Goal: Task Accomplishment & Management: Complete application form

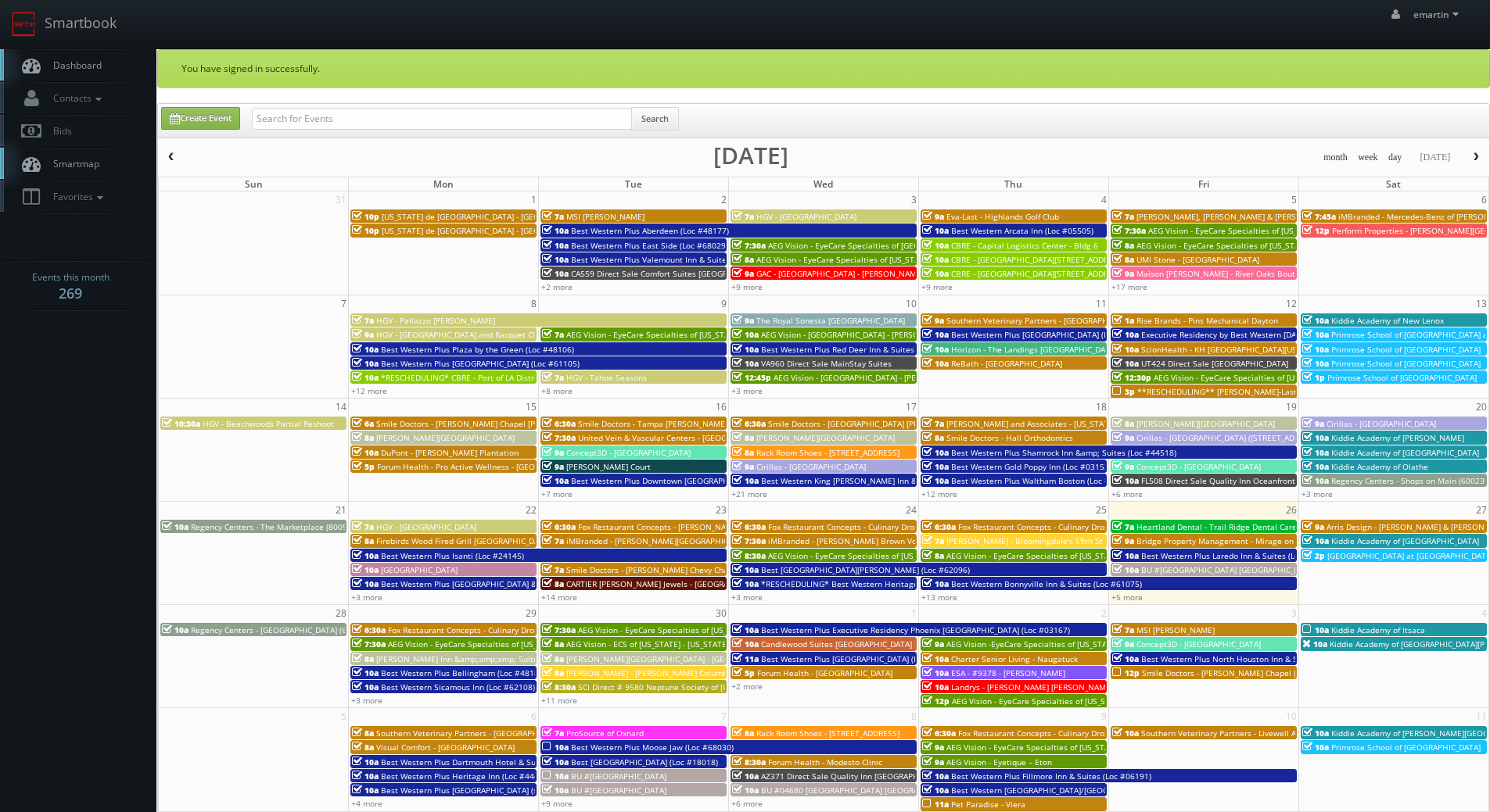
click at [99, 51] on link "Dashboard" at bounding box center [78, 65] width 157 height 32
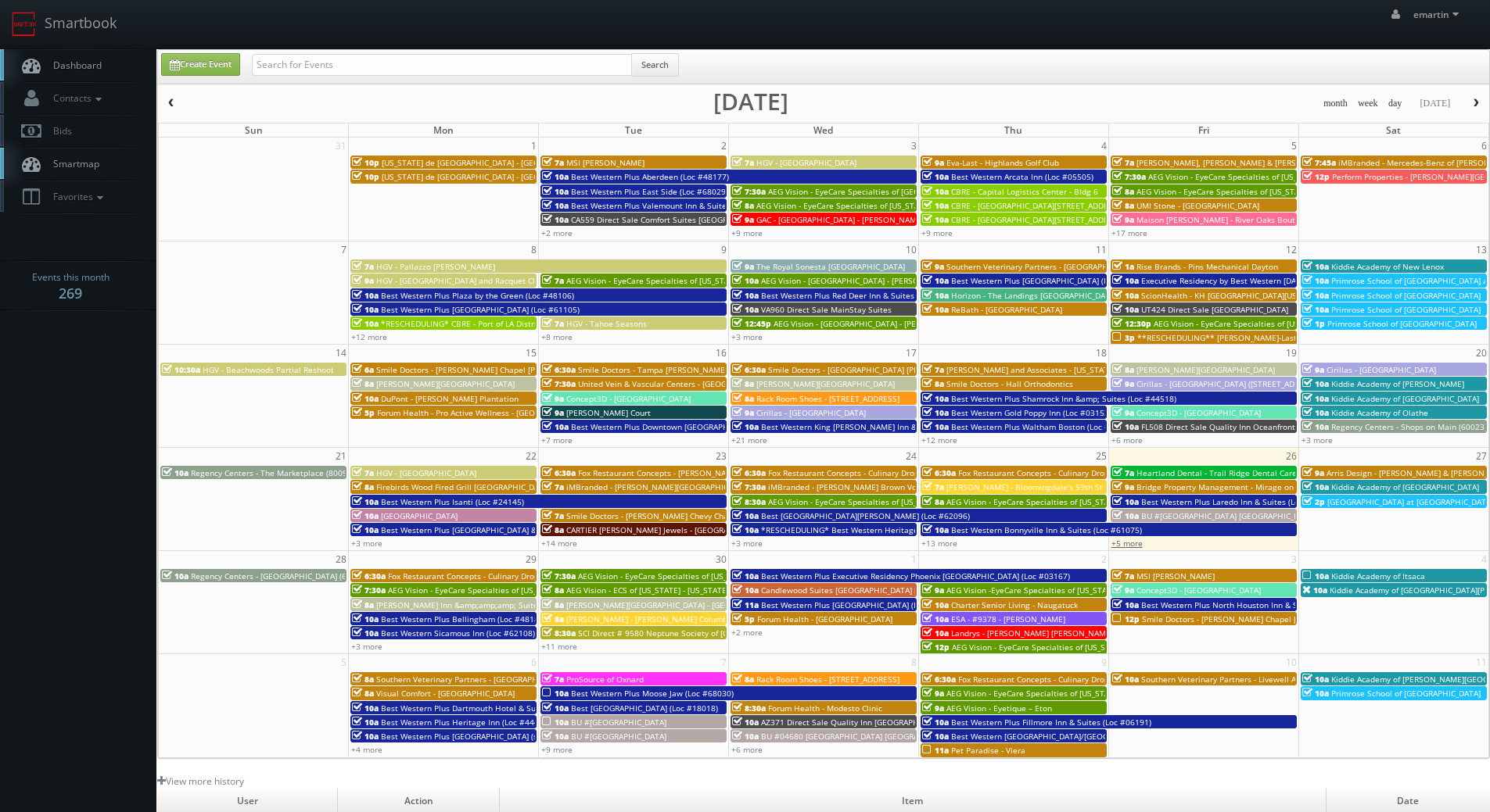
click at [1133, 545] on link "+5 more" at bounding box center [1127, 543] width 31 height 11
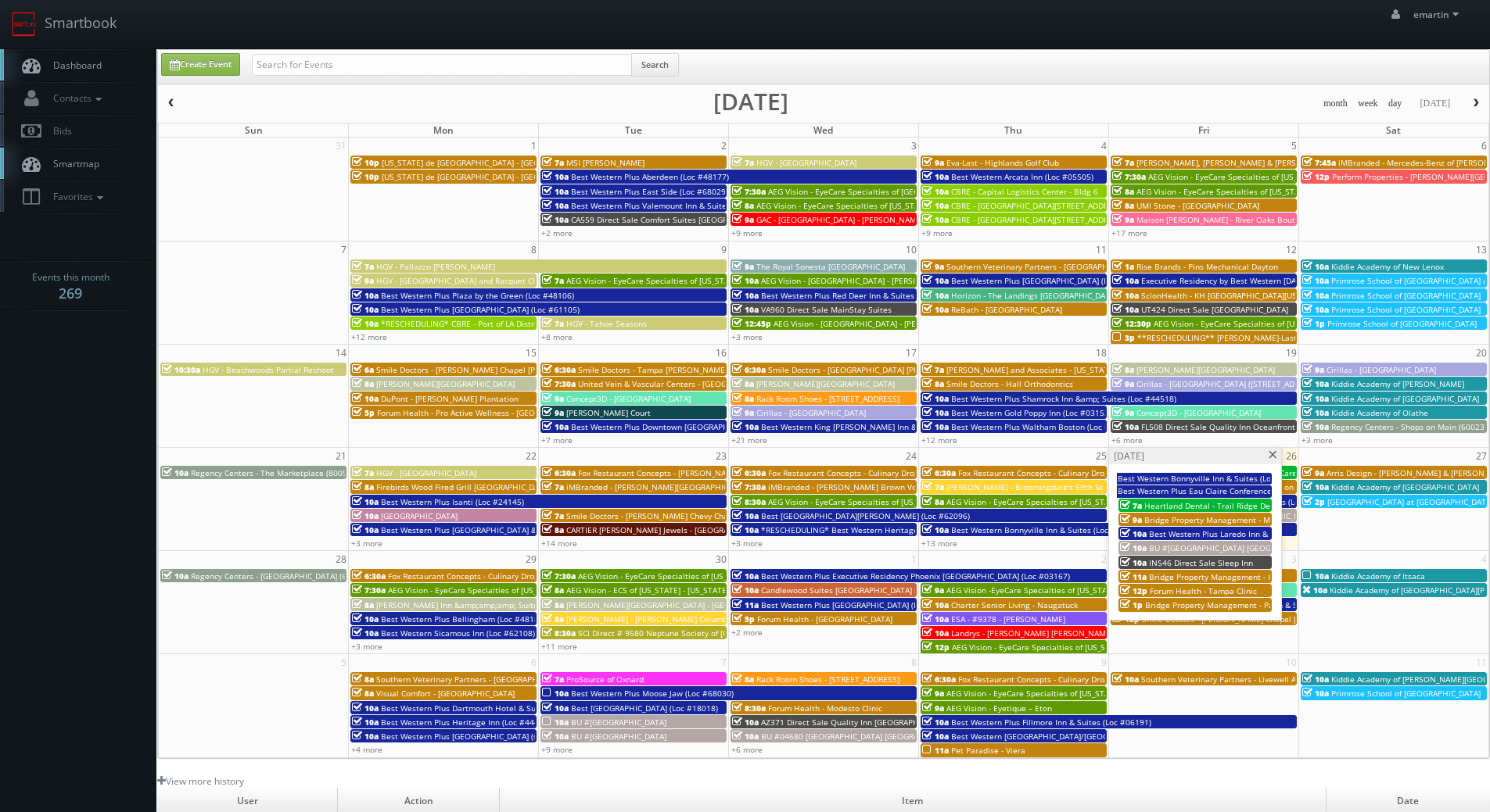
click at [1276, 456] on span at bounding box center [1273, 455] width 10 height 9
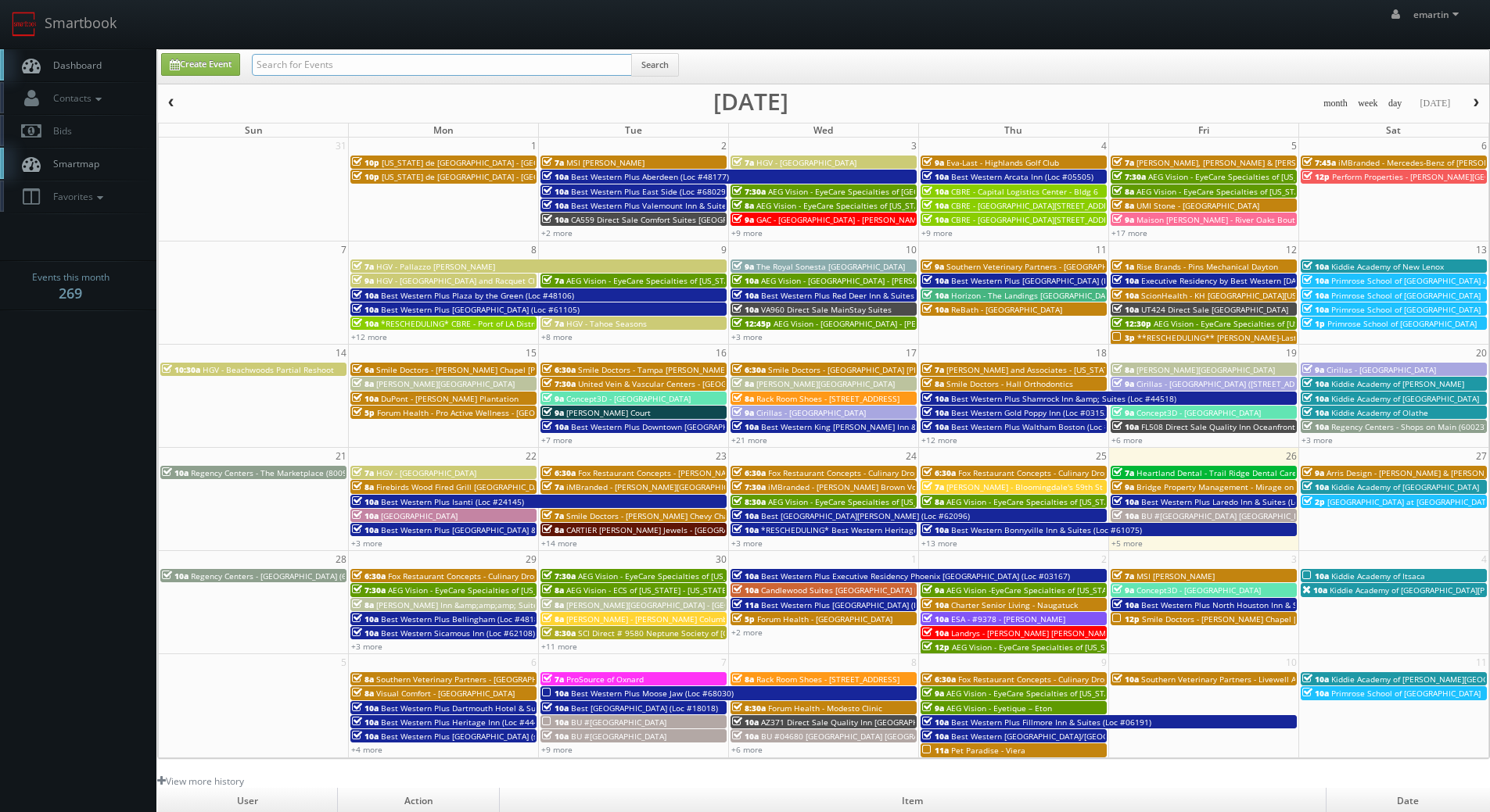
click at [301, 58] on input "text" at bounding box center [441, 65] width 380 height 22
type input "44729"
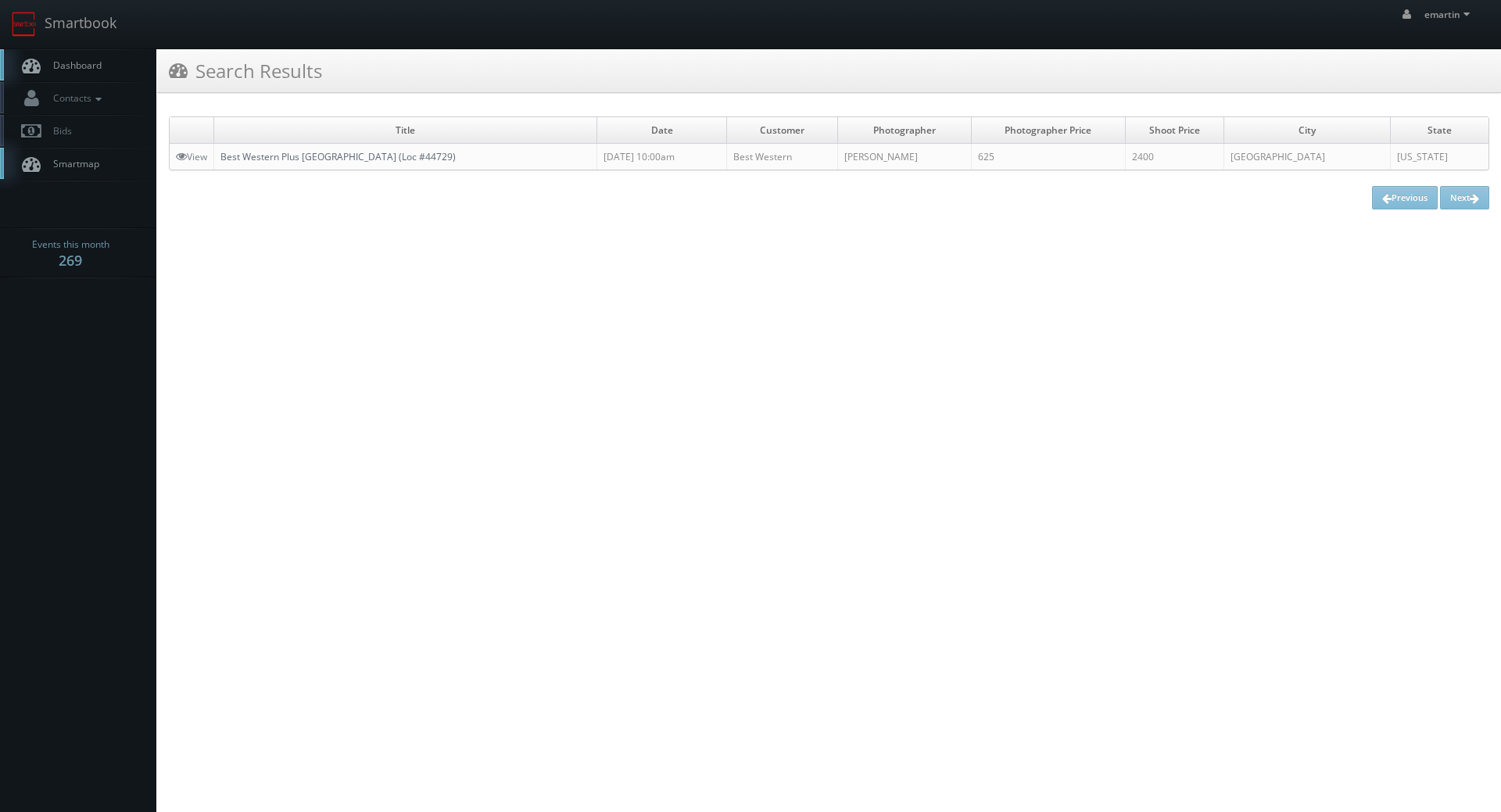
click at [312, 154] on link "Best Western Plus Denver City Hotel & Suites (Loc #44729)" at bounding box center [338, 156] width 236 height 13
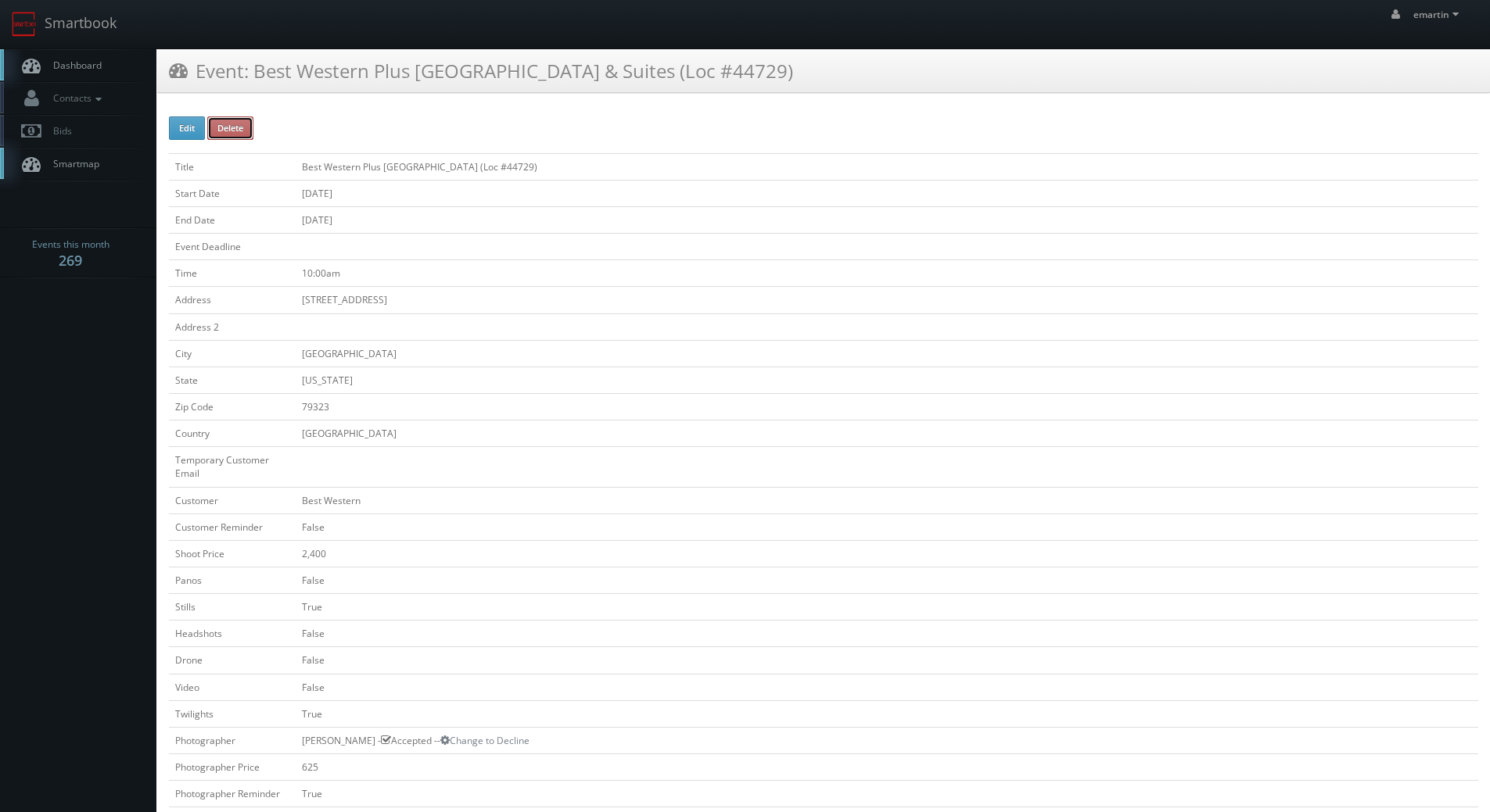
drag, startPoint x: 244, startPoint y: 124, endPoint x: 804, endPoint y: 62, distance: 563.4
click at [244, 125] on button "Delete" at bounding box center [230, 127] width 46 height 23
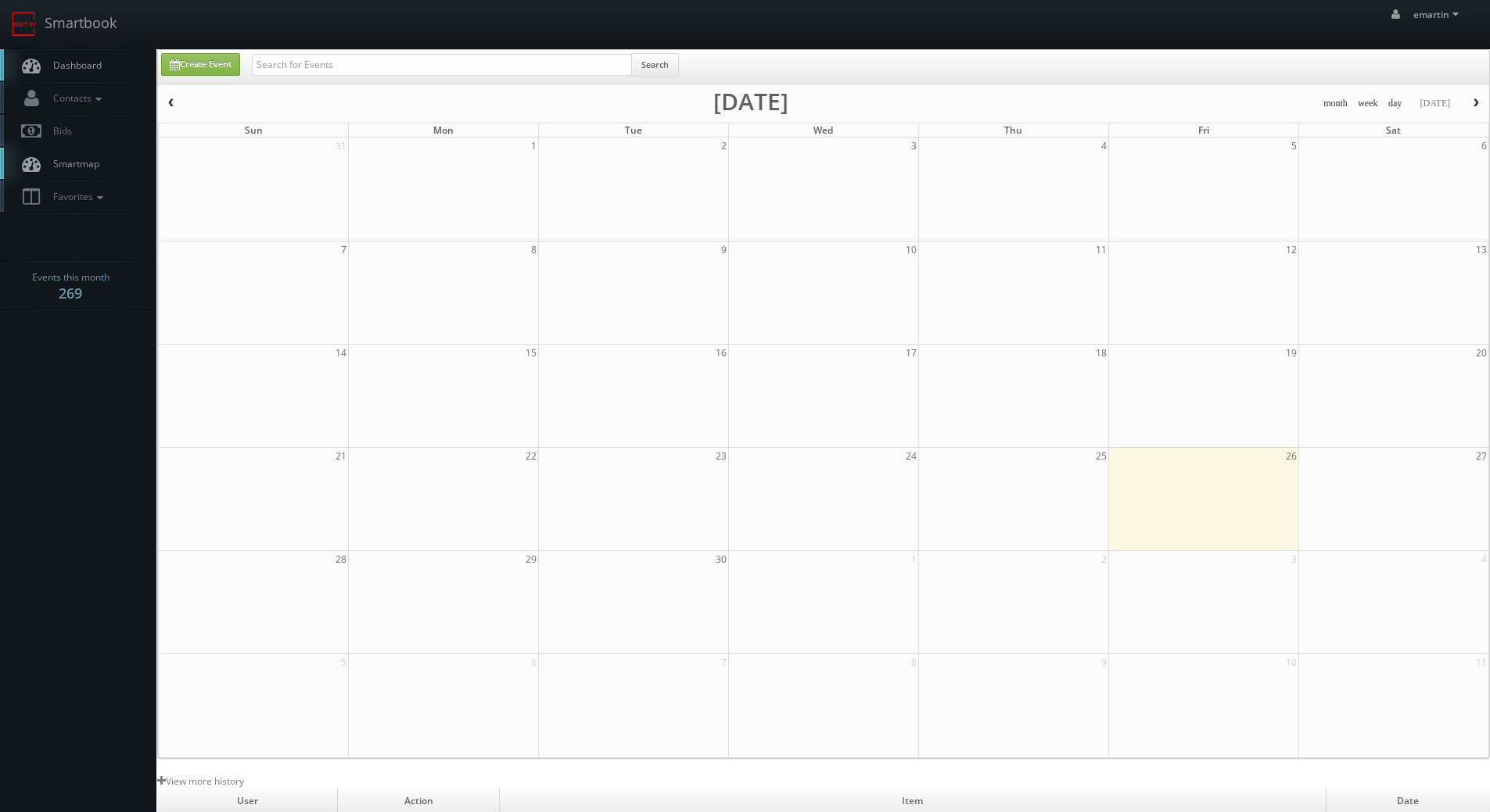
click at [64, 71] on span "Dashboard" at bounding box center [73, 65] width 56 height 13
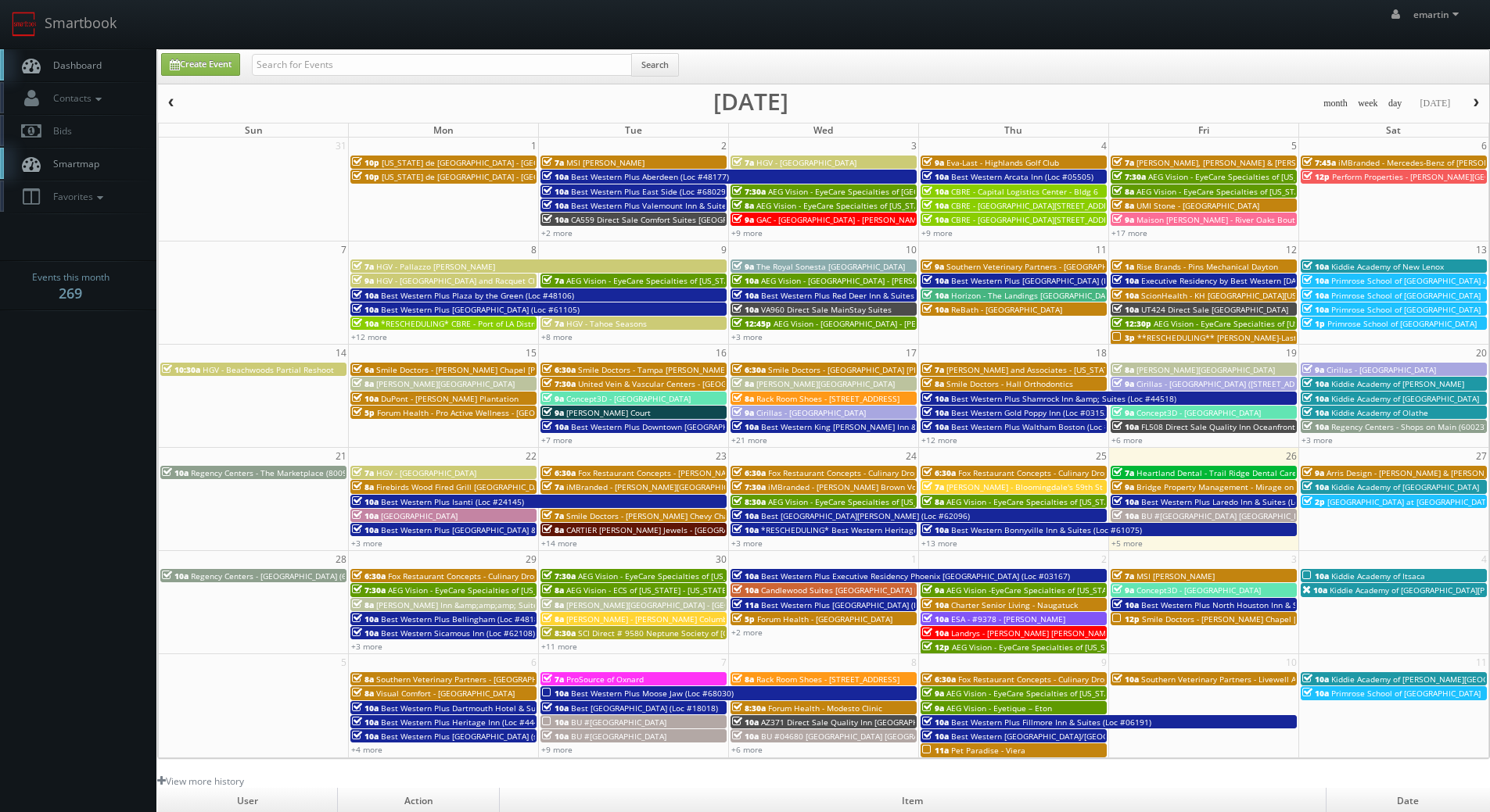
click at [82, 63] on span "Dashboard" at bounding box center [73, 65] width 56 height 13
click at [75, 52] on link "Dashboard" at bounding box center [78, 65] width 157 height 32
click at [323, 71] on input "text" at bounding box center [441, 65] width 380 height 22
type input "best western plus east side"
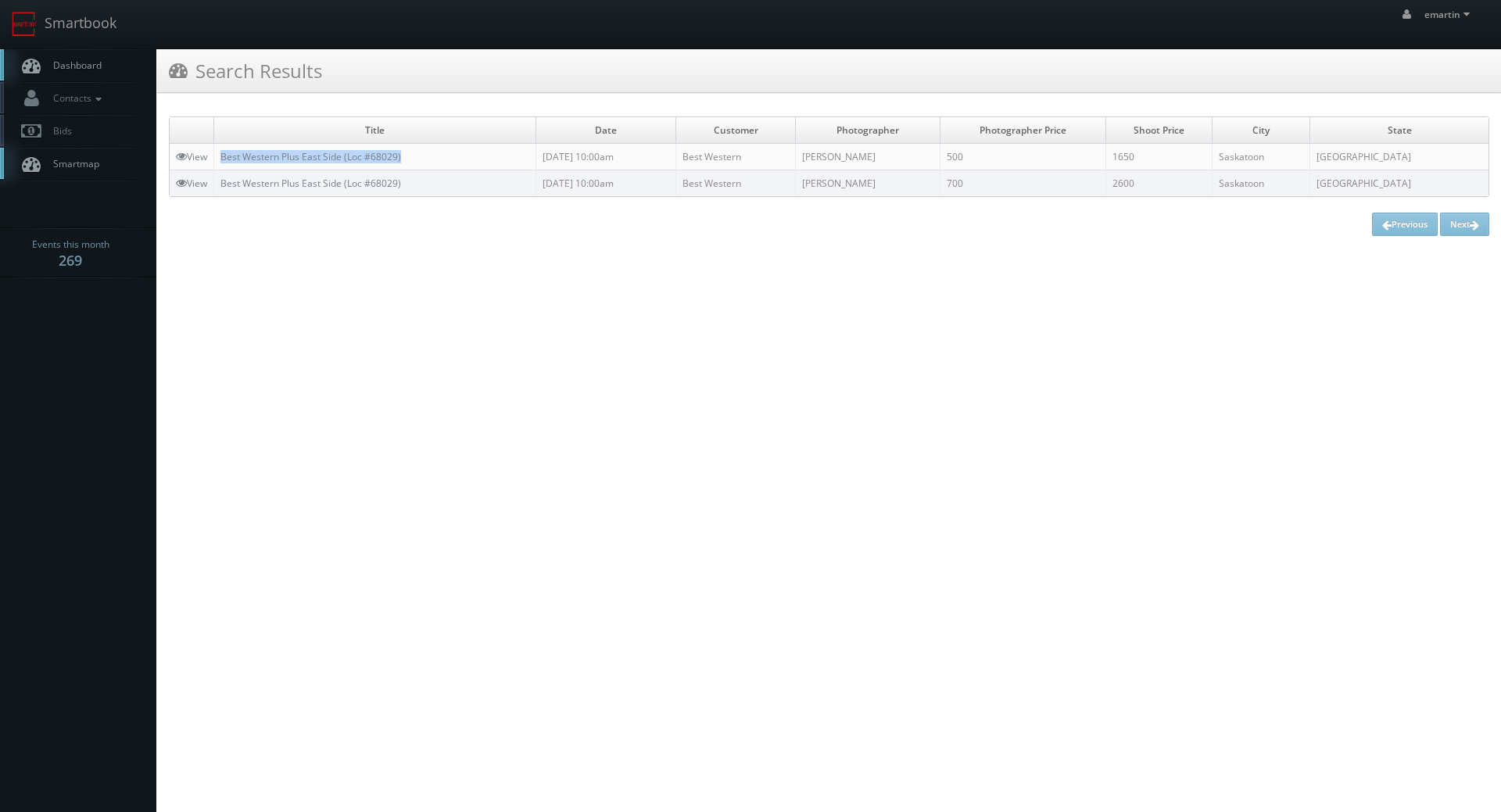
drag, startPoint x: 361, startPoint y: 155, endPoint x: 217, endPoint y: 156, distance: 144.0
click at [217, 156] on td "Best Western Plus East Side (Loc #68029)" at bounding box center [375, 156] width 322 height 27
copy link "Best Western Plus East Side (Loc #68029)"
click at [107, 68] on link "Dashboard" at bounding box center [78, 65] width 156 height 32
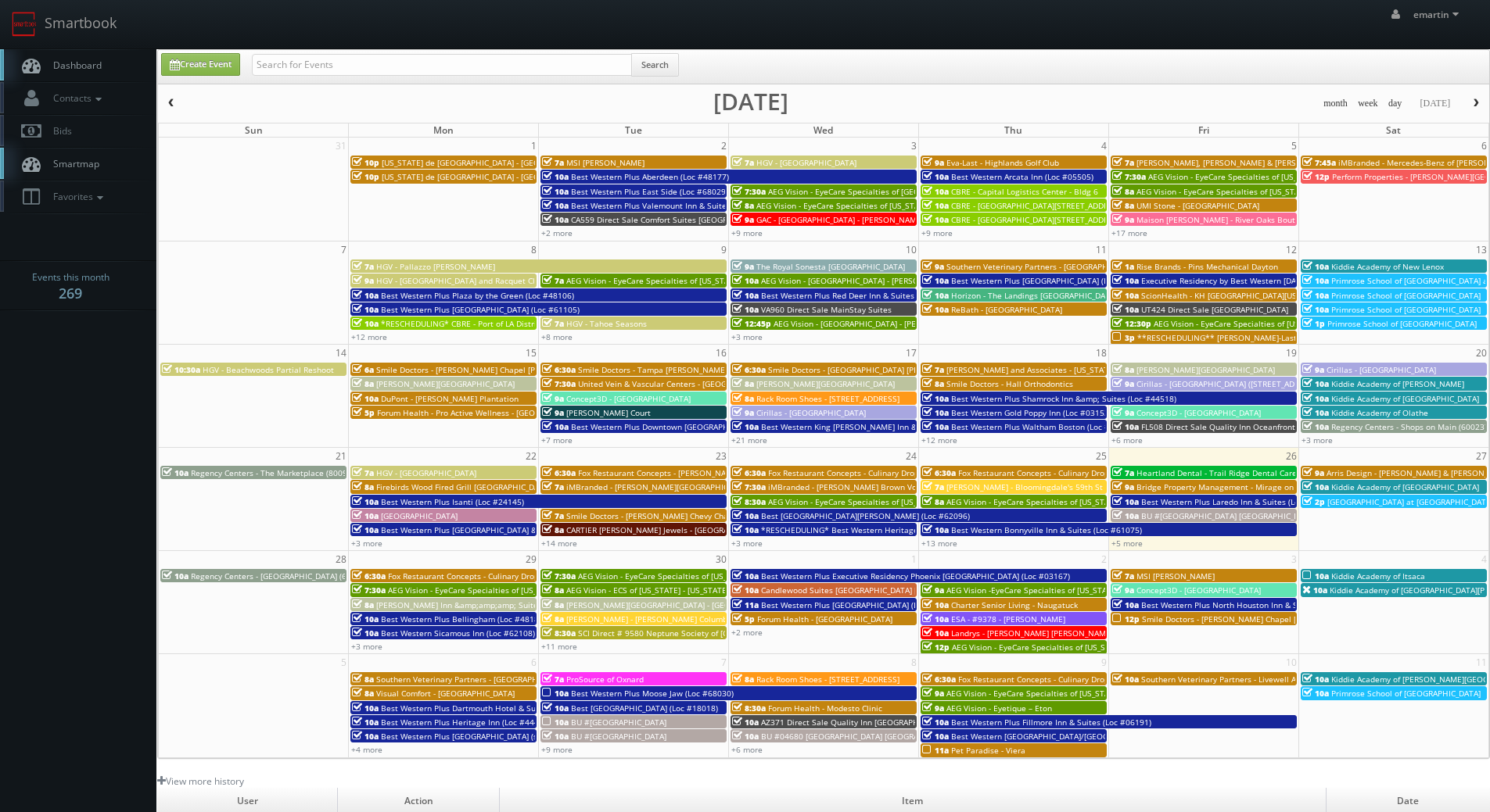
click at [81, 54] on link "Dashboard" at bounding box center [78, 65] width 157 height 32
click at [294, 64] on input "text" at bounding box center [441, 65] width 380 height 22
type input "megan"
click at [98, 94] on icon at bounding box center [98, 99] width 14 height 11
click at [106, 121] on link "Manage Photographers" at bounding box center [78, 125] width 157 height 22
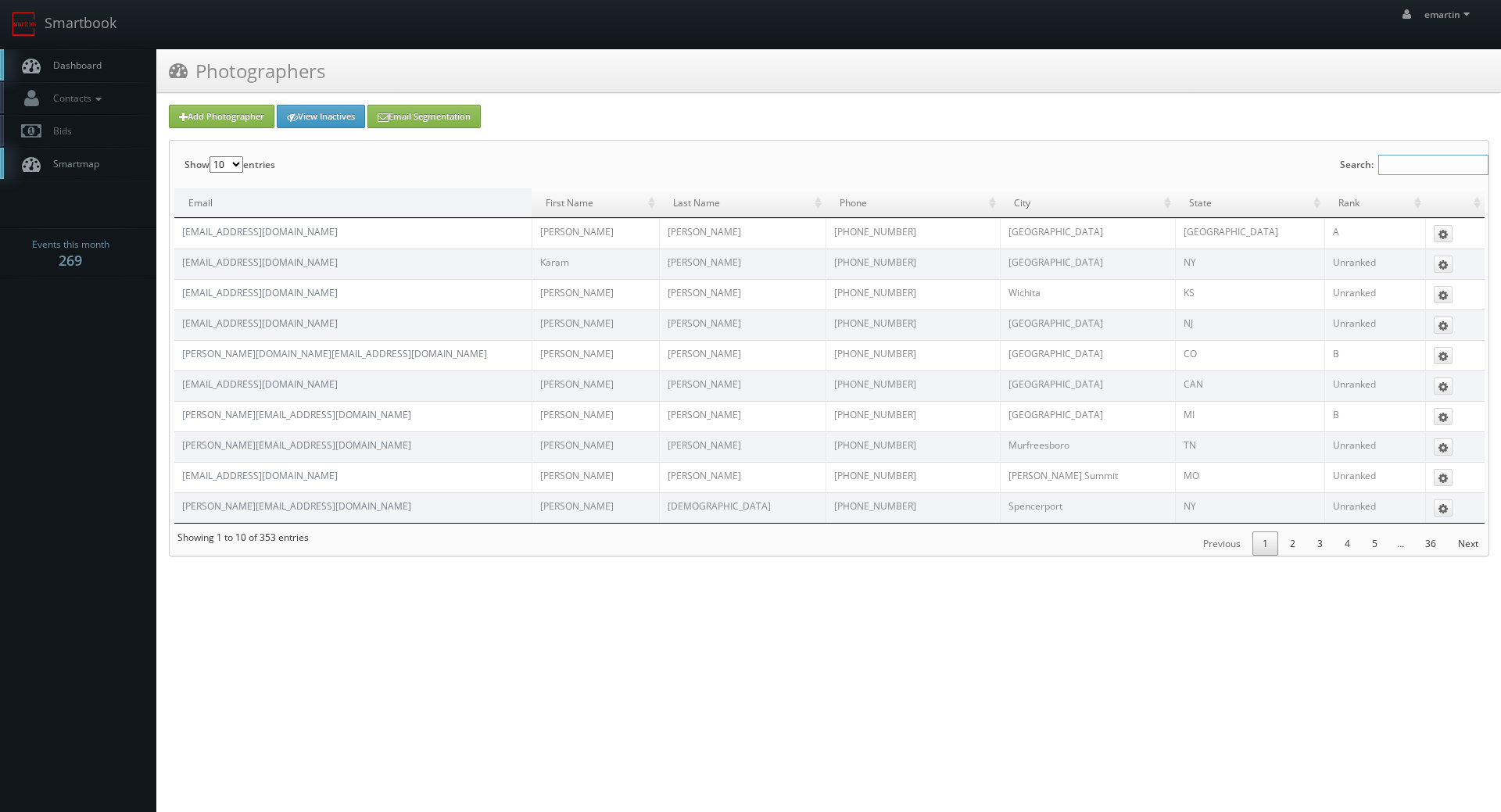
click at [1414, 168] on input "Search:" at bounding box center [1433, 164] width 110 height 20
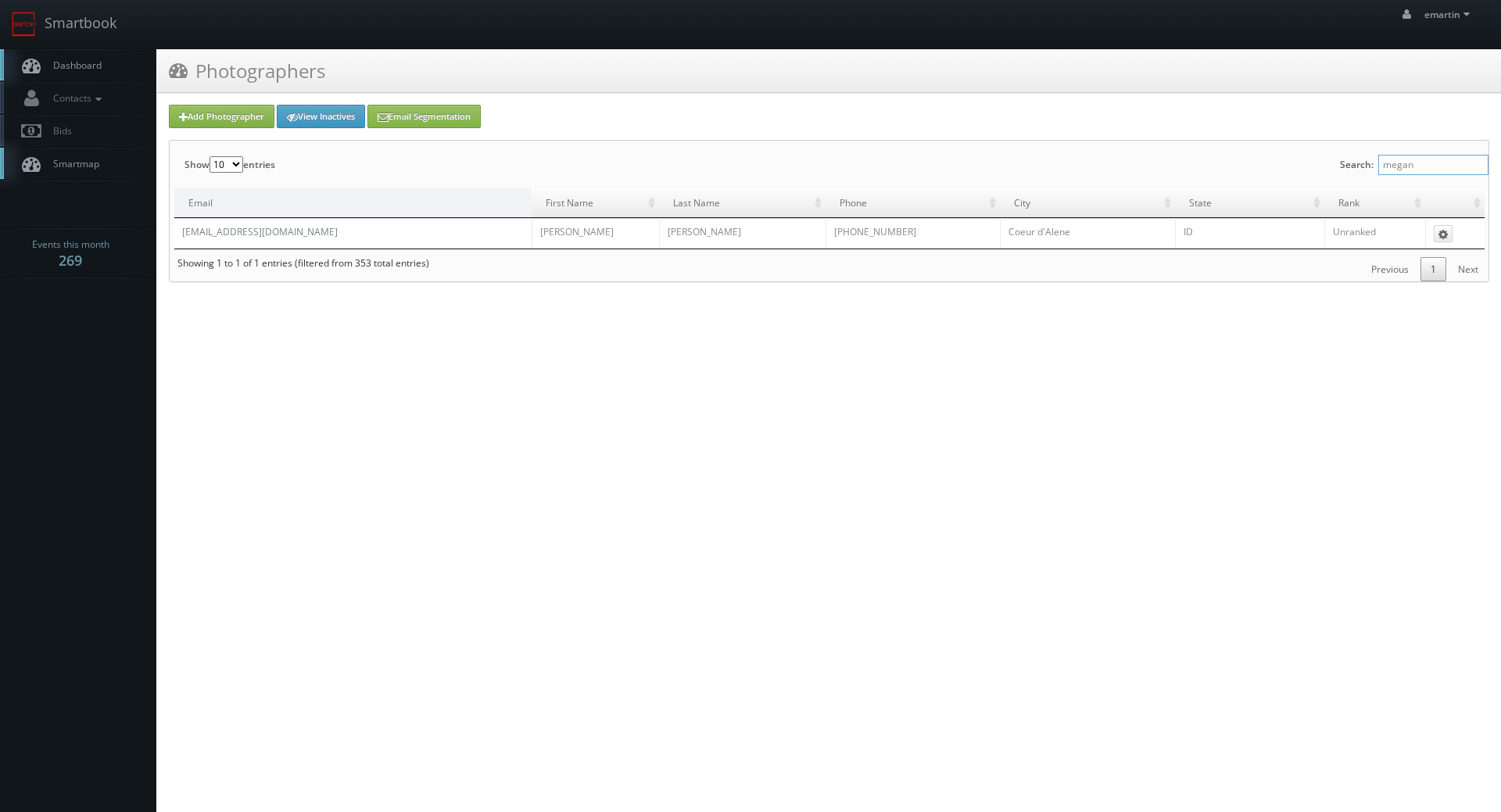
type input "megan"
click at [224, 118] on link "Add Photographer" at bounding box center [221, 116] width 106 height 23
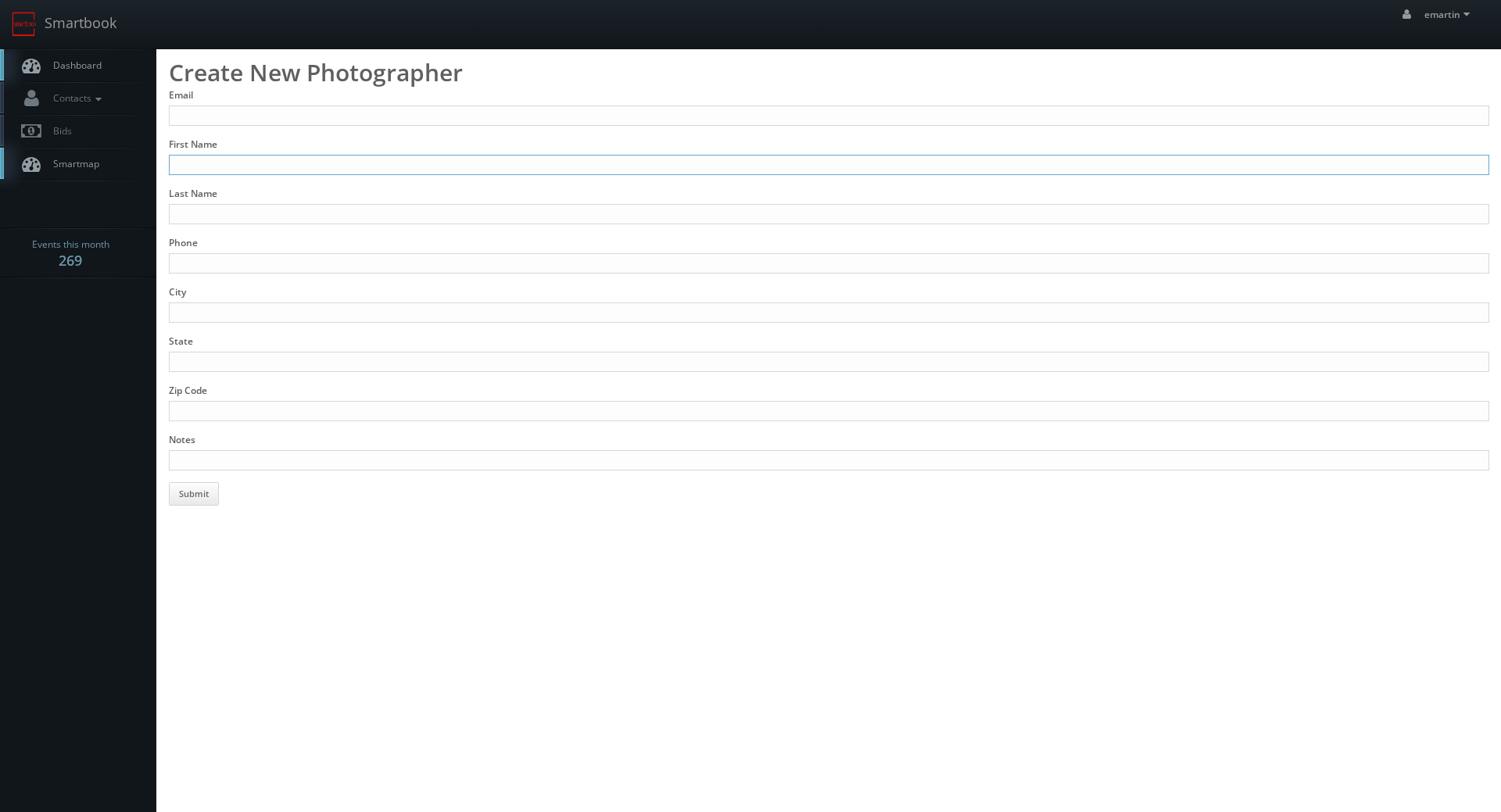
click at [231, 172] on input "First Name" at bounding box center [828, 164] width 1320 height 20
type input "[PERSON_NAME]"
type input "Garza"
click at [248, 256] on input "Phone" at bounding box center [828, 263] width 1320 height 20
paste input "(915)383-2946"
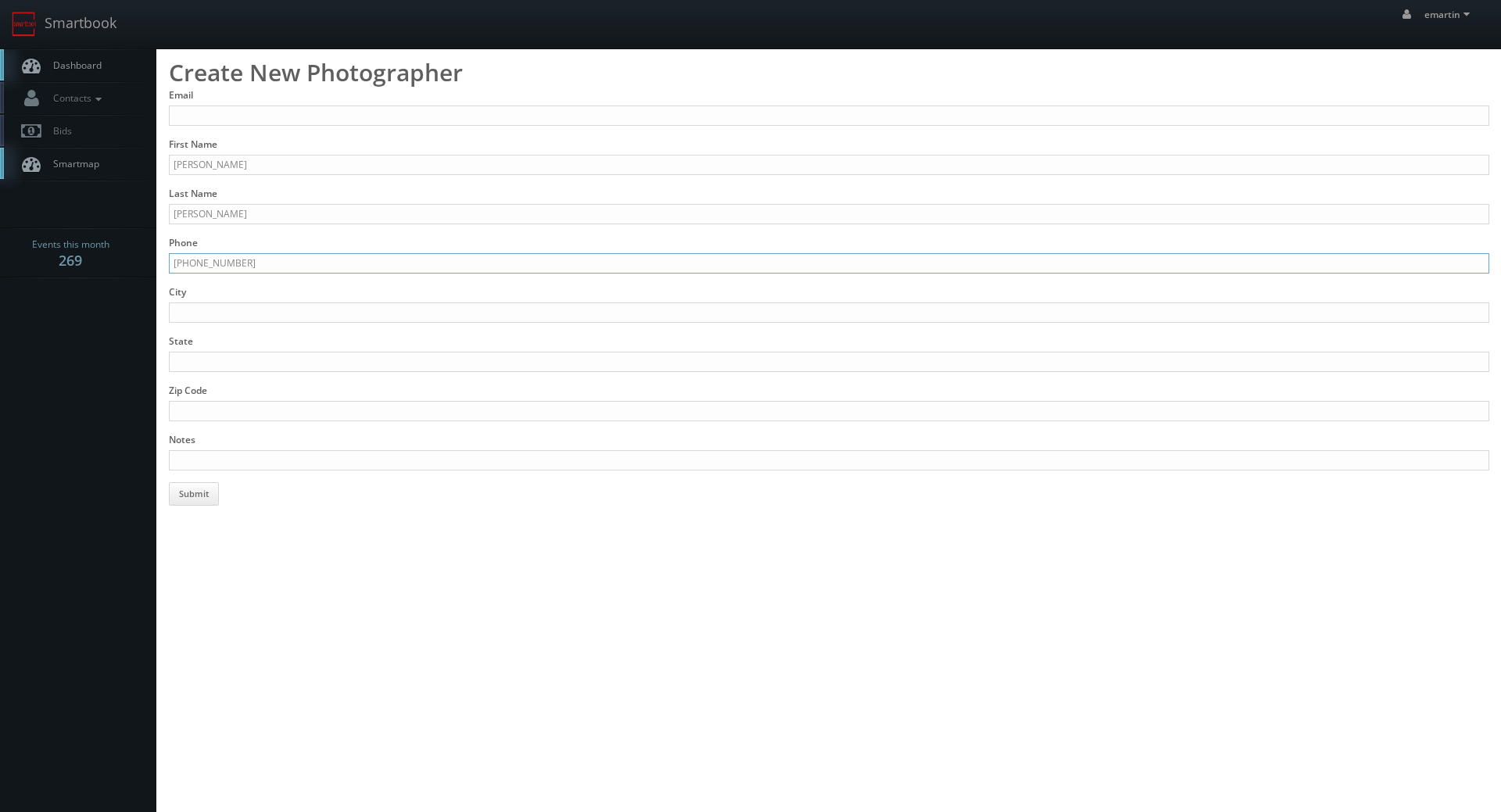
drag, startPoint x: 194, startPoint y: 264, endPoint x: 199, endPoint y: 273, distance: 10.3
click at [194, 264] on input "(915)383-2946" at bounding box center [828, 263] width 1320 height 20
type input "915-383-2946"
click at [321, 322] on input "City" at bounding box center [828, 312] width 1320 height 20
type input "El Paso"
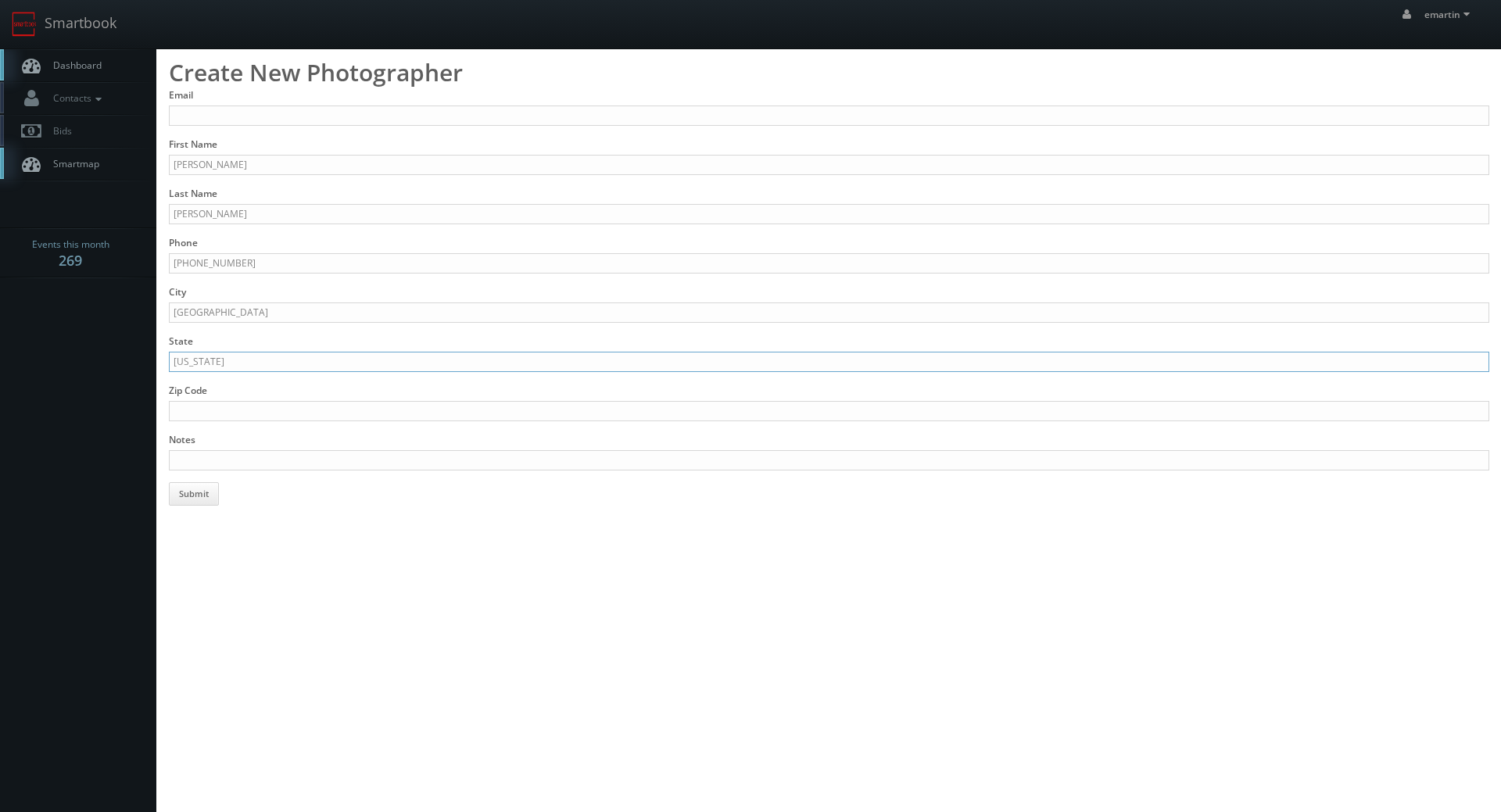
type input "[US_STATE]"
paste input "https://www.megangarzaphotography.com/"
type input "Added 9/26/25. https://www.megangarzaphotography.com/"
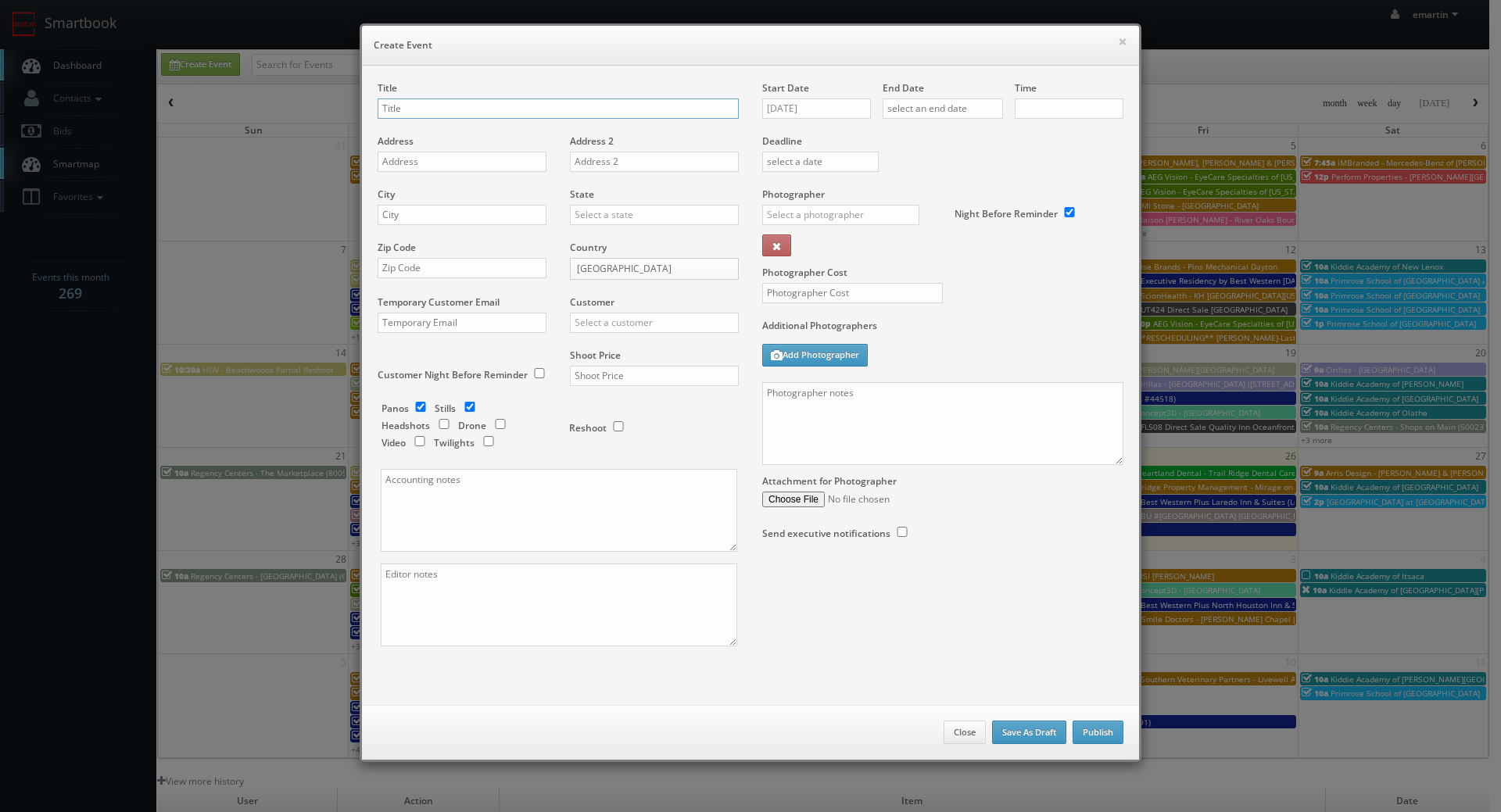
checkbox input "true"
type input "10:00am"
checkbox input "true"
click at [949, 108] on input "text" at bounding box center [943, 108] width 120 height 20
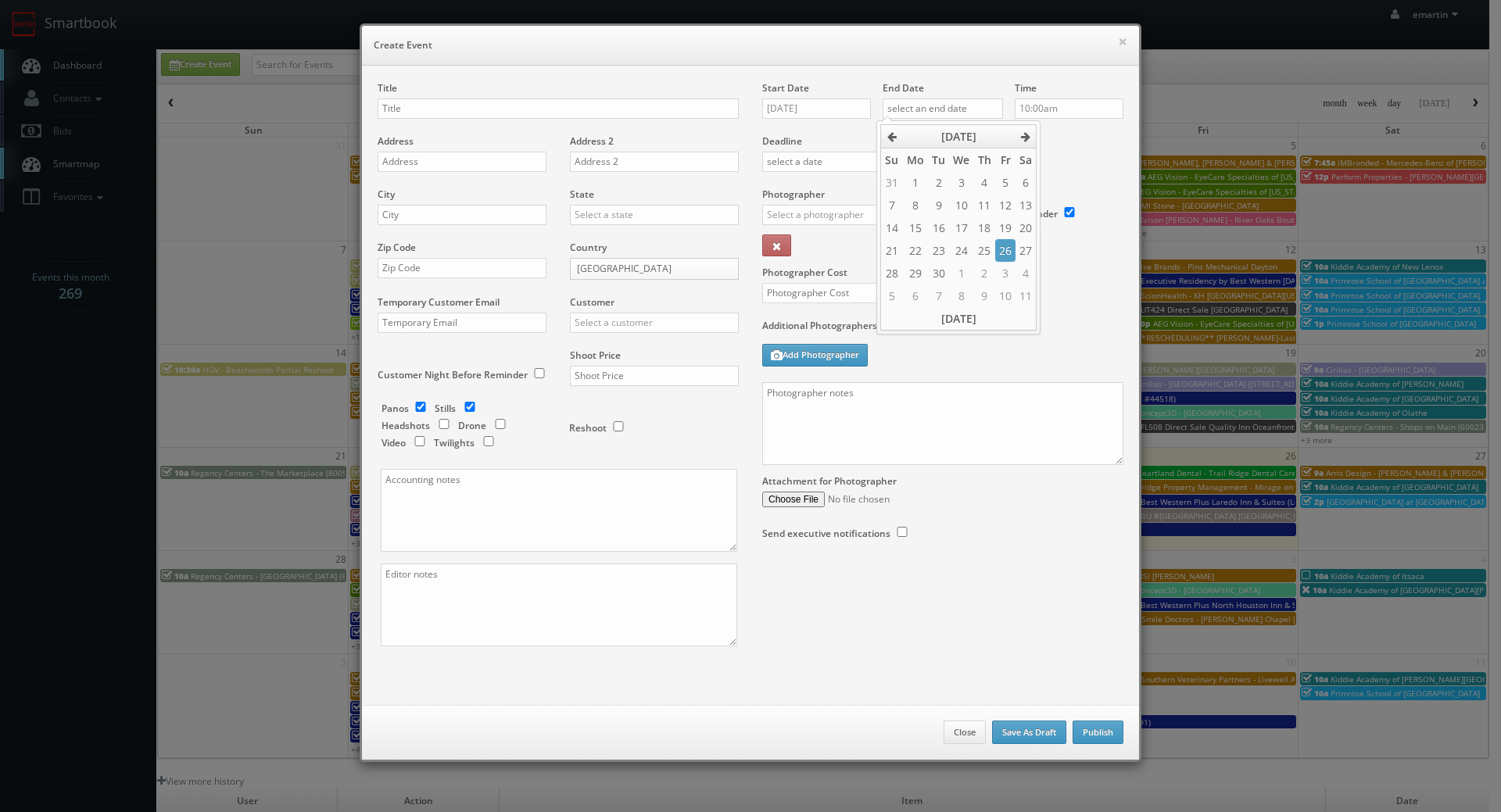
click at [1011, 250] on td "26" at bounding box center [1005, 251] width 20 height 23
type input "09/26/2025"
click at [832, 235] on div "Photographer _justin _photog1 Glen Aronwits Chris Dailey John Varnedore John Sa…" at bounding box center [853, 227] width 181 height 78
click at [821, 214] on input "text" at bounding box center [840, 214] width 157 height 20
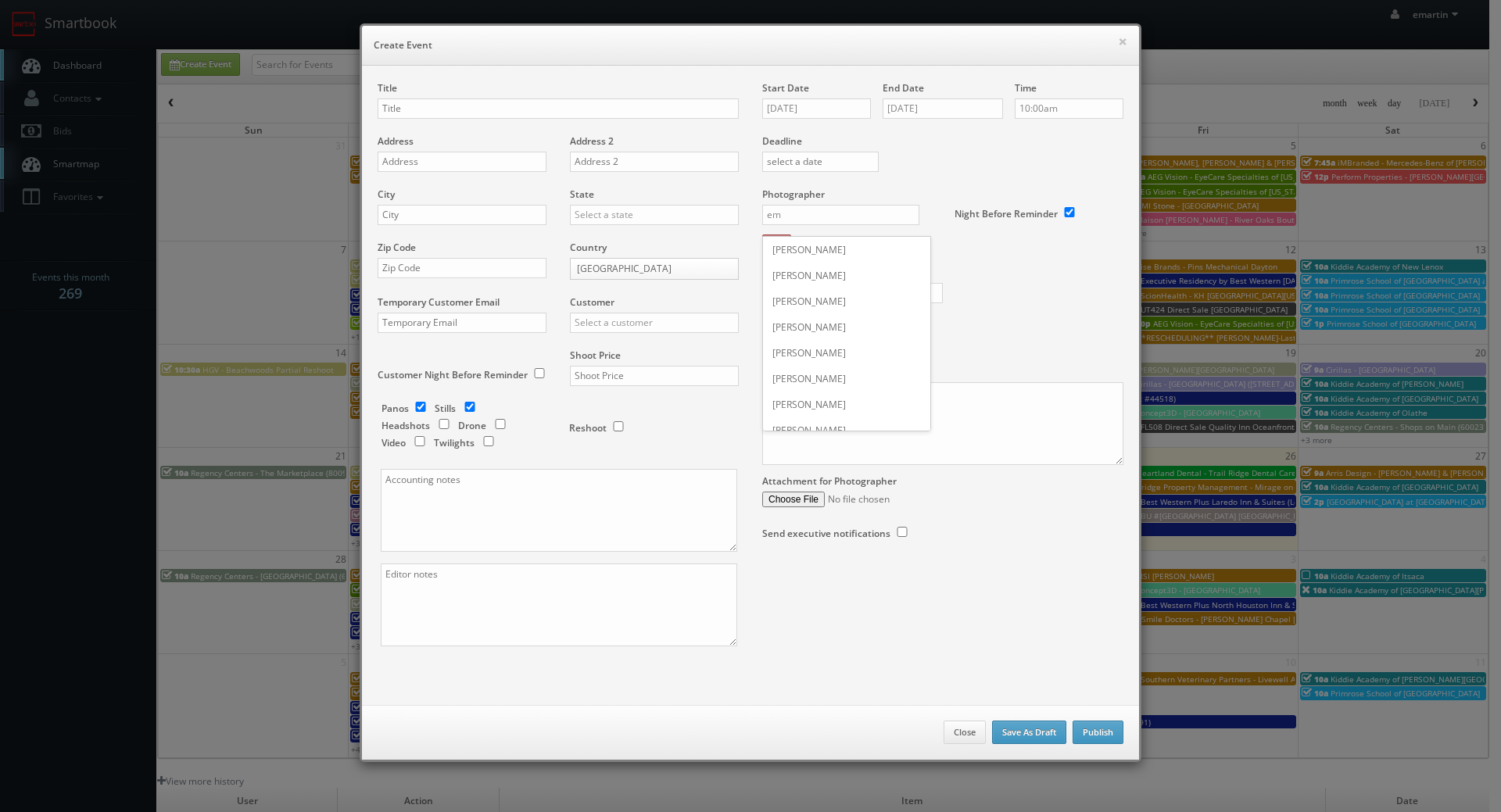
click at [823, 269] on div "Emilee Martin" at bounding box center [846, 276] width 167 height 26
type input "Emilee Martin"
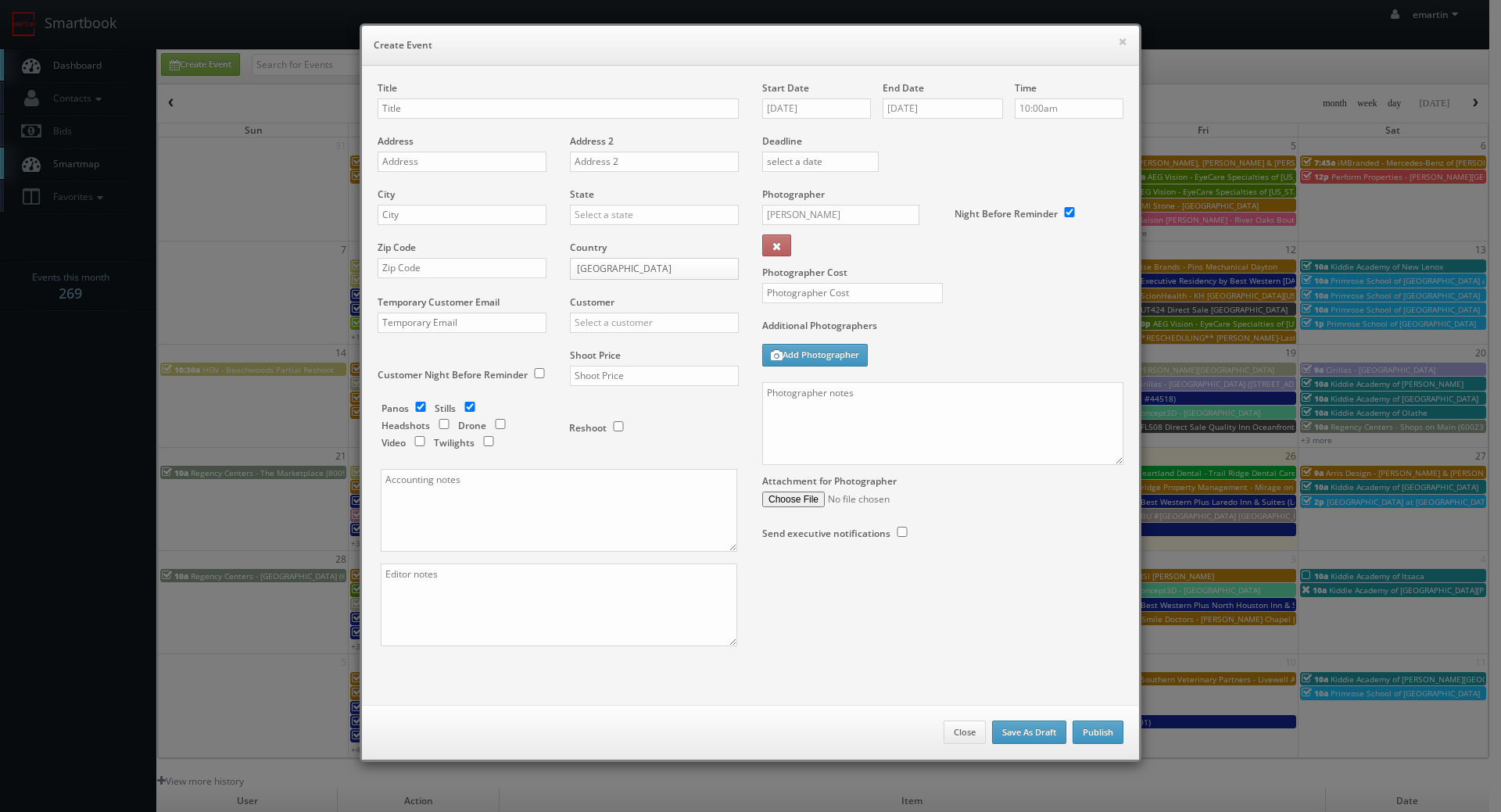
click at [954, 270] on label "Photographer Cost" at bounding box center [943, 273] width 385 height 13
click at [607, 320] on input "text" at bounding box center [654, 323] width 169 height 20
type input "g"
type input "o"
drag, startPoint x: 598, startPoint y: 341, endPoint x: 603, endPoint y: 354, distance: 13.9
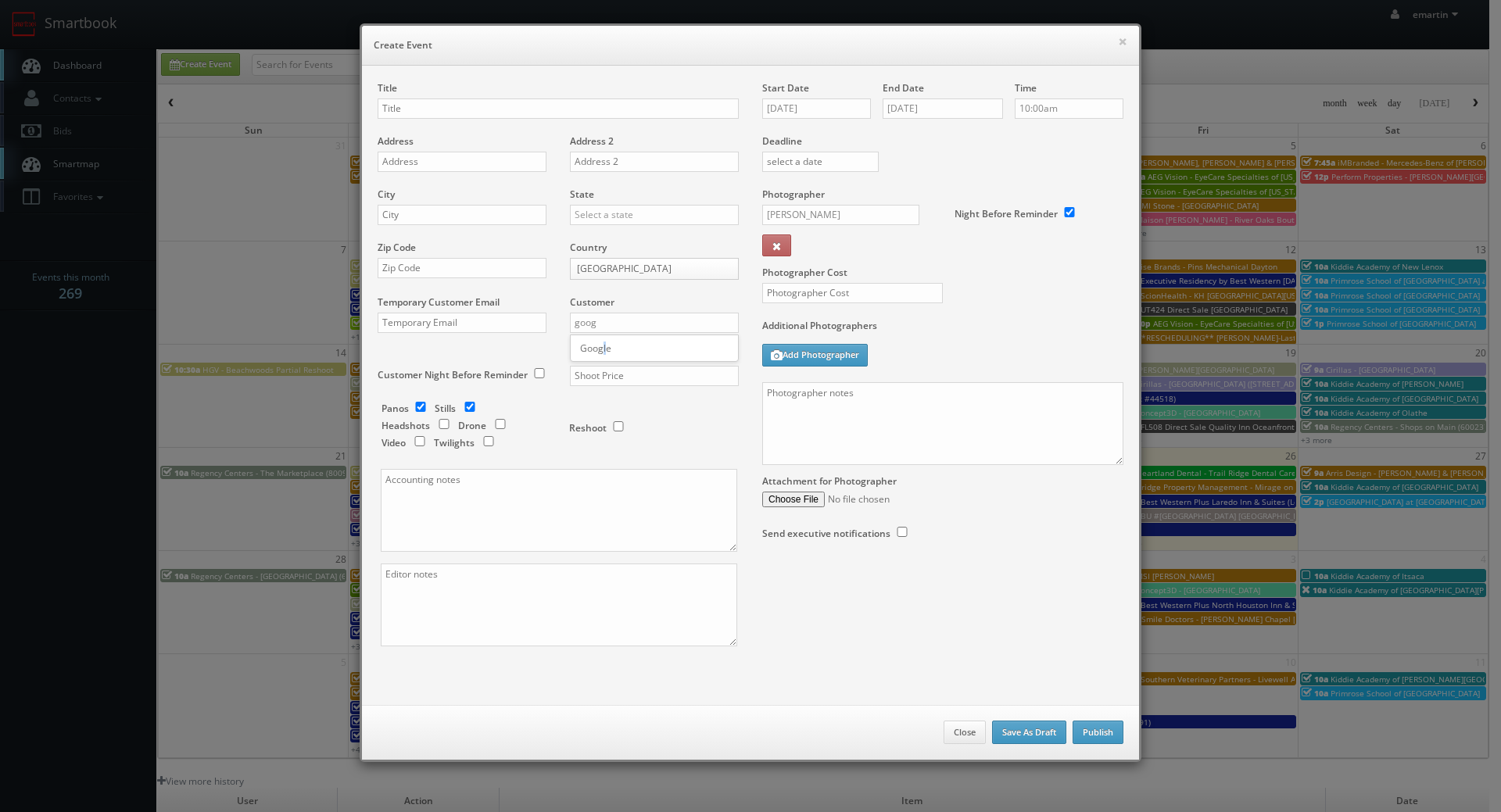
click at [598, 342] on div "Google" at bounding box center [654, 348] width 167 height 26
type input "Google"
click at [612, 375] on input "text" at bounding box center [654, 376] width 169 height 20
type input "0"
click at [818, 288] on input "text" at bounding box center [853, 293] width 181 height 20
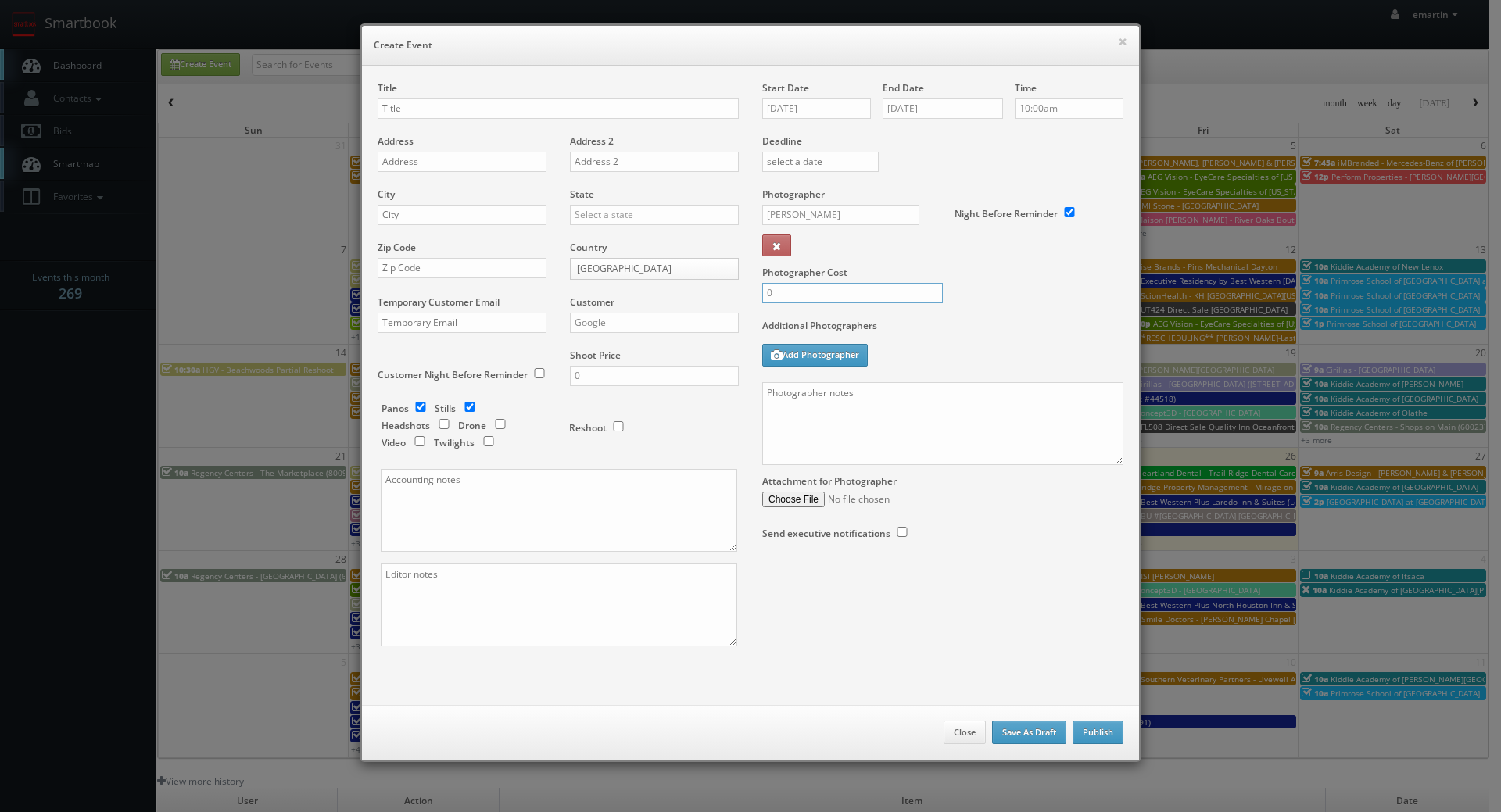
type input "0"
click at [990, 305] on div "Photographer Cost 0" at bounding box center [943, 253] width 385 height 131
click at [444, 115] on input "text" at bounding box center [558, 108] width 361 height 20
paste input "GAC"
click at [457, 99] on input "GAC -" at bounding box center [558, 108] width 361 height 20
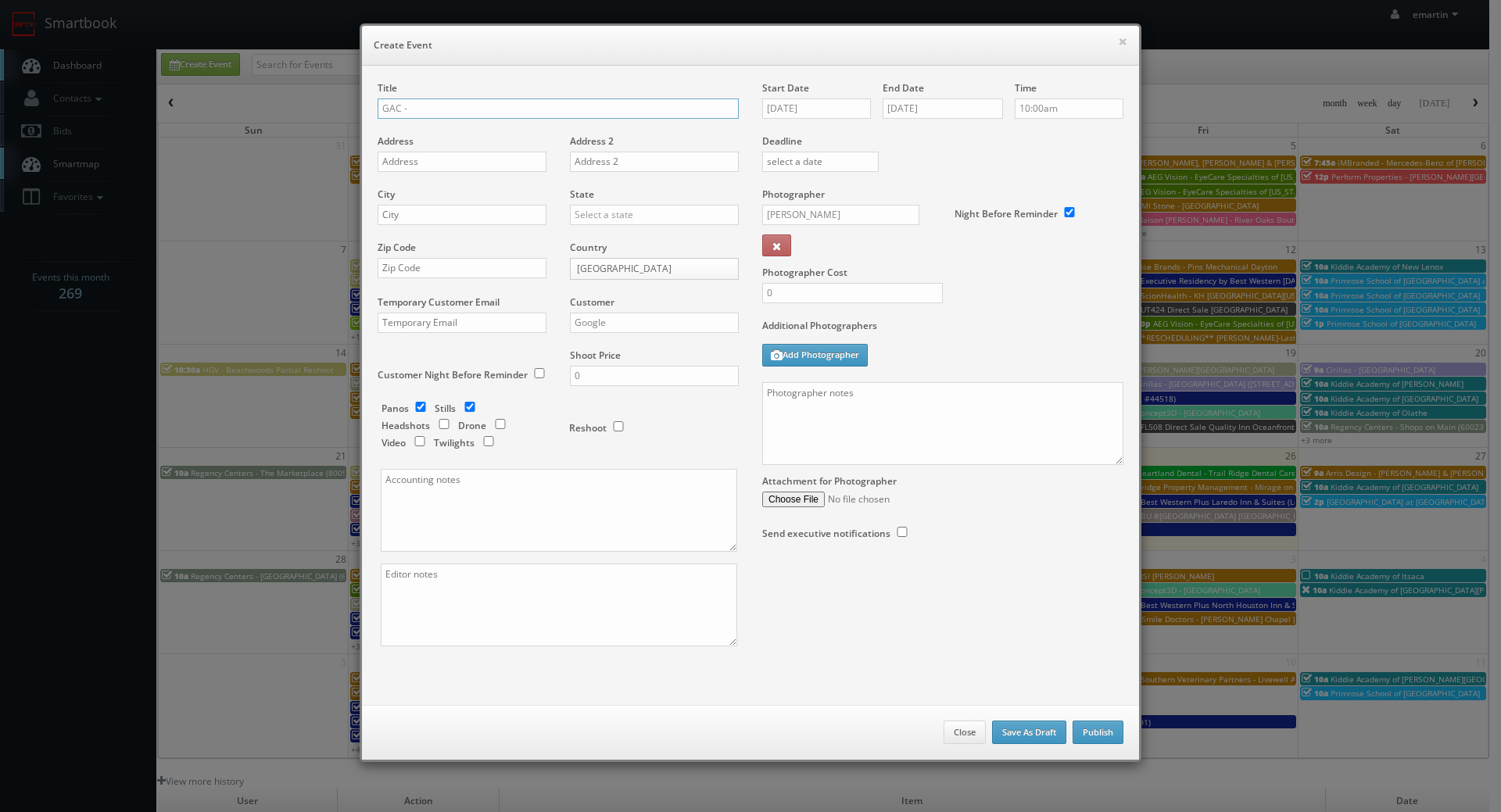
paste input "American Museum of Natural History (tour edits)"
type input "GAC - American Museum of Natural History (tour edits)"
click at [435, 155] on input "text" at bounding box center [461, 161] width 169 height 20
paste input "200 Central Park W"
type input "200 Central Park W"
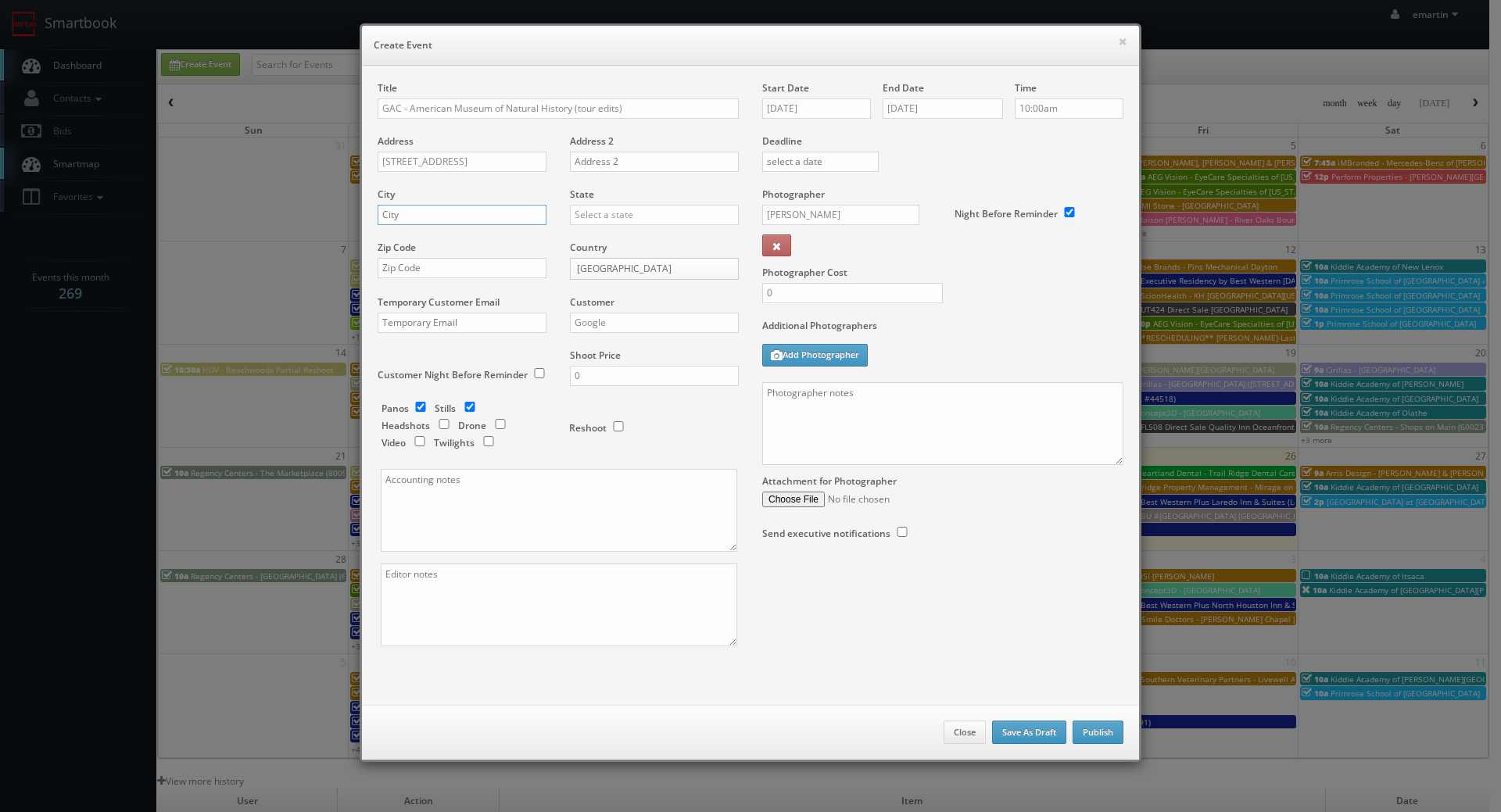
click at [432, 218] on input "text" at bounding box center [461, 214] width 169 height 20
paste input "[US_STATE]"
type input "[US_STATE]"
click at [625, 216] on input "text" at bounding box center [654, 214] width 169 height 20
click at [598, 306] on div "[US_STATE]" at bounding box center [654, 318] width 167 height 26
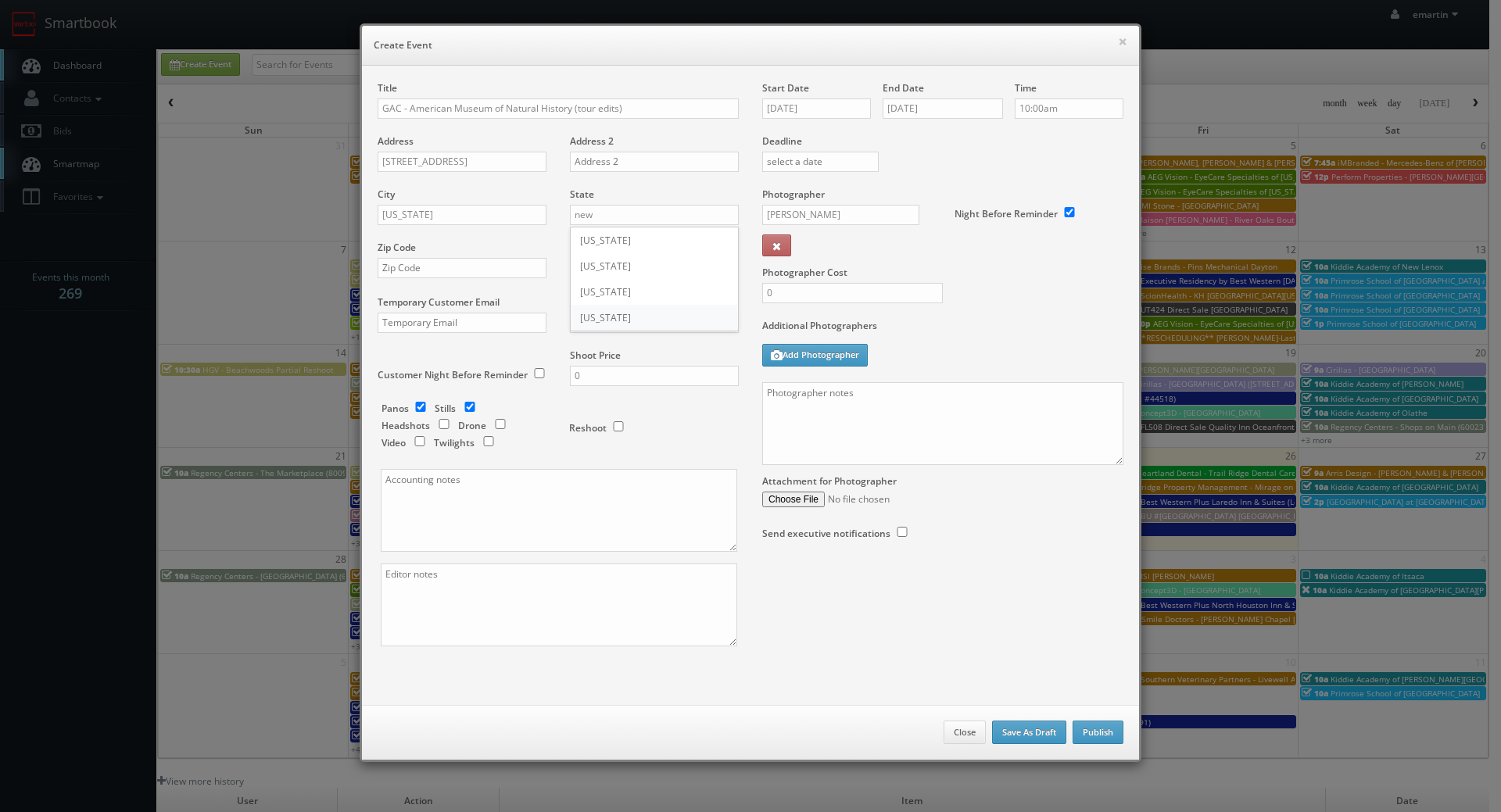
type input "[US_STATE]"
drag, startPoint x: 407, startPoint y: 269, endPoint x: 417, endPoint y: 268, distance: 10.0
click at [407, 269] on input "text" at bounding box center [461, 268] width 169 height 20
paste input "10024"
type input "10024"
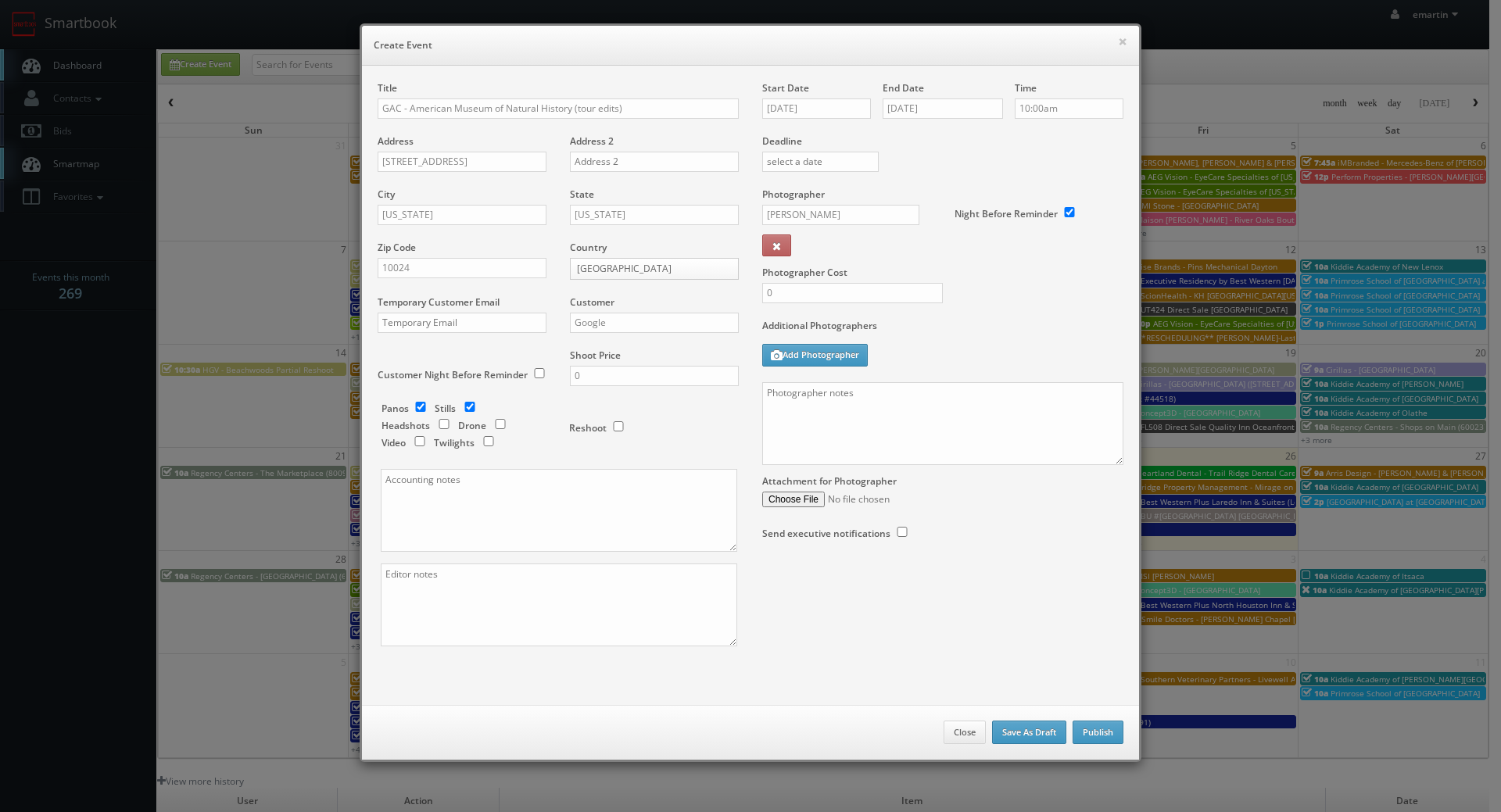
click at [683, 451] on div "Reshoot" at bounding box center [639, 427] width 172 height 52
click at [413, 404] on input "checkbox" at bounding box center [420, 406] width 23 height 10
checkbox input "false"
click at [462, 410] on input "checkbox" at bounding box center [469, 406] width 23 height 10
checkbox input "false"
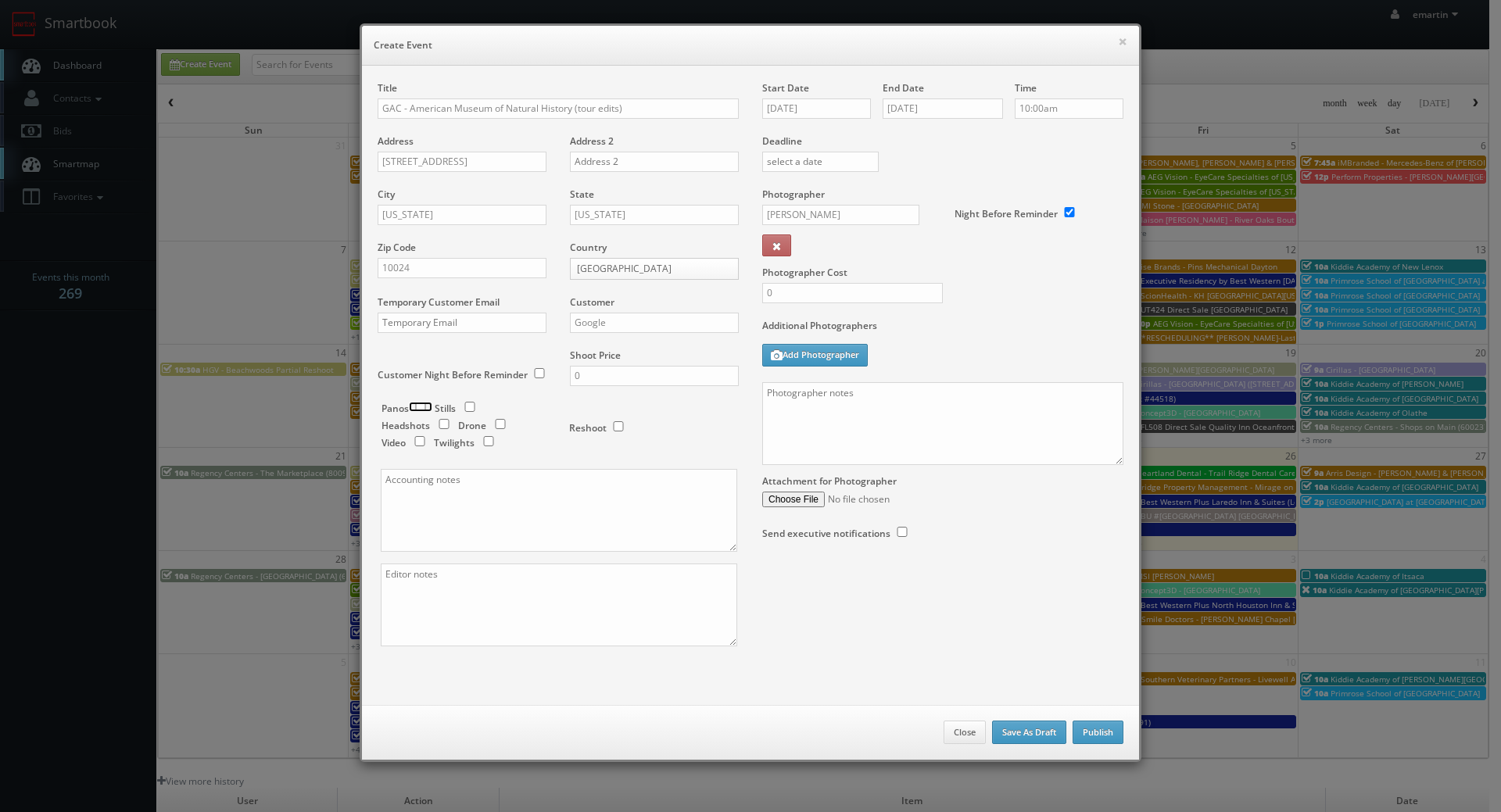
click at [410, 404] on input "checkbox" at bounding box center [420, 406] width 23 height 10
checkbox input "true"
click at [964, 325] on label "Additional Photographers" at bounding box center [943, 330] width 361 height 21
drag, startPoint x: 582, startPoint y: 381, endPoint x: 540, endPoint y: 371, distance: 43.2
click at [548, 377] on div "Title GAC - American Museum of Natural History (tour edits) Address 200 Central…" at bounding box center [558, 377] width 385 height 593
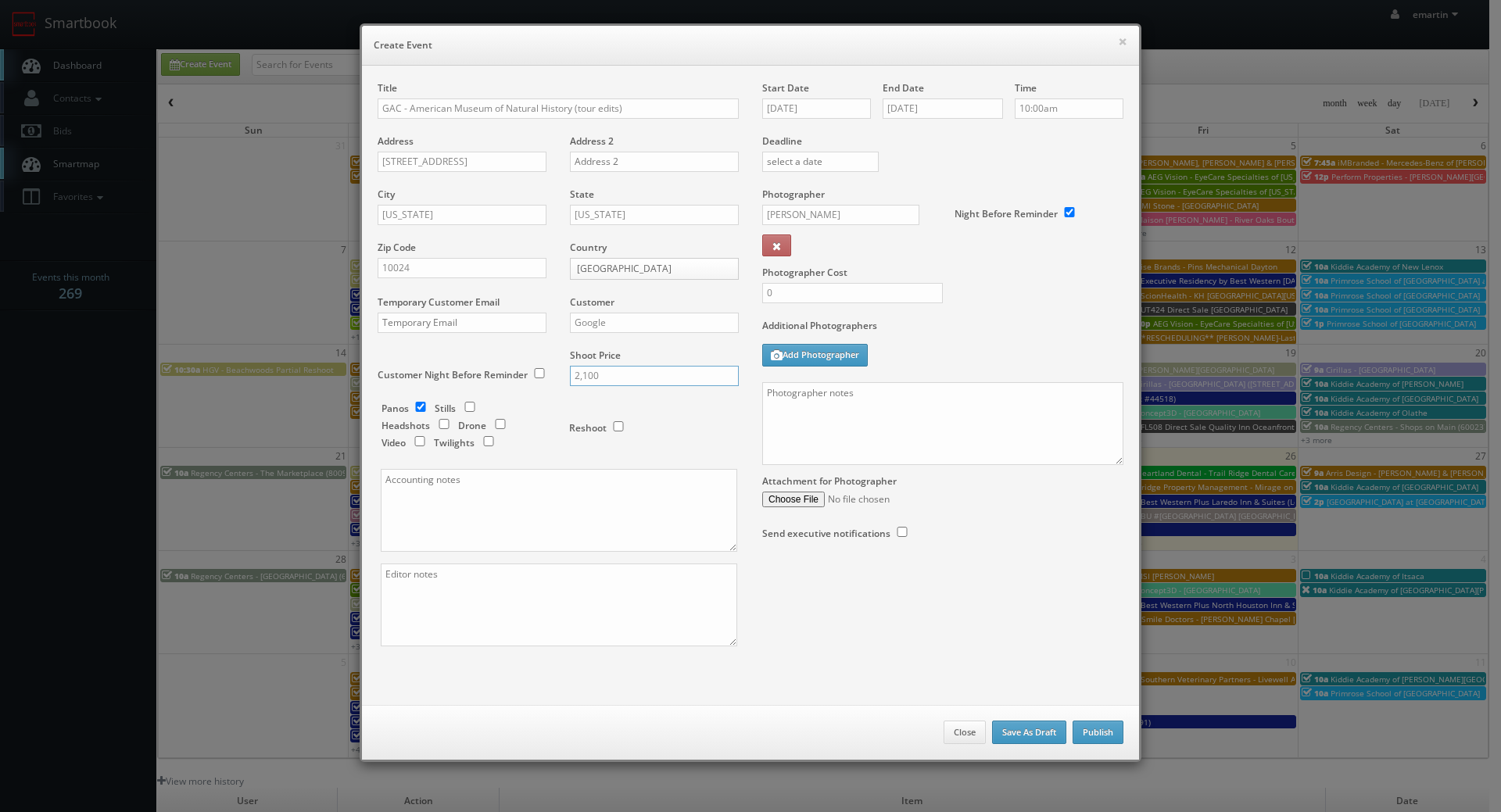
type input "2,100"
drag, startPoint x: 873, startPoint y: 414, endPoint x: 901, endPoint y: 408, distance: 28.6
click at [873, 414] on textarea at bounding box center [943, 423] width 361 height 83
paste textarea "editing pricing for 7 individual tours at $300 each"
type textarea "editing pricing for 7 individual tours at $300 each"
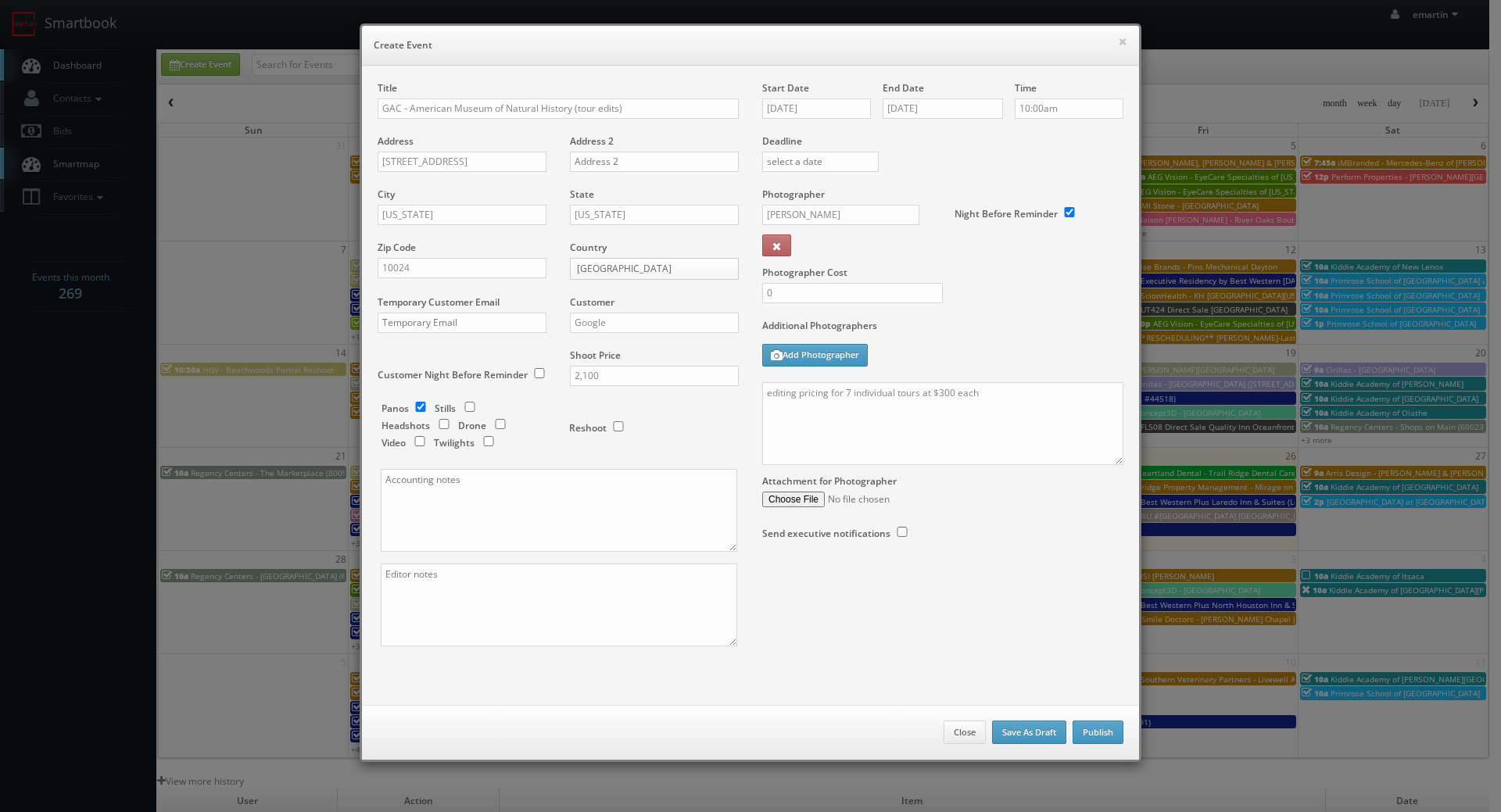
click at [979, 335] on label "Additional Photographers" at bounding box center [943, 330] width 361 height 21
click at [1085, 733] on button "Publish" at bounding box center [1098, 732] width 51 height 23
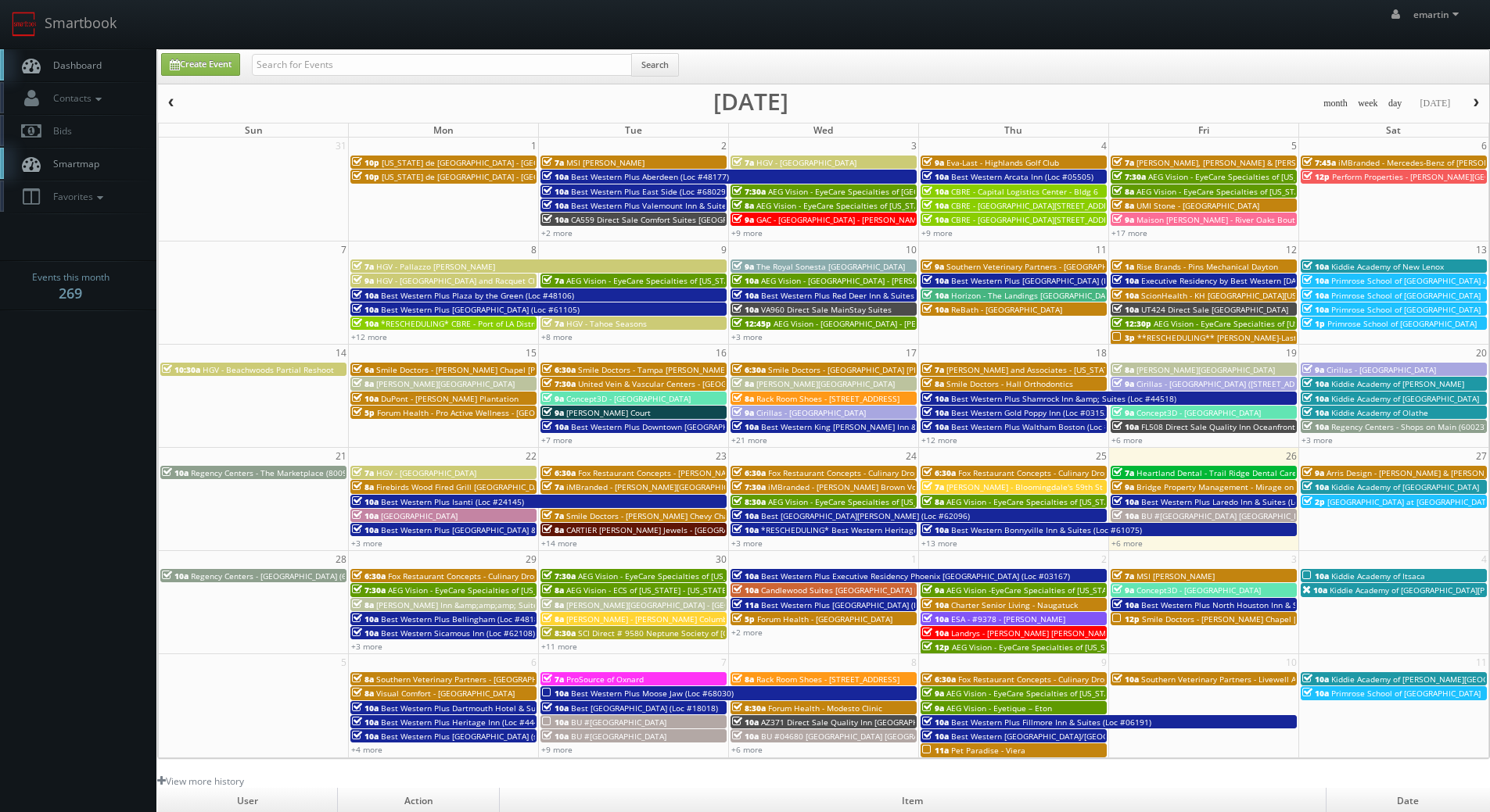
click at [107, 68] on link "Dashboard" at bounding box center [78, 65] width 157 height 32
click at [1133, 539] on link "+6 more" at bounding box center [1127, 543] width 31 height 11
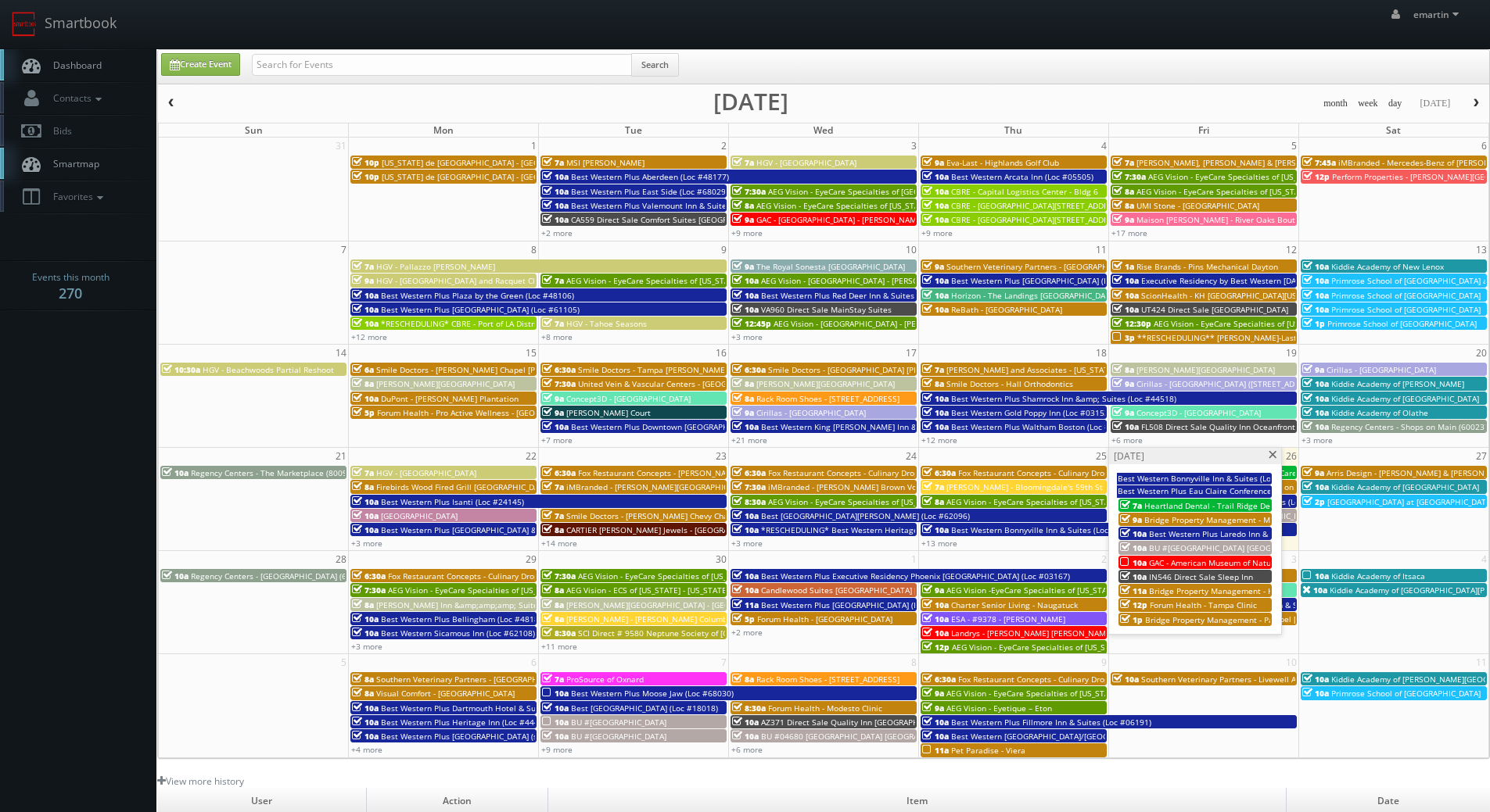
click at [1271, 453] on span at bounding box center [1273, 455] width 10 height 9
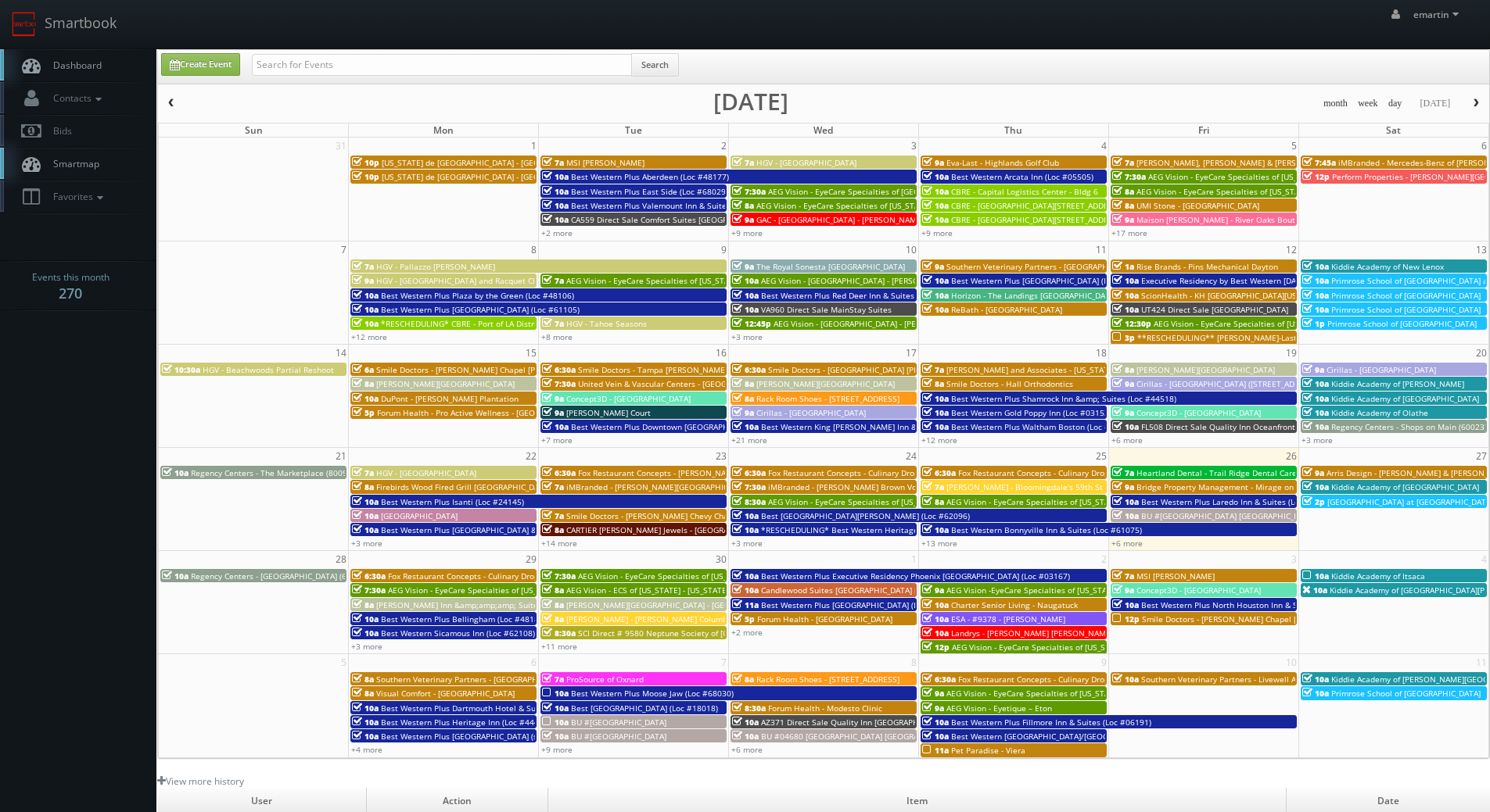
click at [61, 52] on link "Dashboard" at bounding box center [78, 65] width 157 height 32
click at [101, 67] on span "Dashboard" at bounding box center [73, 65] width 56 height 13
click at [94, 67] on span "Dashboard" at bounding box center [73, 65] width 56 height 13
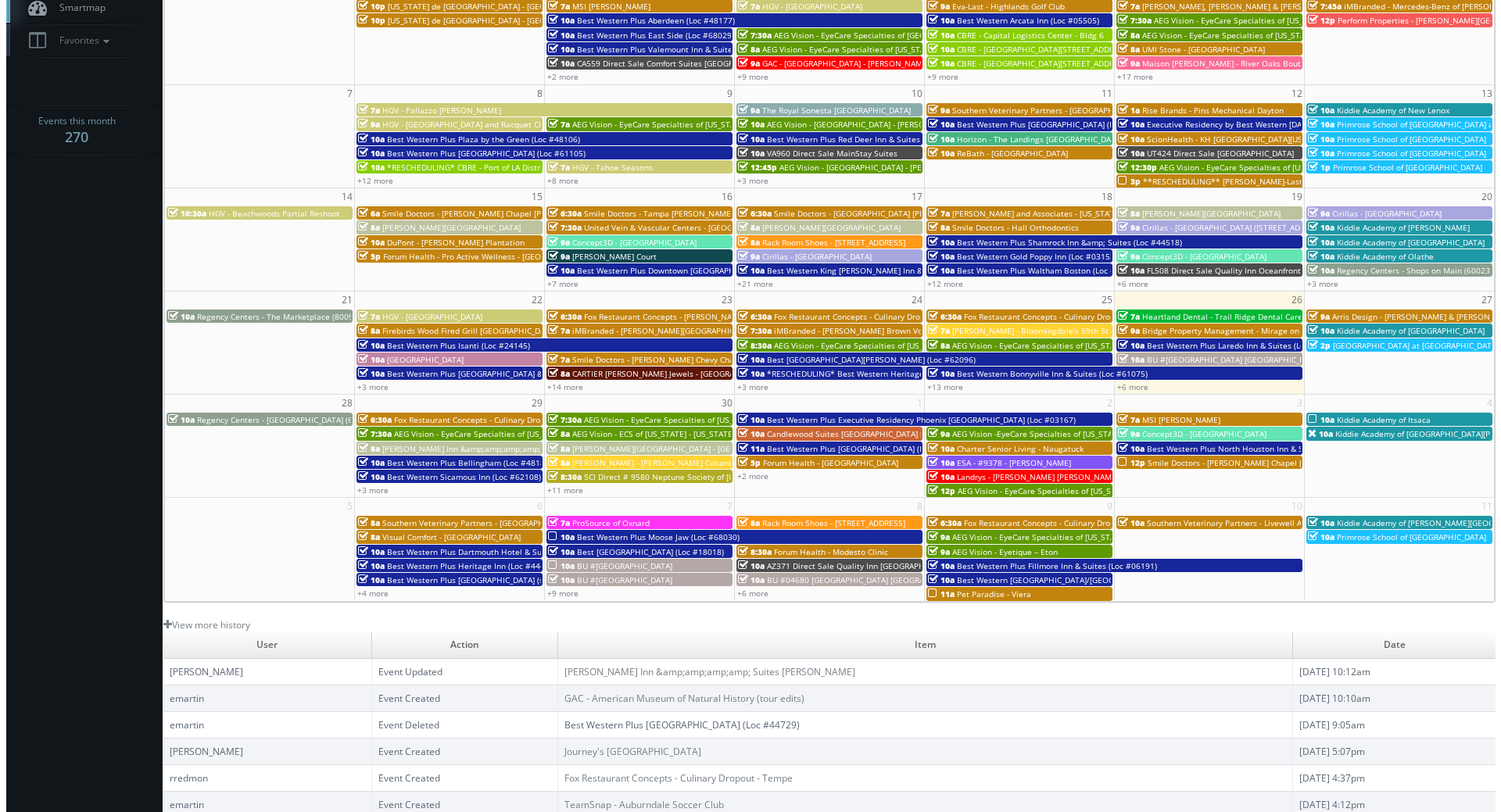
scroll to position [235, 0]
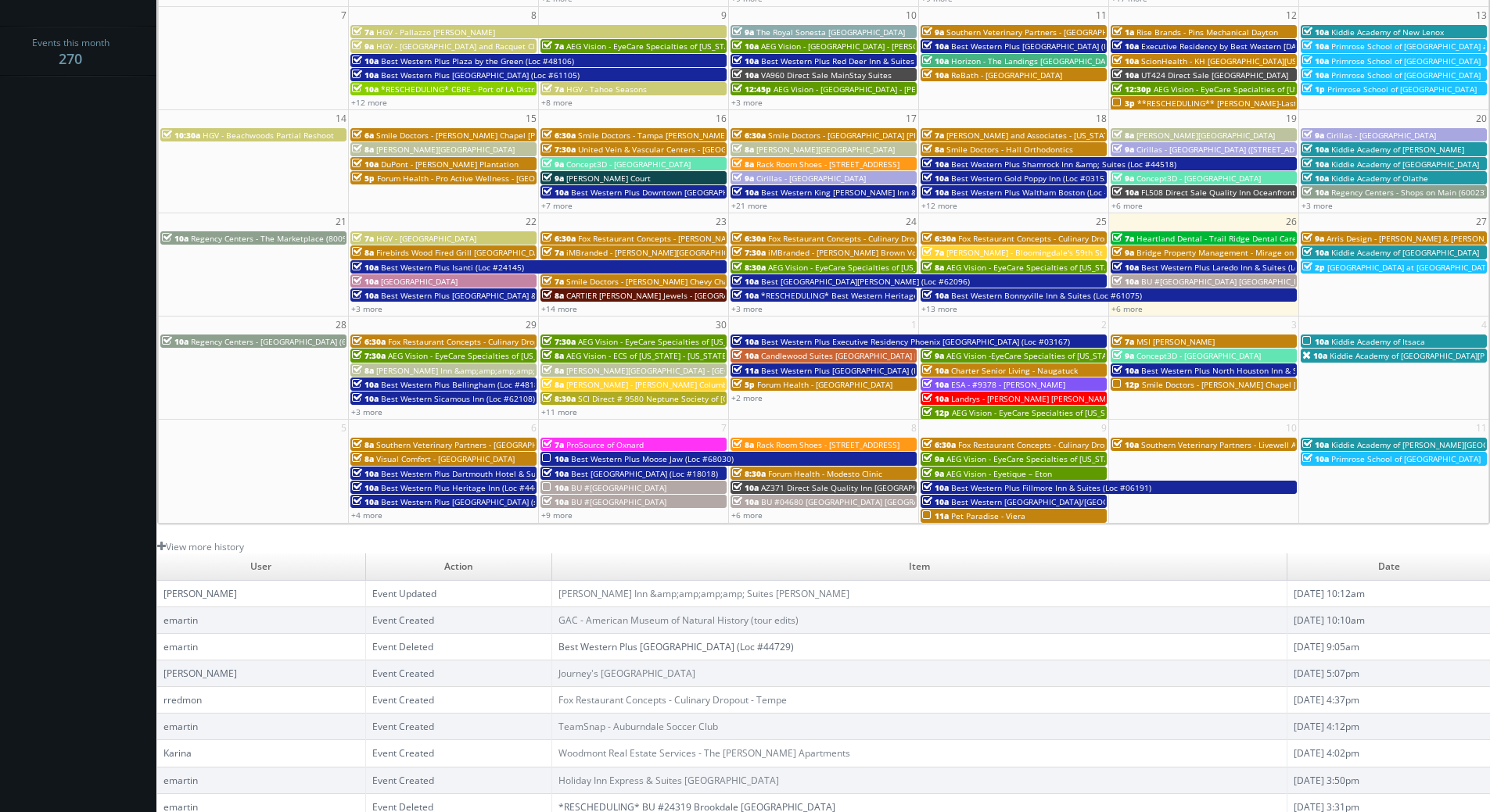
click at [384, 365] on span "Drury Inn &amp;amp;amp;amp; Suites Jackson" at bounding box center [500, 371] width 248 height 11
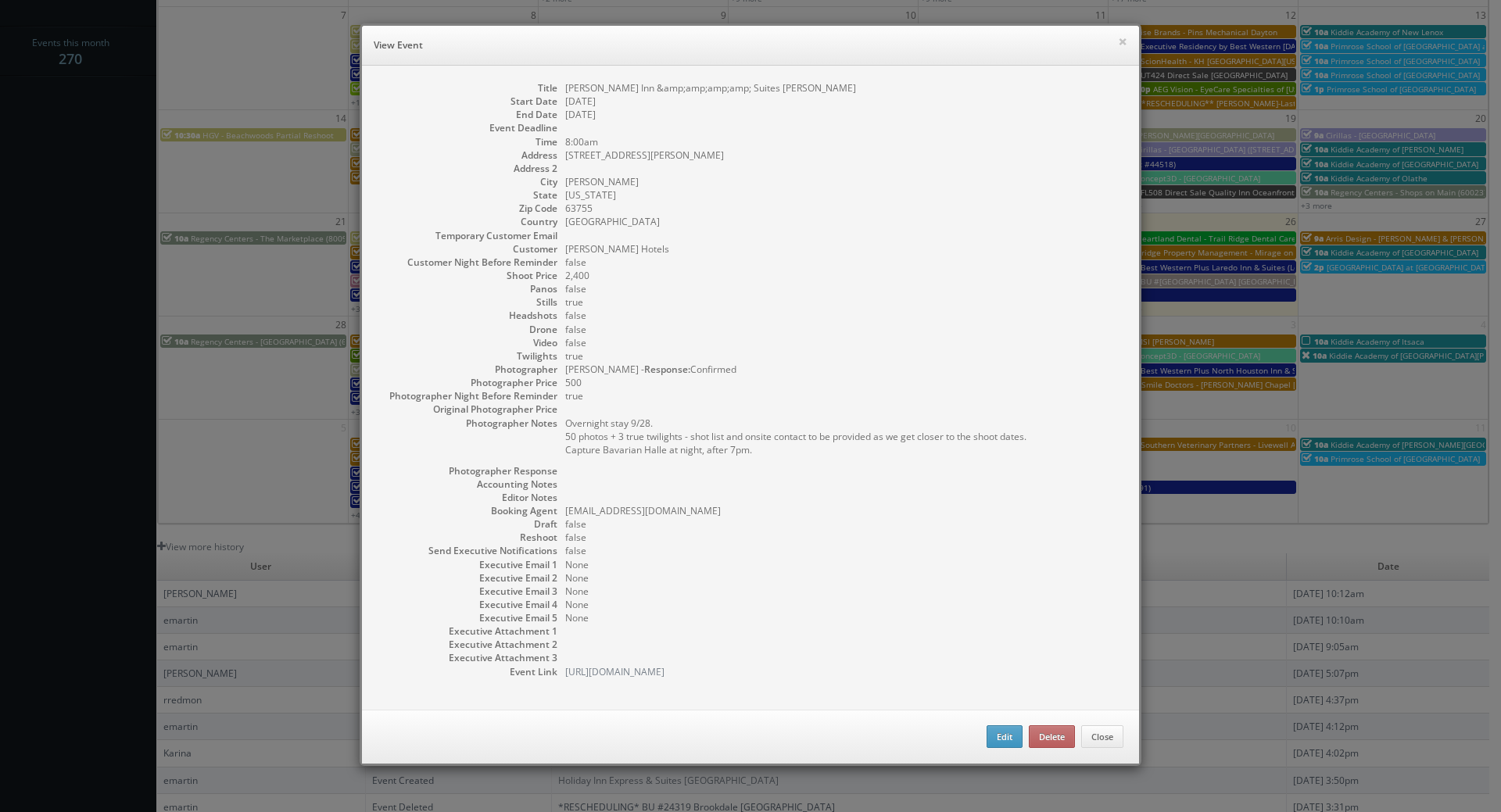
click at [680, 141] on dd "8:00am" at bounding box center [844, 142] width 558 height 13
drag, startPoint x: 1115, startPoint y: 40, endPoint x: 1071, endPoint y: 56, distance: 46.8
click at [1118, 40] on button "×" at bounding box center [1123, 42] width 10 height 11
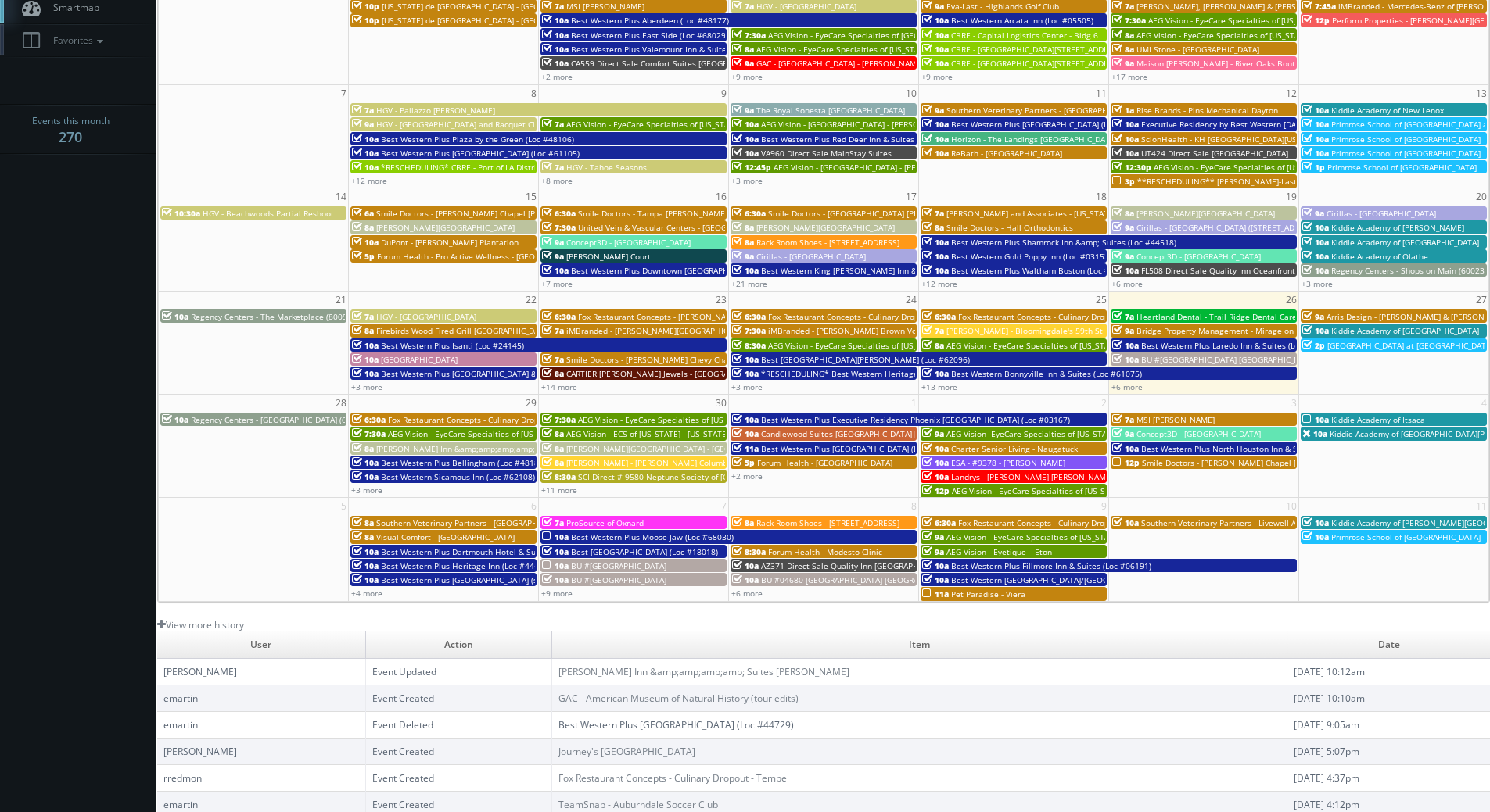
scroll to position [0, 0]
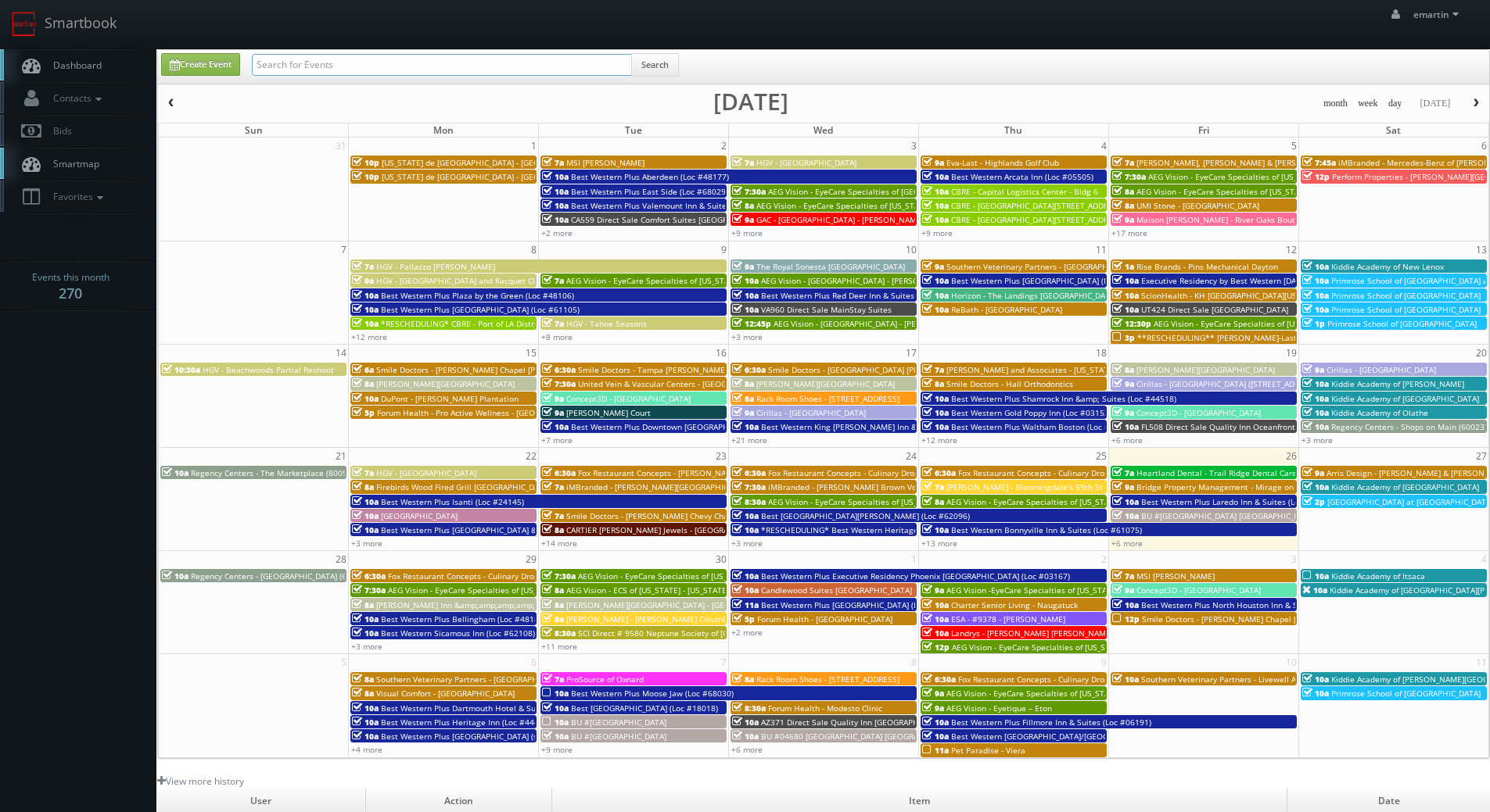
click at [378, 69] on input "text" at bounding box center [441, 65] width 380 height 22
type input "brookfield"
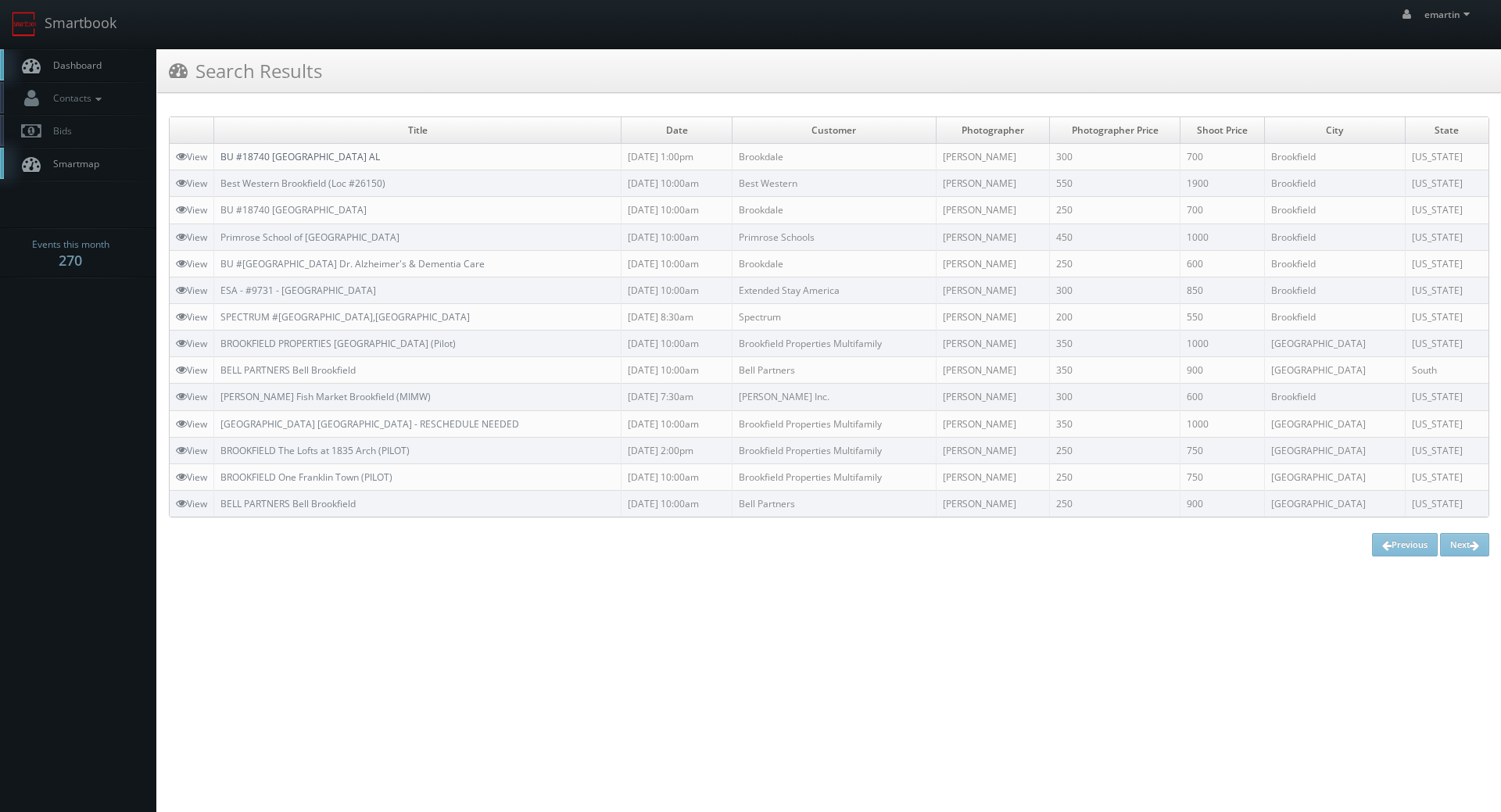
click at [316, 155] on link "BU #18740 [GEOGRAPHIC_DATA] AL" at bounding box center [300, 156] width 160 height 13
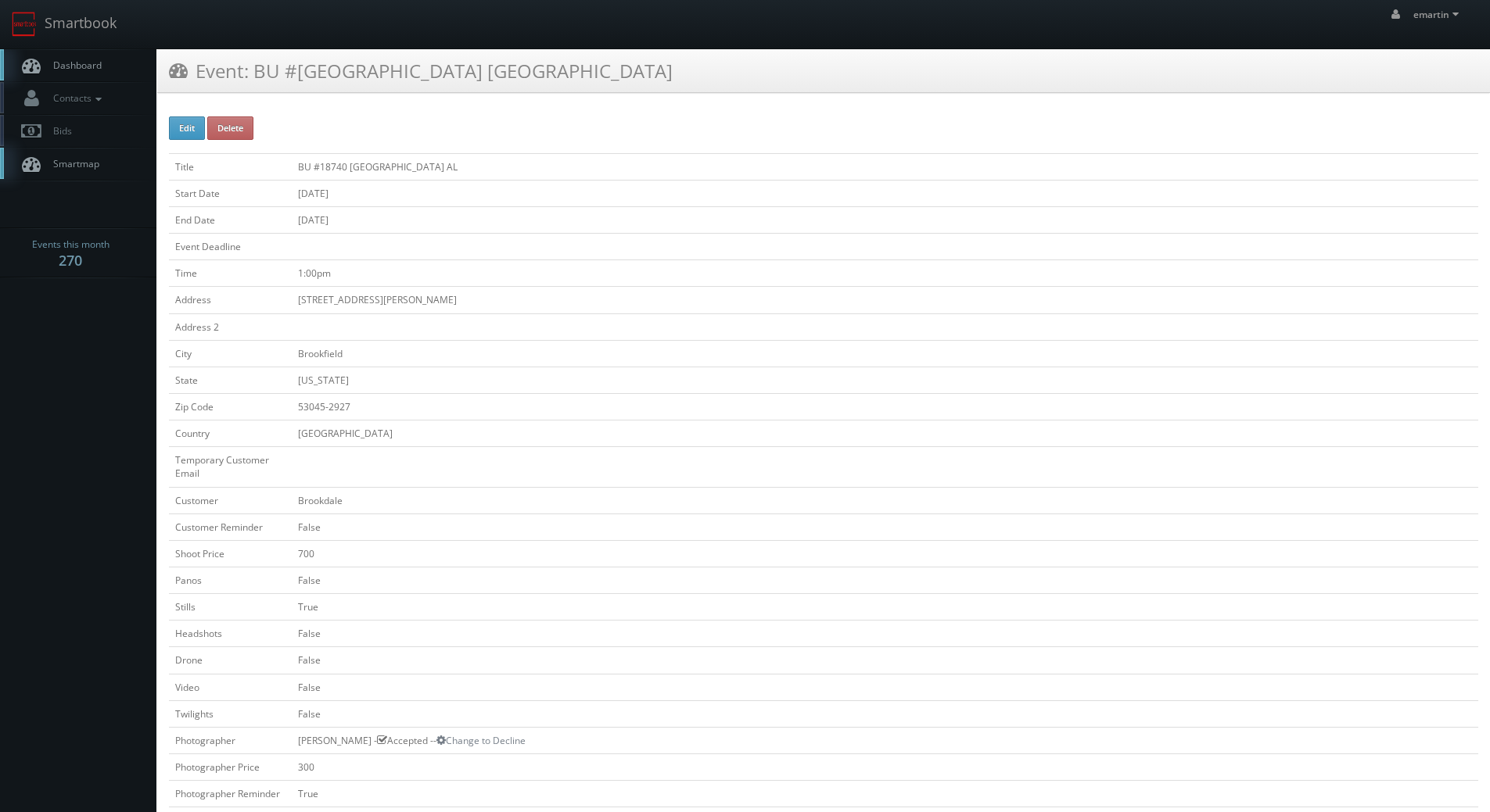
click at [90, 68] on span "Dashboard" at bounding box center [73, 65] width 56 height 13
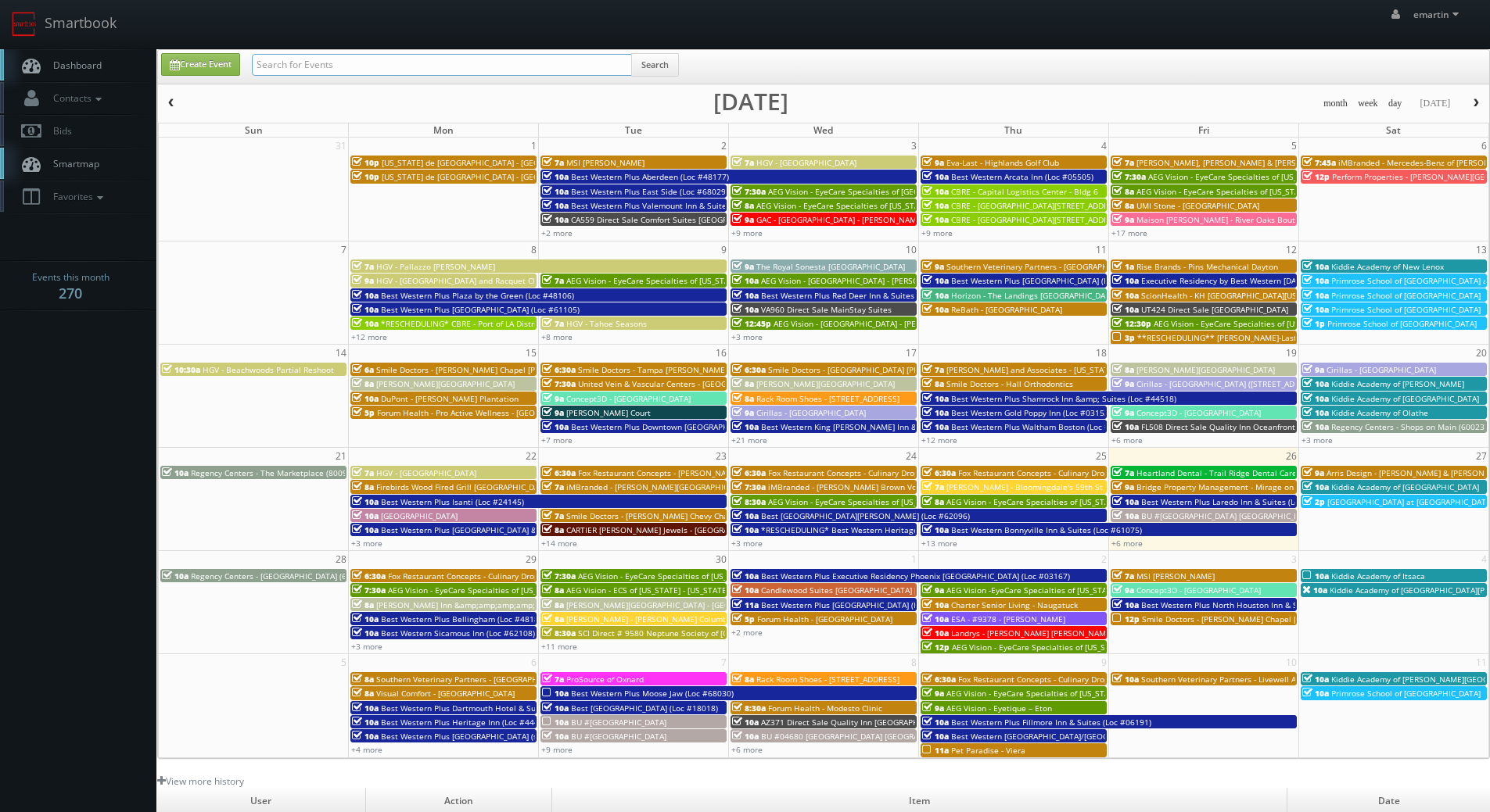
click at [300, 66] on input "text" at bounding box center [441, 65] width 380 height 22
type input "brookdale brookfield"
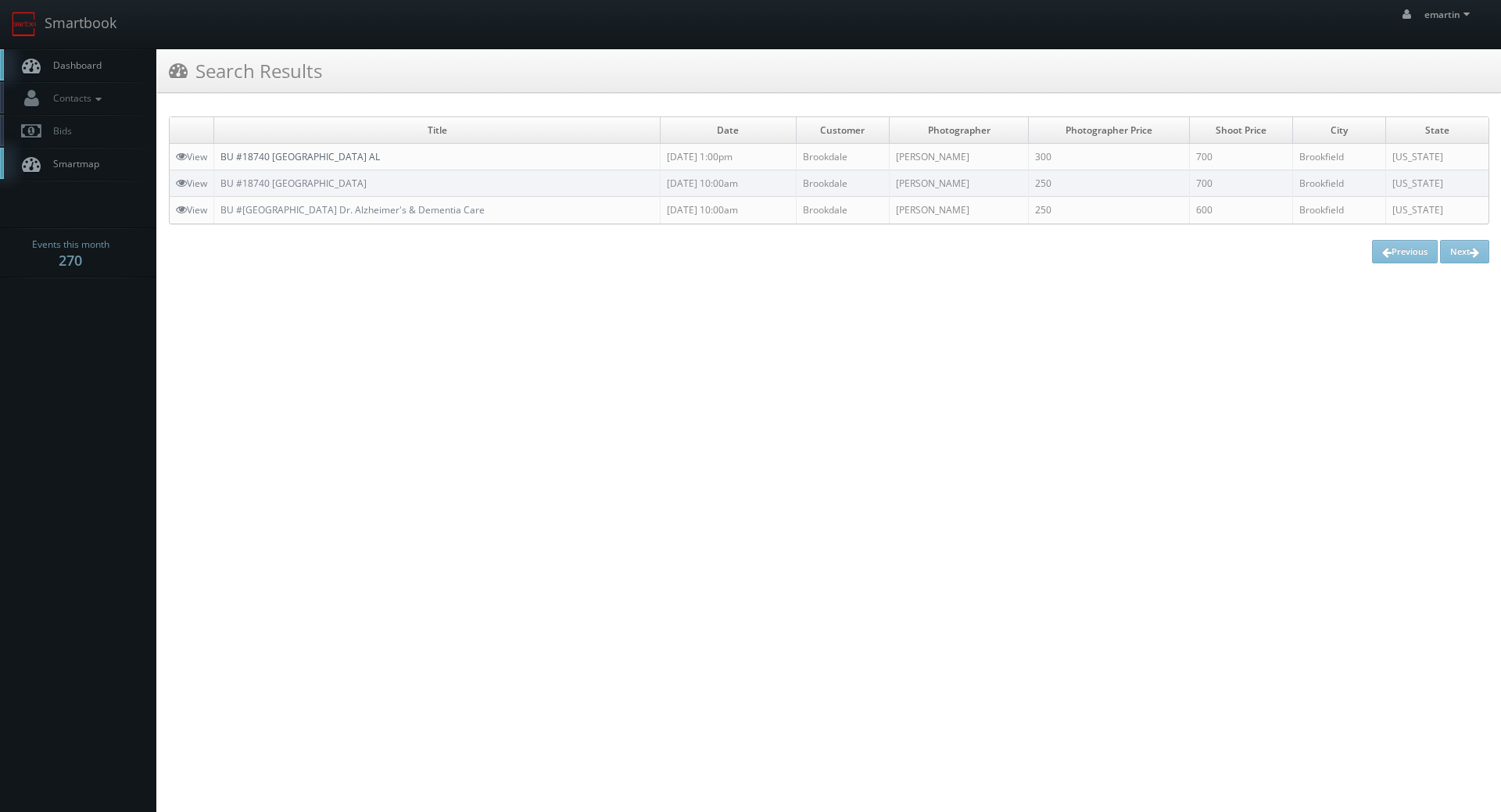
click at [331, 157] on link "BU #18740 [GEOGRAPHIC_DATA] AL" at bounding box center [300, 156] width 160 height 13
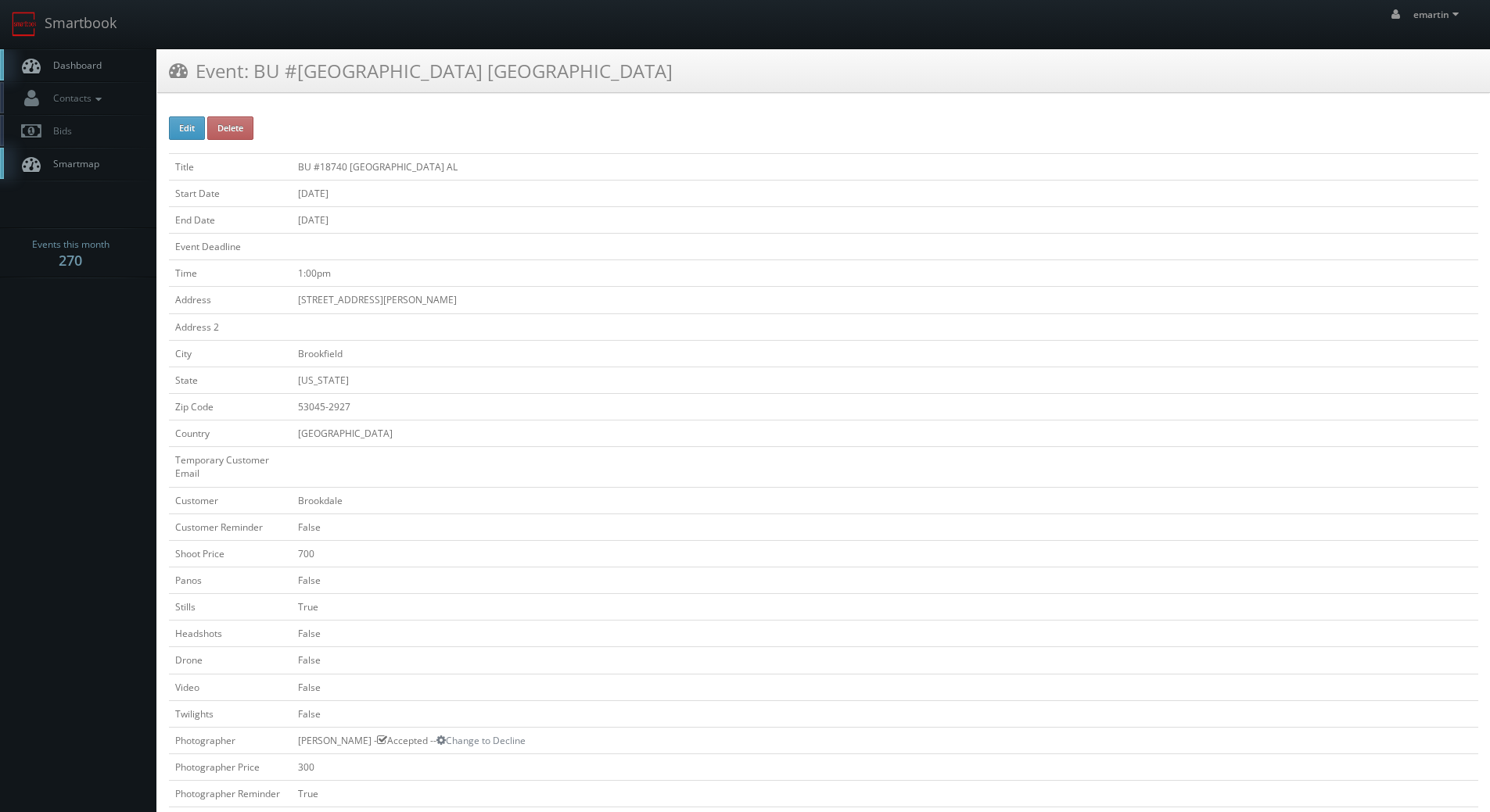
click at [98, 63] on span "Dashboard" at bounding box center [73, 65] width 56 height 13
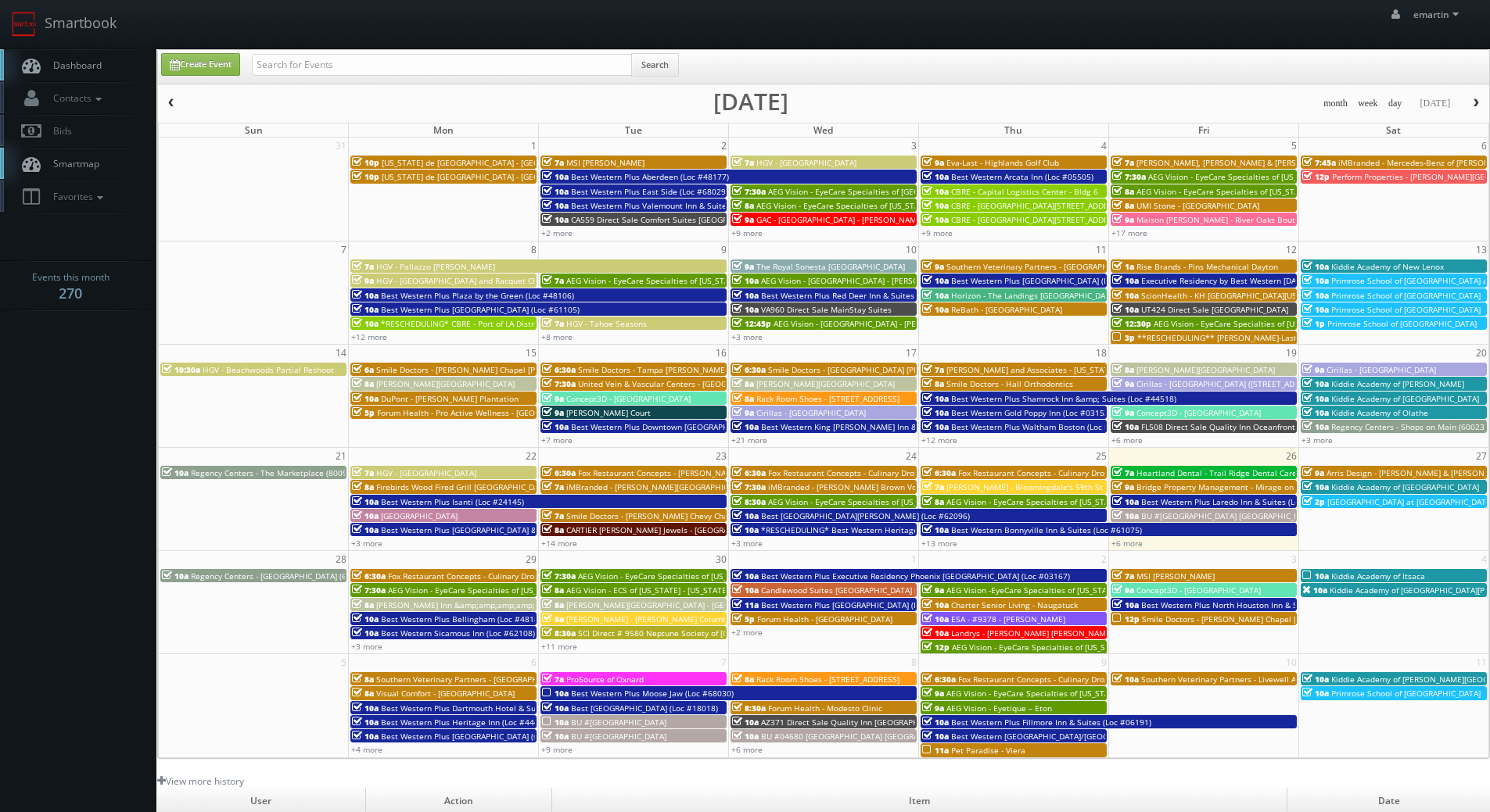
click at [375, 77] on div "Search" at bounding box center [465, 69] width 427 height 31
click at [377, 74] on input "text" at bounding box center [441, 65] width 380 height 22
type input "stephen kane"
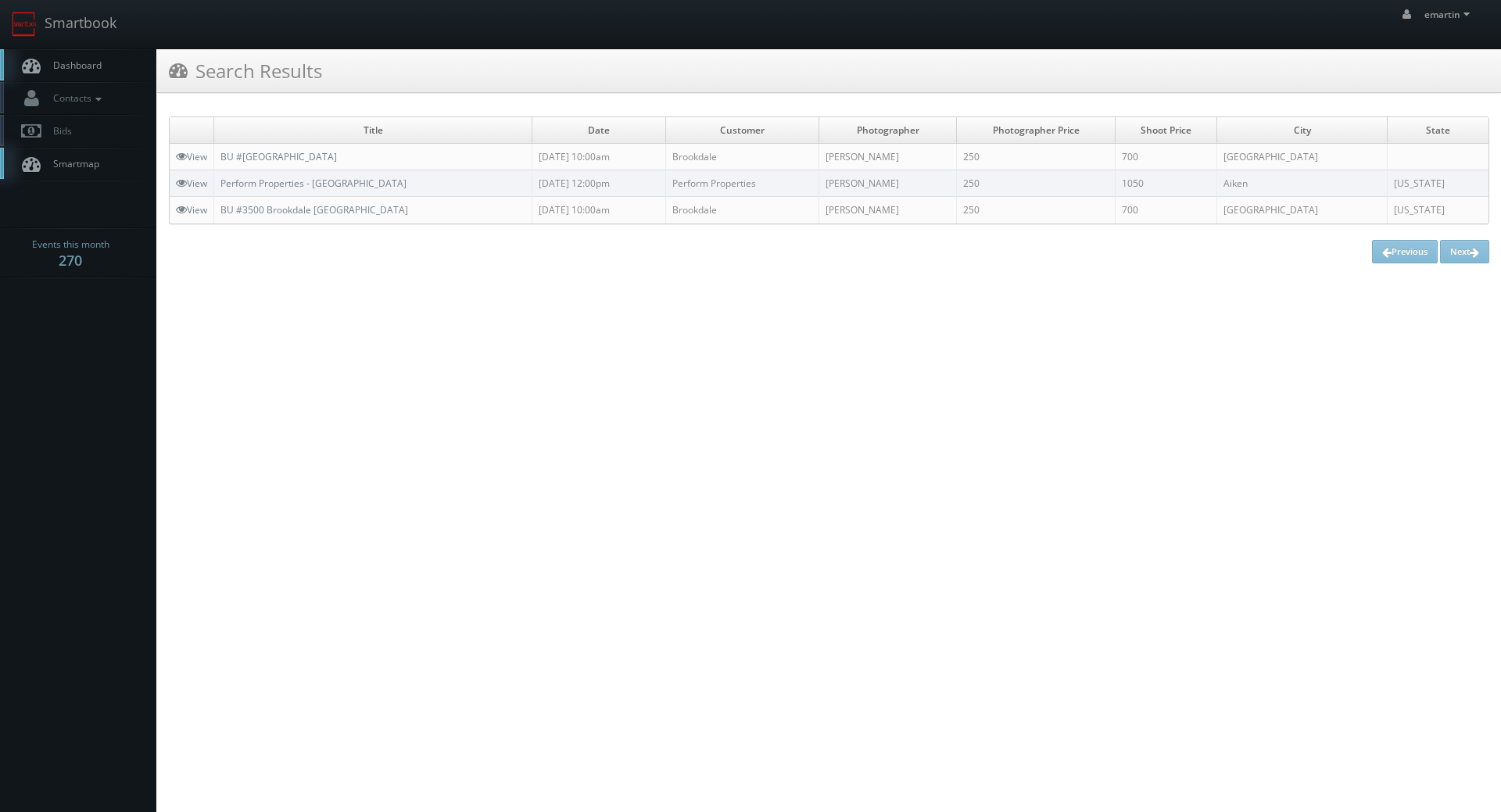
click at [61, 74] on link "Dashboard" at bounding box center [78, 65] width 156 height 32
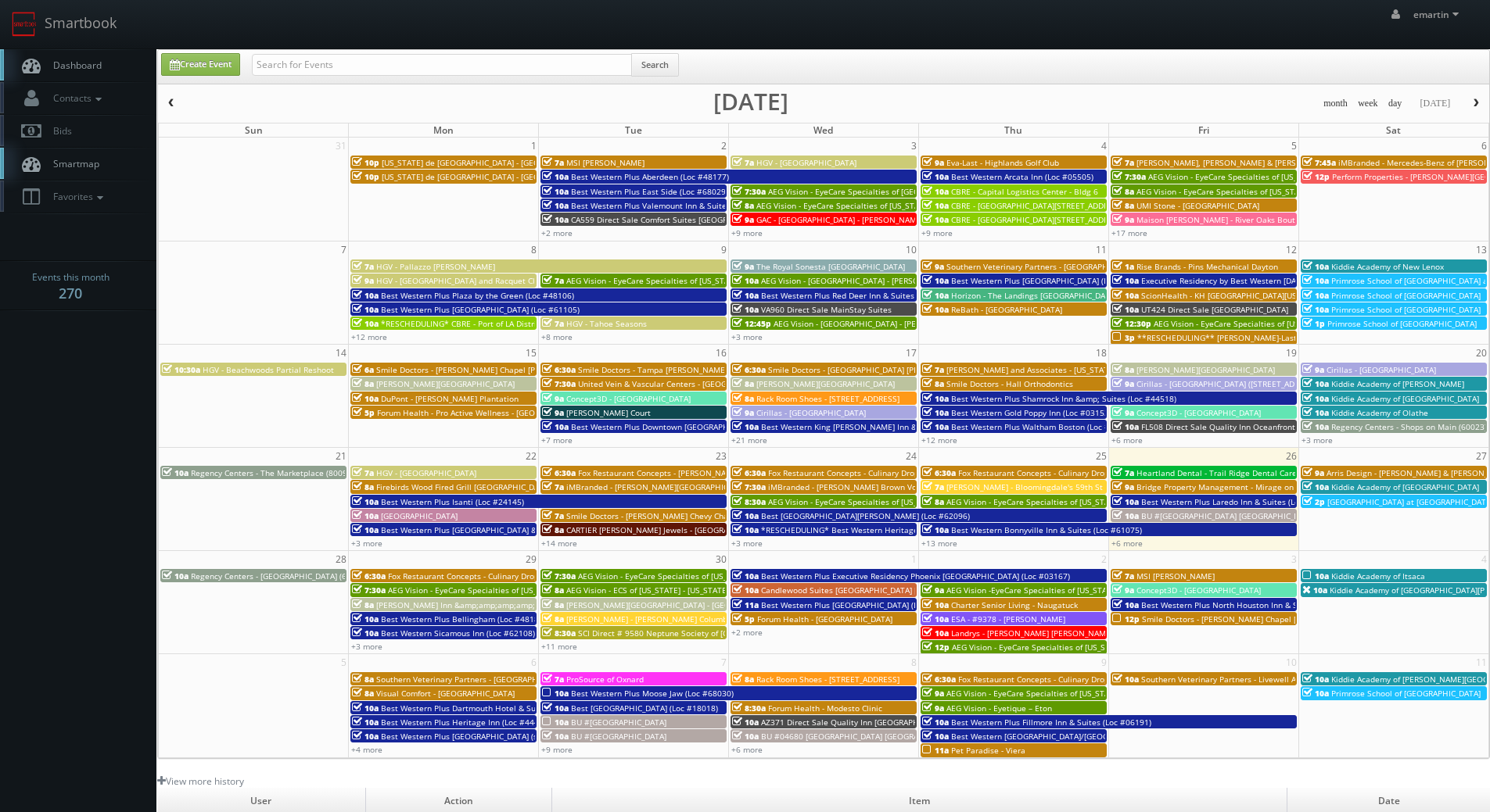
click at [68, 65] on span "Dashboard" at bounding box center [73, 65] width 56 height 13
drag, startPoint x: 52, startPoint y: 64, endPoint x: 54, endPoint y: 47, distance: 17.1
click at [52, 64] on span "Dashboard" at bounding box center [73, 65] width 56 height 13
click at [175, 65] on icon at bounding box center [174, 65] width 10 height 11
type input "[DATE]"
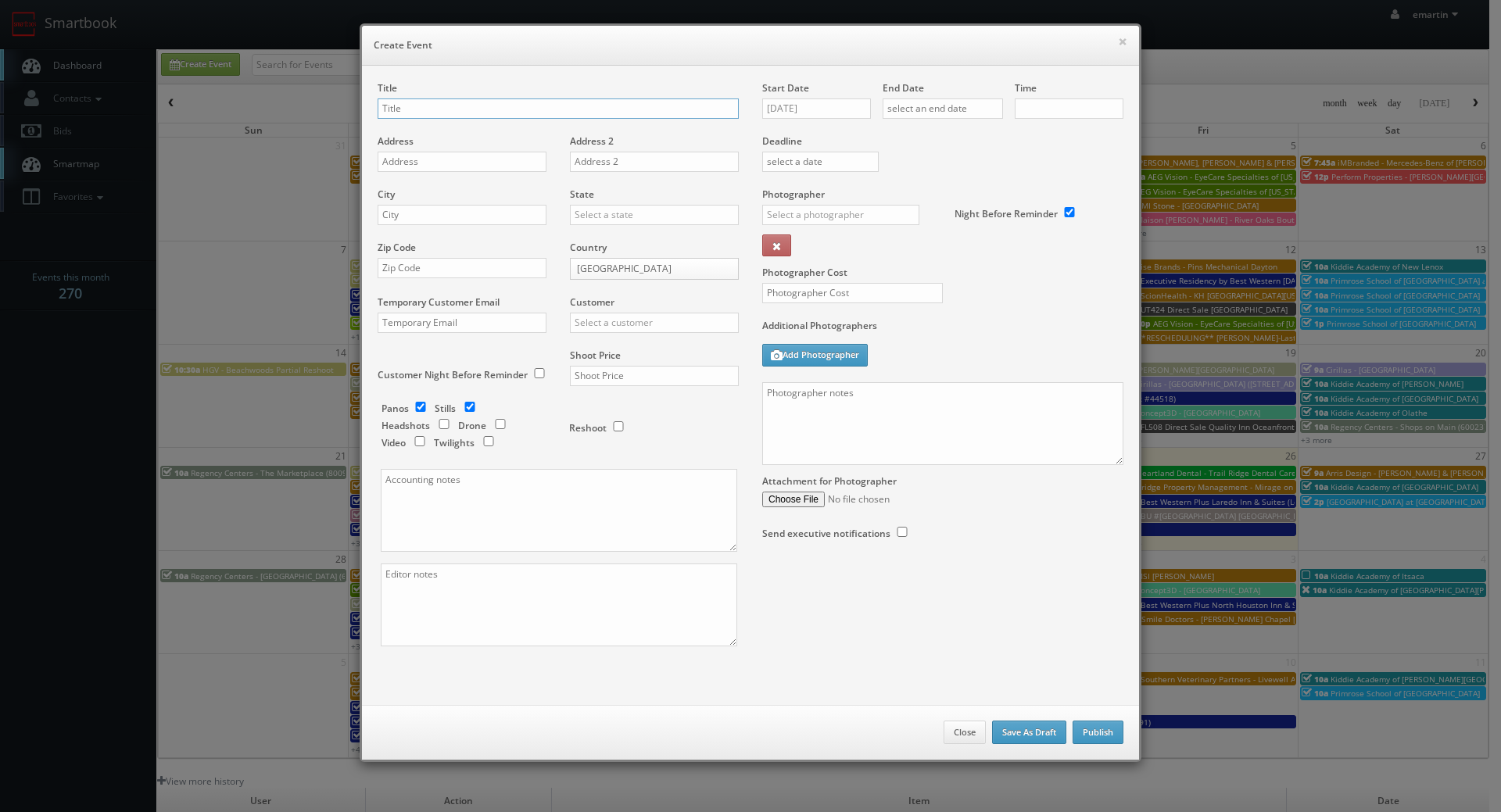
checkbox input "true"
type input "10:00am"
checkbox input "true"
click at [436, 102] on input "text" at bounding box center [558, 108] width 361 height 20
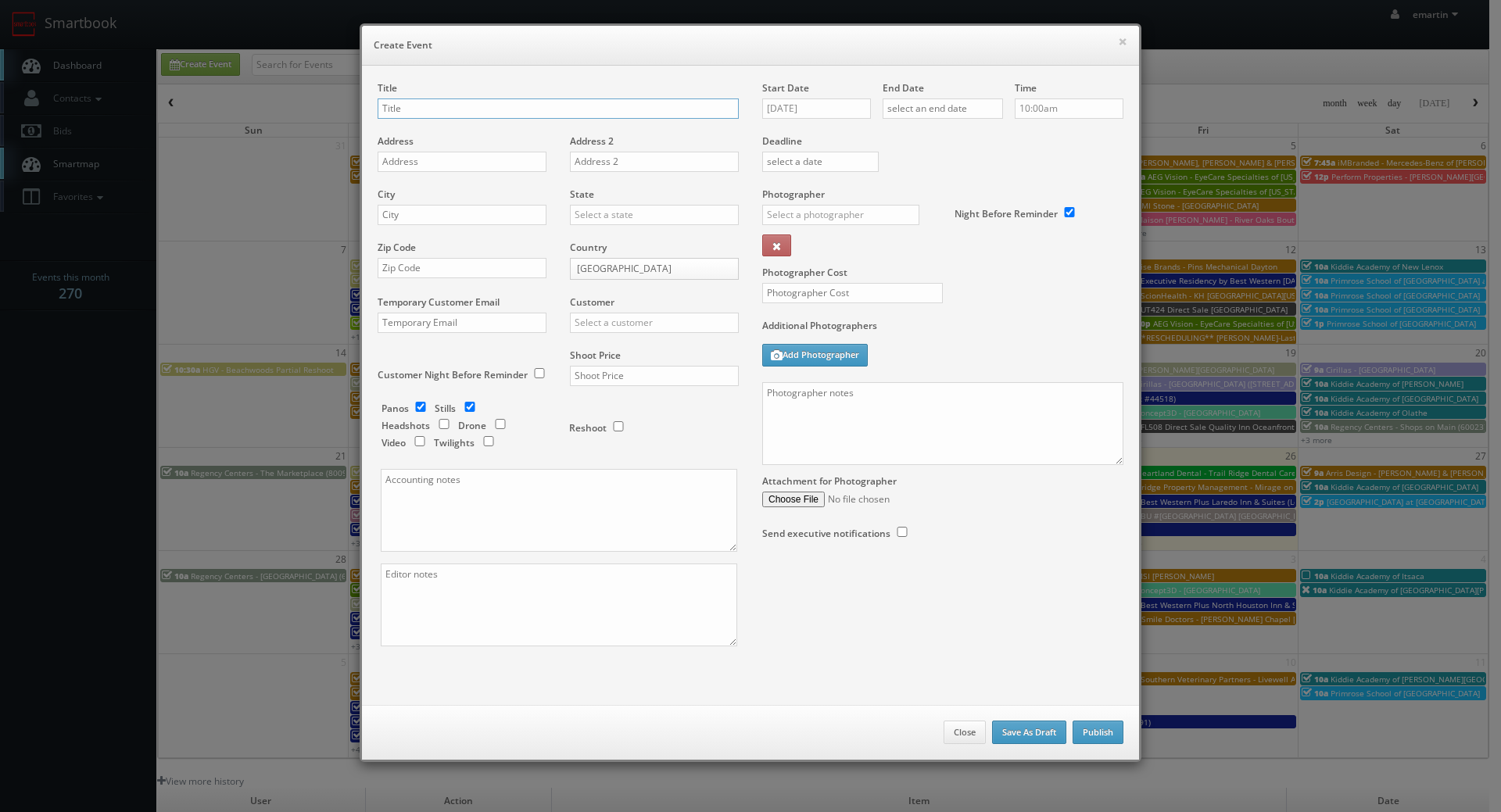
paste input "GAD67"
click at [443, 117] on input "GAD67" at bounding box center [558, 108] width 361 height 20
paste input "Comfort Inn & Suites"
type input "GAD67 Direct Sale Comfort Inn & Suites"
drag, startPoint x: 431, startPoint y: 160, endPoint x: 117, endPoint y: 292, distance: 340.6
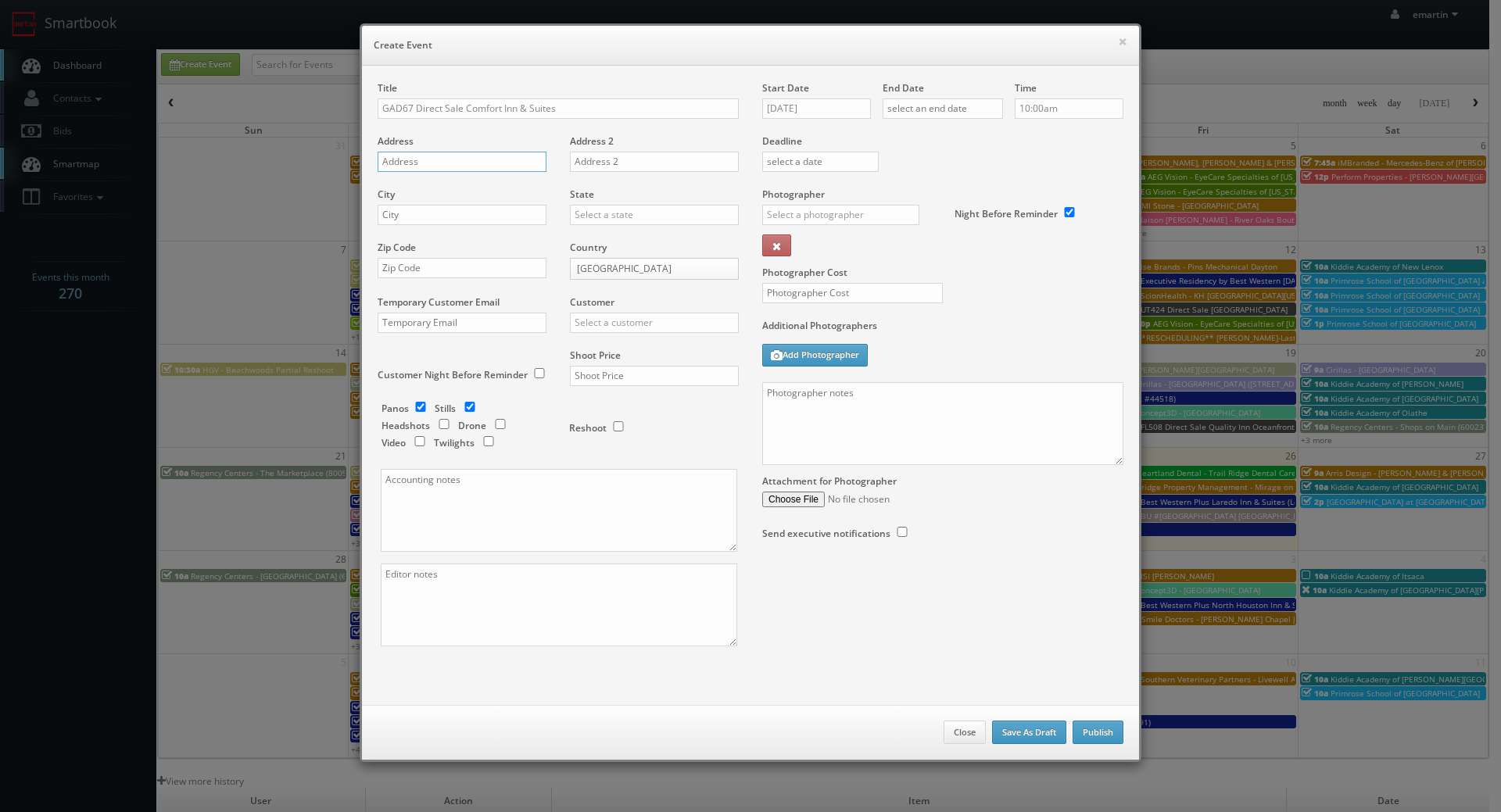
click at [431, 160] on input "text" at bounding box center [461, 161] width 169 height 20
paste input "1 Clyde E Martin Dr"
type input "1 Clyde E Martin Dr"
drag, startPoint x: 440, startPoint y: 208, endPoint x: 456, endPoint y: 208, distance: 16.0
click at [440, 209] on input "text" at bounding box center [461, 214] width 169 height 20
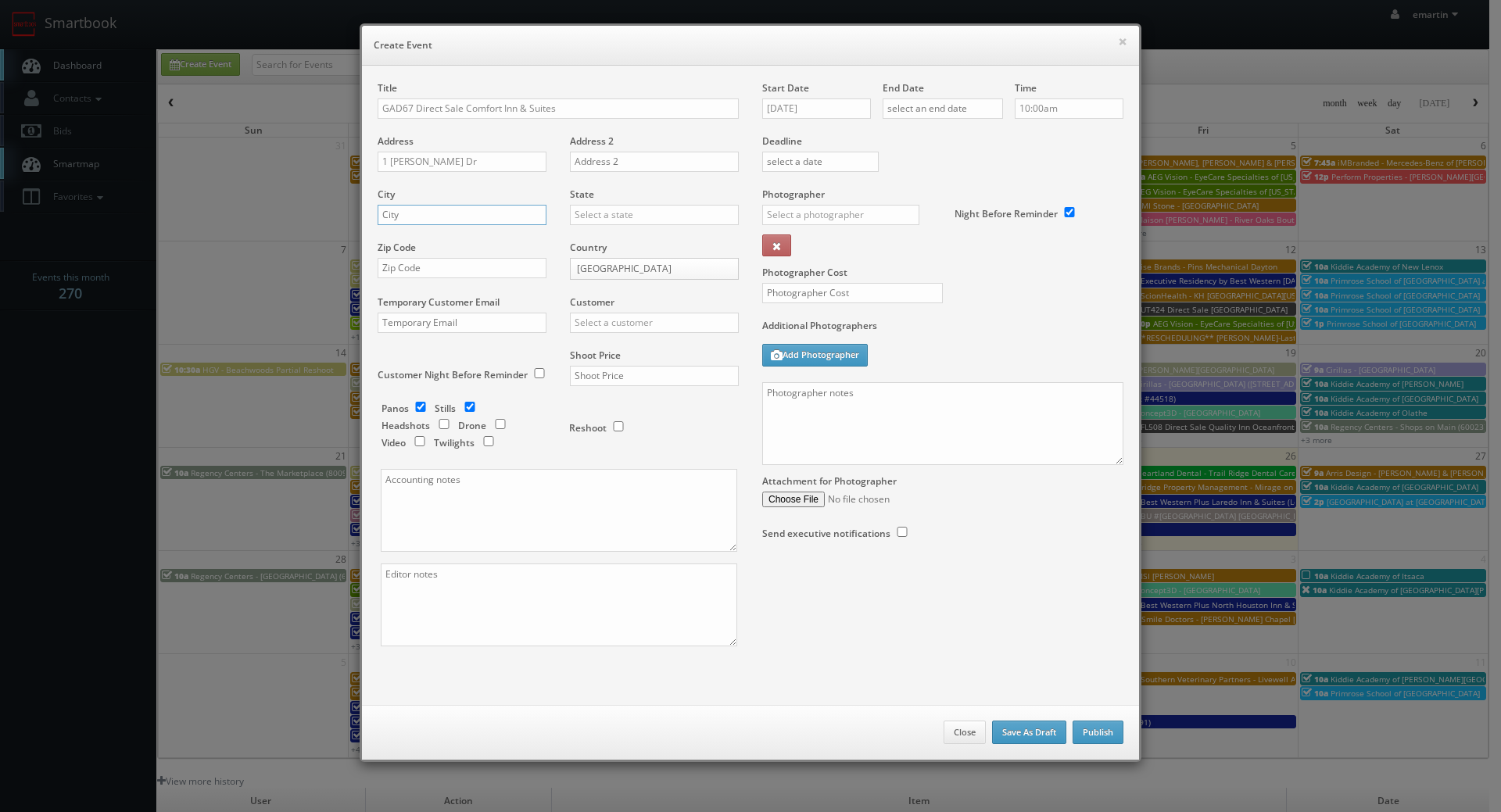
paste input "Savannah"
type input "Savannah"
click at [643, 209] on input "text" at bounding box center [654, 214] width 169 height 20
click at [615, 239] on div "[US_STATE]" at bounding box center [654, 240] width 167 height 26
type input "[US_STATE]"
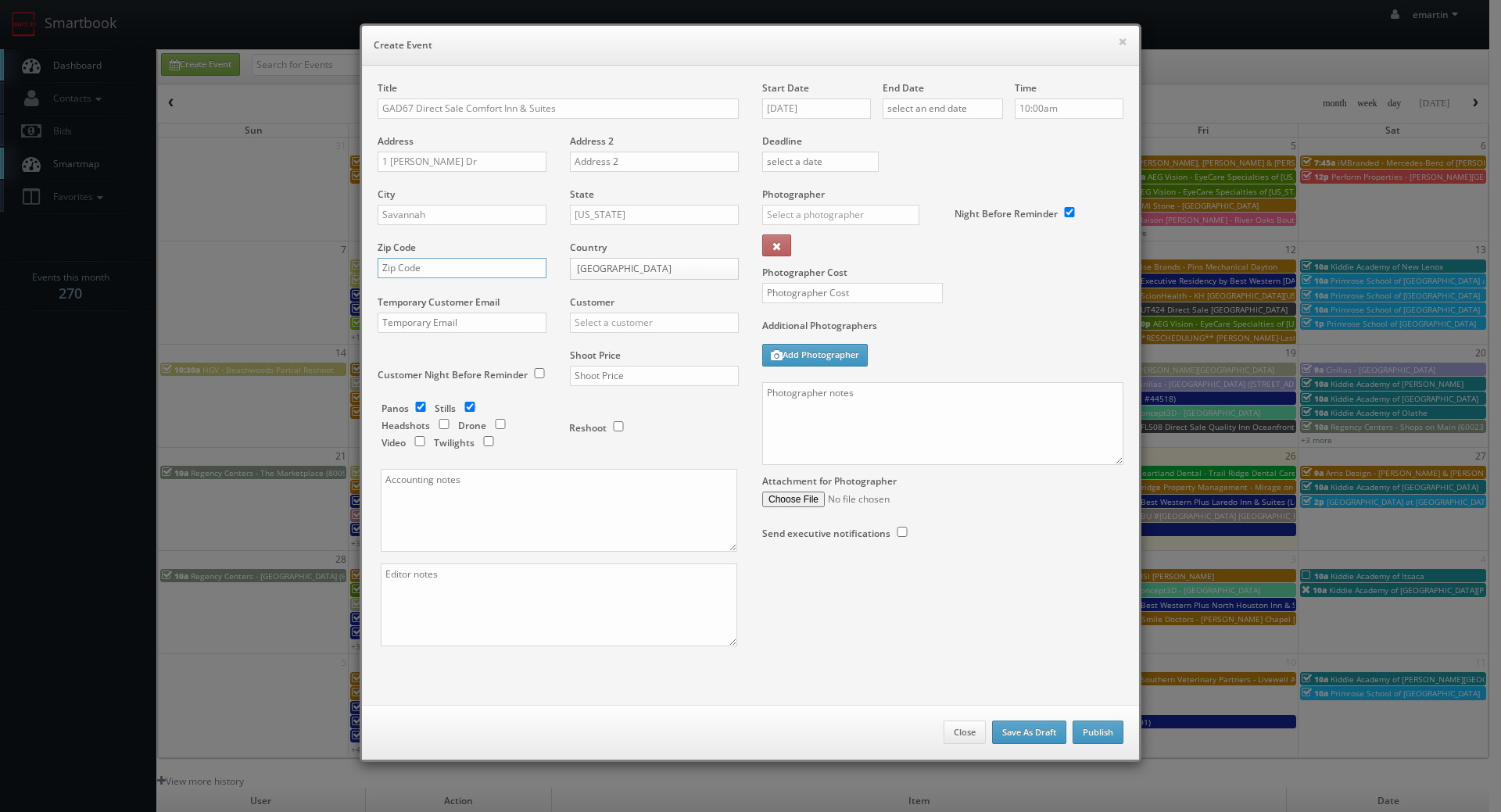
click at [411, 268] on input "text" at bounding box center [461, 268] width 169 height 20
paste input "31408"
type input "31408"
click at [597, 368] on input "text" at bounding box center [654, 376] width 169 height 20
type input "1,150"
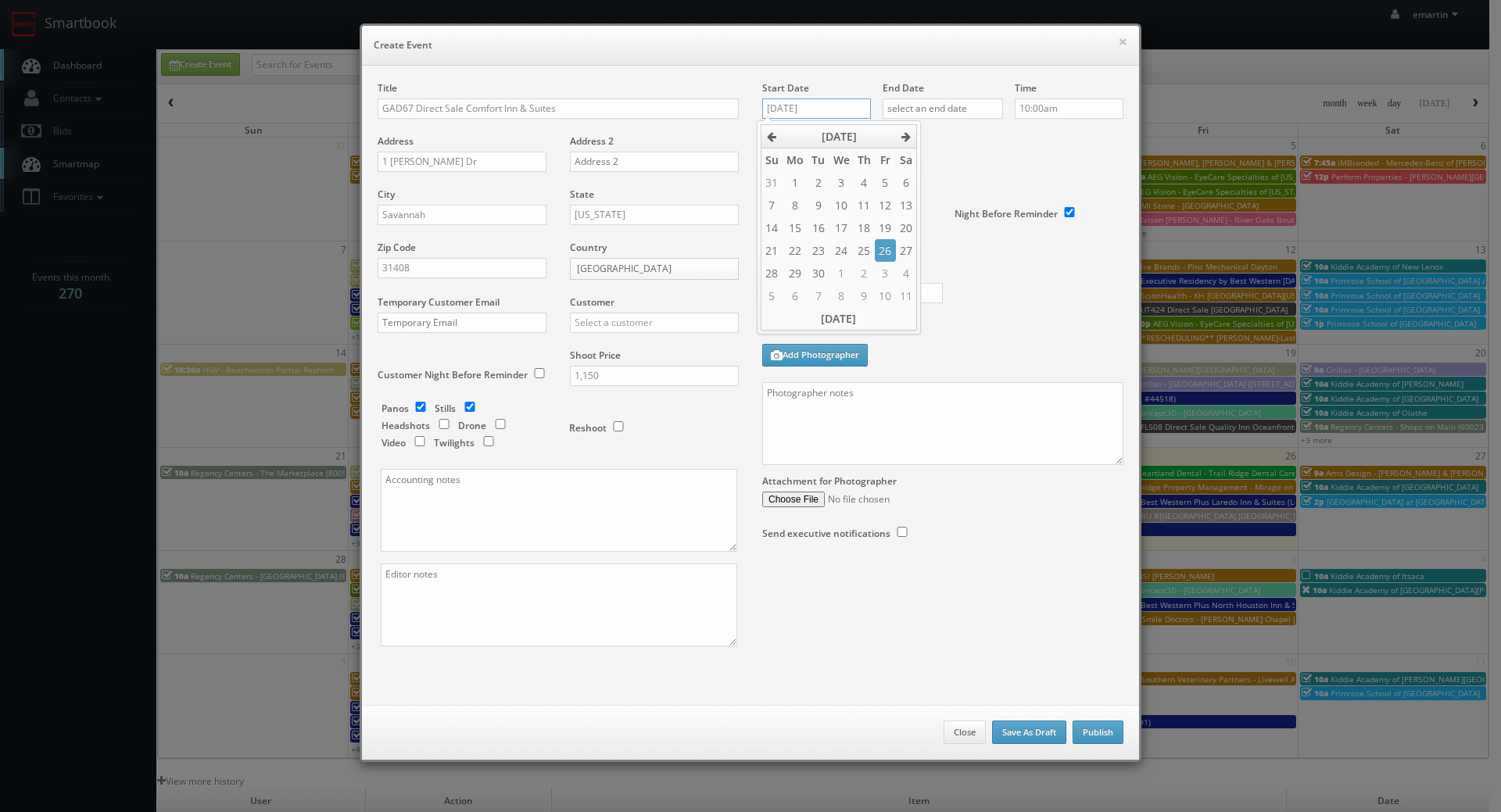
click at [852, 98] on input "09/26/2025" at bounding box center [816, 108] width 109 height 20
click at [904, 139] on icon at bounding box center [907, 137] width 10 height 11
click at [827, 230] on td "14" at bounding box center [818, 228] width 21 height 23
type input "10/14/2025"
click at [934, 115] on input "text" at bounding box center [943, 108] width 120 height 20
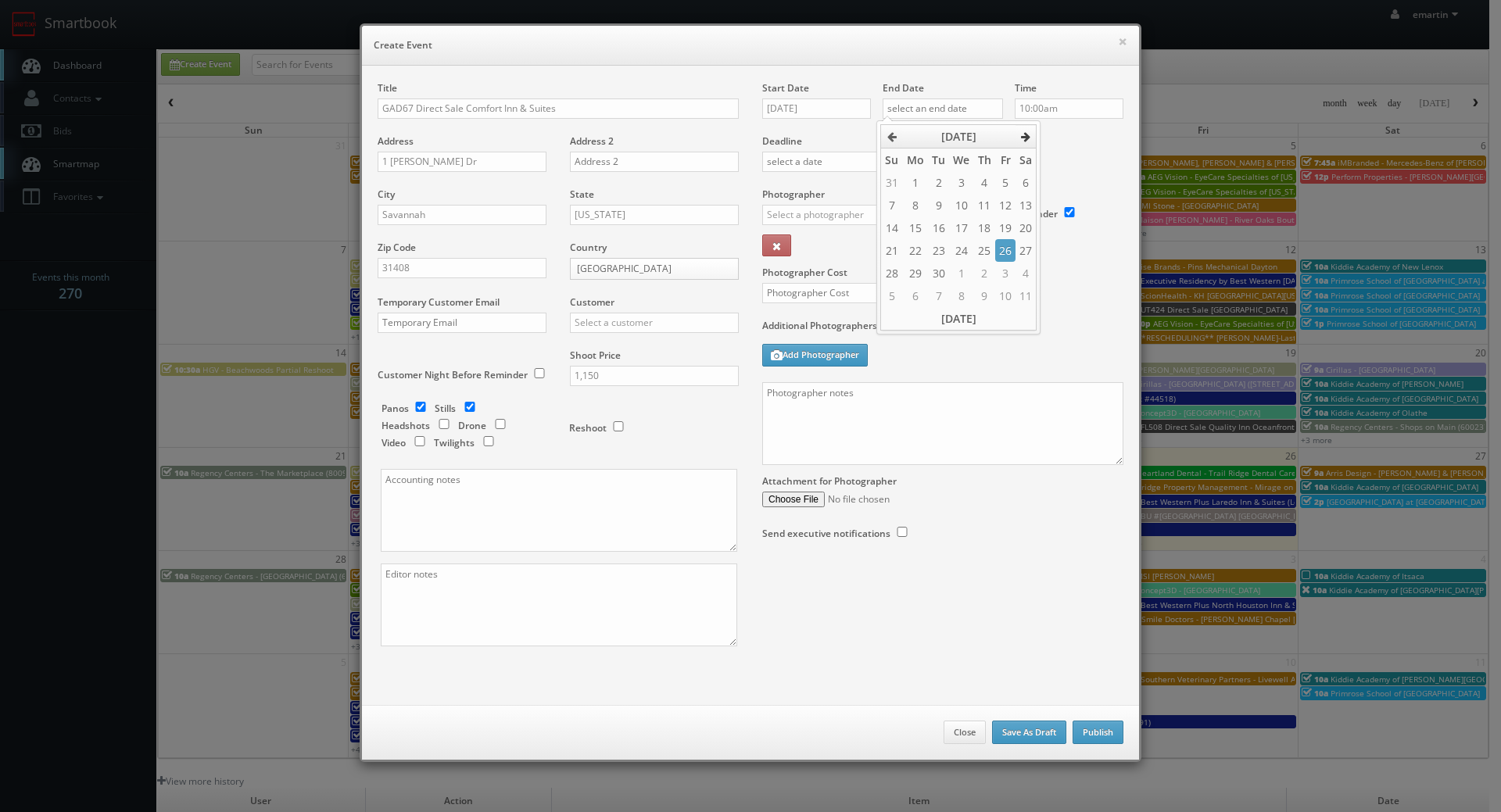
click at [1032, 136] on th at bounding box center [1026, 136] width 21 height 23
click at [935, 231] on td "14" at bounding box center [939, 228] width 21 height 23
type input "10/14/2025"
click at [1074, 156] on div "Deadline" at bounding box center [943, 135] width 385 height 106
click at [865, 214] on input "text" at bounding box center [840, 214] width 157 height 20
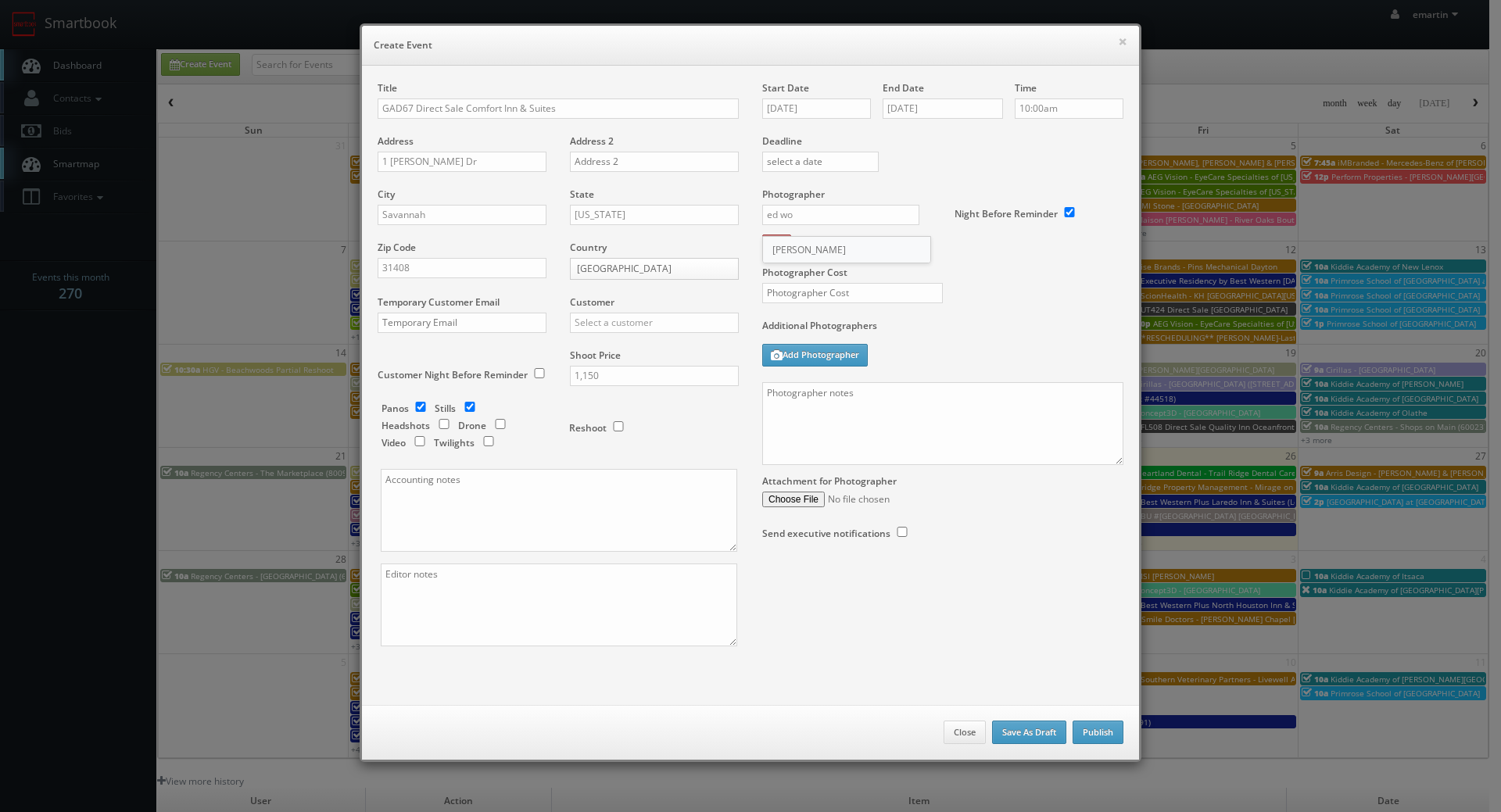
click at [833, 243] on div "[PERSON_NAME]" at bounding box center [846, 250] width 167 height 26
type input "[PERSON_NAME]"
click at [807, 295] on input "text" at bounding box center [853, 293] width 181 height 20
type input "350"
click at [468, 605] on textarea at bounding box center [559, 605] width 356 height 83
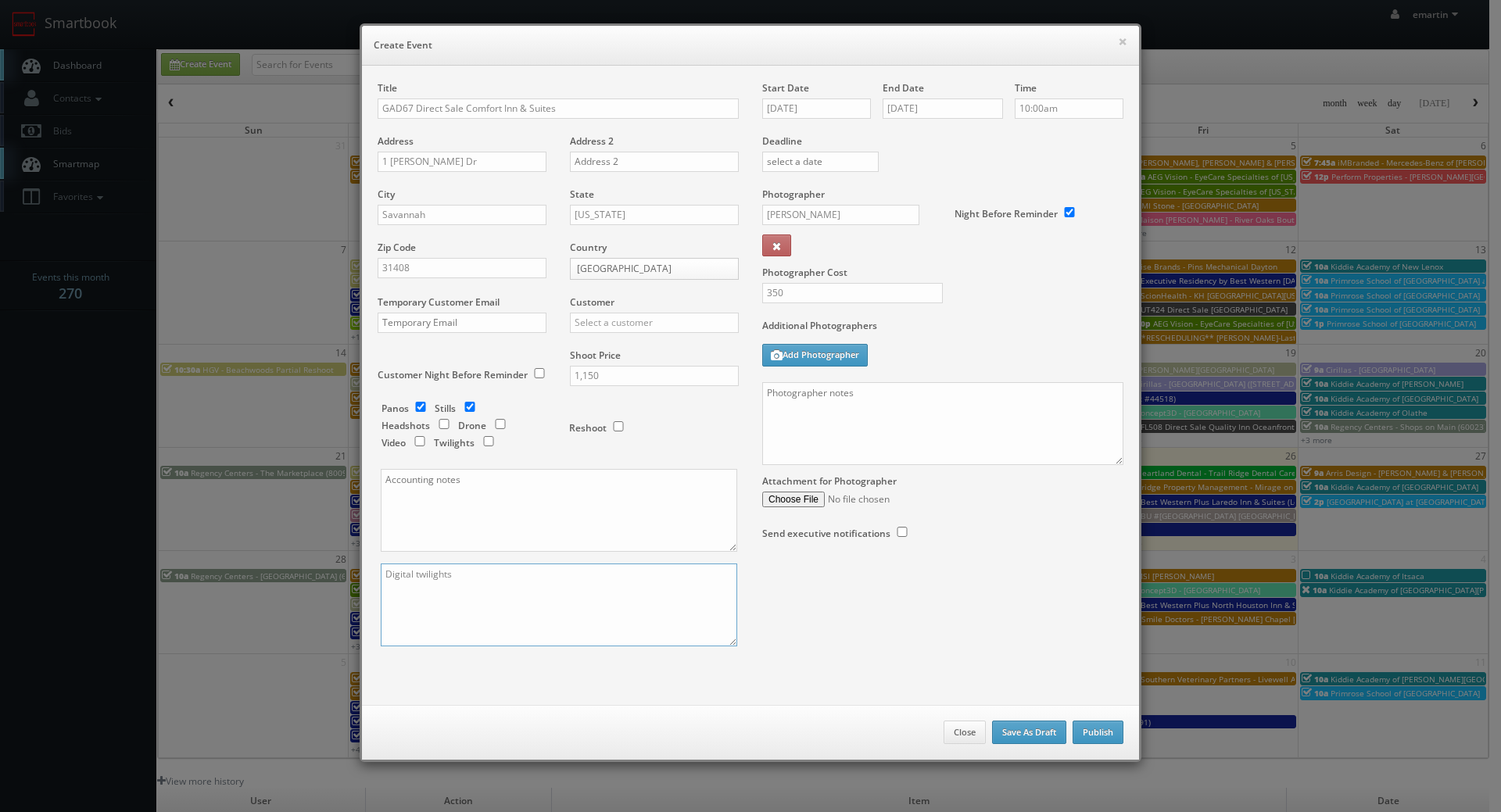
type textarea "Digital twilights"
click at [890, 410] on textarea at bounding box center [943, 423] width 361 height 83
paste textarea "Onsite contact is _____. Full shoot including _ room types/exteriors/common spa…"
click at [844, 416] on textarea at bounding box center [943, 423] width 361 height 83
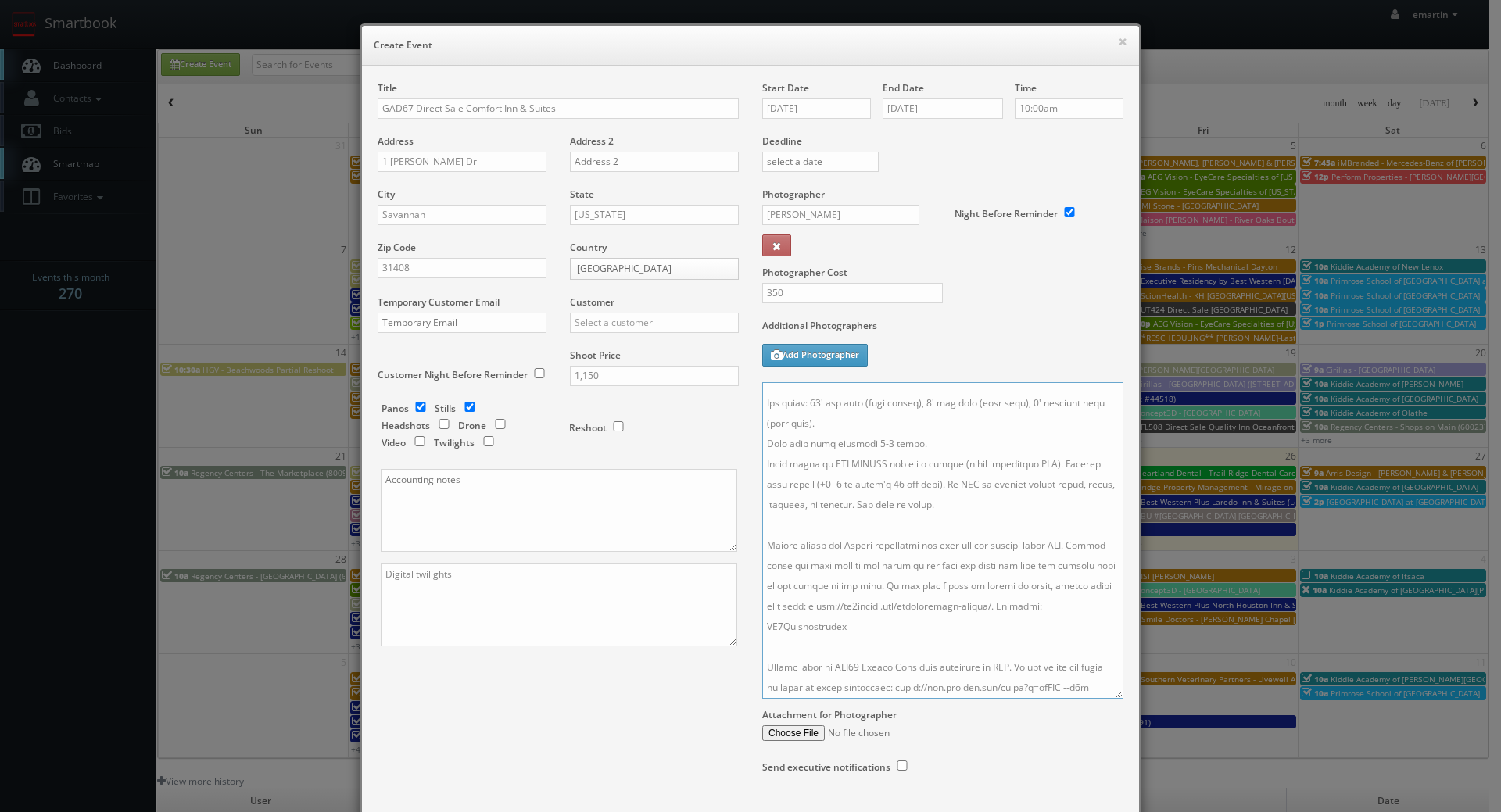
drag, startPoint x: 1109, startPoint y: 460, endPoint x: 1093, endPoint y: 710, distance: 250.5
click at [1099, 699] on textarea at bounding box center [943, 540] width 361 height 317
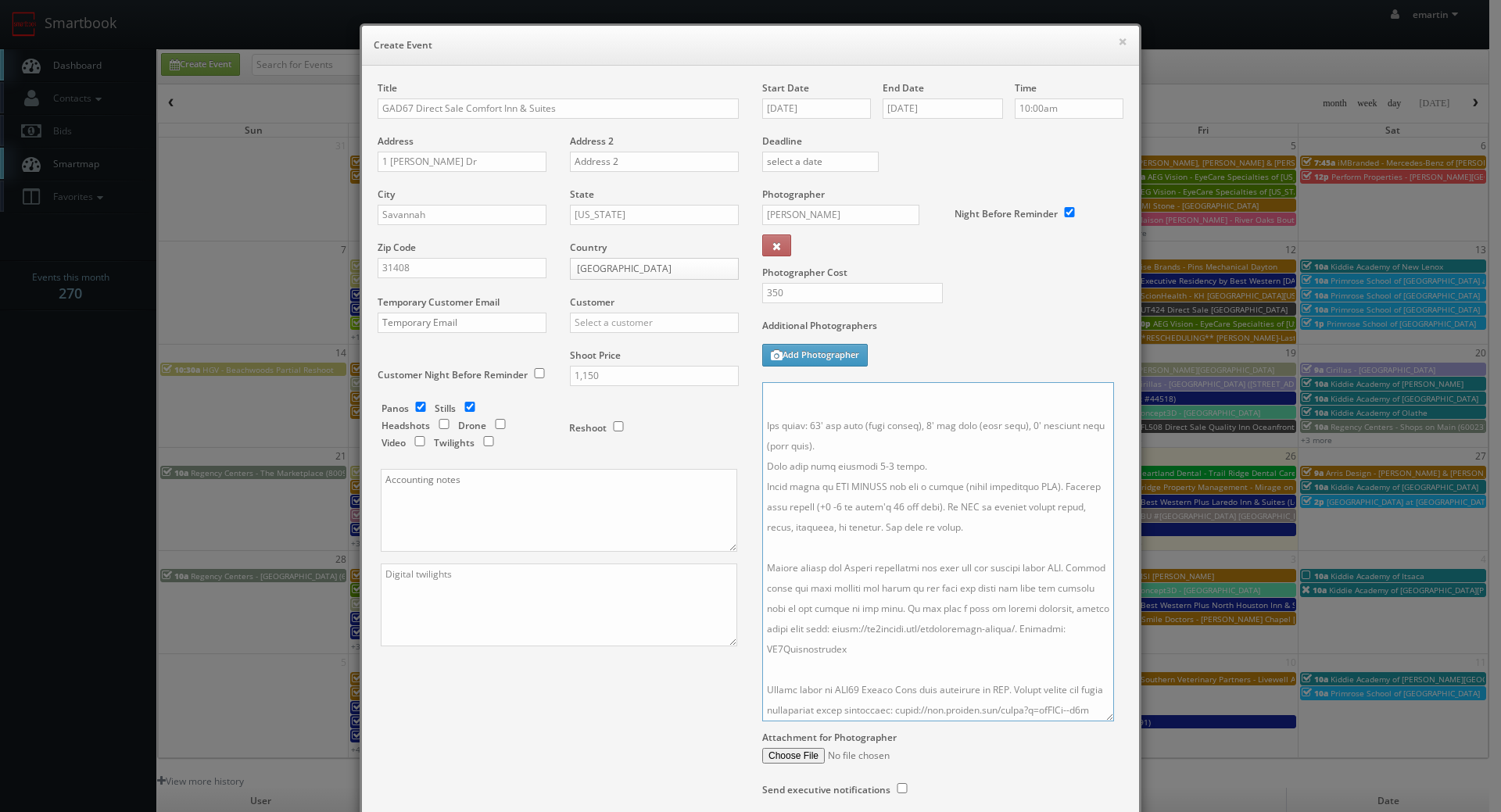
scroll to position [17, 0]
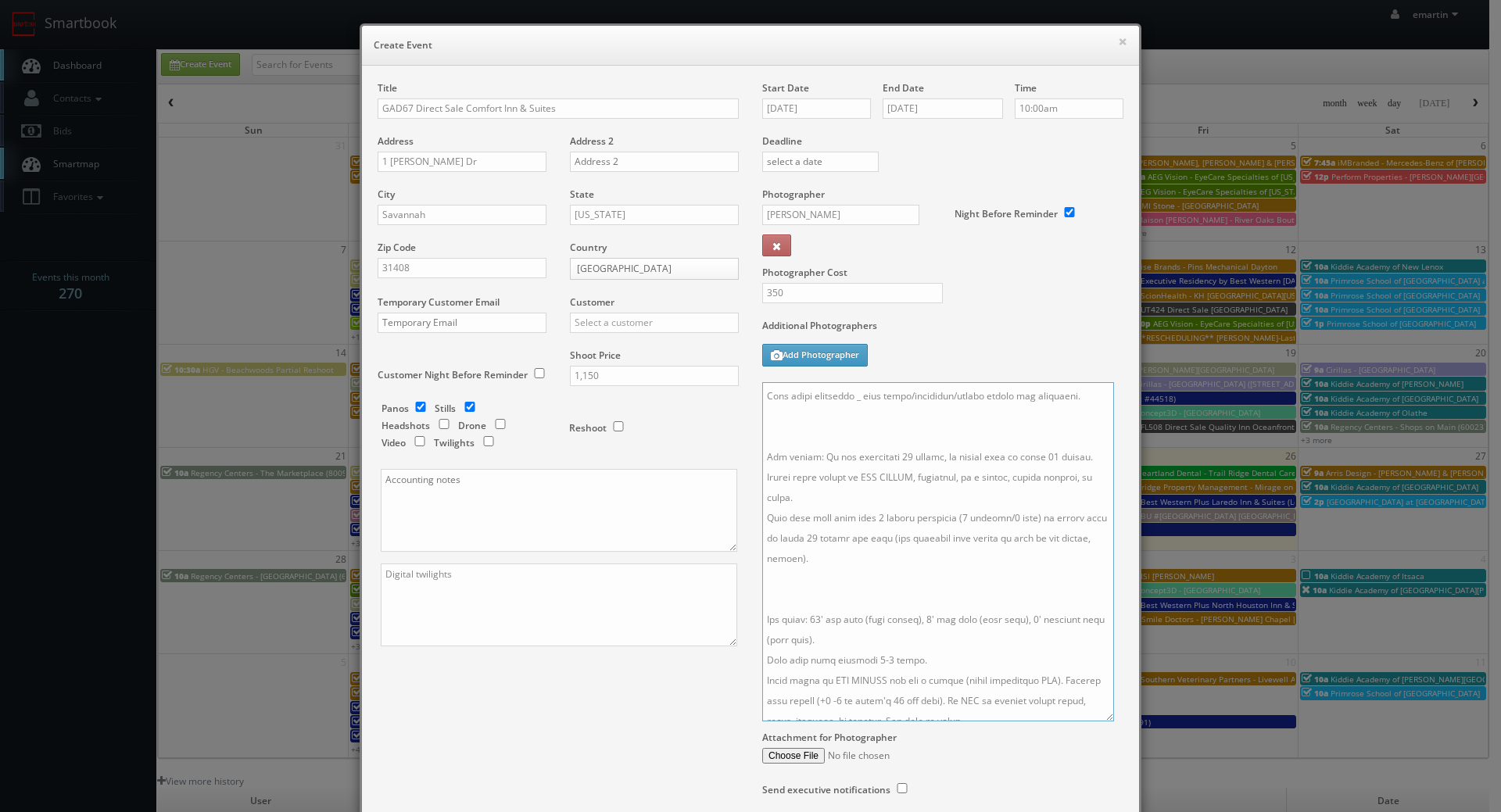
click at [860, 591] on textarea at bounding box center [938, 552] width 352 height 339
click at [830, 435] on textarea at bounding box center [938, 552] width 352 height 339
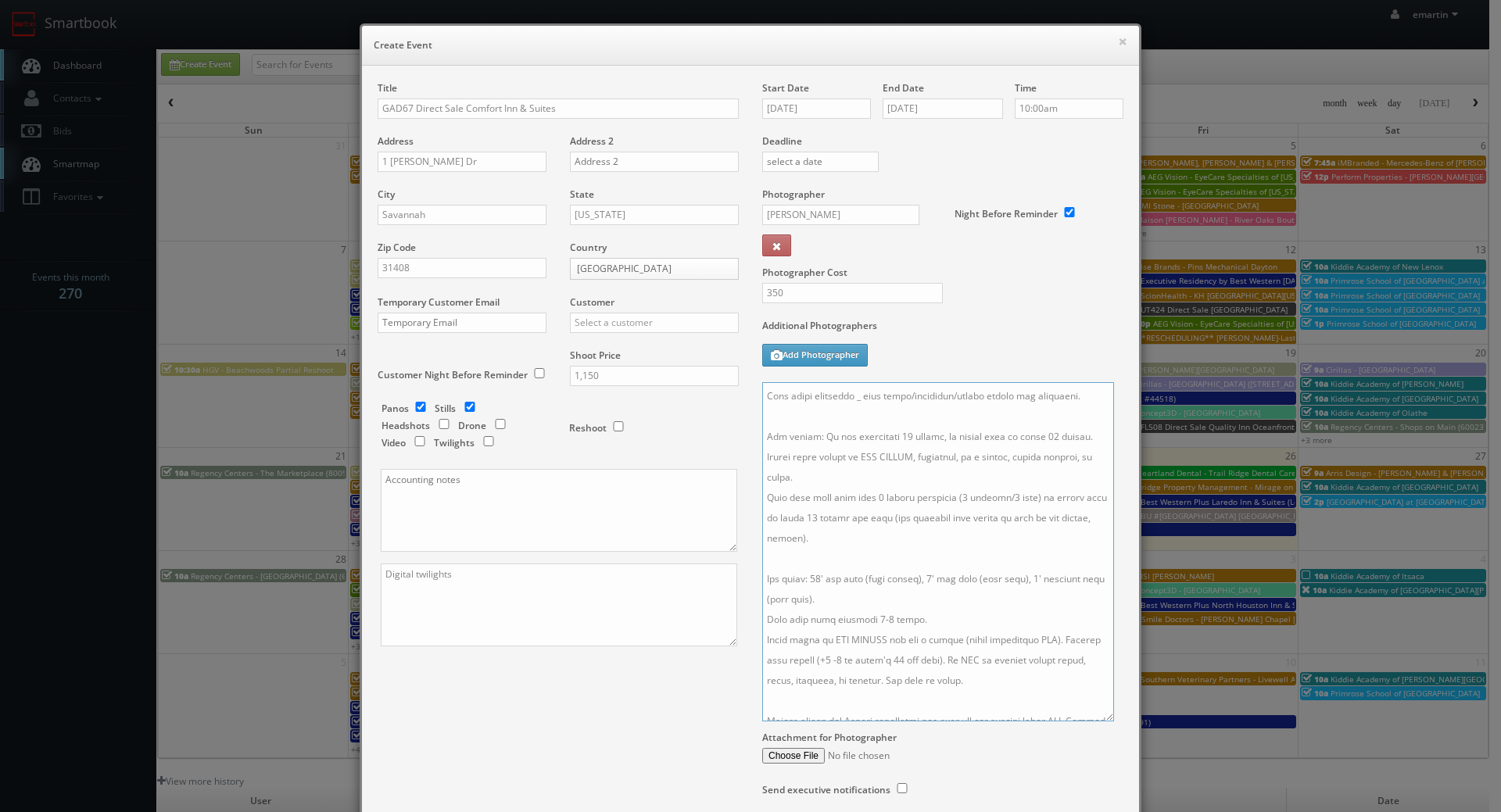
click at [853, 398] on textarea at bounding box center [938, 552] width 352 height 339
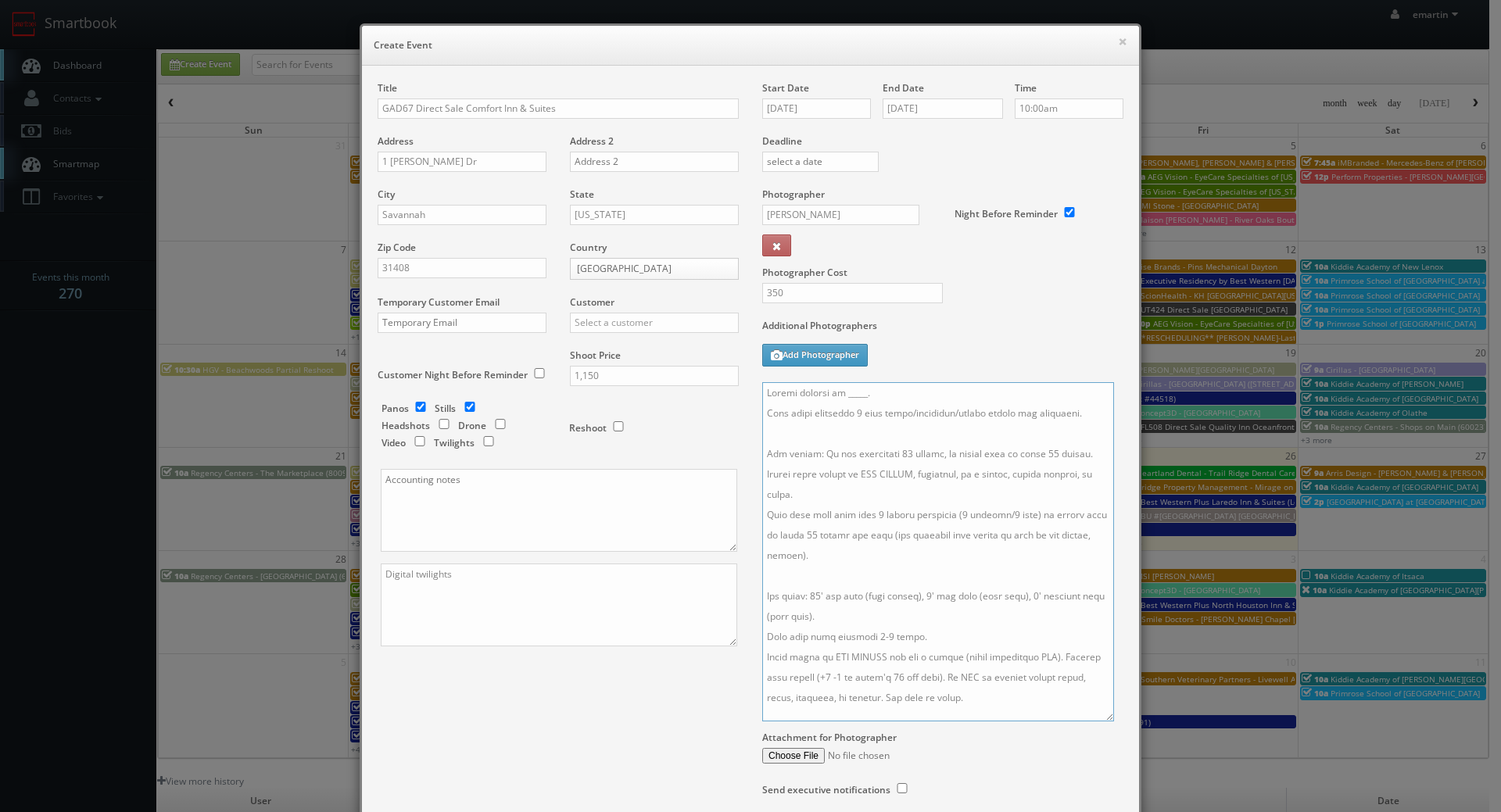
click at [881, 398] on textarea at bounding box center [938, 552] width 352 height 339
type textarea "Onsite contact is Kevin Patel. Full shoot including 5 room types/exteriors/comm…"
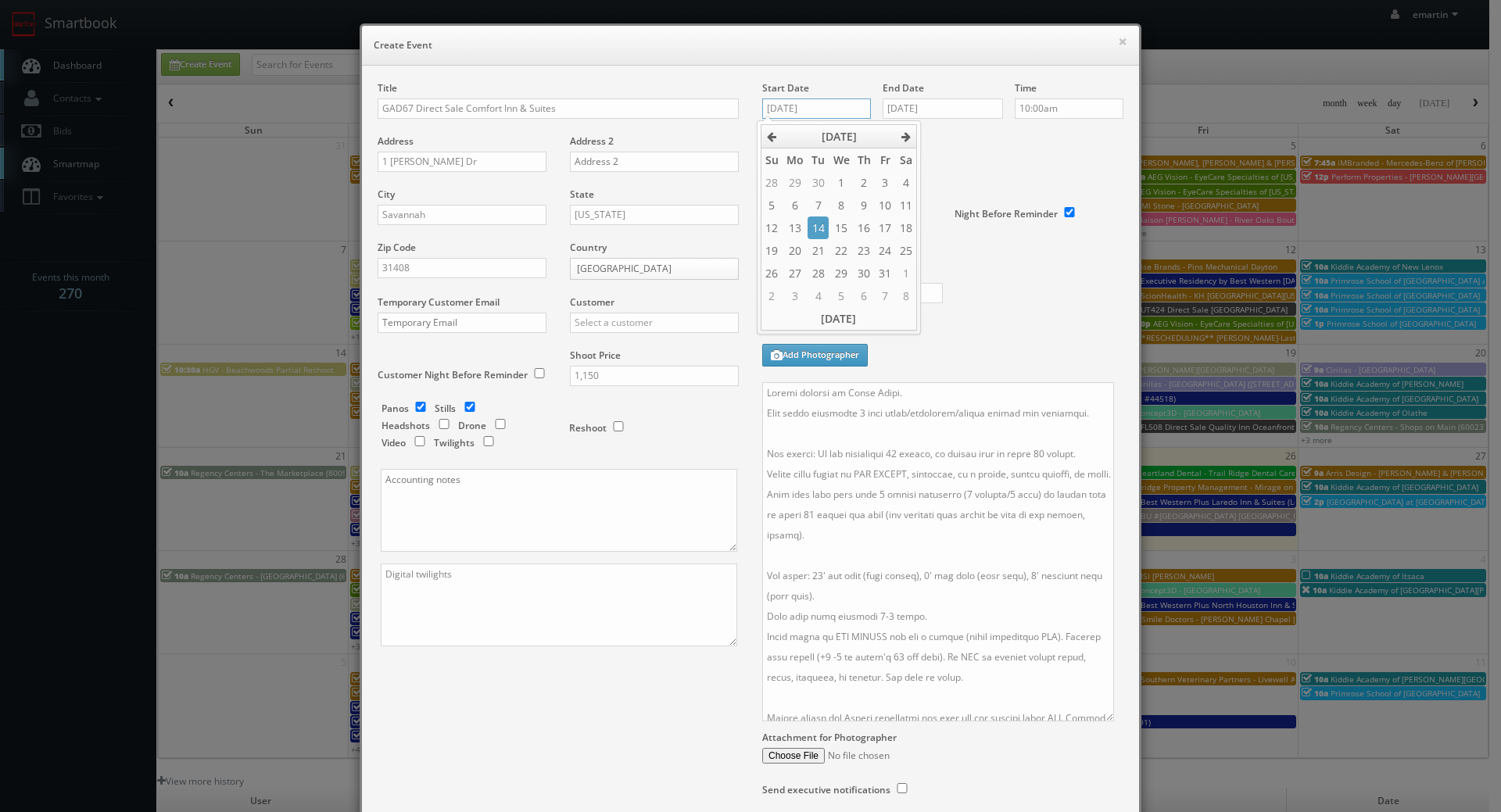
click at [823, 115] on input "10/14/2025" at bounding box center [816, 108] width 109 height 20
click at [981, 398] on textarea at bounding box center [938, 552] width 352 height 339
click at [953, 477] on textarea at bounding box center [938, 552] width 352 height 339
click at [947, 377] on div "Additional Photographers Add Photographer" at bounding box center [943, 351] width 361 height 64
drag, startPoint x: 868, startPoint y: 700, endPoint x: 715, endPoint y: 316, distance: 413.4
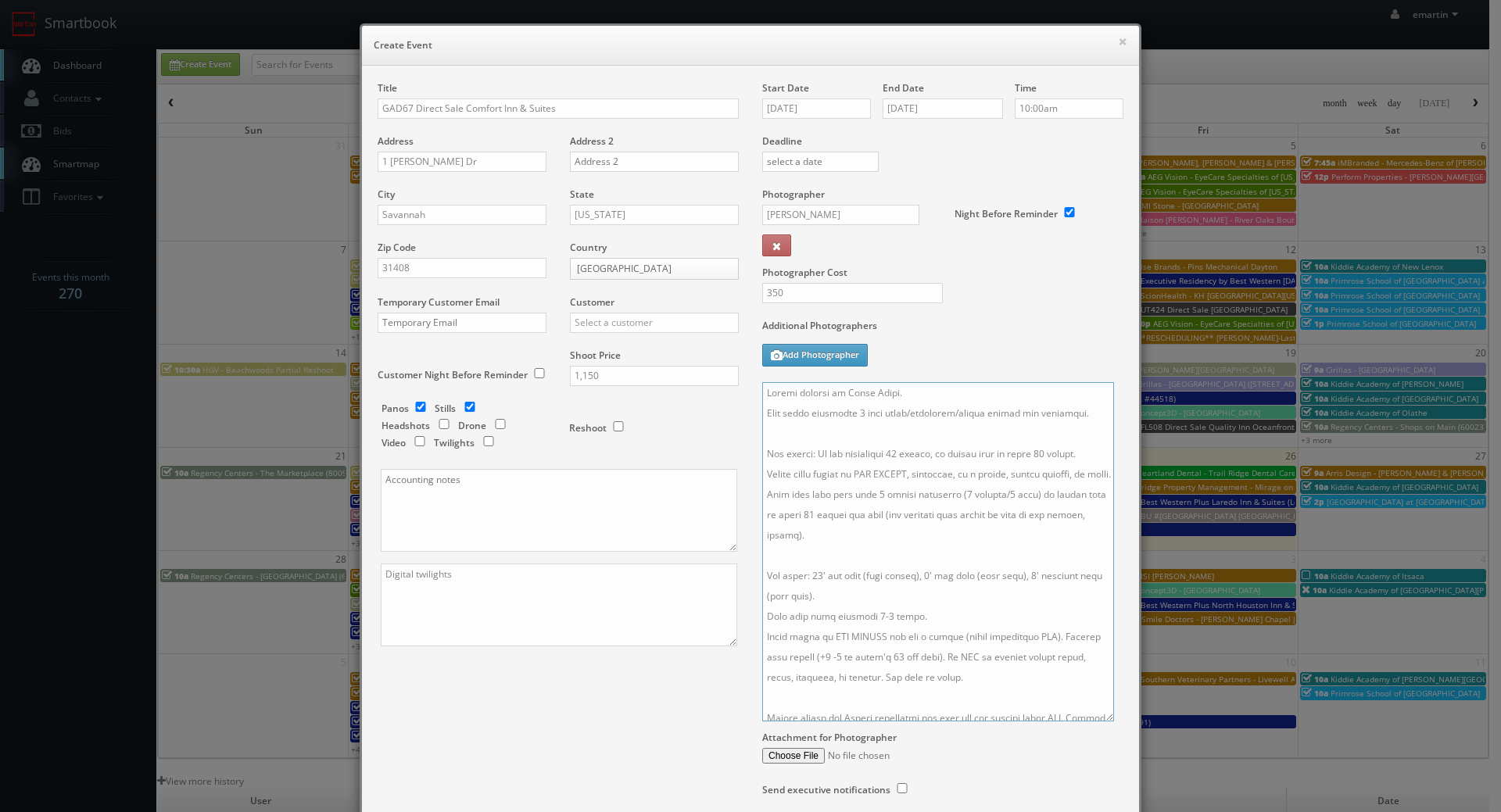
click at [716, 316] on div "Title GAD67 Direct Sale Comfort Inn & Suites Address 1 Clyde E Martin Dr Addres…" at bounding box center [751, 455] width 769 height 747
click at [814, 678] on textarea at bounding box center [938, 552] width 352 height 339
click at [600, 726] on div "Title GAD67 Direct Sale Comfort Inn & Suites Address 1 Clyde E Martin Dr Addres…" at bounding box center [751, 455] width 769 height 747
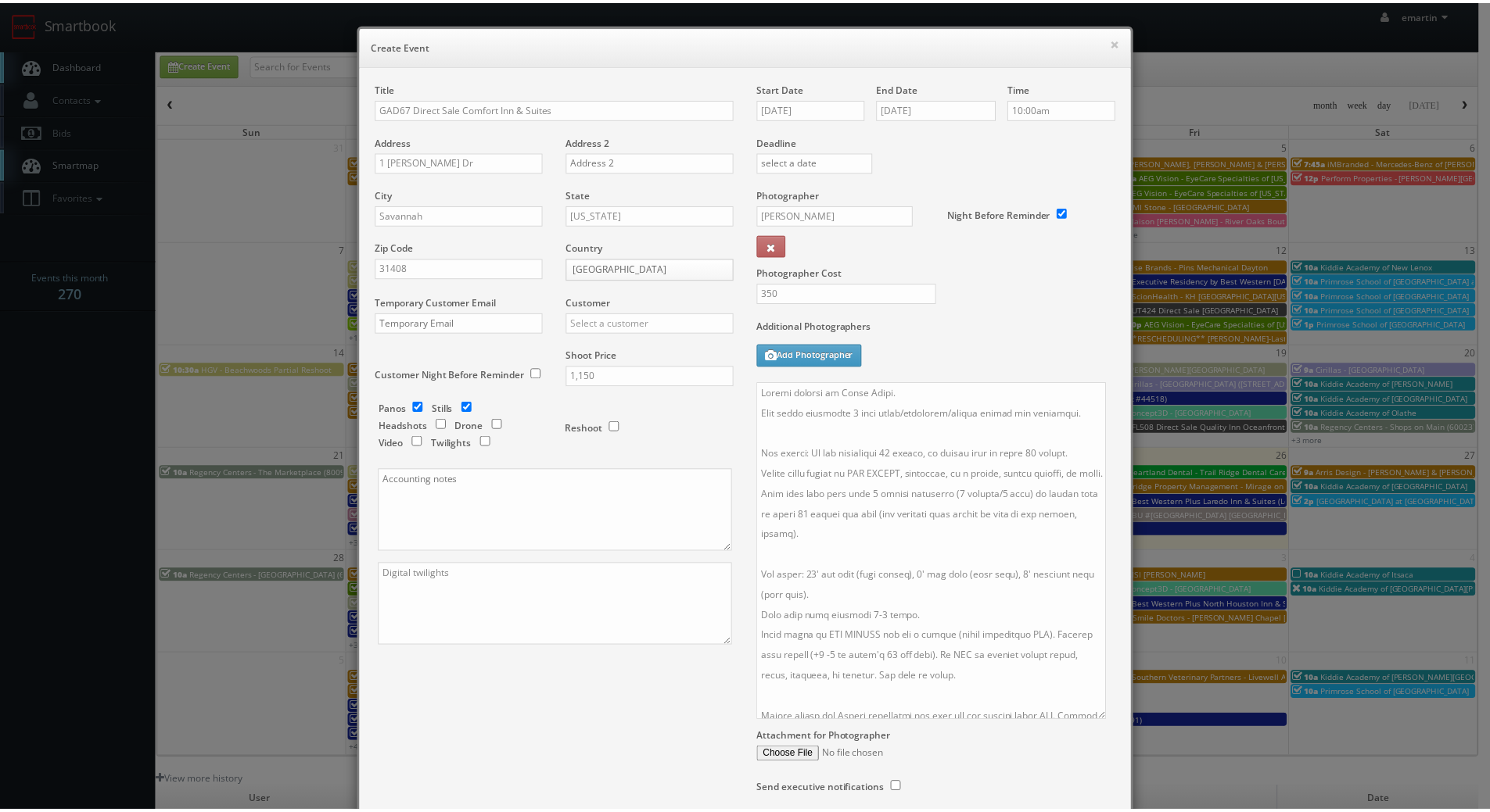
scroll to position [127, 0]
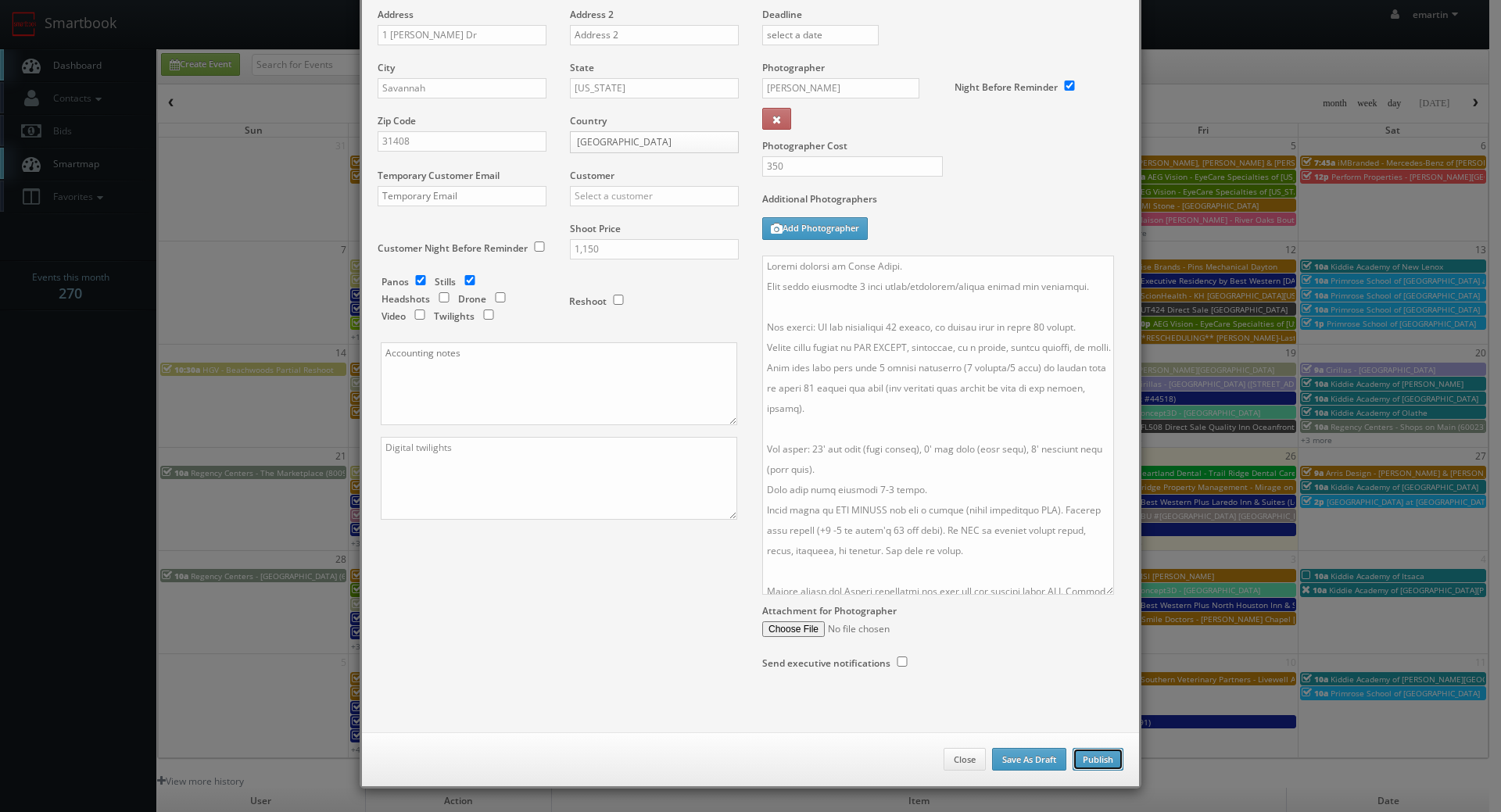
click at [1092, 758] on button "Publish" at bounding box center [1098, 760] width 51 height 23
click at [643, 198] on input "text" at bounding box center [654, 196] width 169 height 20
click at [619, 216] on div "Choice Hotels" at bounding box center [654, 222] width 167 height 26
type input "Choice Hotels"
click at [1094, 754] on button "Publish" at bounding box center [1098, 760] width 51 height 23
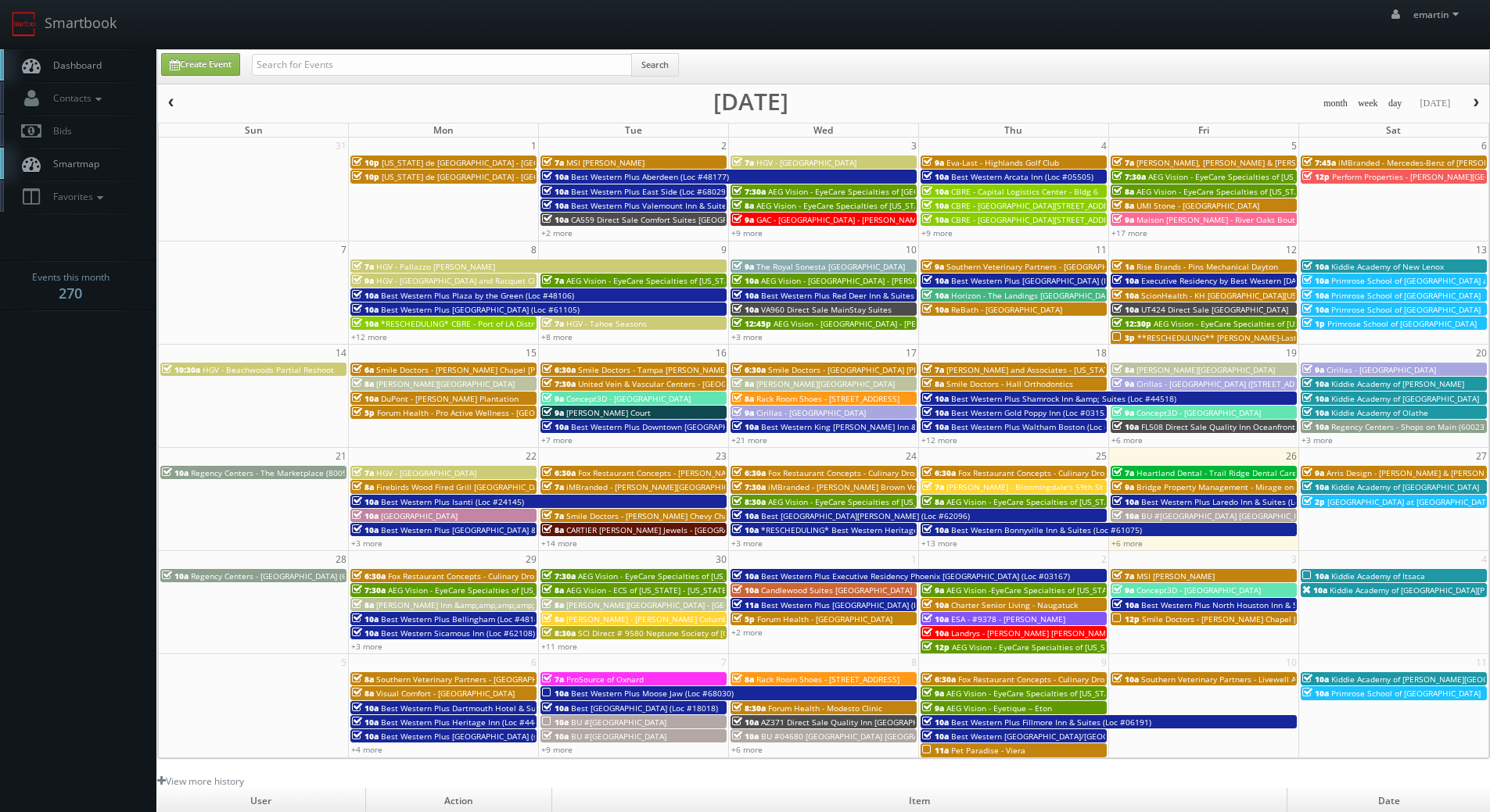
click at [96, 69] on span "Dashboard" at bounding box center [73, 65] width 56 height 13
click at [167, 63] on link "Create Event" at bounding box center [201, 65] width 79 height 23
type input "[DATE]"
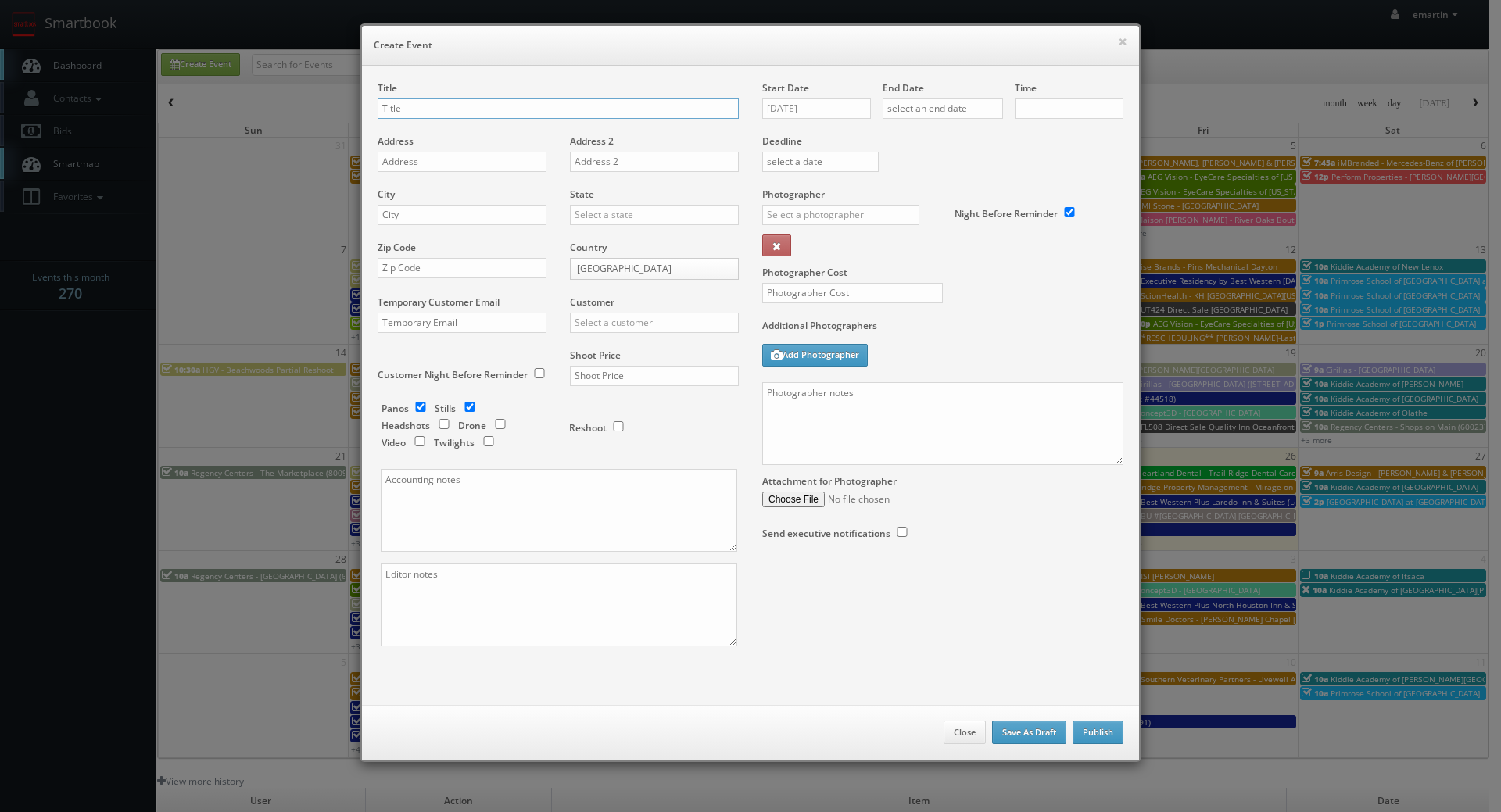
checkbox input "true"
type input "10:00am"
checkbox input "true"
click at [829, 414] on textarea at bounding box center [943, 423] width 361 height 83
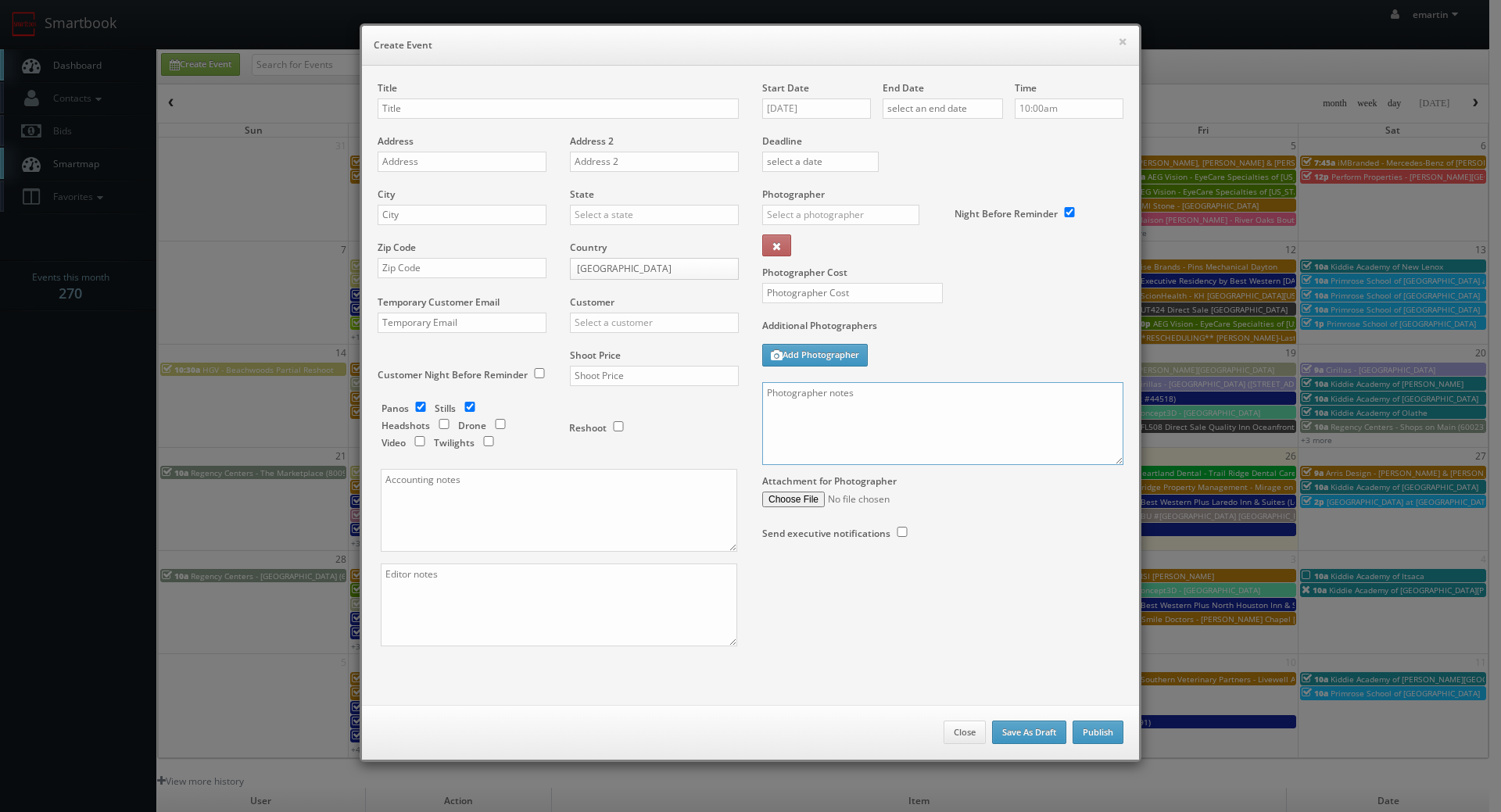
paste textarea "Onsite contact is [PERSON_NAME]. Full shoot including 5 room types/exteriors/co…"
drag, startPoint x: 1116, startPoint y: 462, endPoint x: 1040, endPoint y: 468, distance: 76.2
click at [1123, 598] on div "Title Address Address 2 City State [US_STATE] [US_STATE] [US_STATE] [US_STATE] …" at bounding box center [751, 377] width 769 height 593
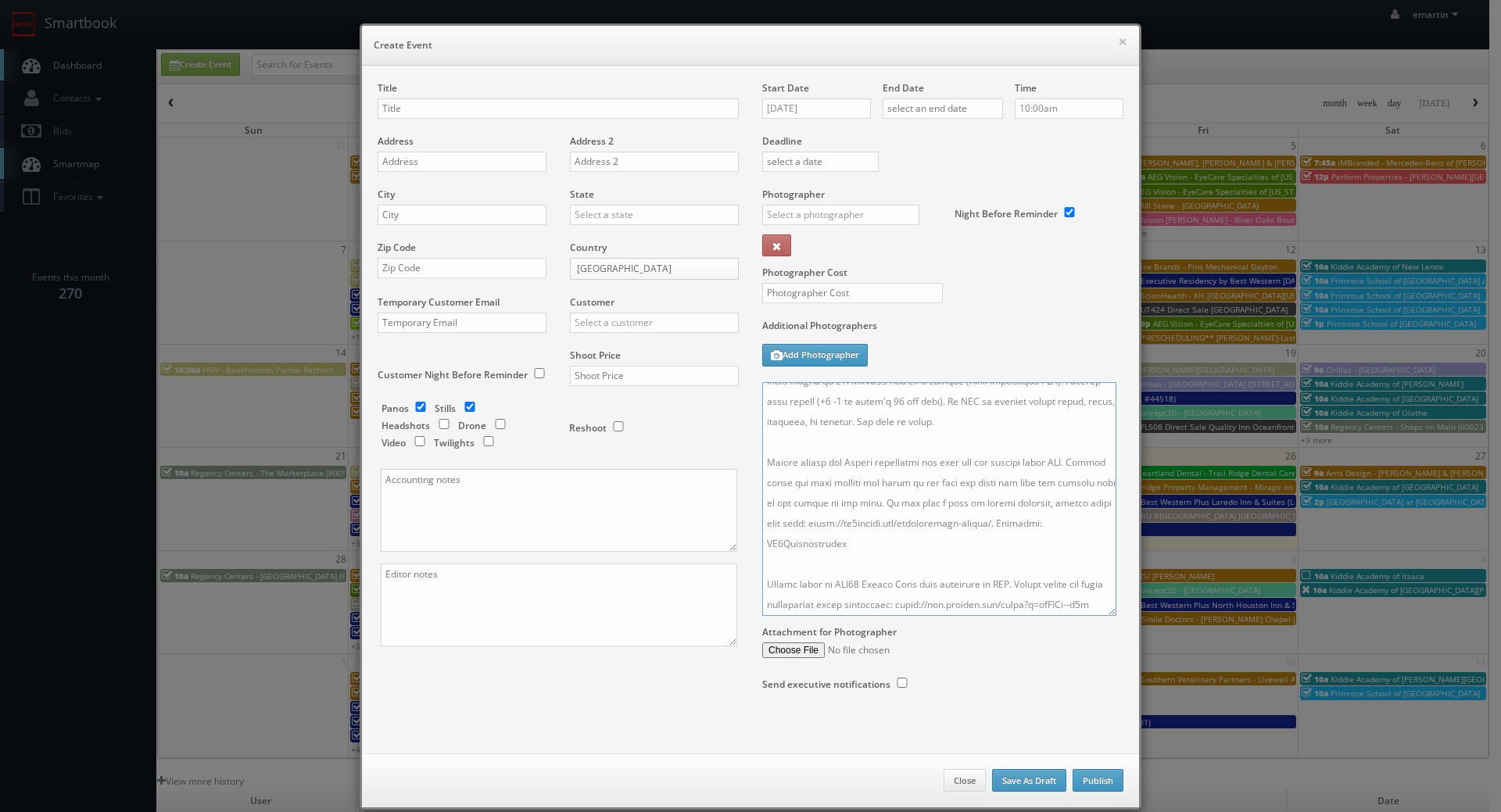
scroll to position [226, 0]
drag, startPoint x: 1113, startPoint y: 460, endPoint x: 1089, endPoint y: 674, distance: 215.3
click at [1114, 616] on textarea at bounding box center [939, 499] width 354 height 234
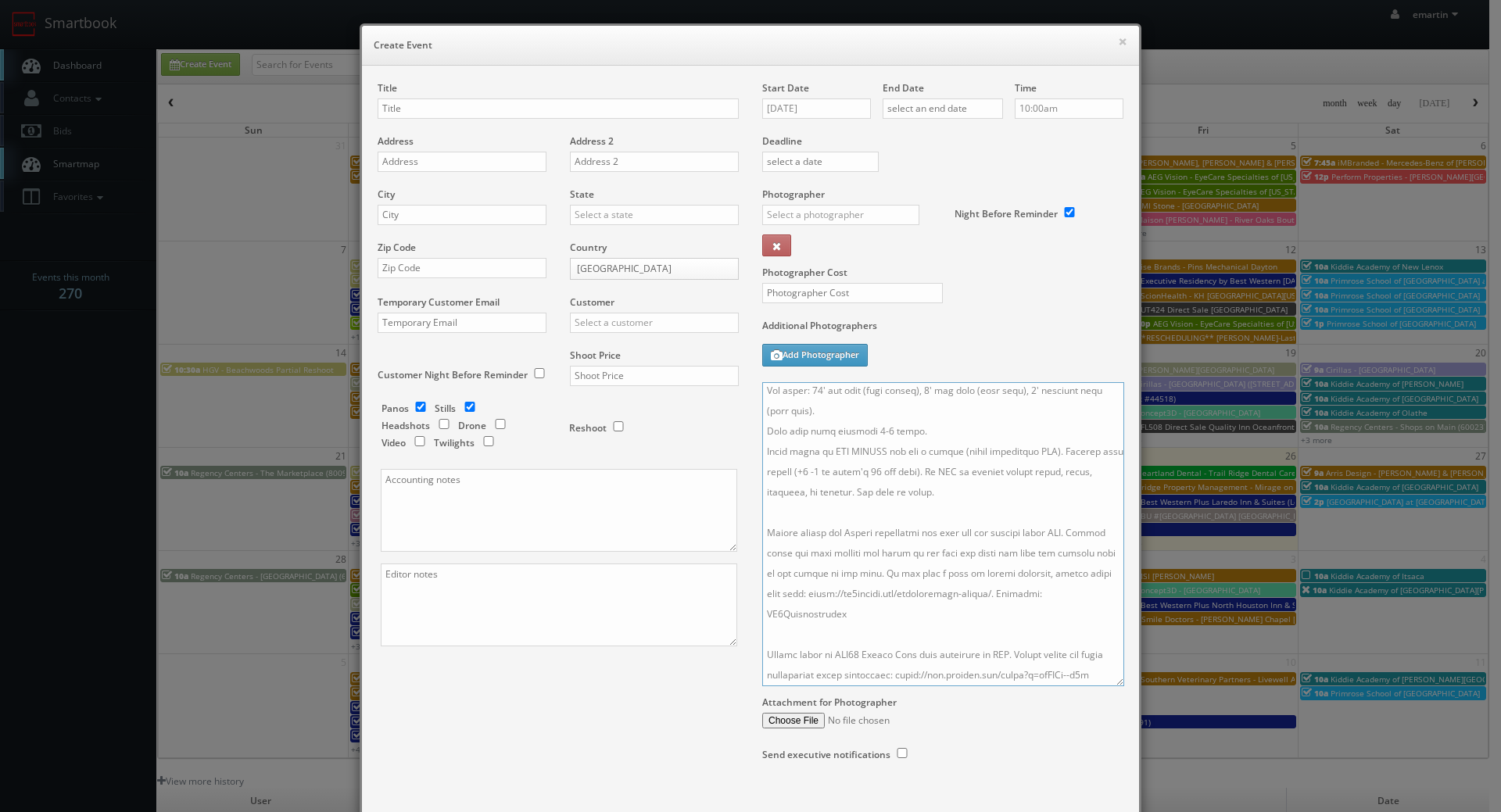
type textarea "Onsite contact is Kevin Patel. Full shoot including 5 room types/exteriors/comm…"
click at [415, 93] on div "Title" at bounding box center [558, 108] width 361 height 53
drag, startPoint x: 415, startPoint y: 106, endPoint x: 338, endPoint y: 112, distance: 77.2
click at [415, 106] on input "text" at bounding box center [558, 108] width 361 height 20
paste input "GA485"
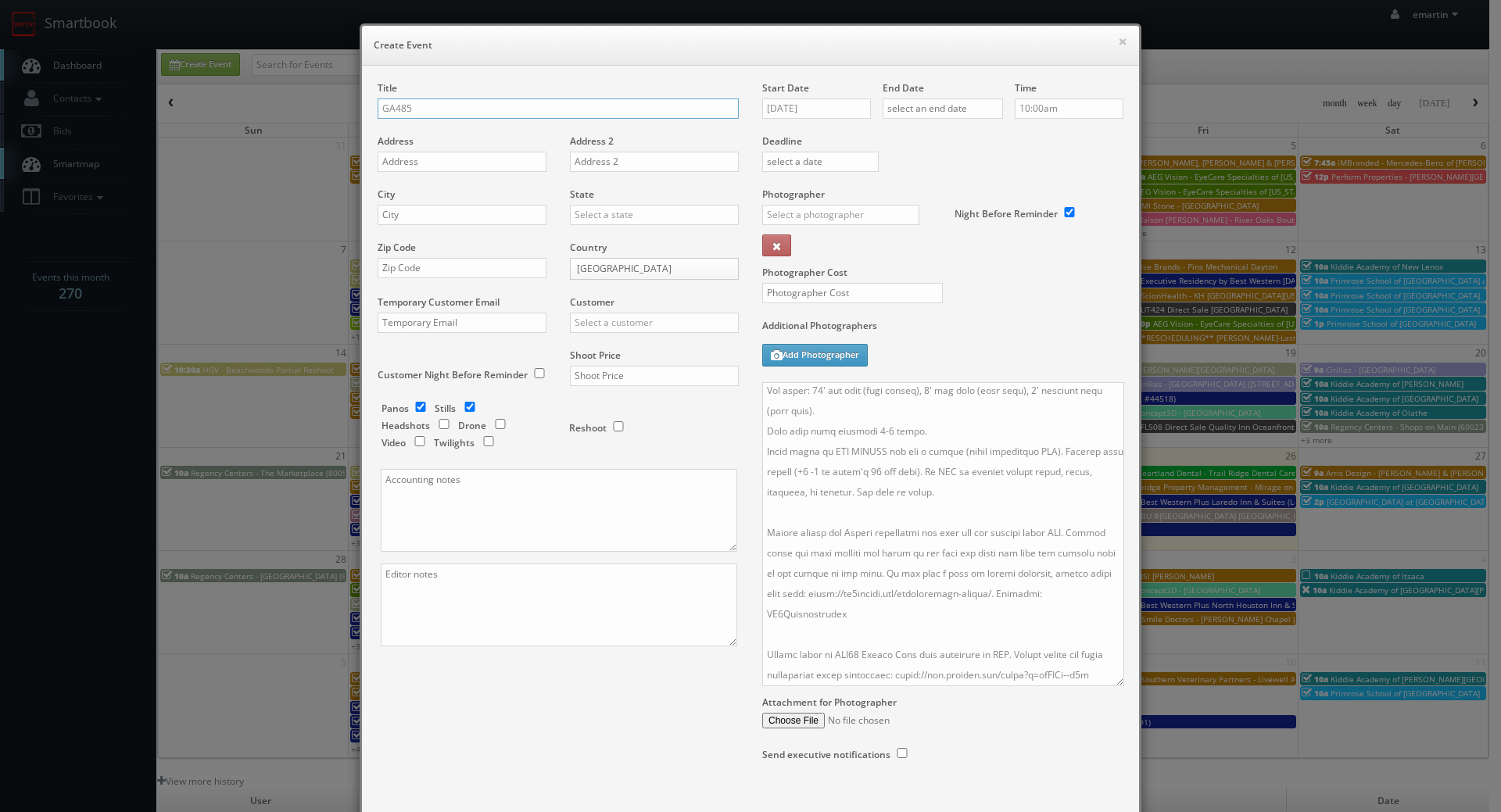
click at [509, 108] on input "GA485" at bounding box center [558, 108] width 361 height 20
paste input "Comfort Suites Savannah Gateway I-95"
type input "GA485 Direct Sale Comfort Suites [GEOGRAPHIC_DATA] I-95"
click at [442, 162] on input "text" at bounding box center [461, 161] width 169 height 20
paste input "596 Al Henderson Blvd"
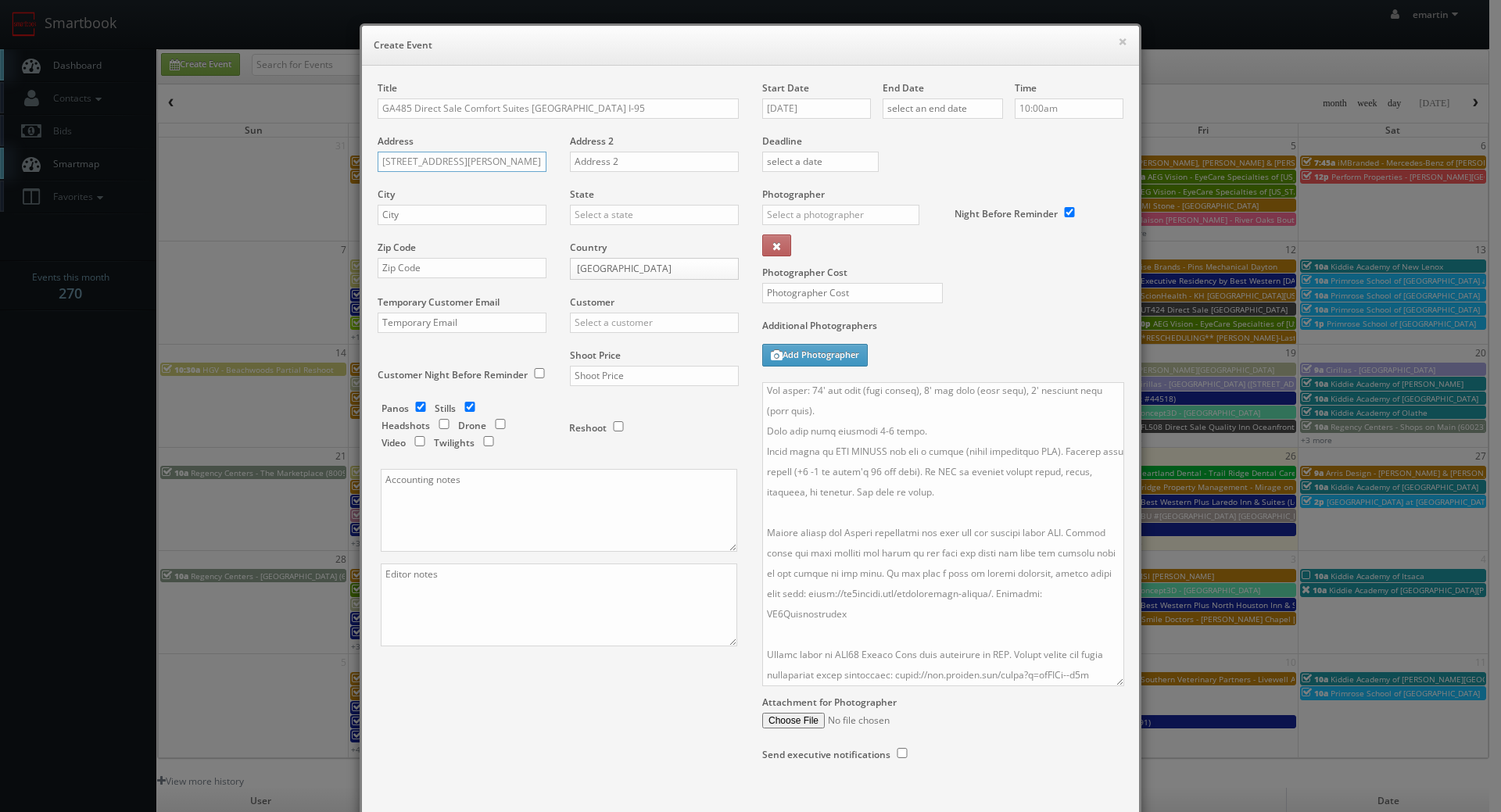
type input "596 Al Henderson Blvd"
click at [407, 220] on input "text" at bounding box center [461, 214] width 169 height 20
paste input "Savannah"
type input "Savannah"
click at [642, 221] on input "text" at bounding box center [654, 214] width 169 height 20
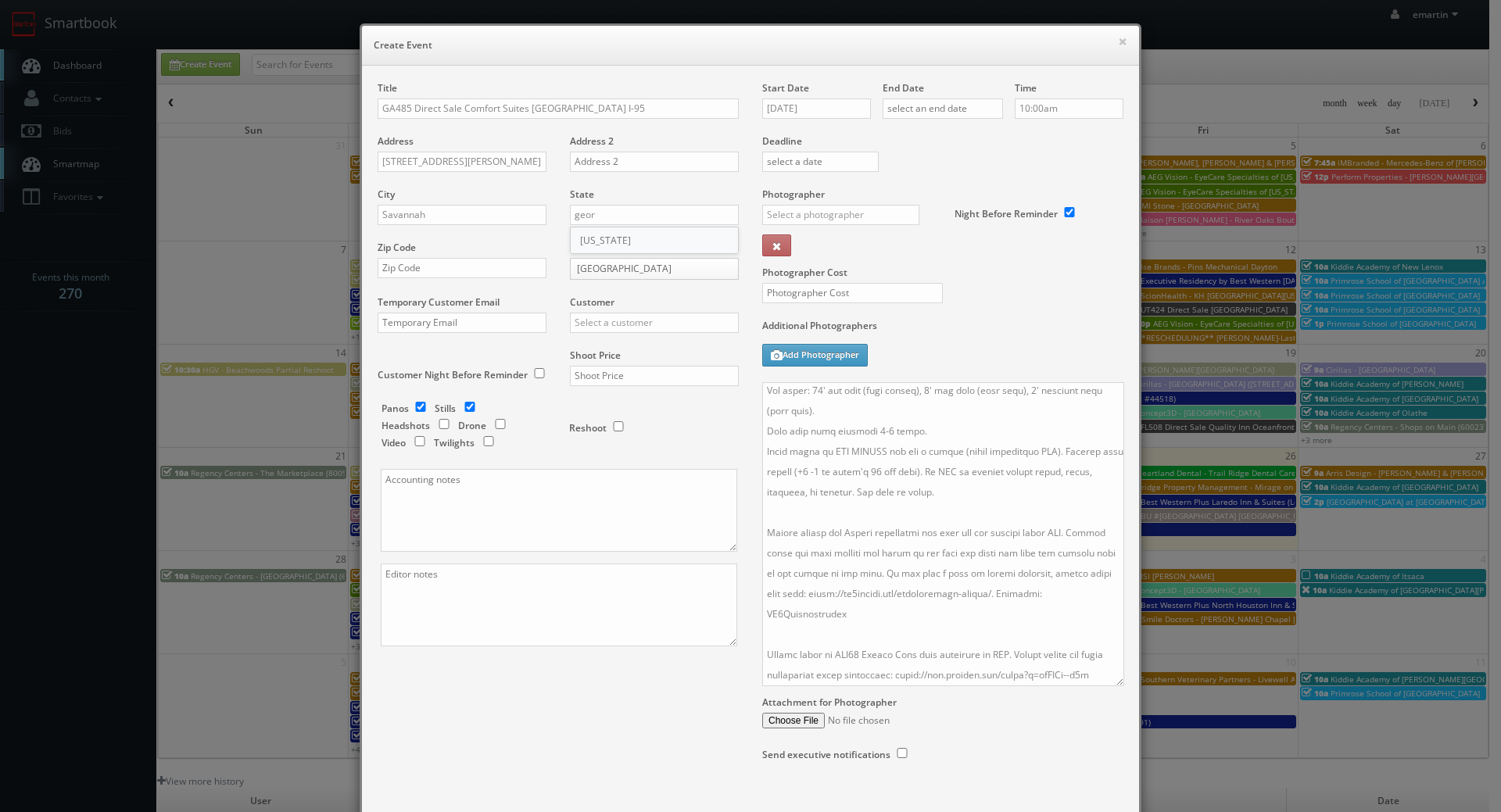
click at [639, 231] on div "Georgia" at bounding box center [654, 240] width 167 height 26
type input "Georgia"
click at [427, 256] on div "Zip Code" at bounding box center [468, 268] width 181 height 53
click at [473, 269] on input "text" at bounding box center [461, 268] width 169 height 20
paste input "31419"
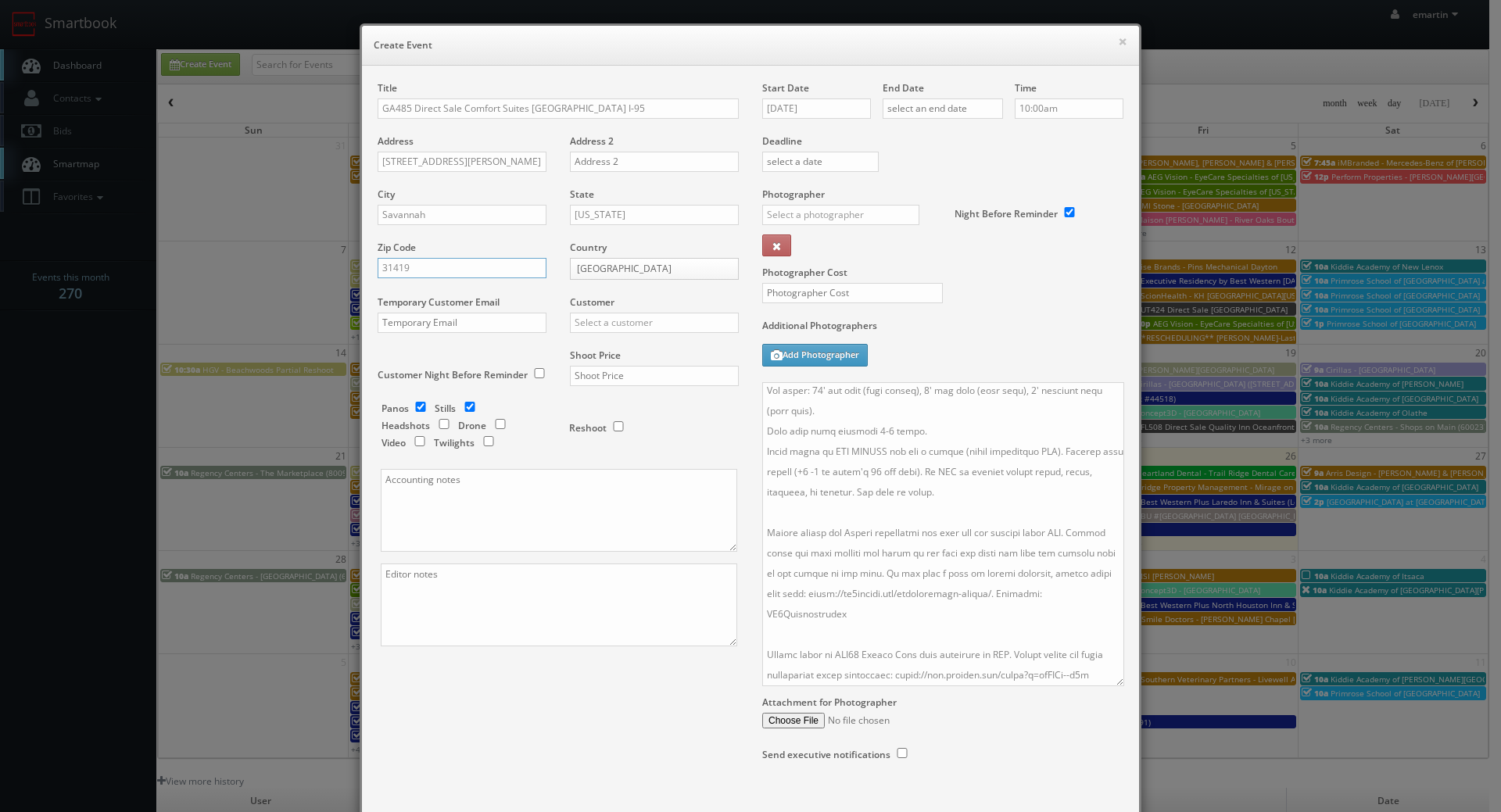
type input "31419"
click at [621, 317] on input "text" at bounding box center [654, 323] width 169 height 20
type input "choice"
click at [614, 336] on div "Customer choice Choice Hotels ACC Concept3D Firebirds GBV Choice Hotels Canada …" at bounding box center [648, 322] width 181 height 53
click at [617, 346] on div "Customer Choice Hotels ACC Concept3D Firebirds GBV Choice Hotels Canada Heartla…" at bounding box center [648, 322] width 181 height 53
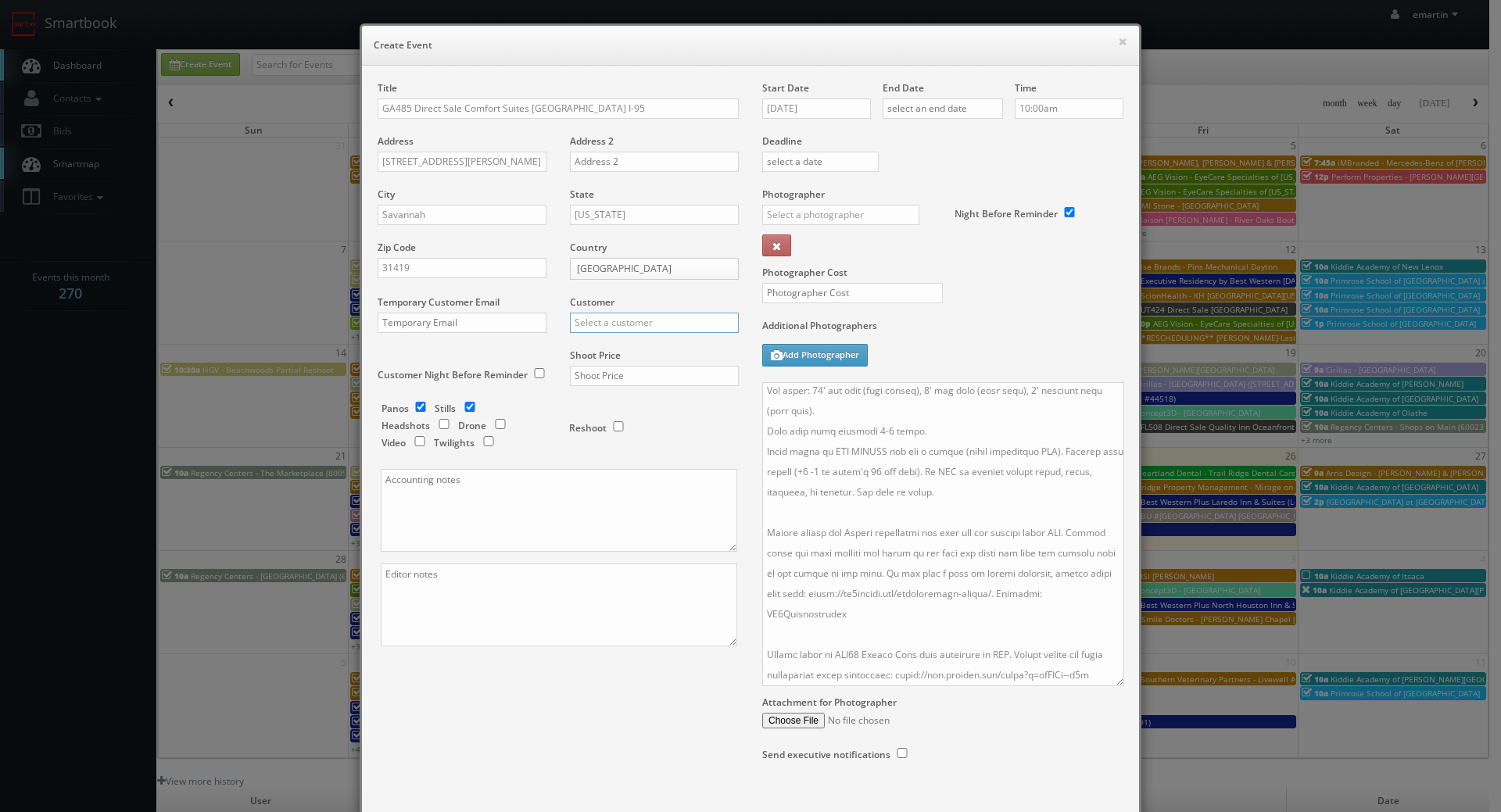
click at [623, 329] on input "text" at bounding box center [654, 323] width 169 height 20
click at [621, 352] on div "Choice Hotels" at bounding box center [654, 348] width 167 height 26
type input "Choice Hotels"
click at [598, 371] on input "text" at bounding box center [654, 376] width 169 height 20
type input "950"
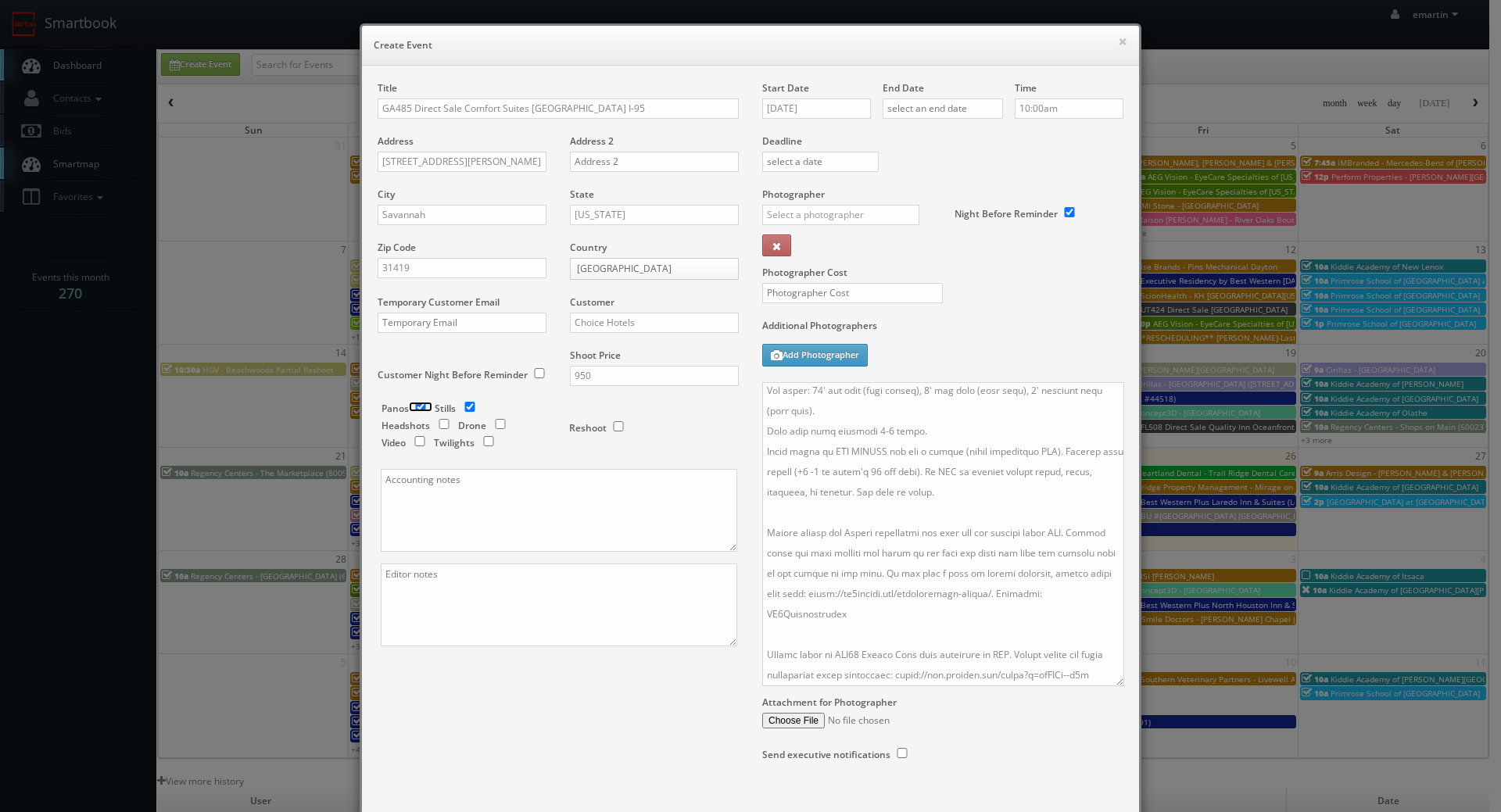
click at [424, 404] on input "checkbox" at bounding box center [420, 406] width 23 height 10
checkbox input "false"
click at [920, 341] on div "Additional Photographers Add Photographer" at bounding box center [943, 351] width 361 height 64
click at [806, 106] on input "[DATE]" at bounding box center [816, 108] width 109 height 20
click at [896, 137] on th at bounding box center [907, 136] width 21 height 23
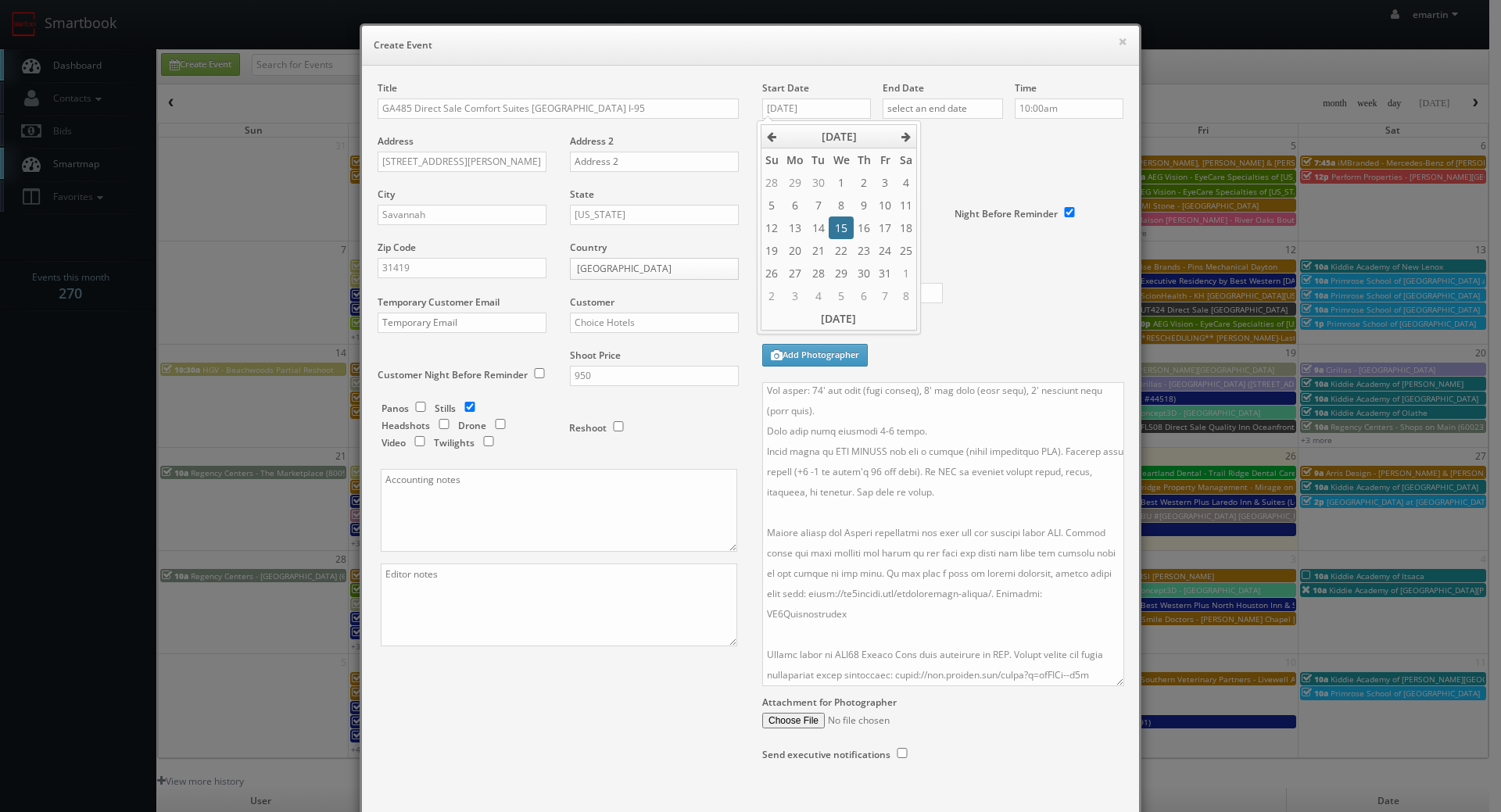
click at [840, 223] on td "15" at bounding box center [841, 228] width 24 height 23
type input "10/15/2025"
click at [945, 102] on input "text" at bounding box center [943, 108] width 120 height 20
click at [1024, 135] on icon at bounding box center [1026, 137] width 10 height 11
click at [965, 222] on td "15" at bounding box center [961, 228] width 24 height 23
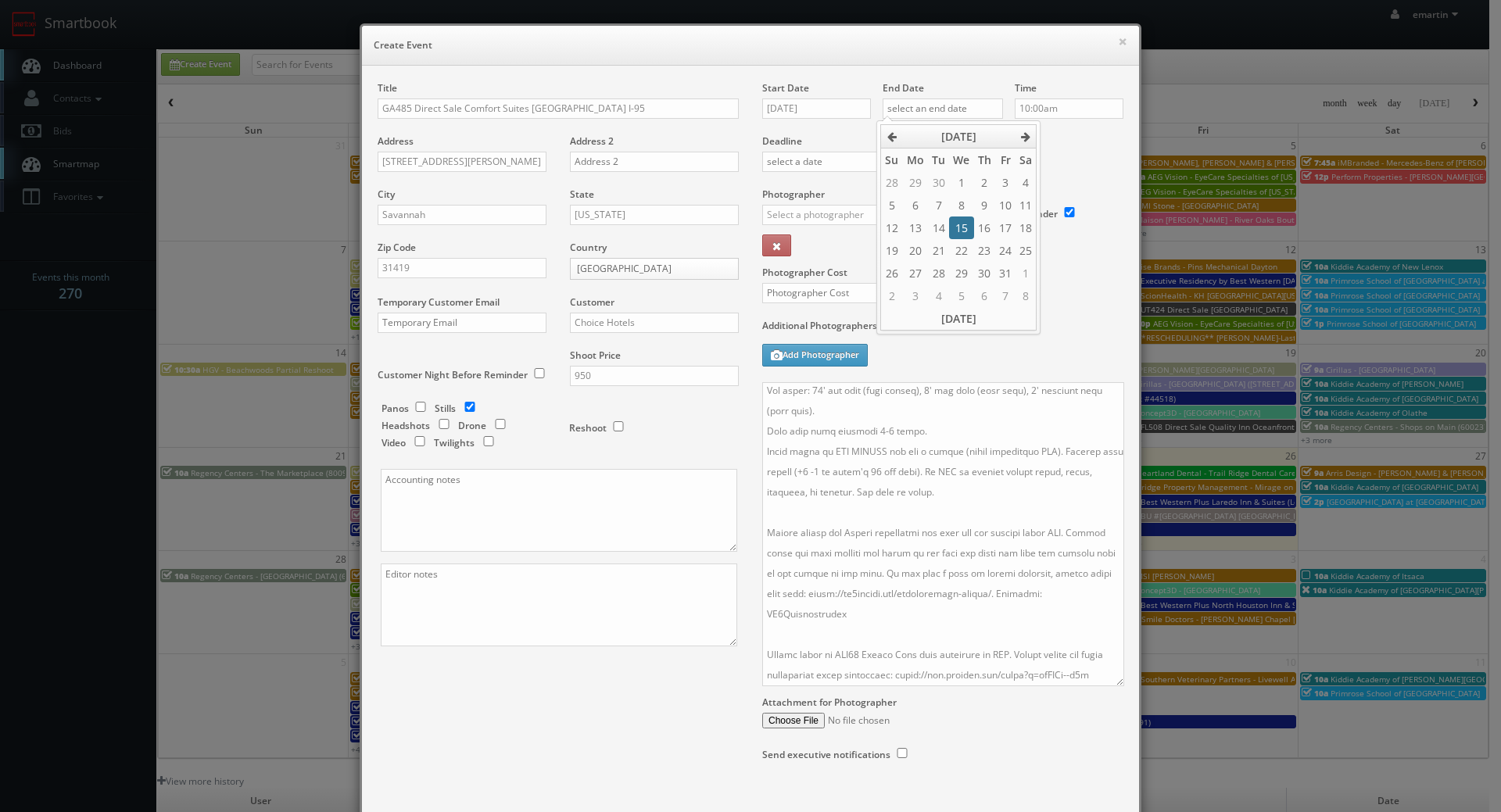
type input "10/15/2025"
click at [1089, 131] on div "Time 10:00am" at bounding box center [1063, 108] width 120 height 53
click at [1080, 100] on input "10:00am" at bounding box center [1069, 108] width 109 height 20
type input "2:00pm"
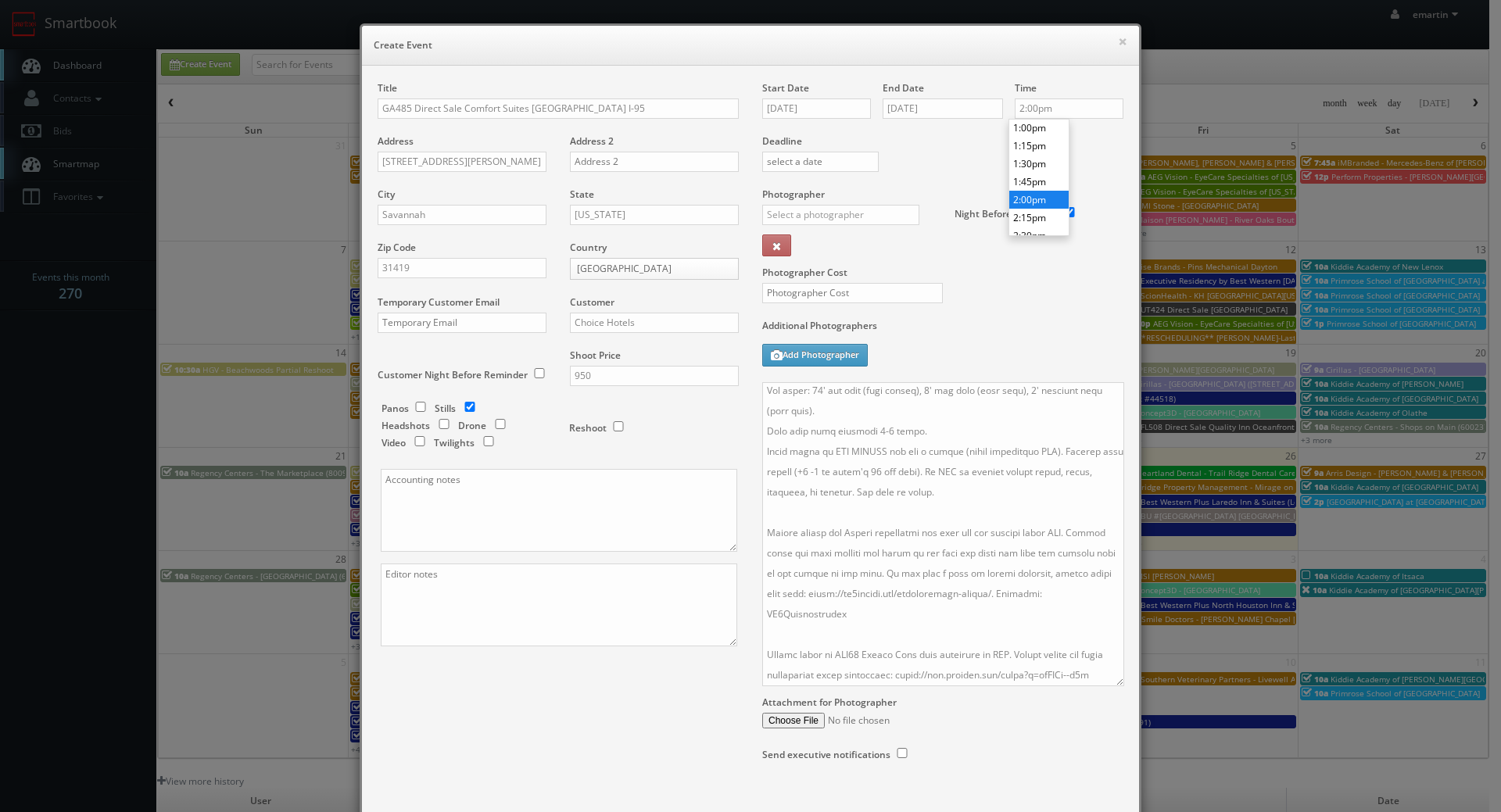
click at [1036, 197] on li "2:00pm" at bounding box center [1040, 200] width 60 height 18
click at [997, 278] on label "Photographer Cost" at bounding box center [943, 273] width 385 height 13
click at [832, 219] on input "text" at bounding box center [840, 214] width 157 height 20
click at [817, 239] on div "[PERSON_NAME]" at bounding box center [846, 250] width 167 height 26
type input "[PERSON_NAME]"
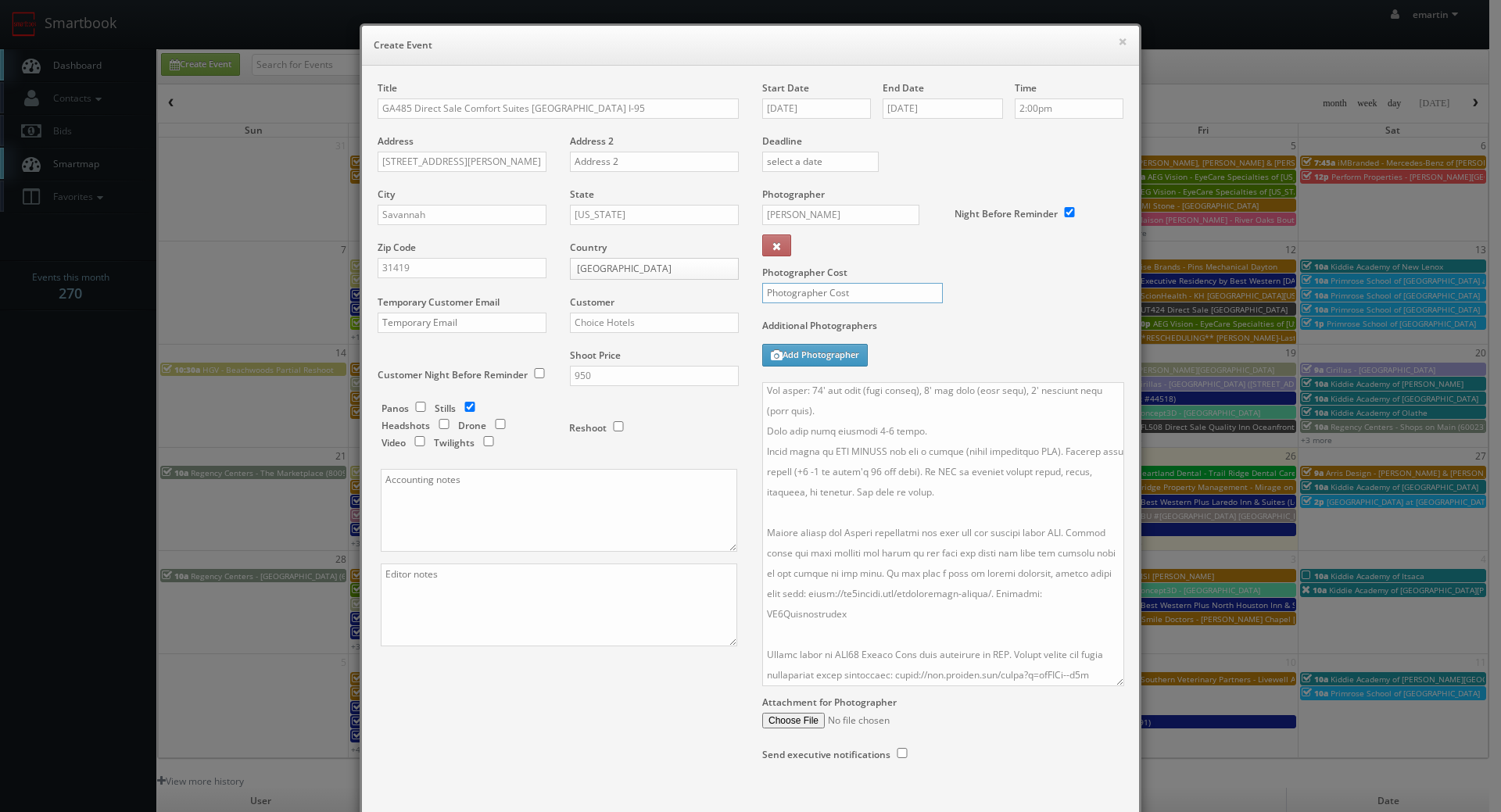
click at [821, 300] on input "text" at bounding box center [853, 293] width 181 height 20
type input "0"
type input "300"
drag, startPoint x: 899, startPoint y: 439, endPoint x: 909, endPoint y: 432, distance: 12.2
click at [898, 439] on textarea at bounding box center [943, 534] width 362 height 304
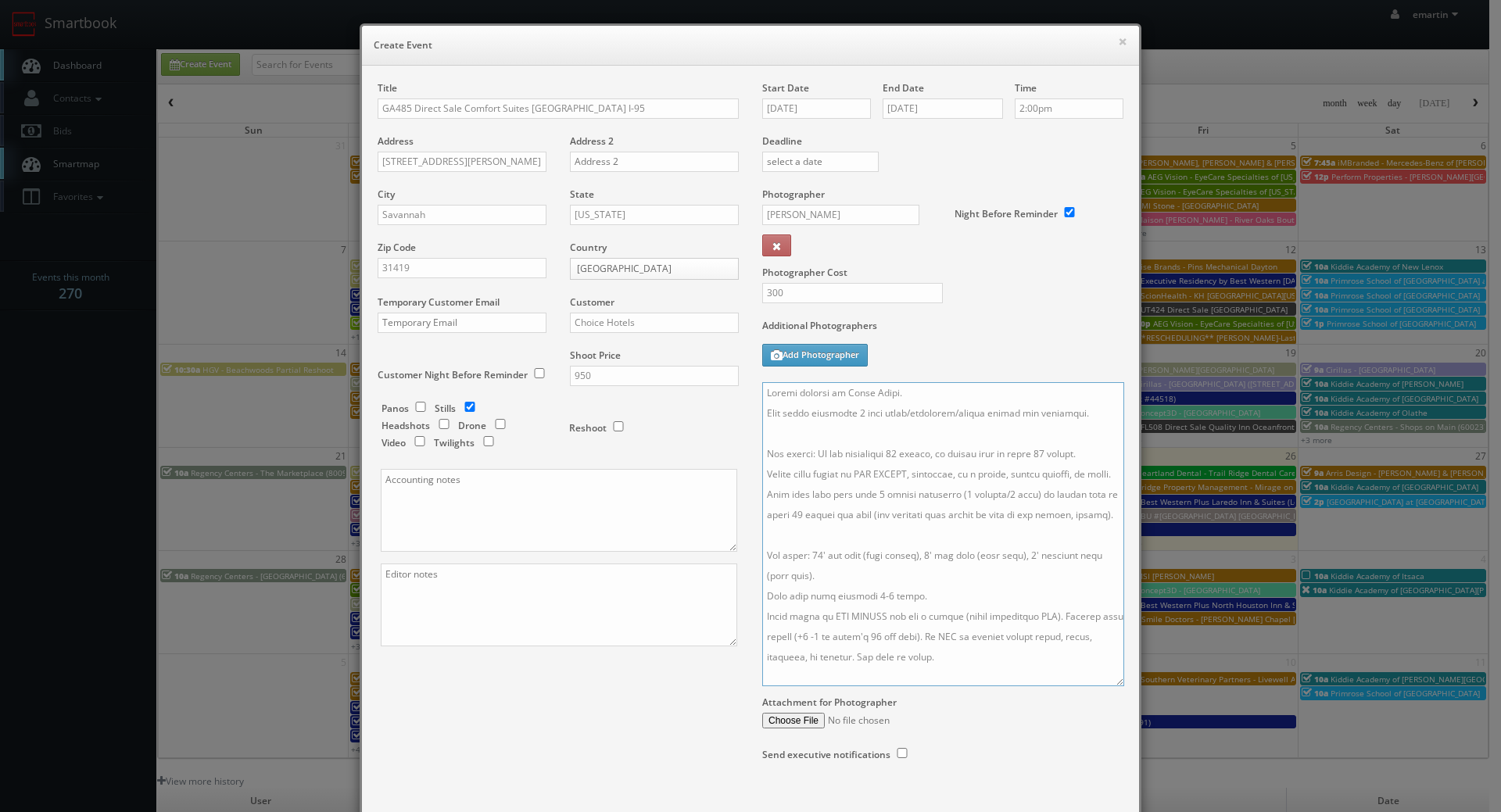
scroll to position [156, 0]
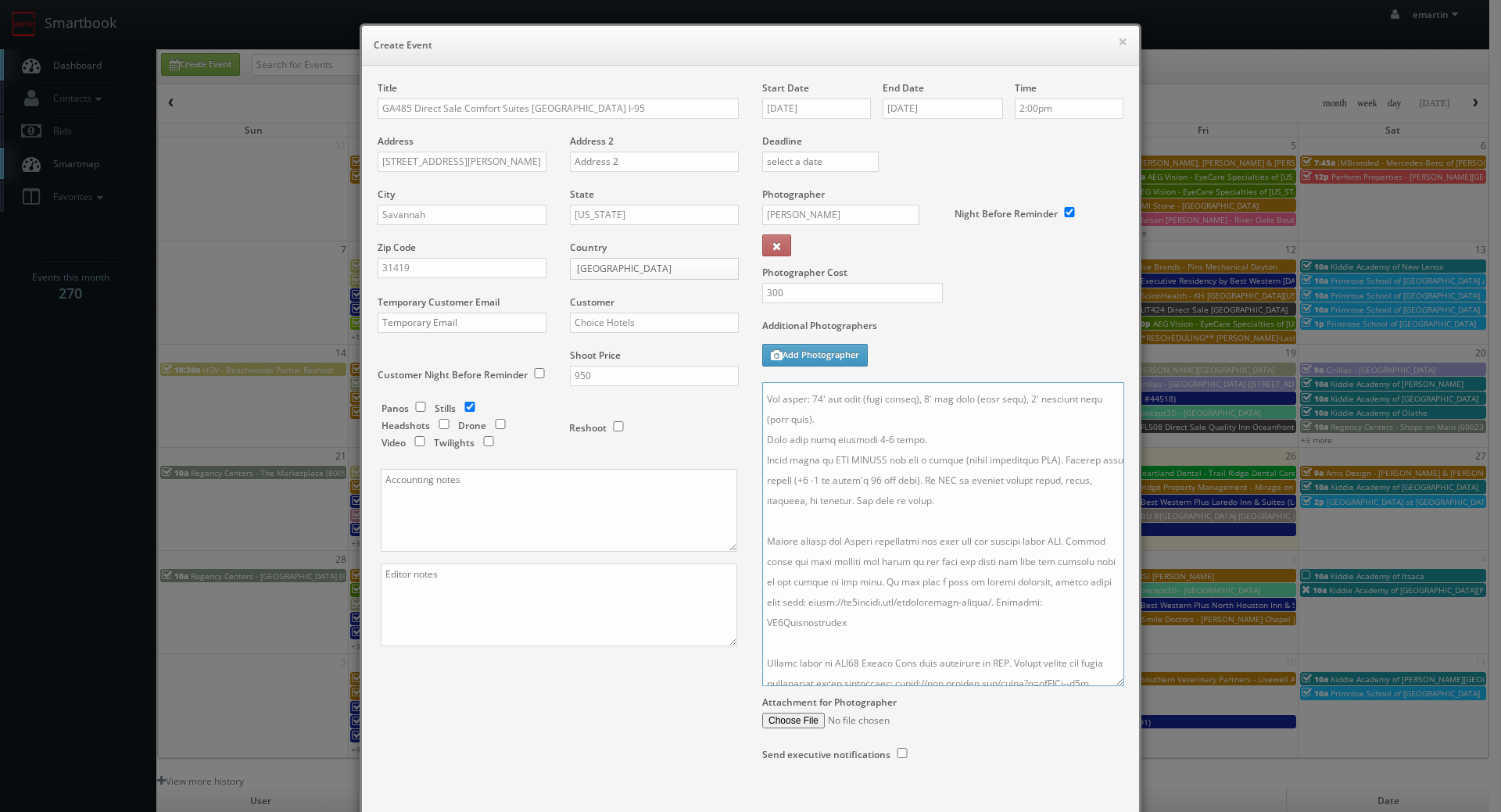
drag, startPoint x: 955, startPoint y: 535, endPoint x: 689, endPoint y: 419, distance: 290.2
click at [689, 418] on div "Title GA485 Direct Sale Comfort Suites Savannah Gateway I-95 Address 596 Al Hen…" at bounding box center [751, 437] width 769 height 711
click at [689, 419] on div "Reshoot" at bounding box center [648, 420] width 156 height 37
drag, startPoint x: 972, startPoint y: 547, endPoint x: 749, endPoint y: 426, distance: 253.7
click at [751, 426] on div "Start Date 10/15/2025 End Date 10/15/2025 Time 2:00pm Deadline Photographer Ed …" at bounding box center [943, 437] width 385 height 711
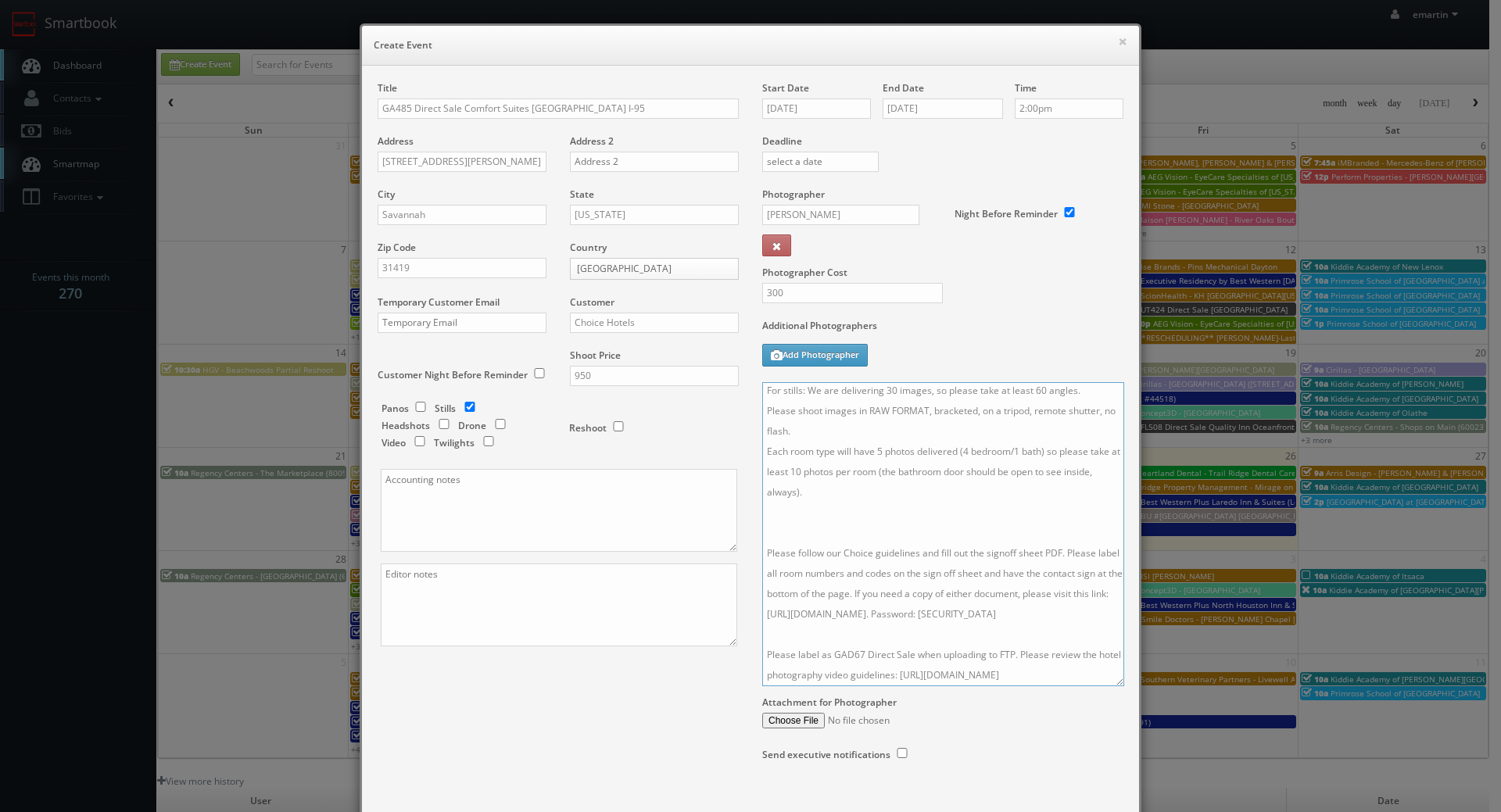
scroll to position [26, 0]
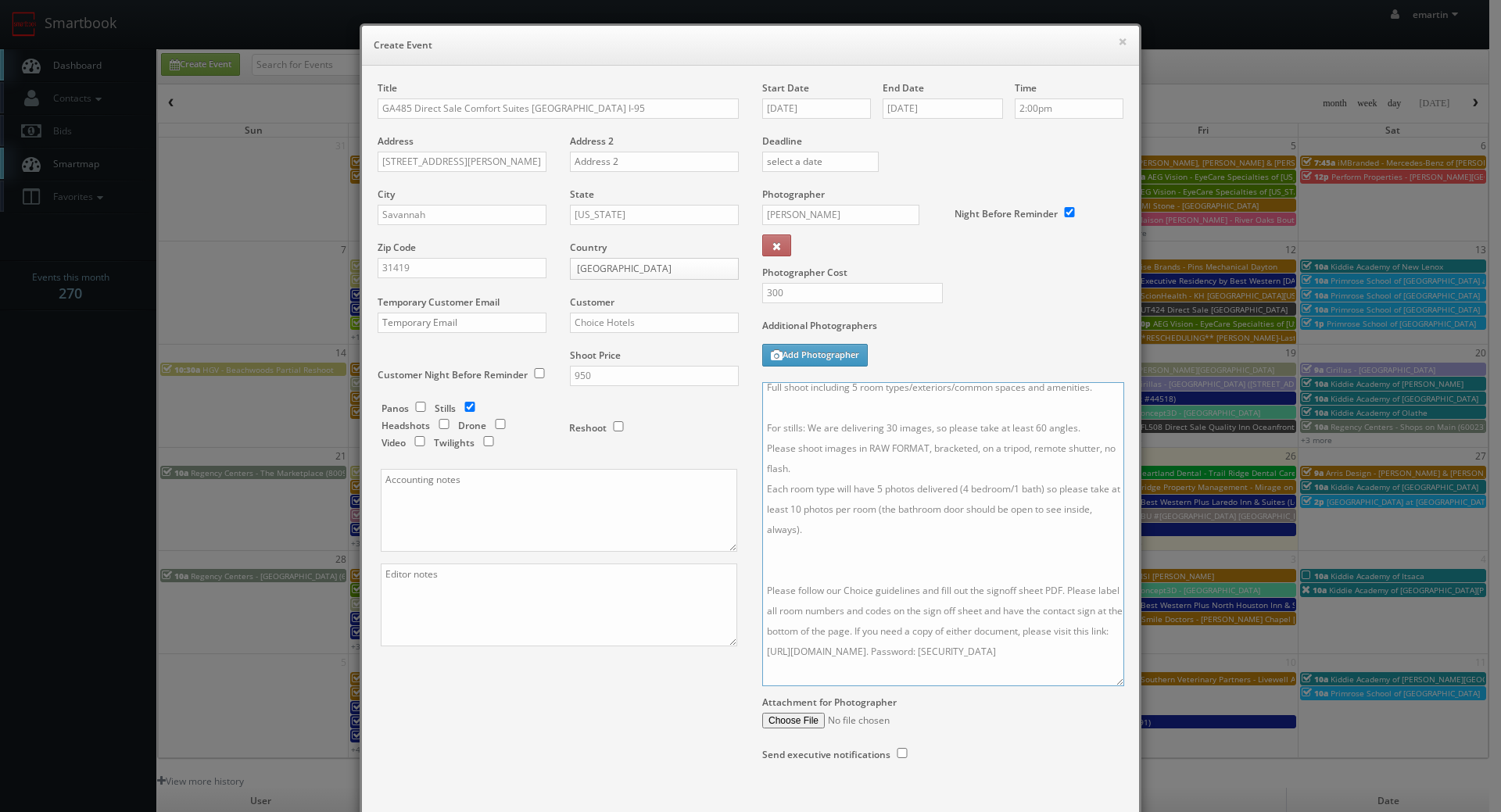
click at [799, 556] on textarea "Onsite contact is Kevin Patel. Full shoot including 5 room types/exteriors/comm…" at bounding box center [943, 534] width 362 height 304
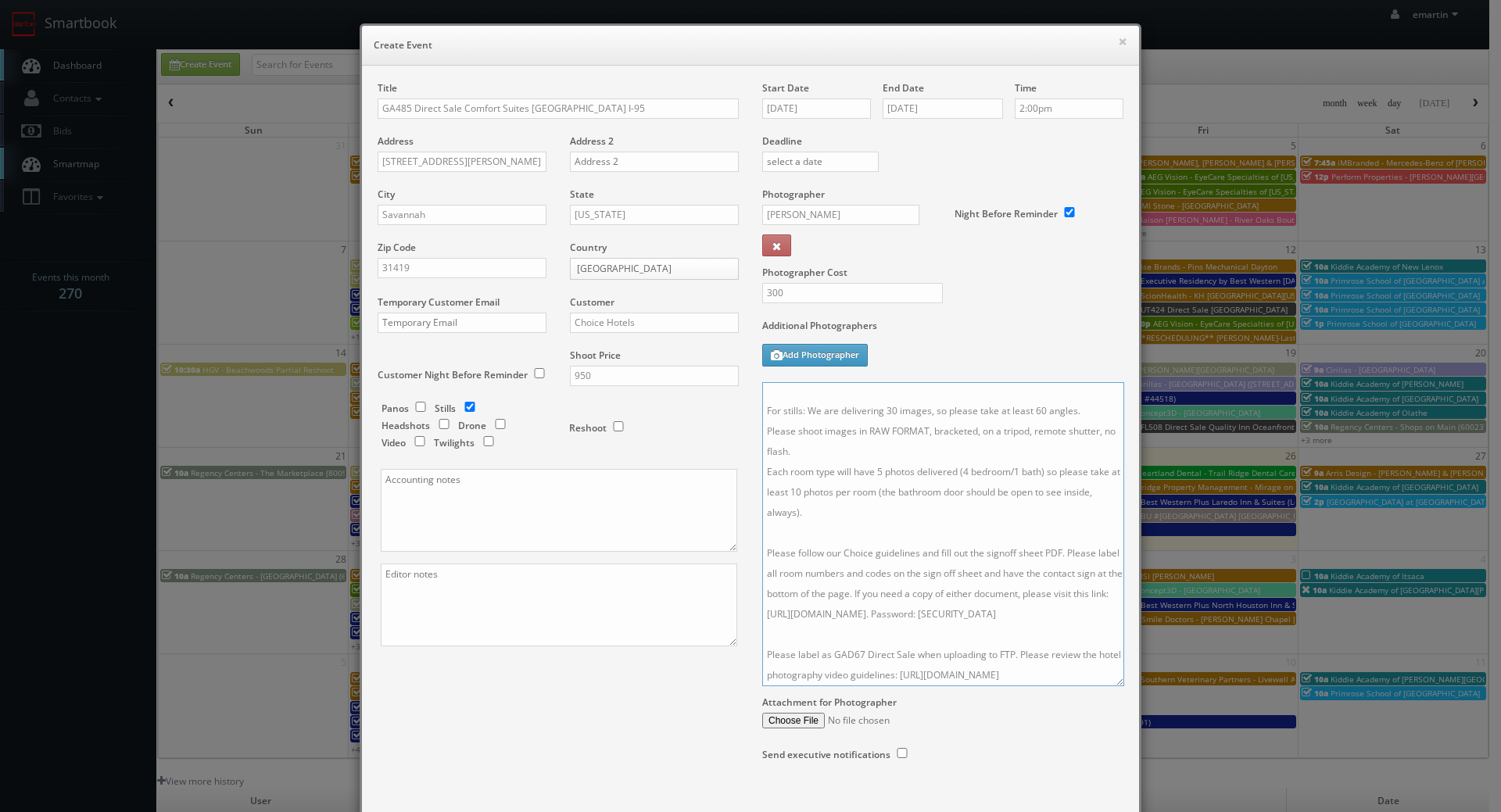
scroll to position [0, 0]
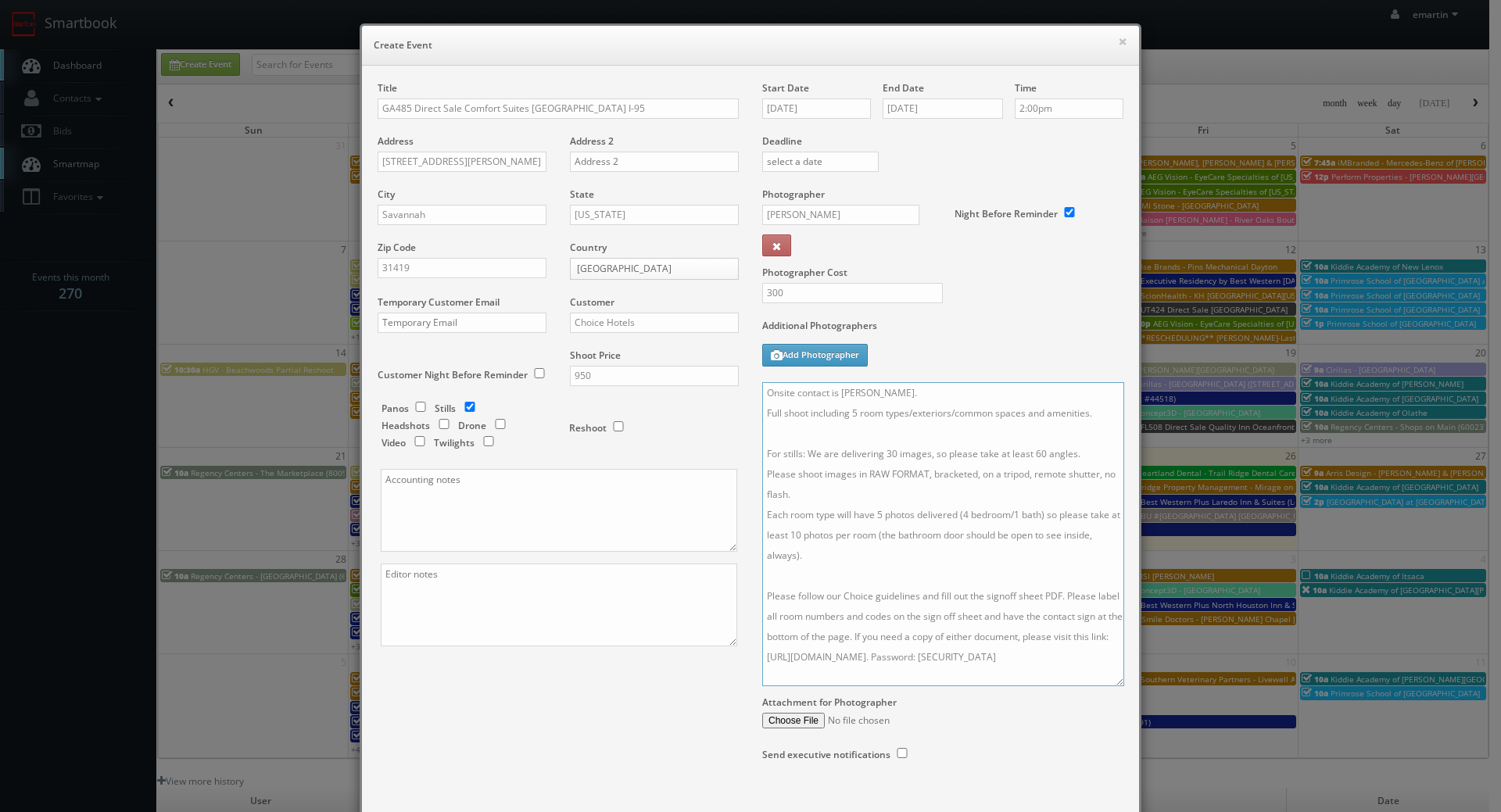
type textarea "Onsite contact is Kevin Patel. Full shoot including 5 room types/exteriors/comm…"
click at [806, 499] on textarea "Onsite contact is Kevin Patel. Full shoot including 5 room types/exteriors/comm…" at bounding box center [943, 534] width 362 height 304
click at [459, 612] on textarea at bounding box center [559, 605] width 356 height 83
type textarea "digital twilights"
click at [530, 719] on div "Title GA485 Direct Sale Comfort Suites Savannah Gateway I-95 Address 596 Al Hen…" at bounding box center [751, 437] width 769 height 711
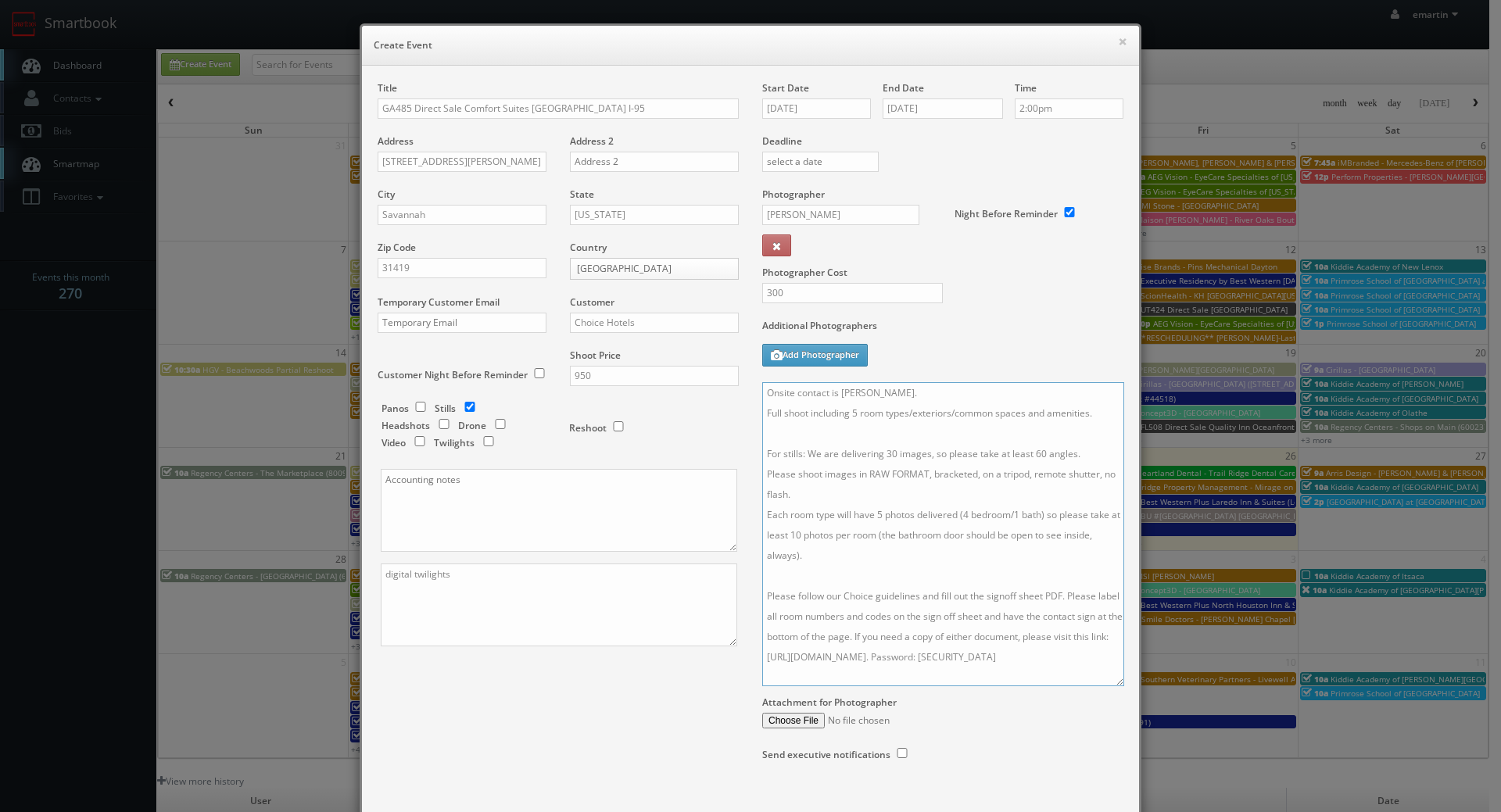
click at [860, 622] on textarea "Onsite contact is Kevin Patel. Full shoot including 5 room types/exteriors/comm…" at bounding box center [943, 534] width 362 height 304
click at [726, 677] on div "Title GA485 Direct Sale Comfort Suites Savannah Gateway I-95 Address 596 Al Hen…" at bounding box center [751, 437] width 769 height 711
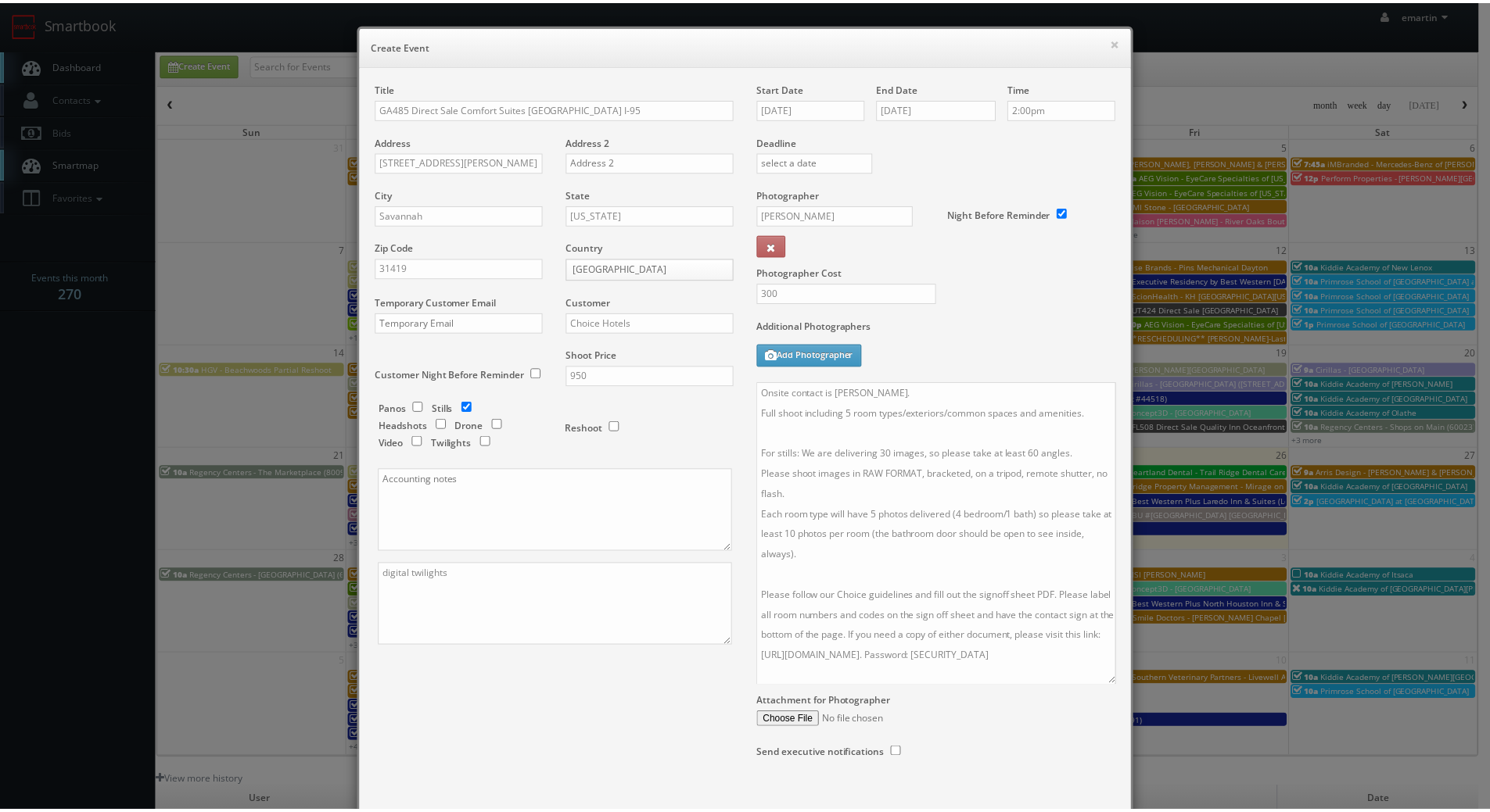
scroll to position [91, 0]
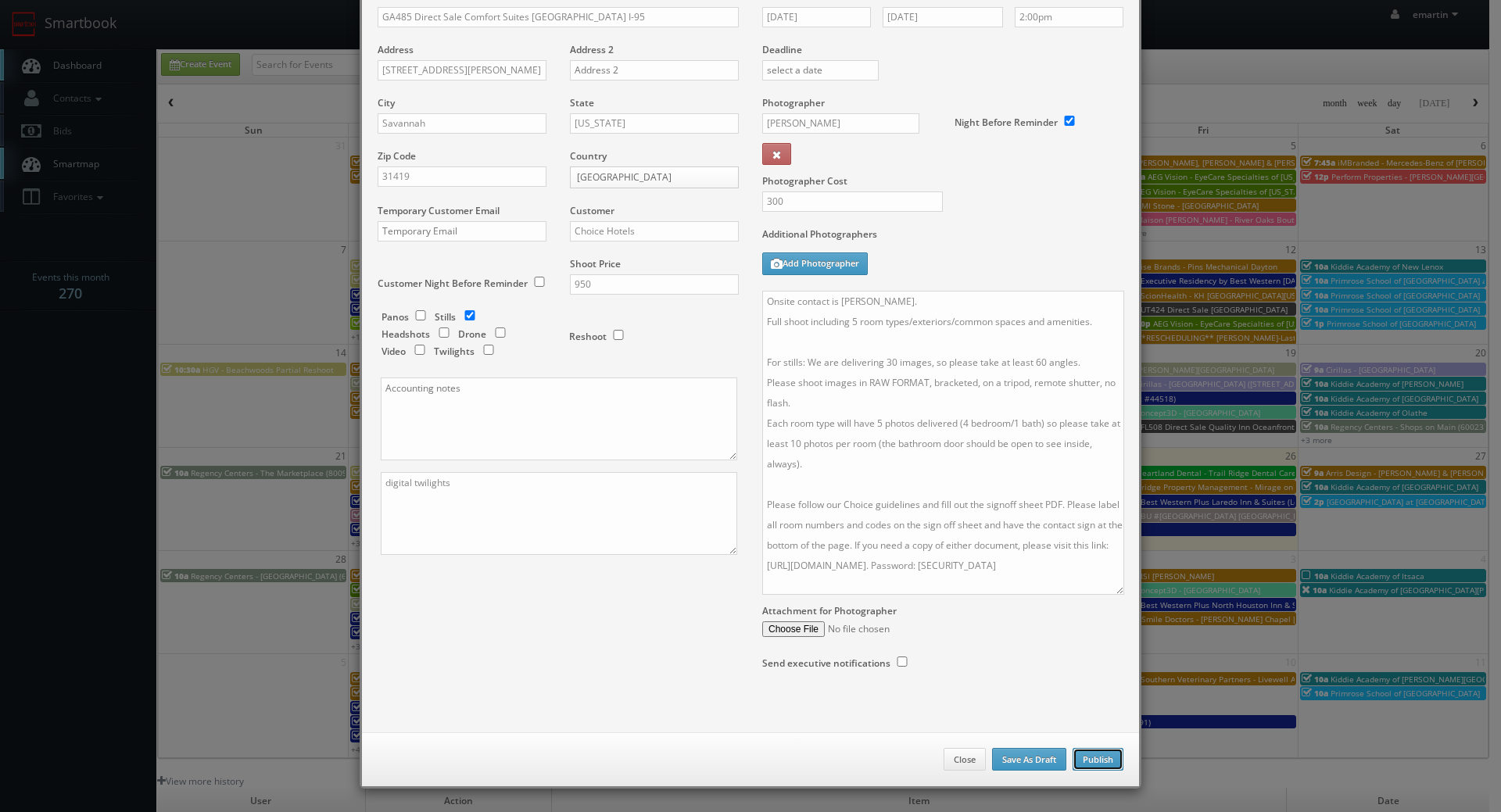
click at [1085, 764] on button "Publish" at bounding box center [1098, 760] width 51 height 23
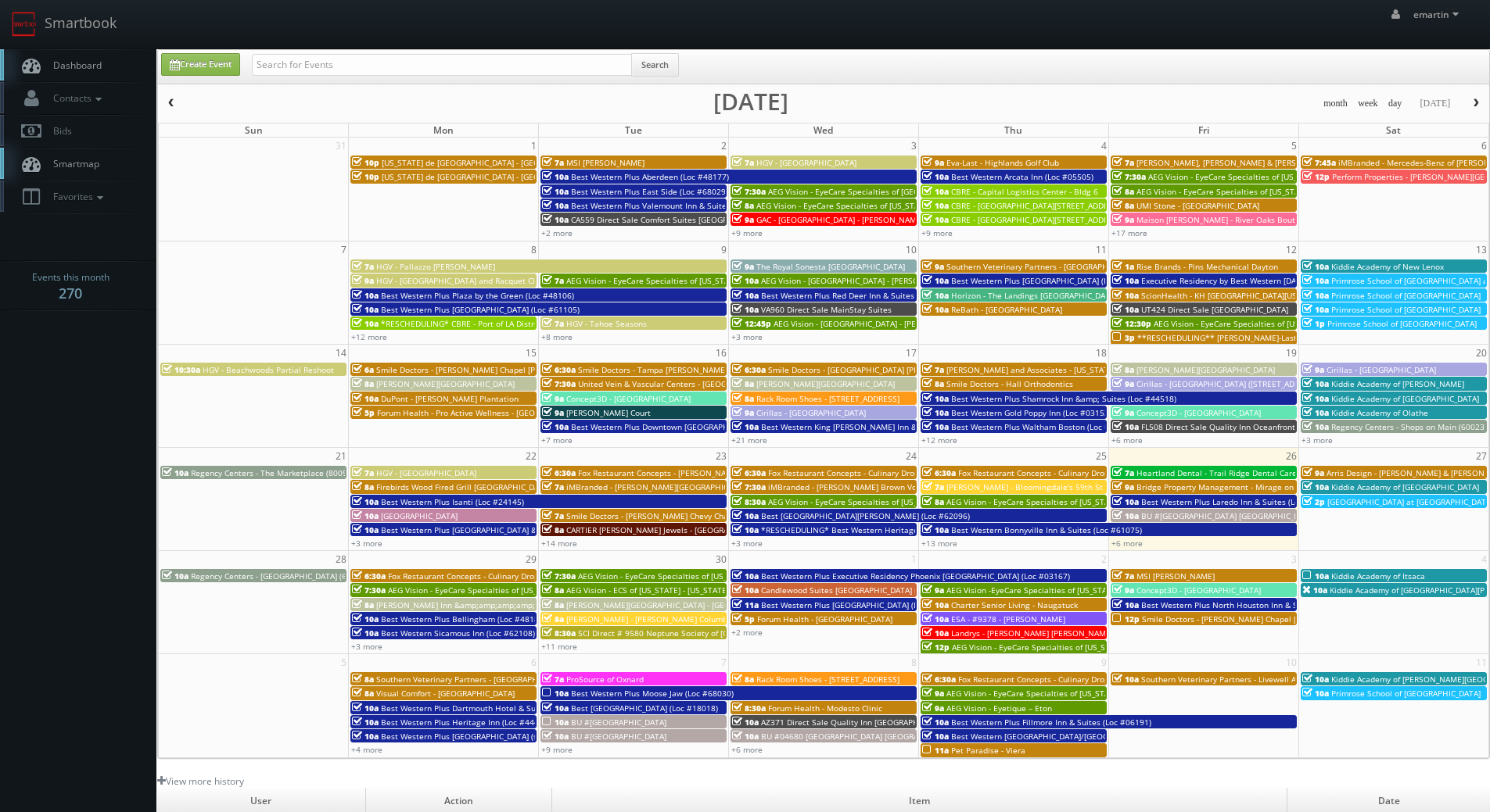
click at [66, 72] on link "Dashboard" at bounding box center [78, 65] width 157 height 32
click at [88, 60] on span "Dashboard" at bounding box center [73, 65] width 56 height 13
click at [340, 57] on input "text" at bounding box center [441, 65] width 380 height 22
type input "[PERSON_NAME]"
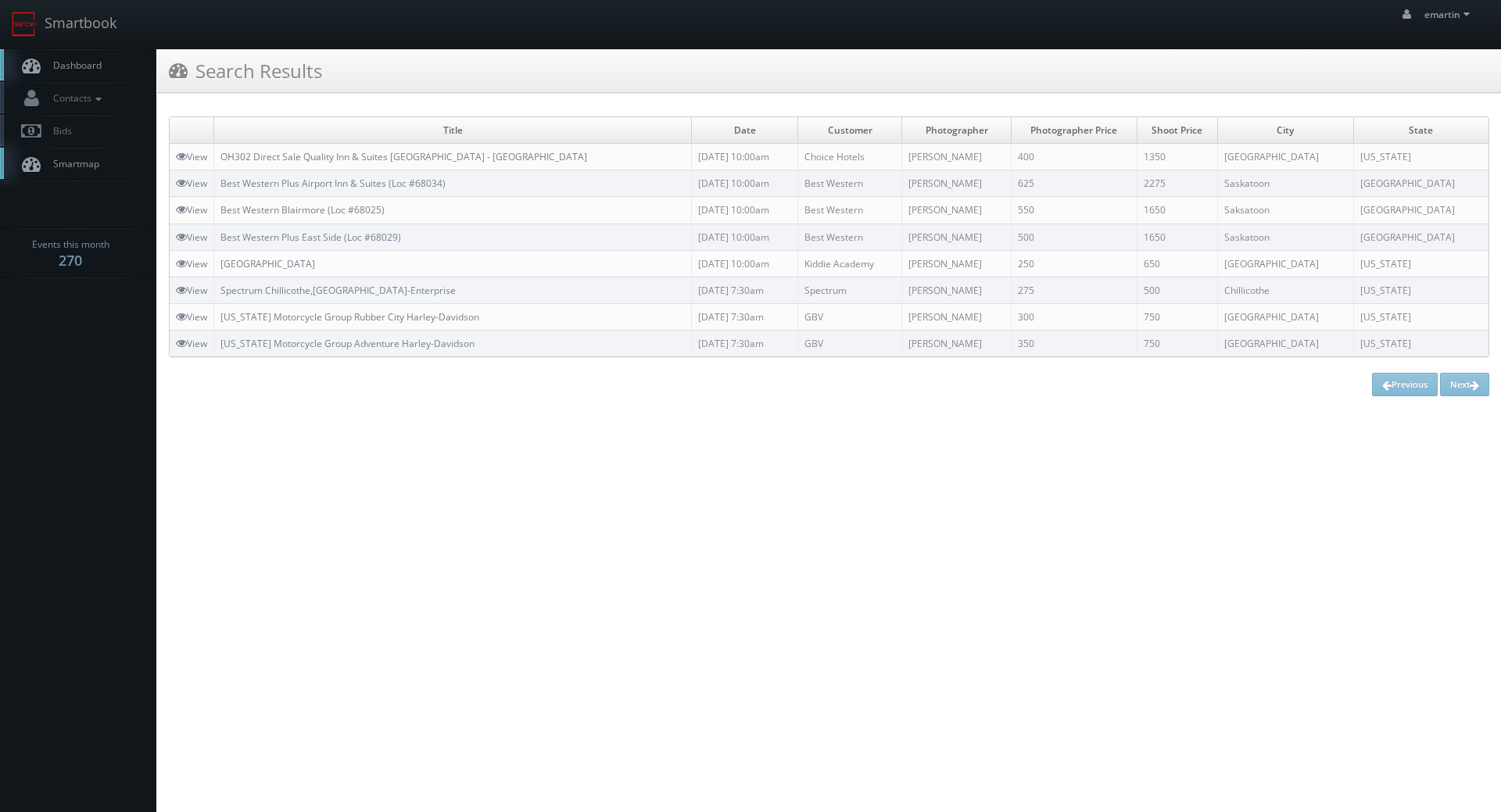
click at [123, 58] on link "Dashboard" at bounding box center [78, 65] width 156 height 32
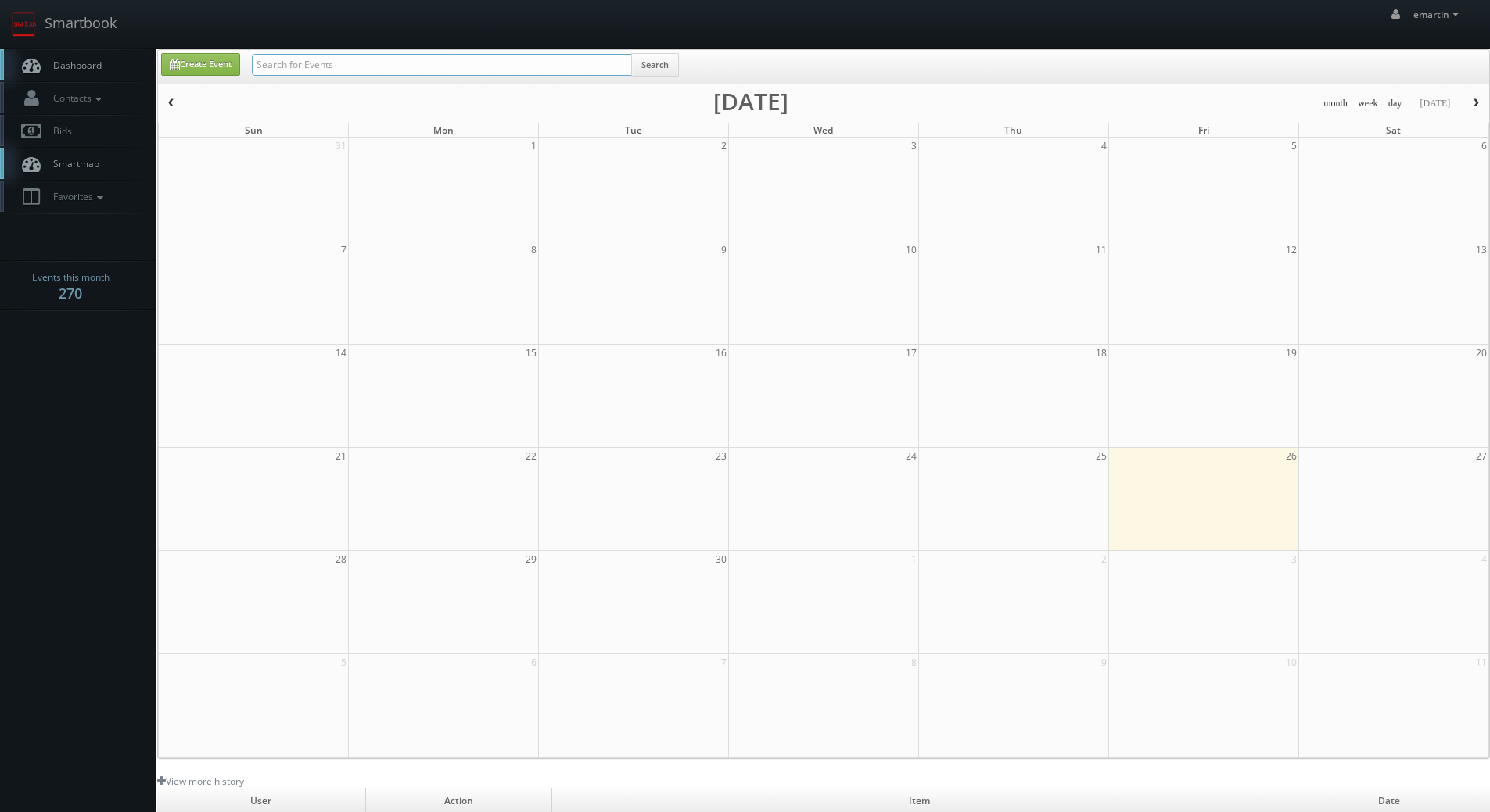
click at [404, 62] on input "text" at bounding box center [441, 65] width 380 height 22
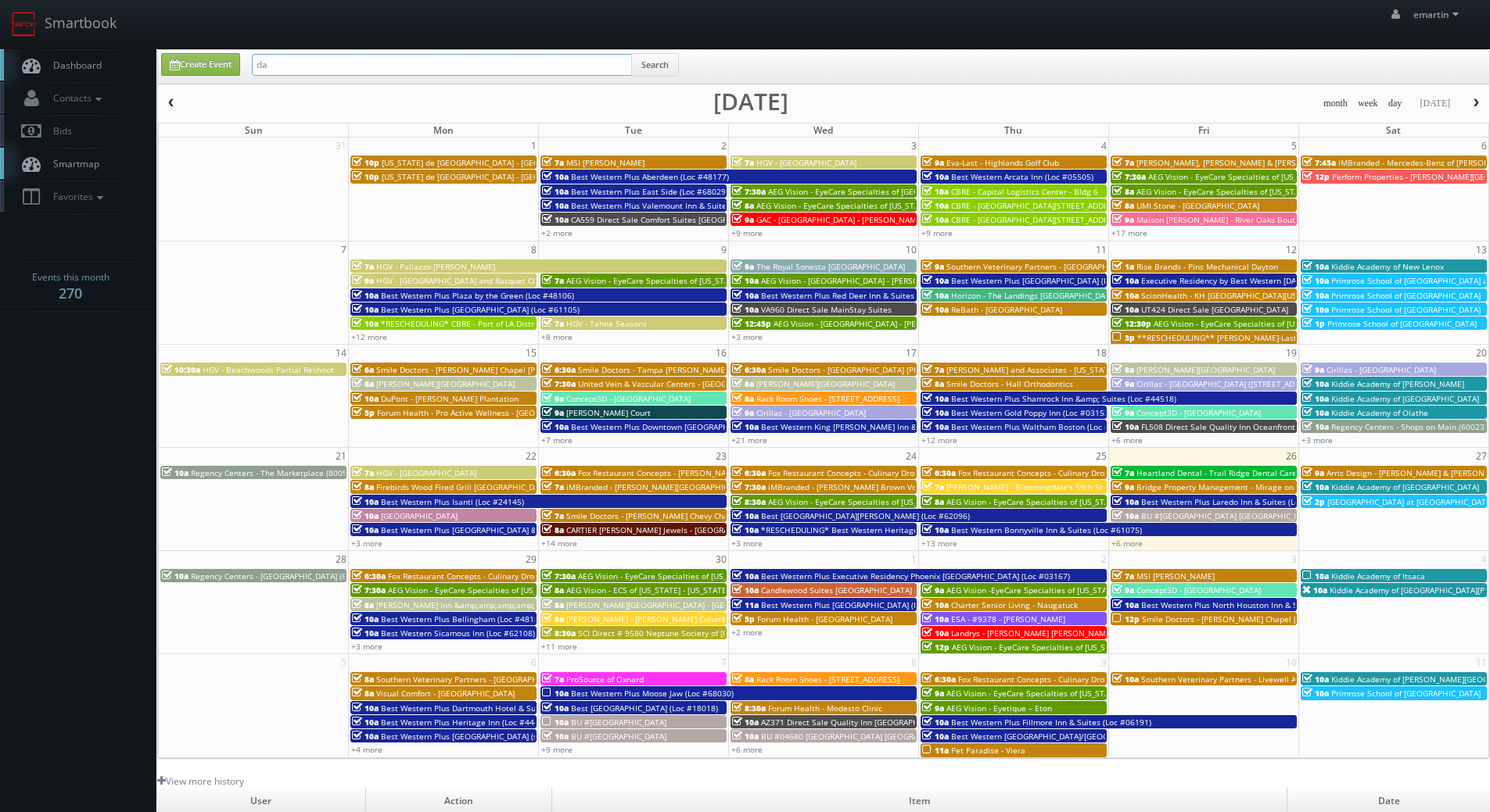
type input "d"
type input "[PERSON_NAME]"
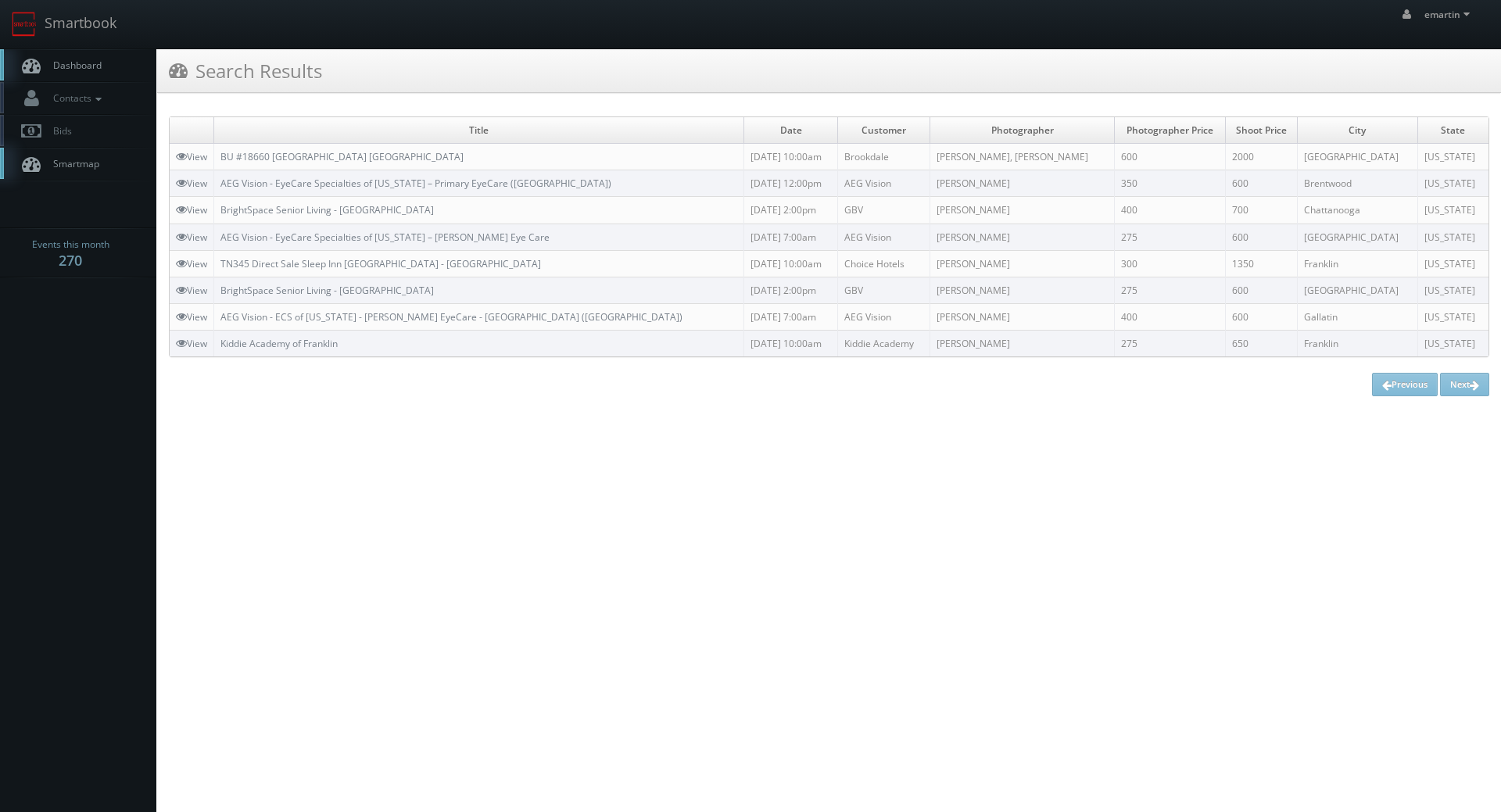
click at [103, 57] on link "Dashboard" at bounding box center [78, 65] width 156 height 32
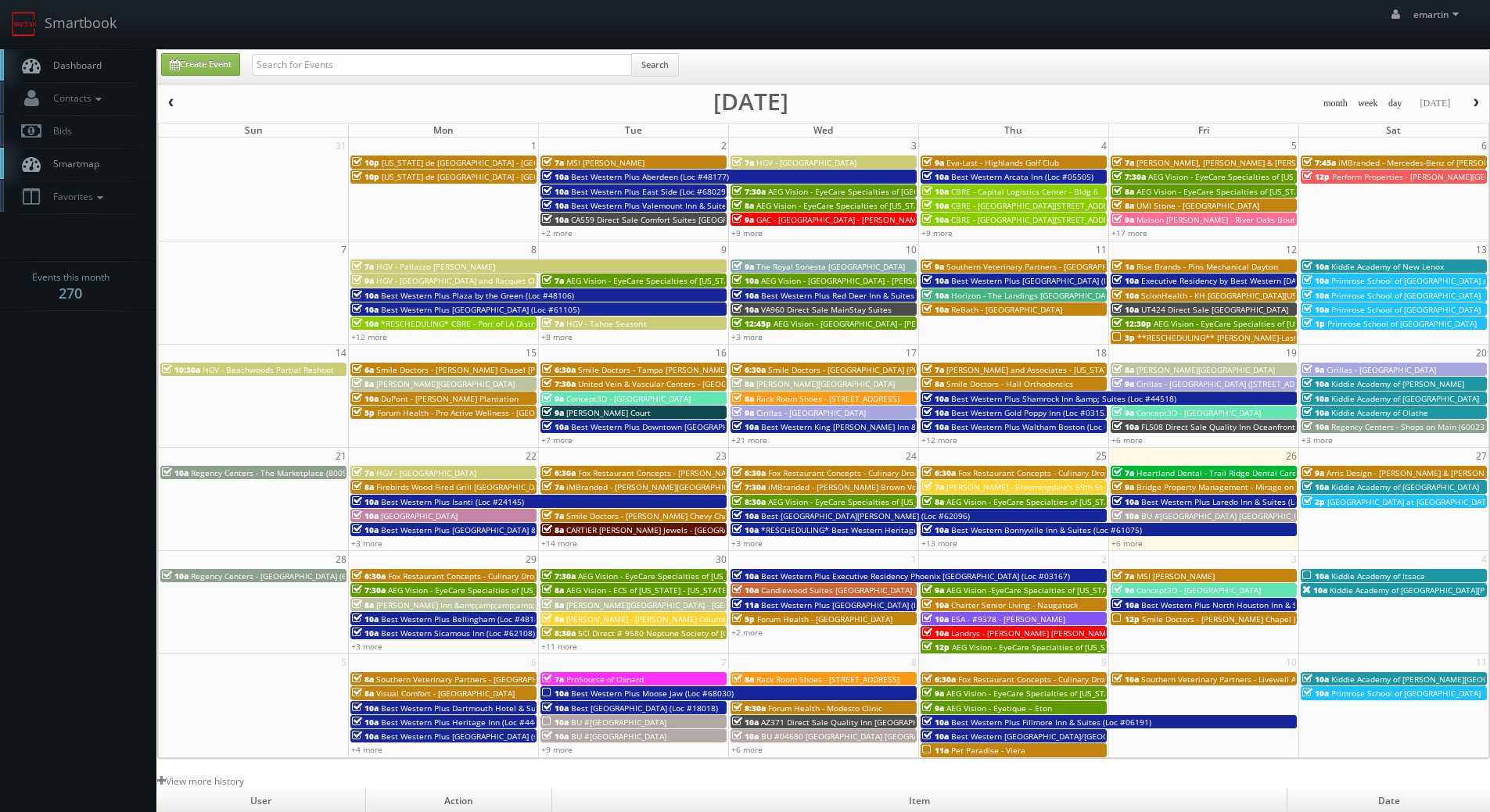
drag, startPoint x: 26, startPoint y: 63, endPoint x: 50, endPoint y: 62, distance: 24.0
click at [26, 63] on icon at bounding box center [31, 65] width 23 height 19
click at [399, 63] on input "text" at bounding box center [441, 65] width 380 height 22
type input "67019"
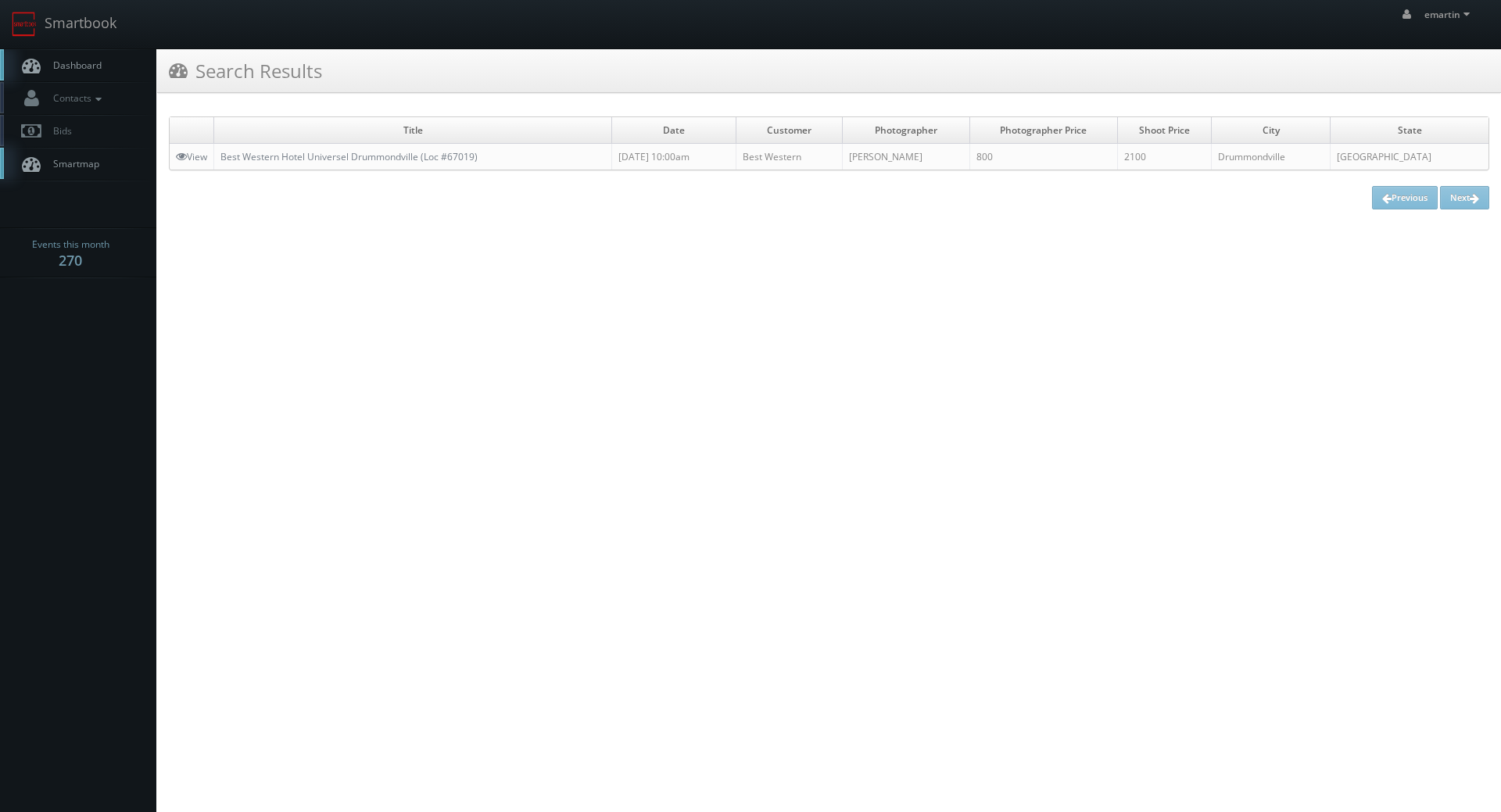
click at [110, 64] on link "Dashboard" at bounding box center [78, 65] width 156 height 32
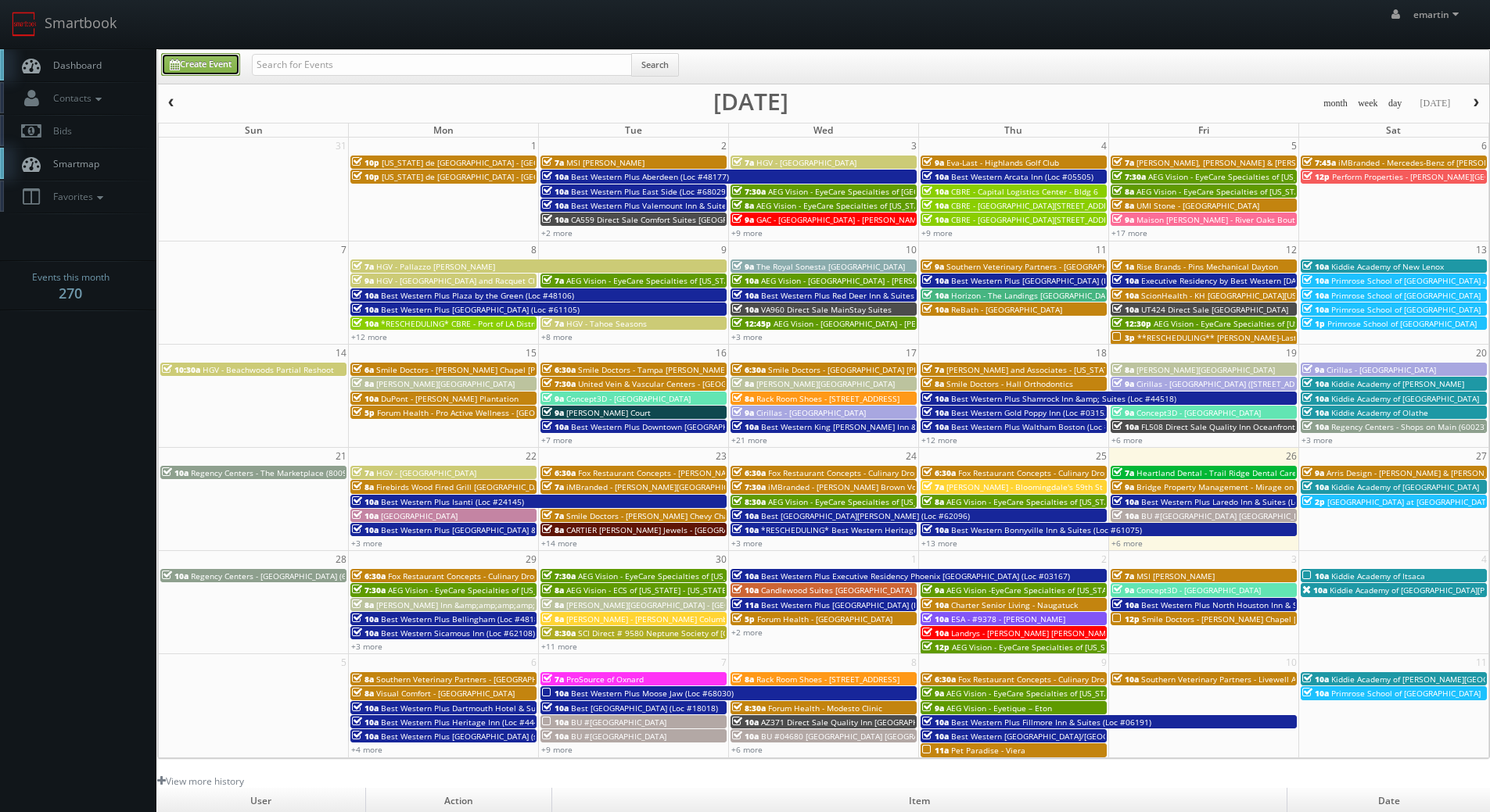
click at [215, 65] on link "Create Event" at bounding box center [201, 65] width 79 height 23
type input "[DATE]"
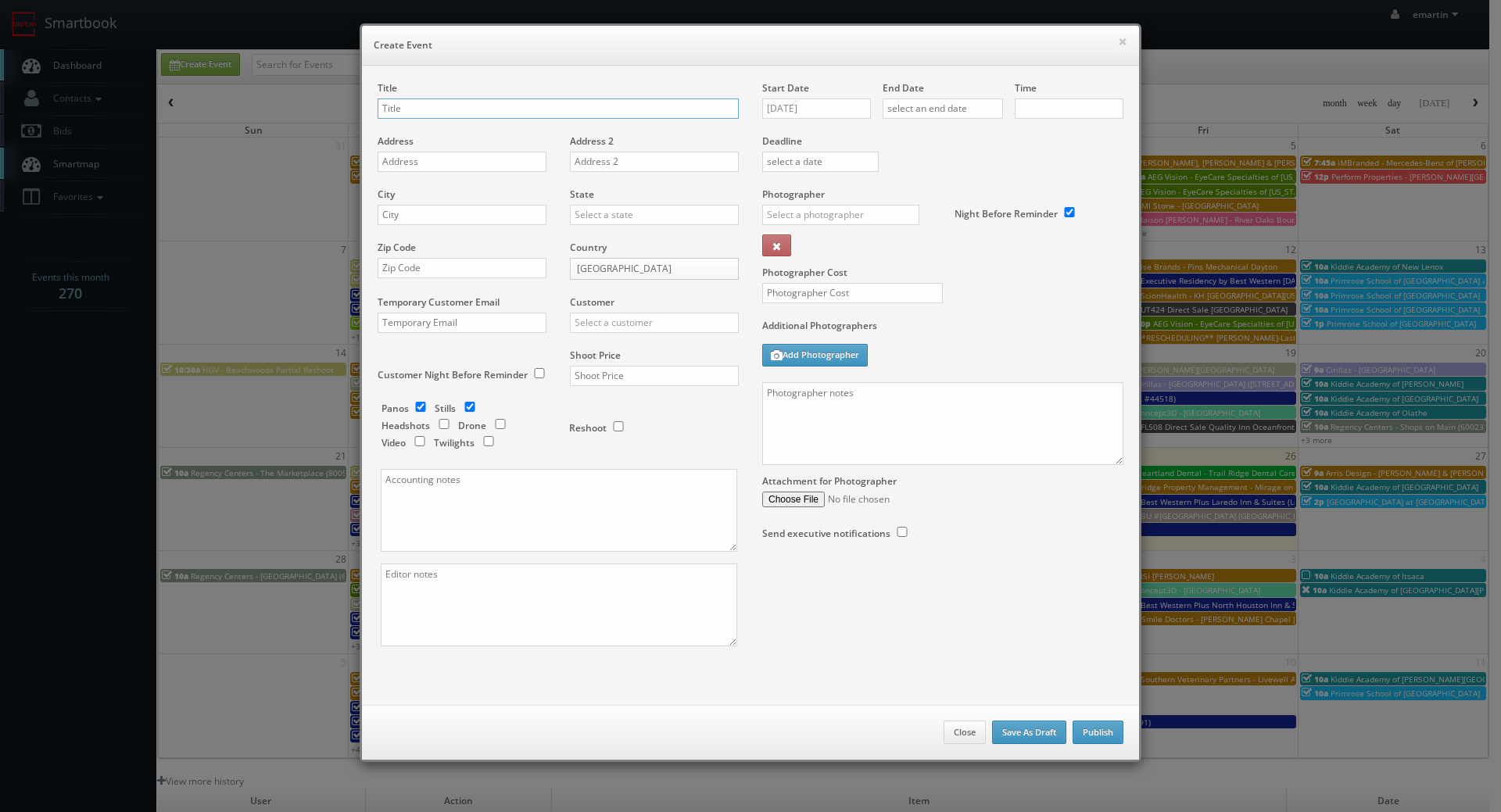
checkbox input "true"
type input "10:00am"
checkbox input "true"
click at [792, 114] on input "[DATE]" at bounding box center [816, 108] width 109 height 20
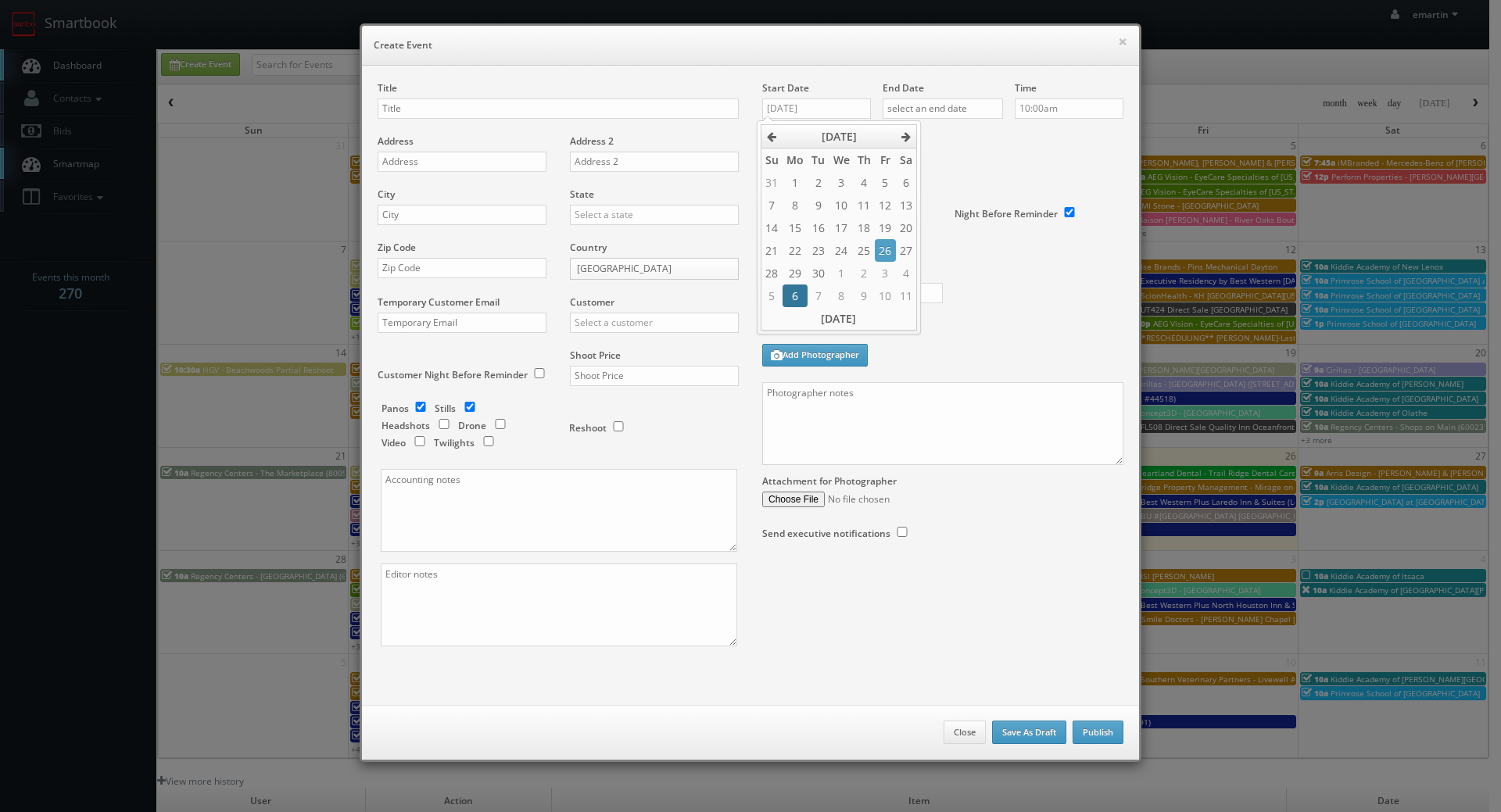
click at [807, 291] on tr "5 6 7 8 9 10 11" at bounding box center [838, 296] width 156 height 23
click at [800, 292] on td "6" at bounding box center [794, 296] width 25 height 23
type input "[DATE]"
click at [927, 115] on input "text" at bounding box center [943, 108] width 120 height 20
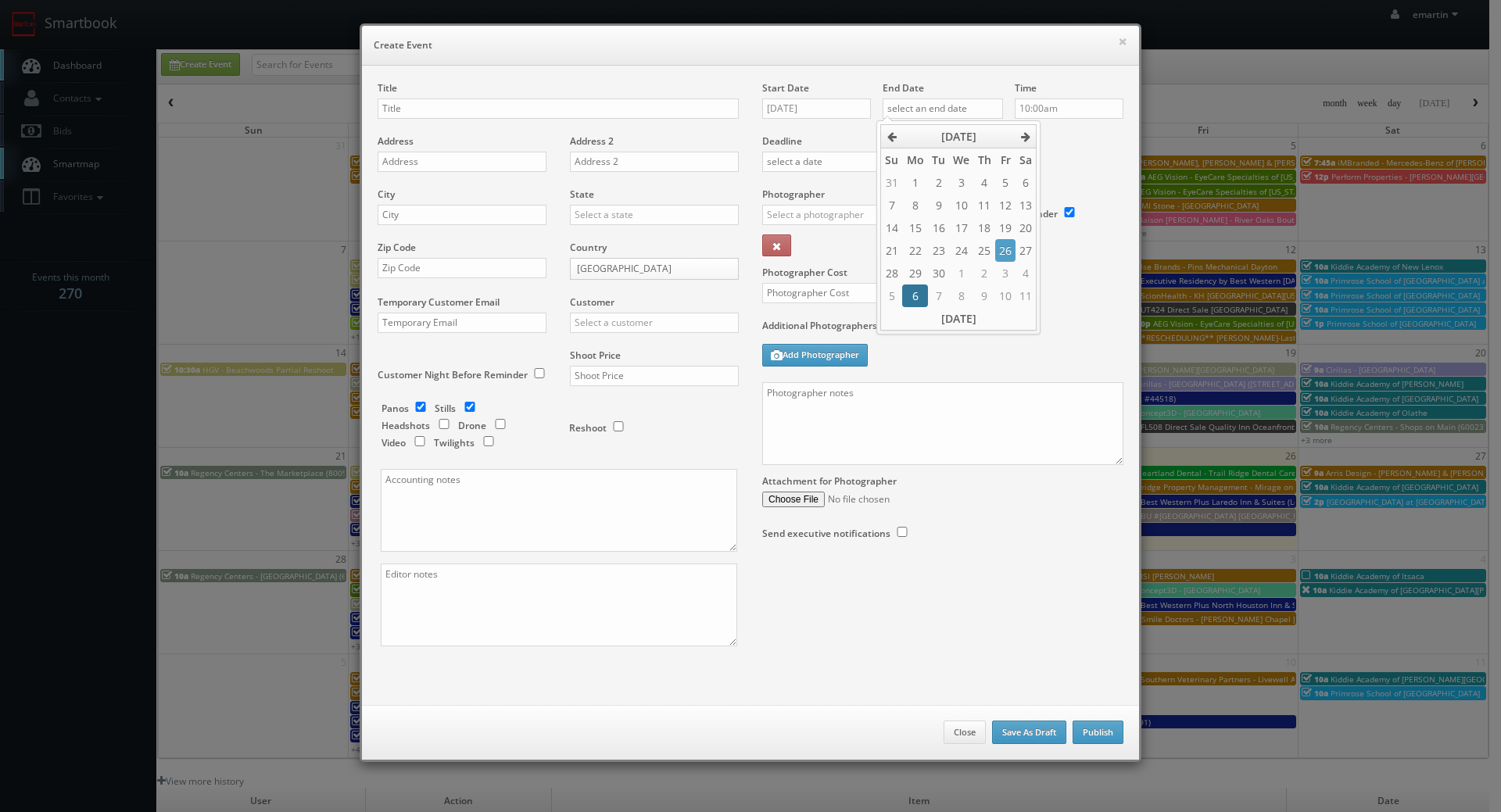
click at [919, 294] on td "6" at bounding box center [915, 296] width 25 height 23
type input "[DATE]"
click at [1061, 140] on label "Deadline" at bounding box center [943, 141] width 385 height 13
click at [476, 119] on div "Title" at bounding box center [558, 108] width 361 height 53
click at [473, 110] on input "text" at bounding box center [558, 108] width 361 height 20
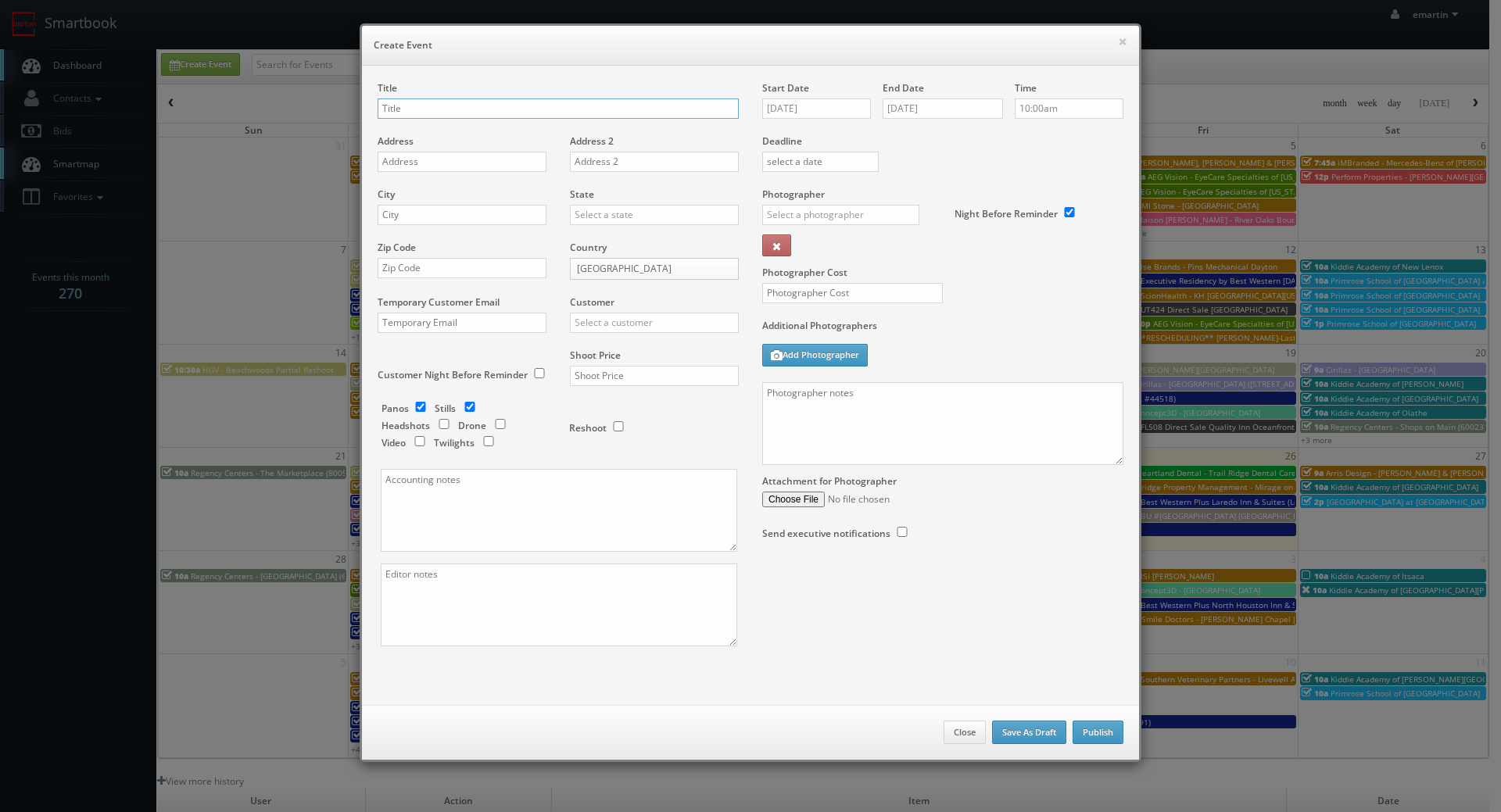
paste input "Best Western Hotel Universel [GEOGRAPHIC_DATA]"
click at [643, 110] on input "Best Western Hotel Universel Drummondville (Loc #" at bounding box center [558, 108] width 361 height 20
paste input "67019"
type input "Best Western Hotel Universel Drummondville (Loc #67019)"
click at [411, 152] on div "Address" at bounding box center [468, 161] width 181 height 53
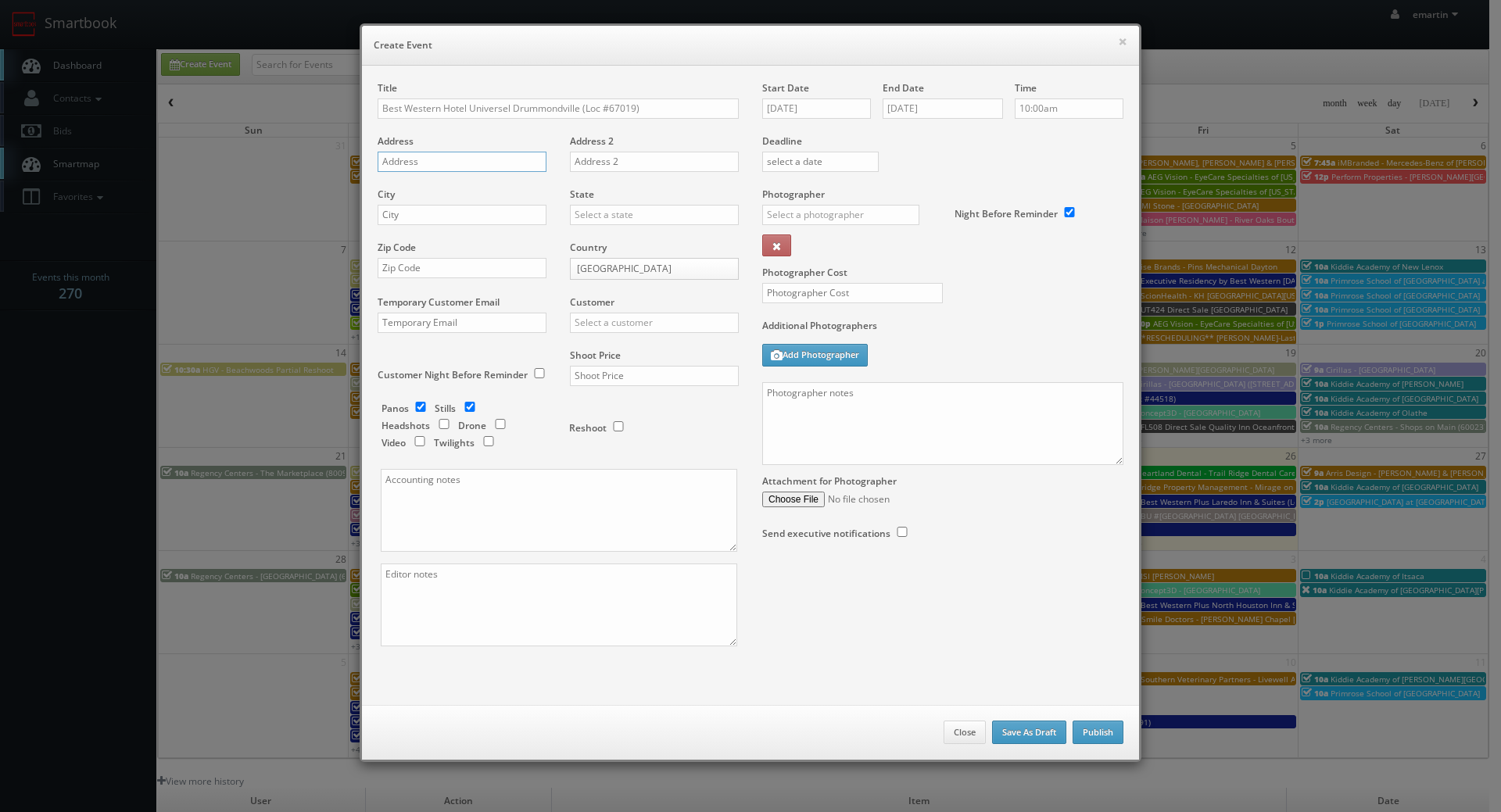
click at [415, 166] on input "text" at bounding box center [461, 161] width 169 height 20
paste input "915 Rue Hains"
type input "915 Rue Hains"
drag, startPoint x: 461, startPoint y: 219, endPoint x: 472, endPoint y: 215, distance: 11.7
click at [461, 219] on input "text" at bounding box center [461, 214] width 169 height 20
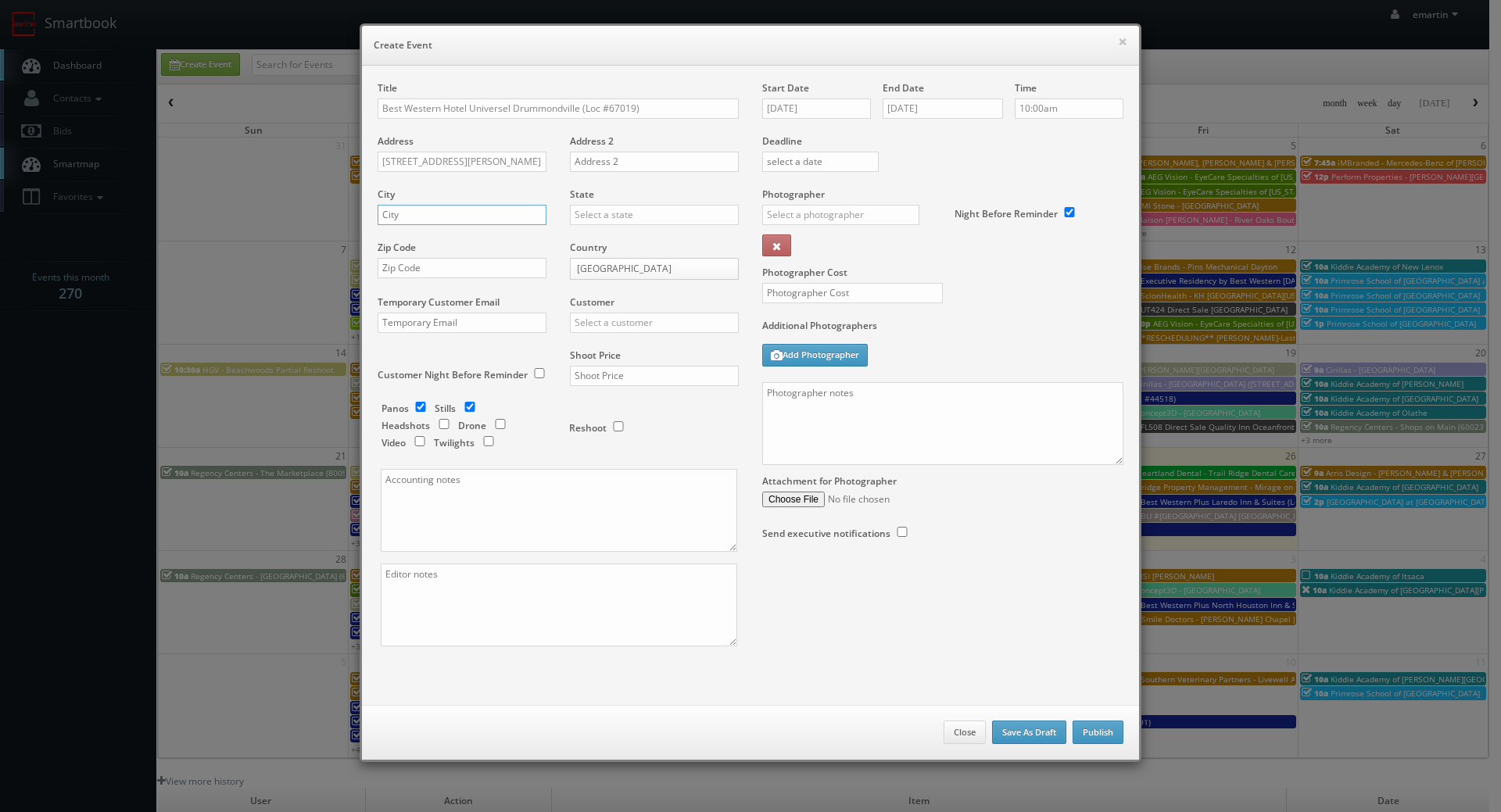
paste input "Drummondville"
type input "Drummondville"
click at [601, 261] on body "Smartbook Toggle Side Navigation Toggle Top Navigation emartin emartin Profile …" at bounding box center [744, 540] width 1490 height 1081
select select "[GEOGRAPHIC_DATA]"
click at [602, 218] on input "text" at bounding box center [654, 214] width 169 height 20
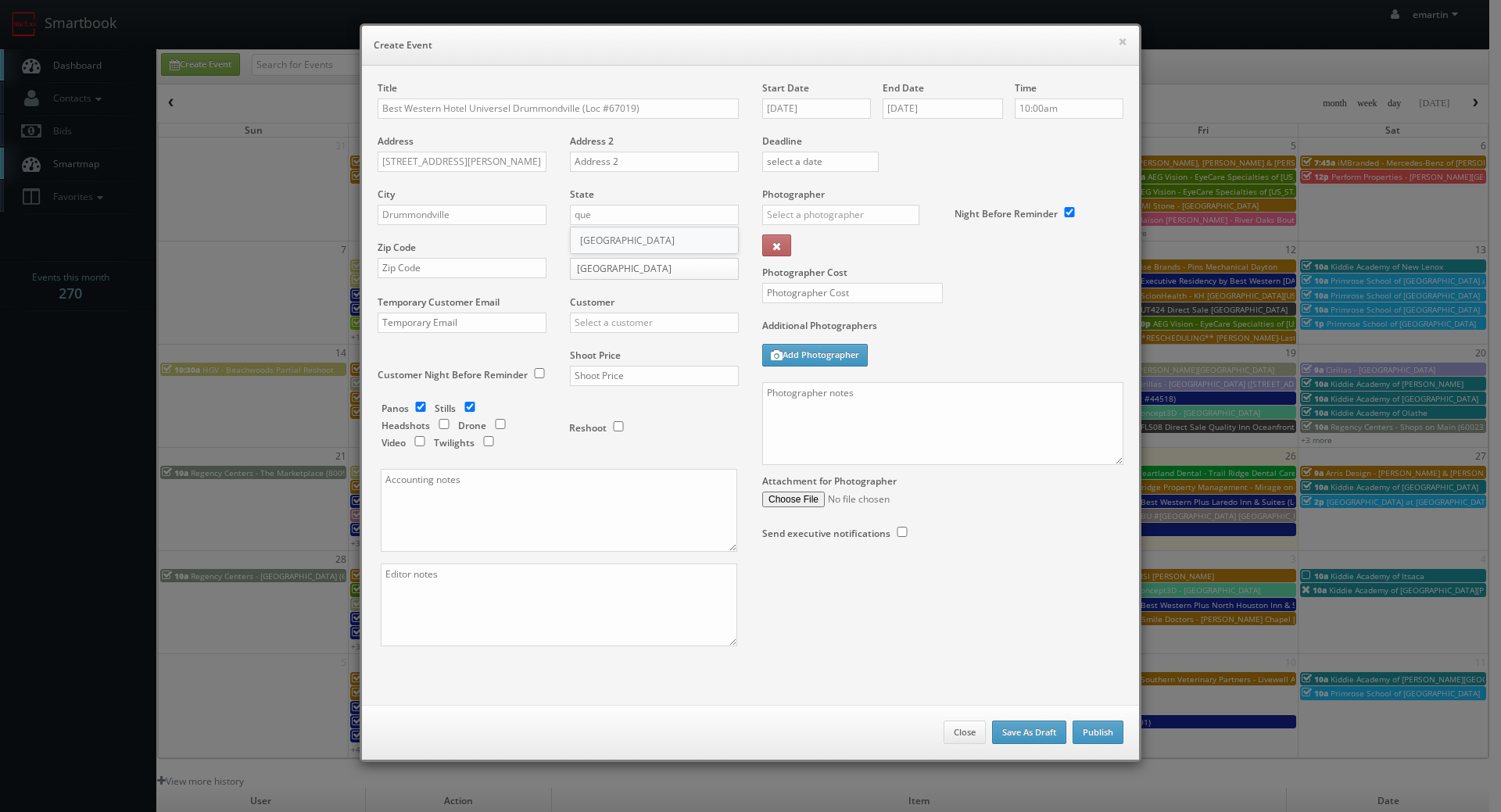
click at [588, 239] on div "[GEOGRAPHIC_DATA]" at bounding box center [654, 240] width 167 height 26
type input "[GEOGRAPHIC_DATA]"
click at [421, 271] on input "text" at bounding box center [461, 268] width 169 height 20
paste input "J2C 3A1"
type input "J2C 3A1"
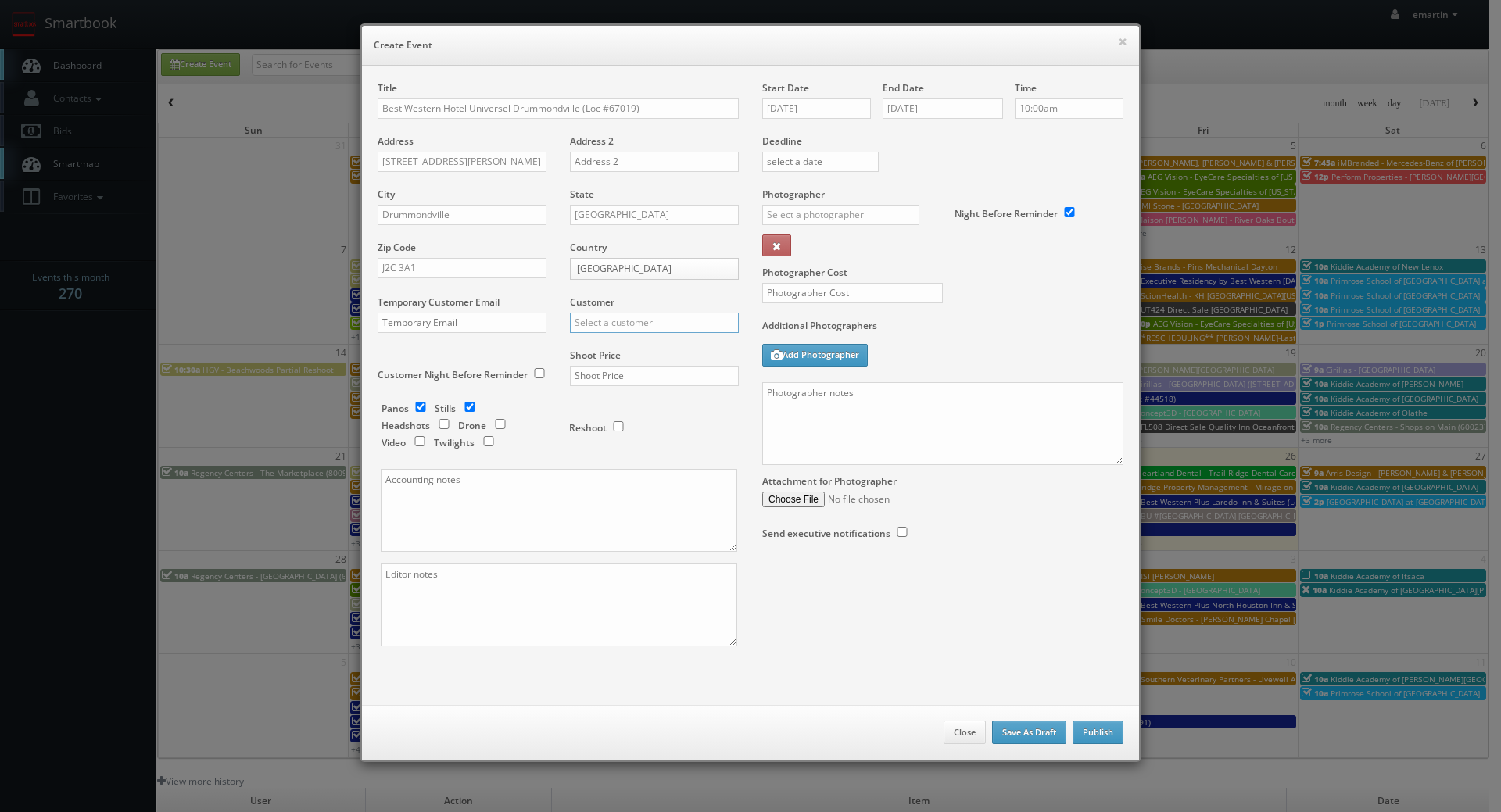
click at [608, 327] on input "text" at bounding box center [654, 323] width 169 height 20
type input "e"
click at [577, 346] on div "Best Western" at bounding box center [654, 348] width 167 height 26
type input "Best Western"
click at [598, 372] on input "text" at bounding box center [654, 376] width 169 height 20
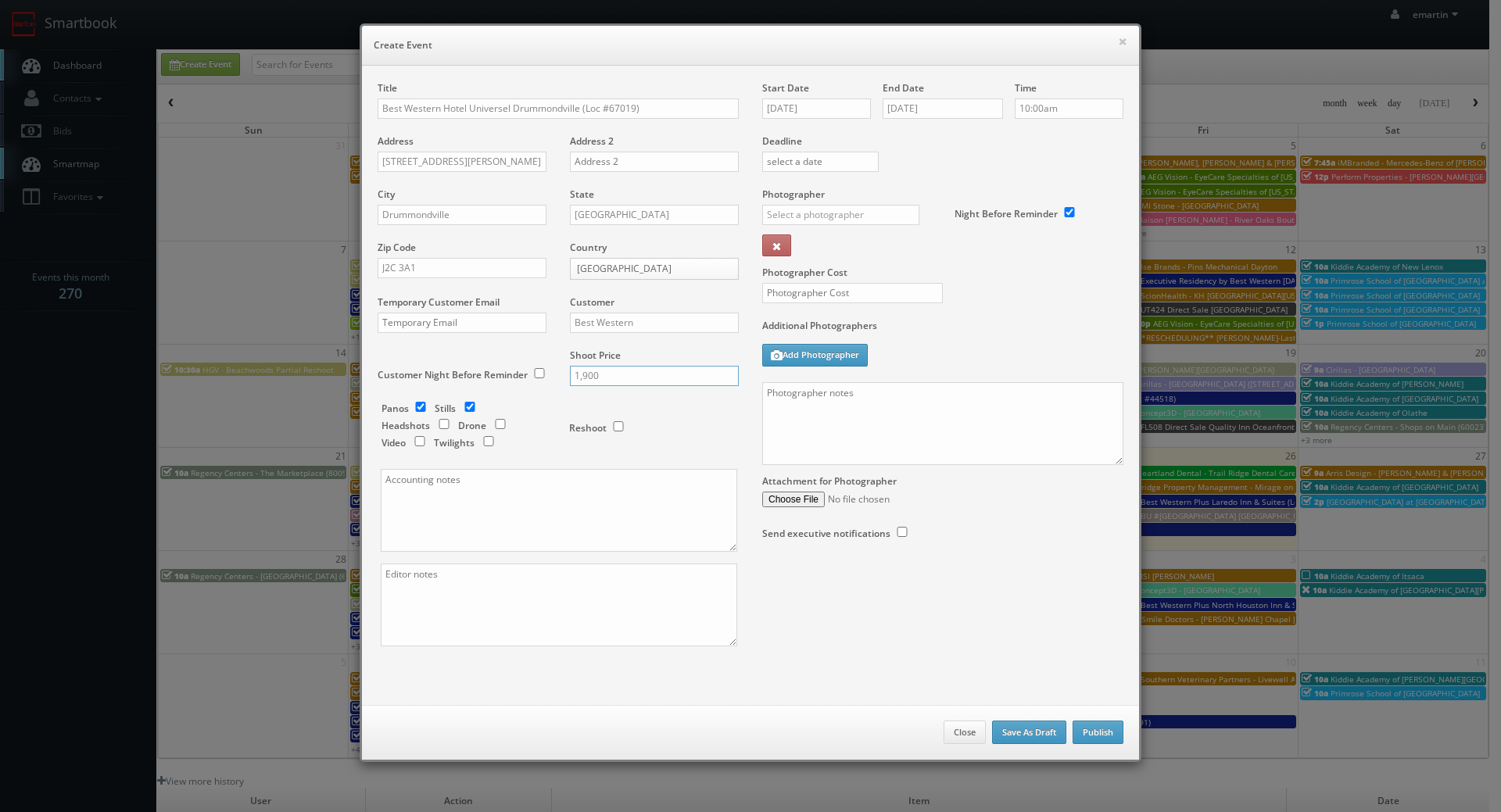
type input "1,900"
click at [660, 438] on div "Reshoot" at bounding box center [648, 420] width 156 height 37
click at [412, 406] on input "checkbox" at bounding box center [420, 406] width 23 height 10
checkbox input "false"
click at [477, 443] on input "checkbox" at bounding box center [488, 441] width 23 height 10
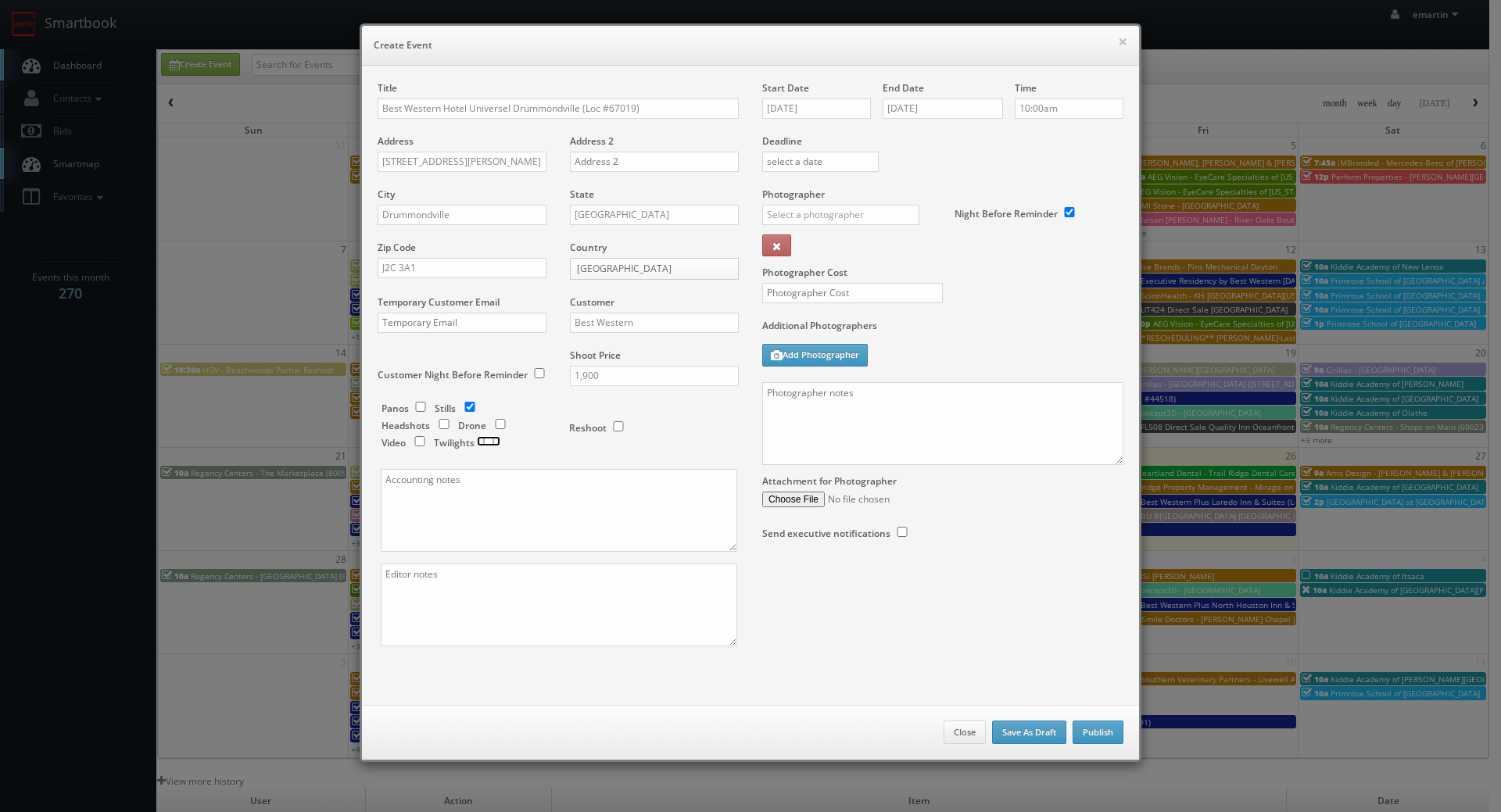
checkbox input "true"
click at [841, 210] on input "text" at bounding box center [840, 214] width 157 height 20
type input "r"
click at [806, 244] on div "Brian Hargreaves" at bounding box center [846, 250] width 167 height 26
type input "Brian Hargreaves"
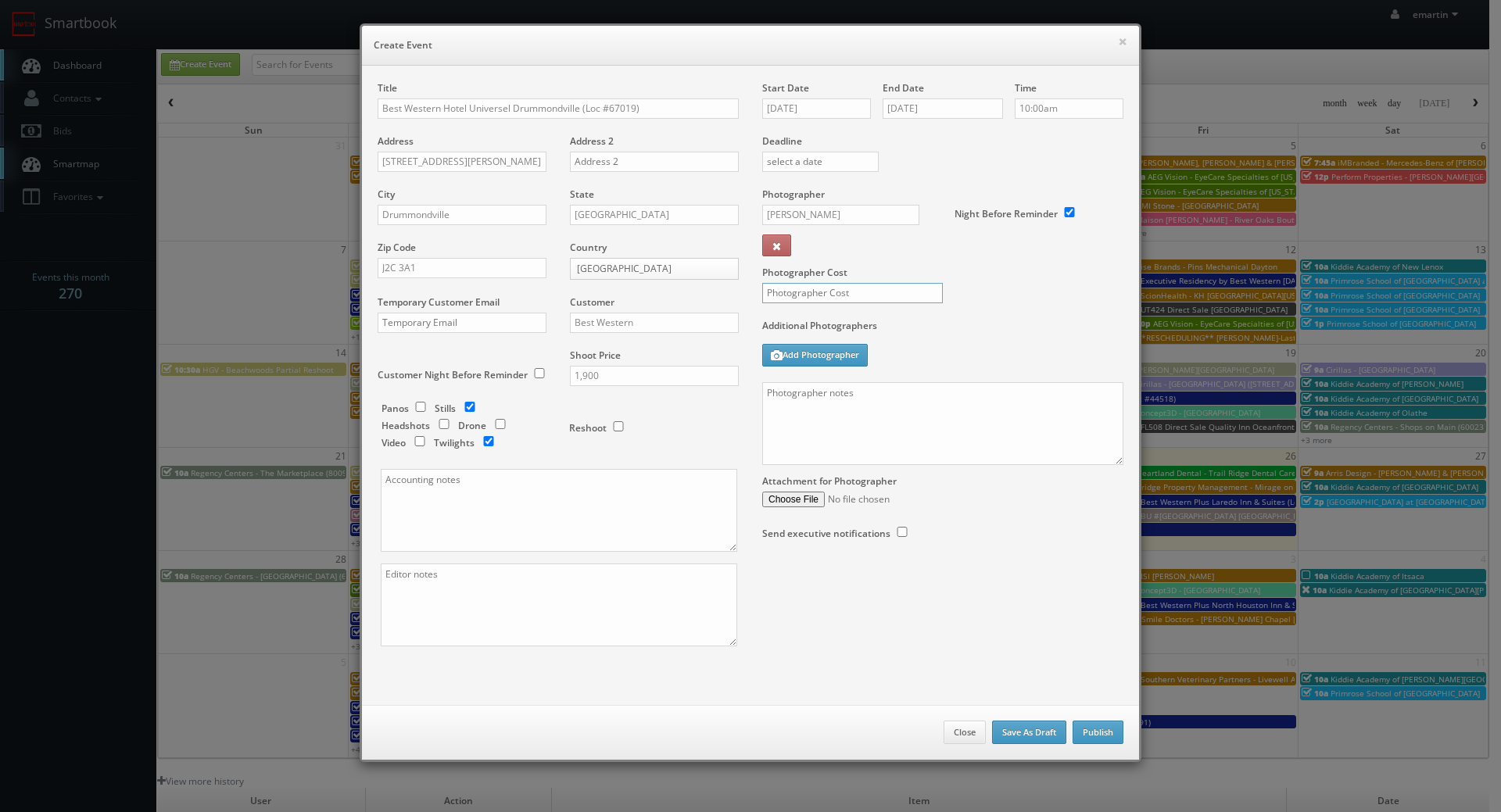
click at [802, 289] on input "text" at bounding box center [853, 293] width 181 height 20
type input "6"
type input "850"
drag, startPoint x: 1026, startPoint y: 279, endPoint x: 1056, endPoint y: 256, distance: 37.8
click at [1026, 279] on label "Photographer Cost" at bounding box center [943, 273] width 385 height 13
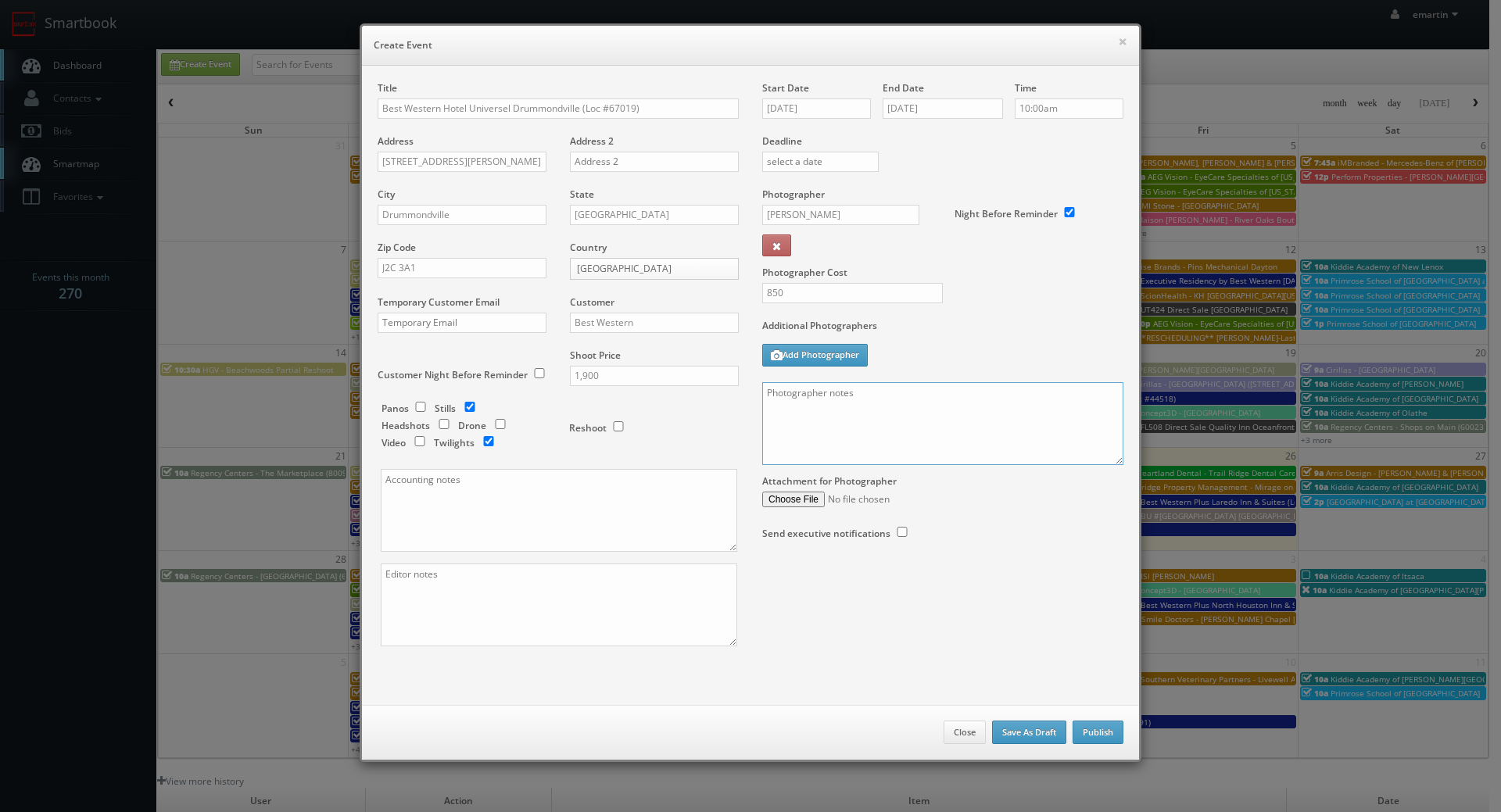
paste textarea "Onsite contact is ______. Overnight stay ___. Stills, and exterior twilights. F…"
drag, startPoint x: 911, startPoint y: 435, endPoint x: 1170, endPoint y: 489, distance: 264.6
click at [929, 432] on textarea at bounding box center [943, 423] width 361 height 83
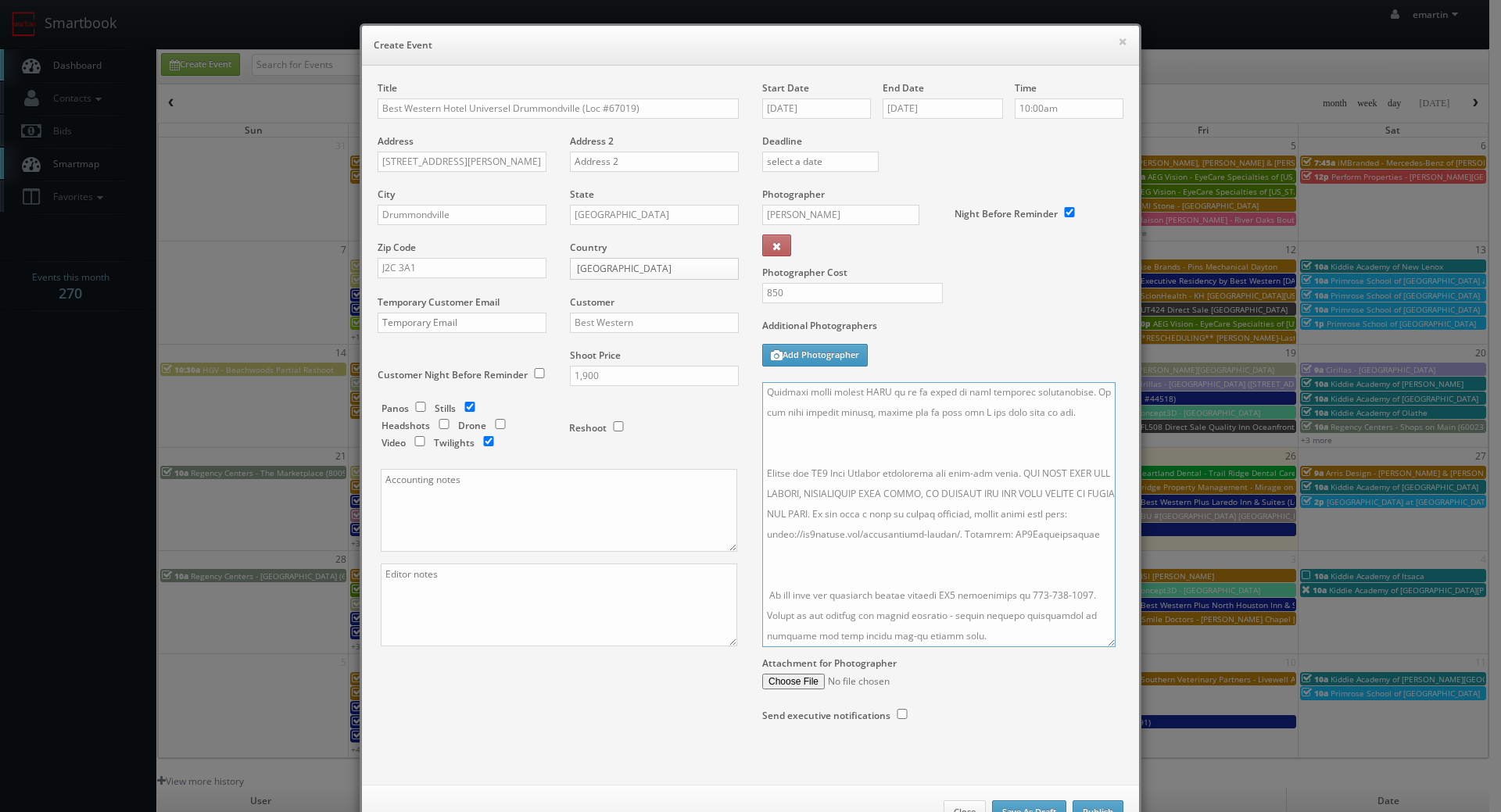
drag, startPoint x: 1110, startPoint y: 459, endPoint x: 1082, endPoint y: 658, distance: 201.0
click at [1103, 648] on textarea at bounding box center [939, 514] width 353 height 265
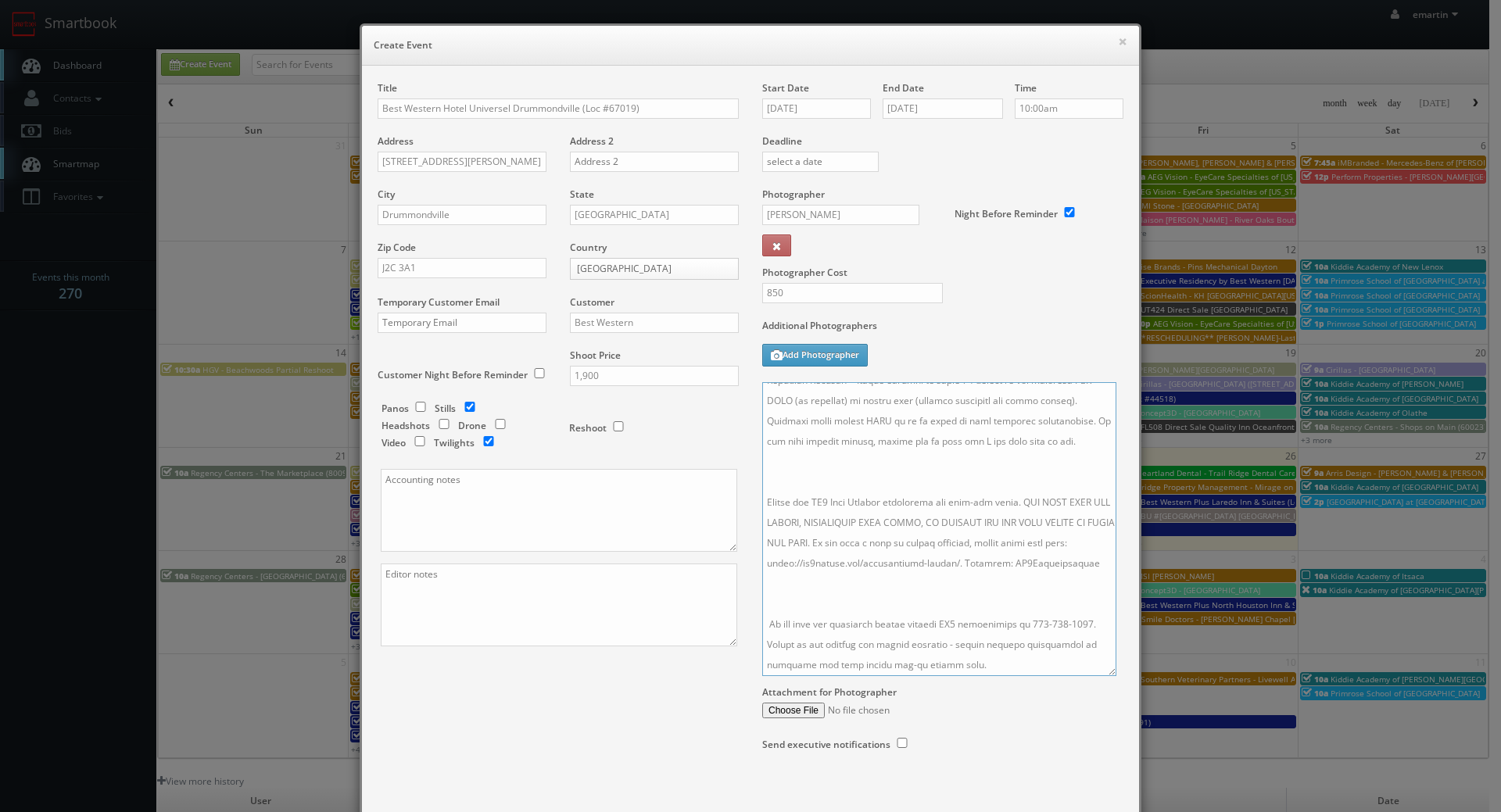
drag, startPoint x: 993, startPoint y: 611, endPoint x: 985, endPoint y: 605, distance: 10.0
click at [990, 609] on textarea at bounding box center [939, 529] width 354 height 294
drag, startPoint x: 965, startPoint y: 582, endPoint x: 957, endPoint y: 579, distance: 8.5
click at [965, 582] on textarea at bounding box center [939, 529] width 354 height 294
click at [825, 456] on textarea at bounding box center [939, 529] width 354 height 294
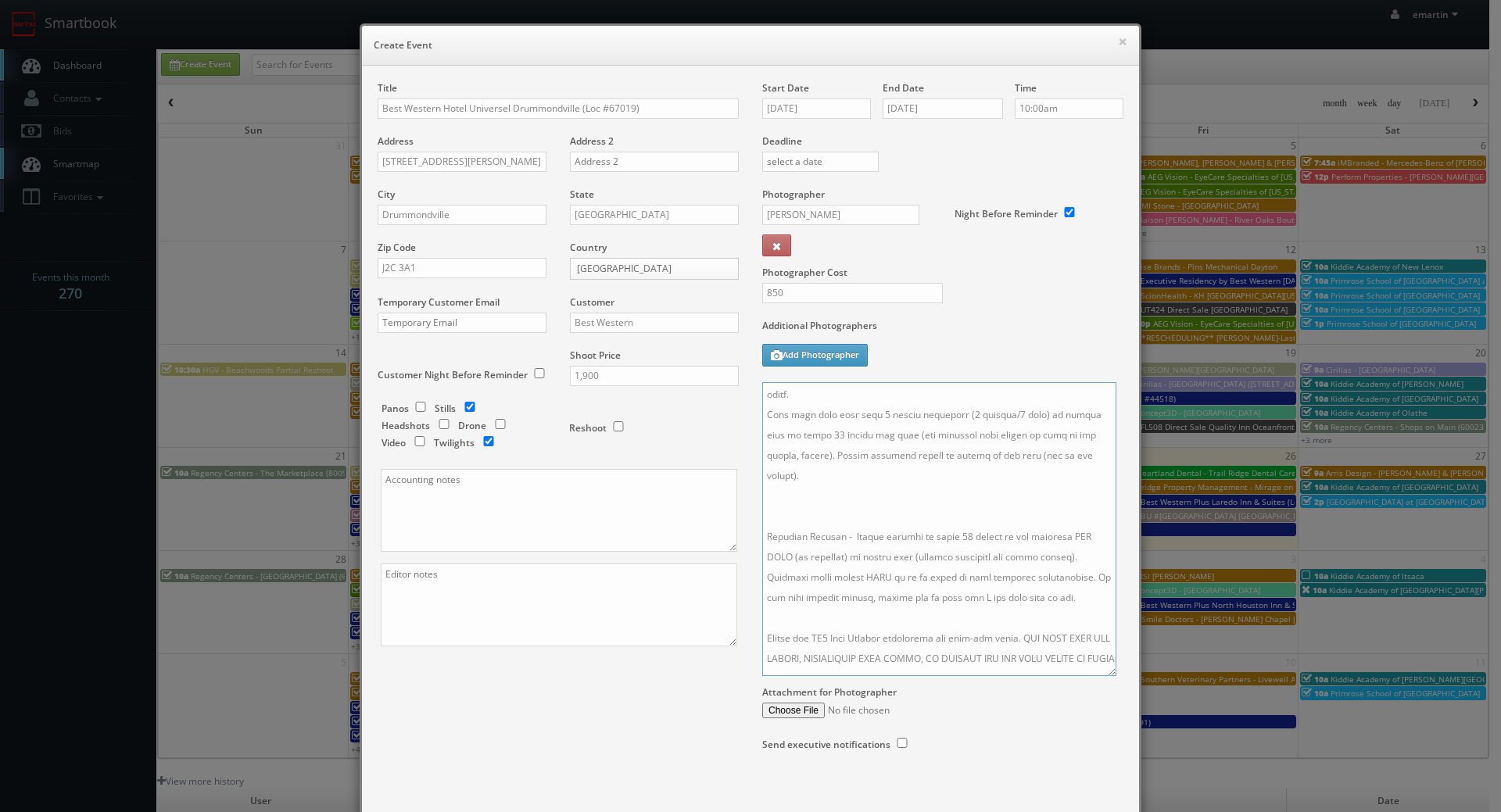
scroll to position [103, 0]
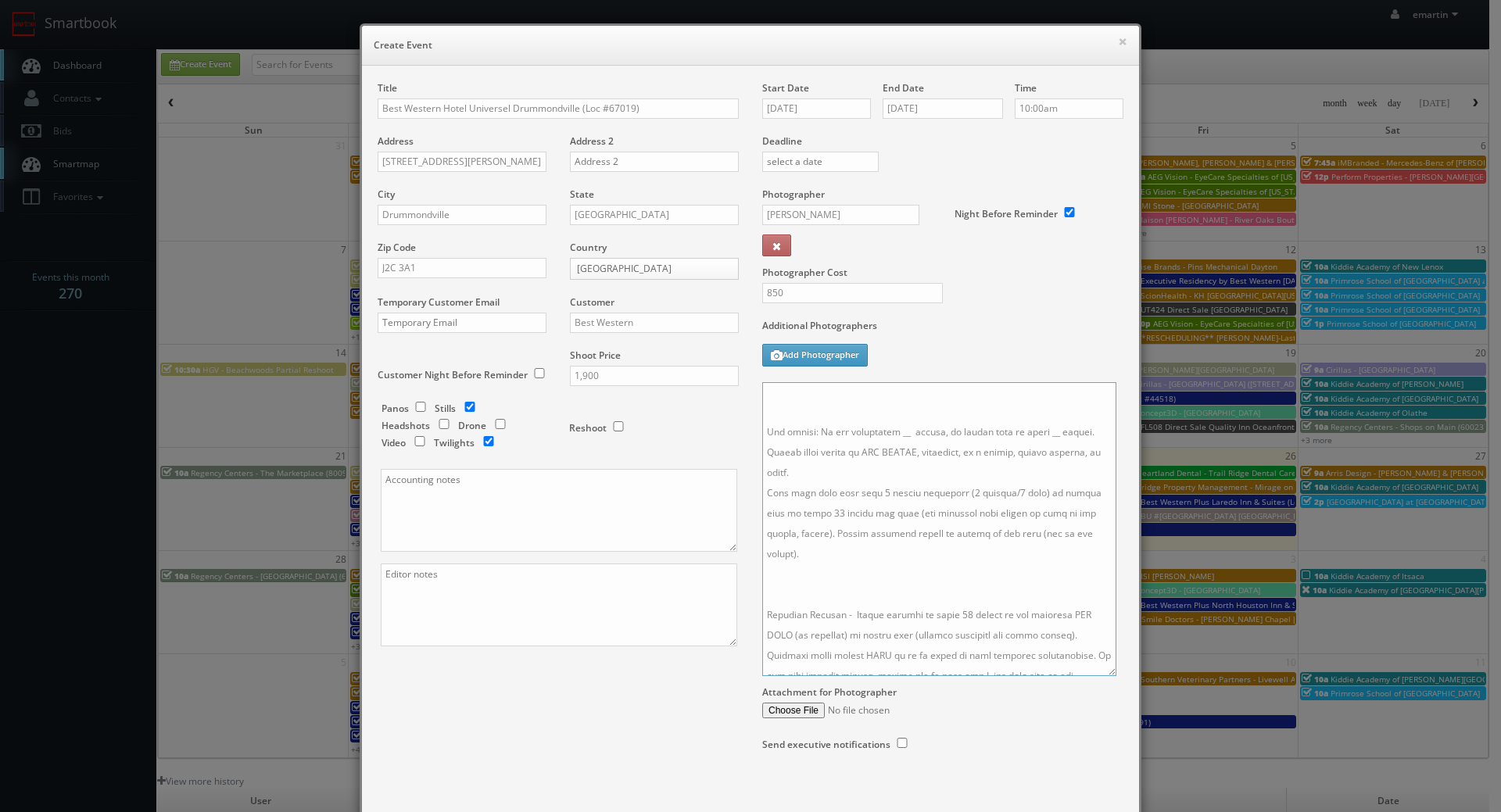
click at [838, 590] on textarea at bounding box center [939, 529] width 354 height 294
click at [815, 405] on textarea at bounding box center [939, 529] width 354 height 294
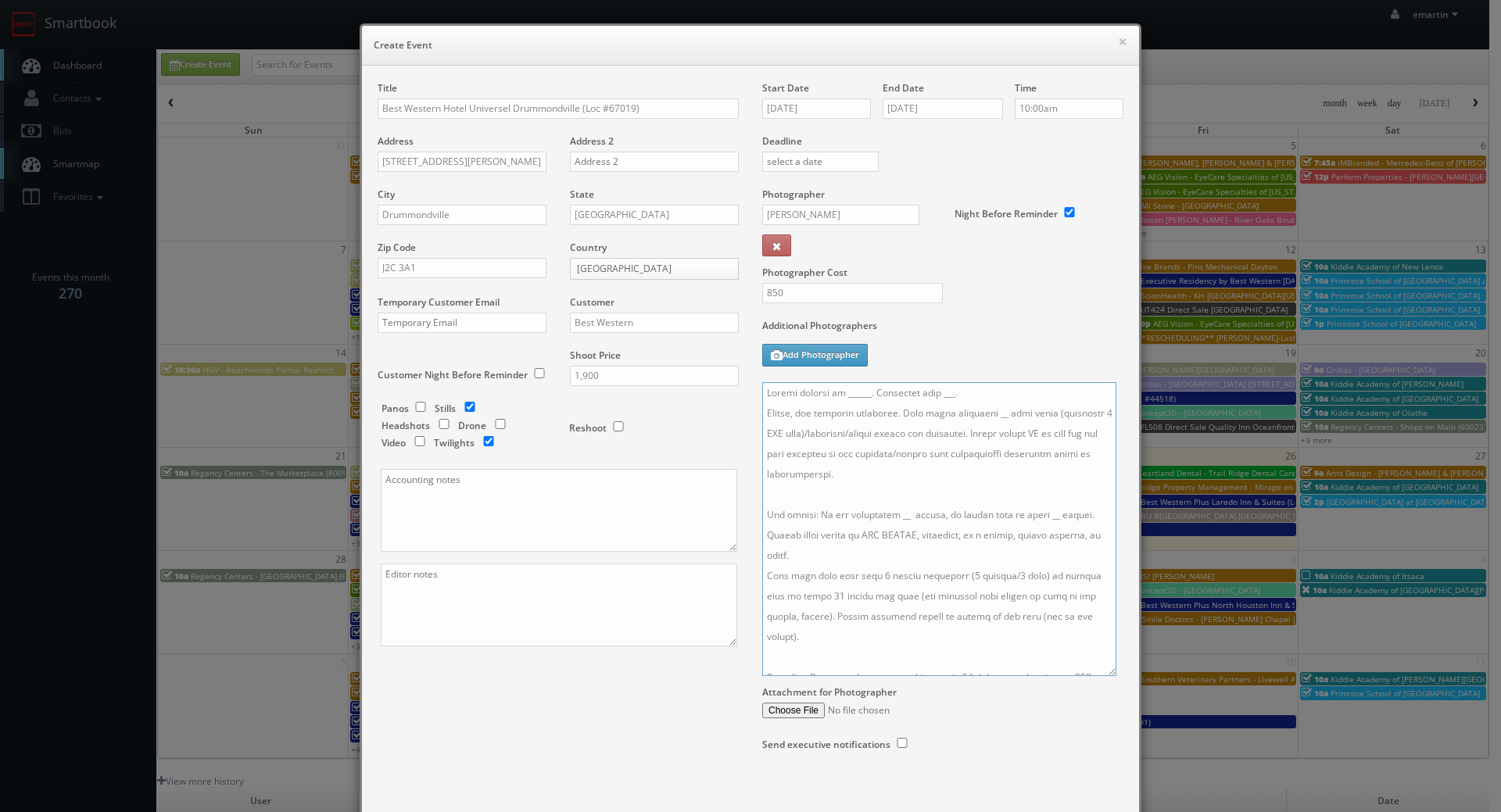
click at [984, 417] on textarea at bounding box center [939, 529] width 354 height 294
click at [890, 508] on textarea at bounding box center [939, 529] width 354 height 294
click at [1037, 512] on textarea at bounding box center [939, 529] width 354 height 294
click at [949, 388] on textarea at bounding box center [939, 529] width 354 height 294
click at [860, 391] on textarea at bounding box center [939, 529] width 354 height 294
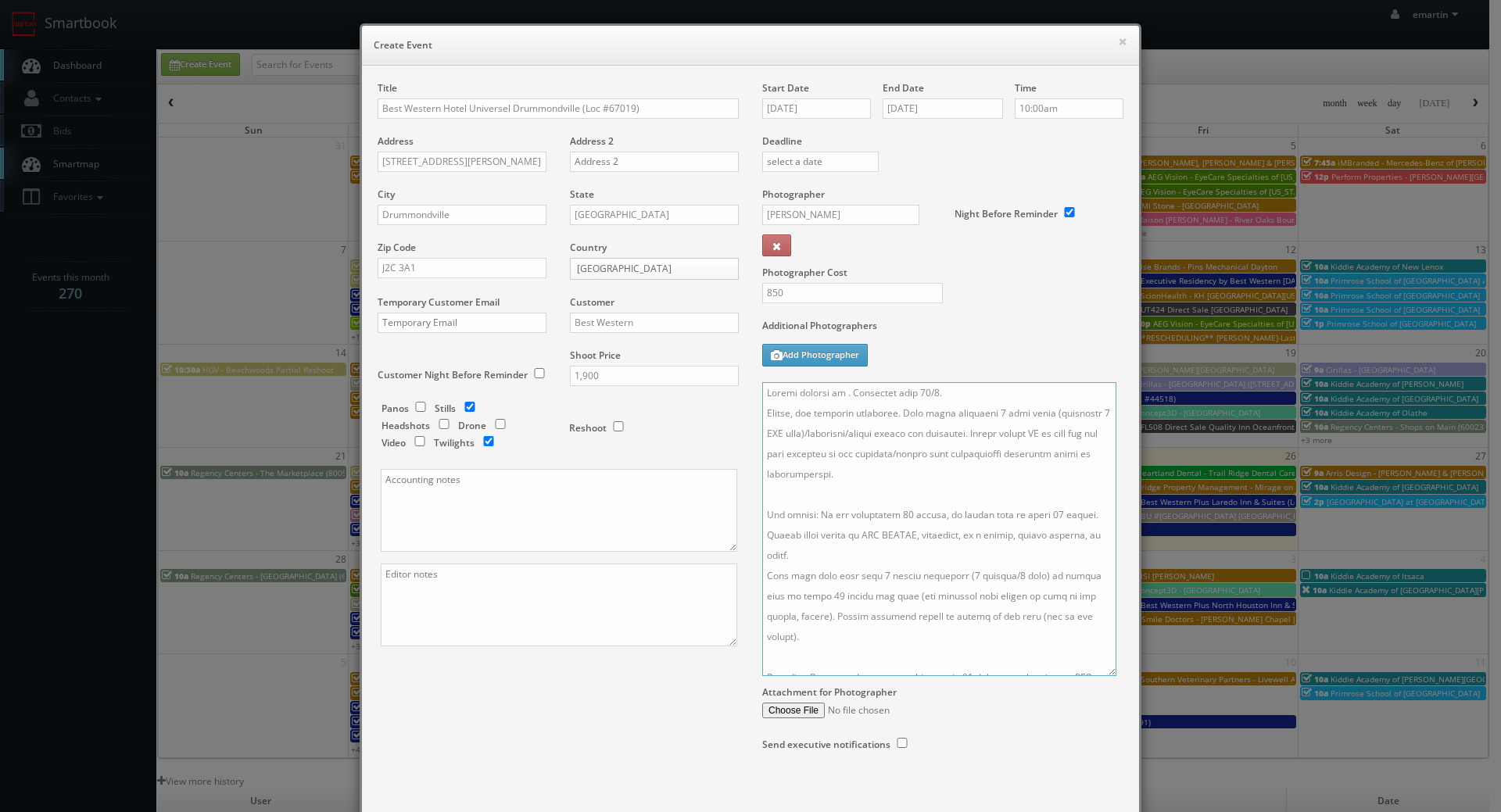
paste textarea "Susan Hu, susan.hu@universel.com, 819-434-1503"
drag, startPoint x: 994, startPoint y: 391, endPoint x: 886, endPoint y: 390, distance: 108.0
click at [886, 390] on textarea at bounding box center [939, 529] width 354 height 294
click at [961, 505] on textarea at bounding box center [939, 529] width 354 height 294
type textarea "Onsite contact is Susan Hu, 819-434-1503. Overnight stay 10/5. Stills, and exte…"
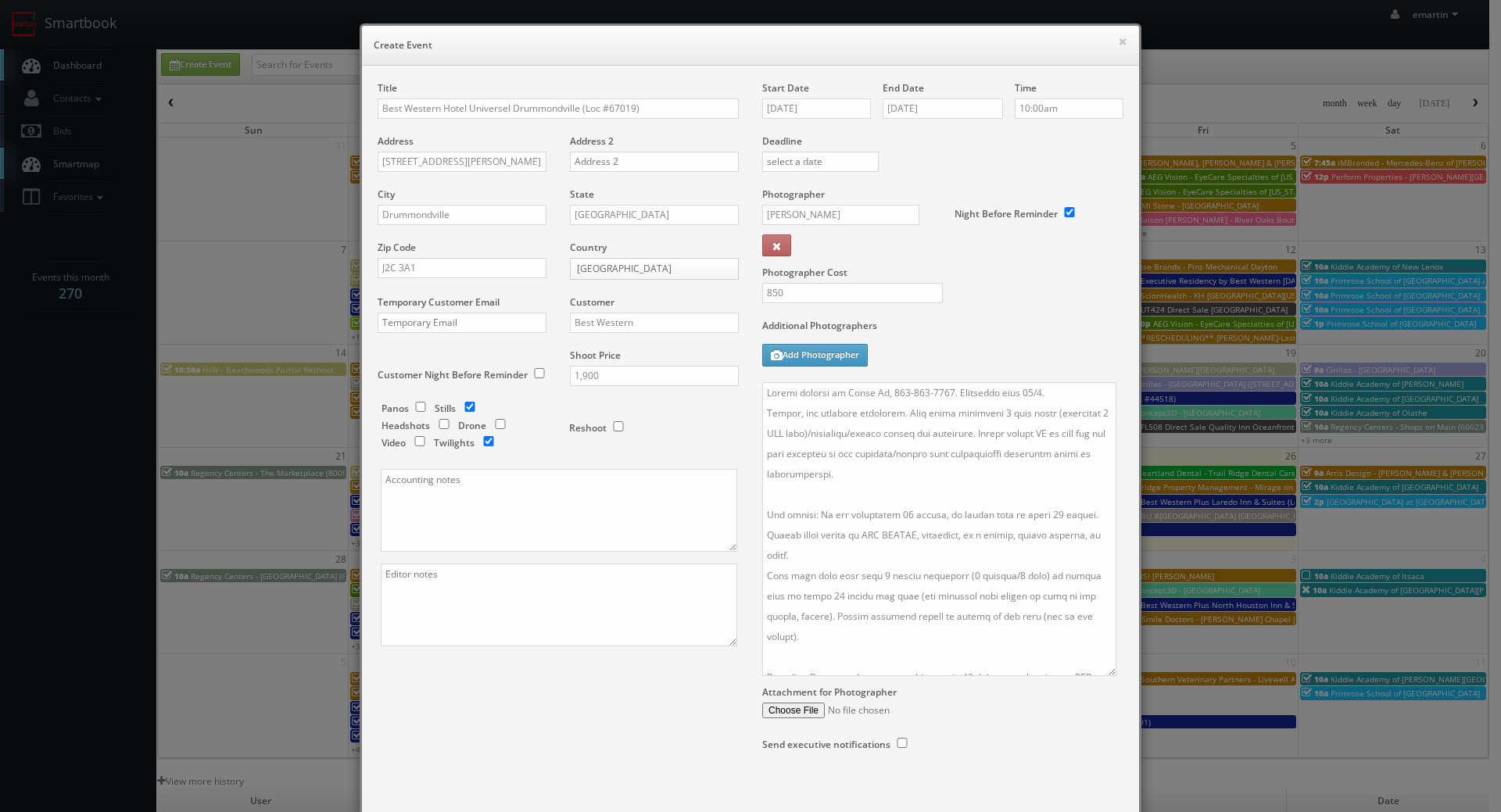
click at [997, 306] on div "Photographer Cost 850" at bounding box center [943, 253] width 385 height 131
click at [840, 107] on input "10/06/2025" at bounding box center [816, 108] width 109 height 20
click at [999, 336] on label "Additional Photographers" at bounding box center [943, 330] width 361 height 21
drag, startPoint x: 635, startPoint y: 110, endPoint x: 373, endPoint y: 98, distance: 262.3
click at [377, 102] on input "Best Western Hotel Universel Drummondville (Loc #67019)" at bounding box center [558, 108] width 361 height 20
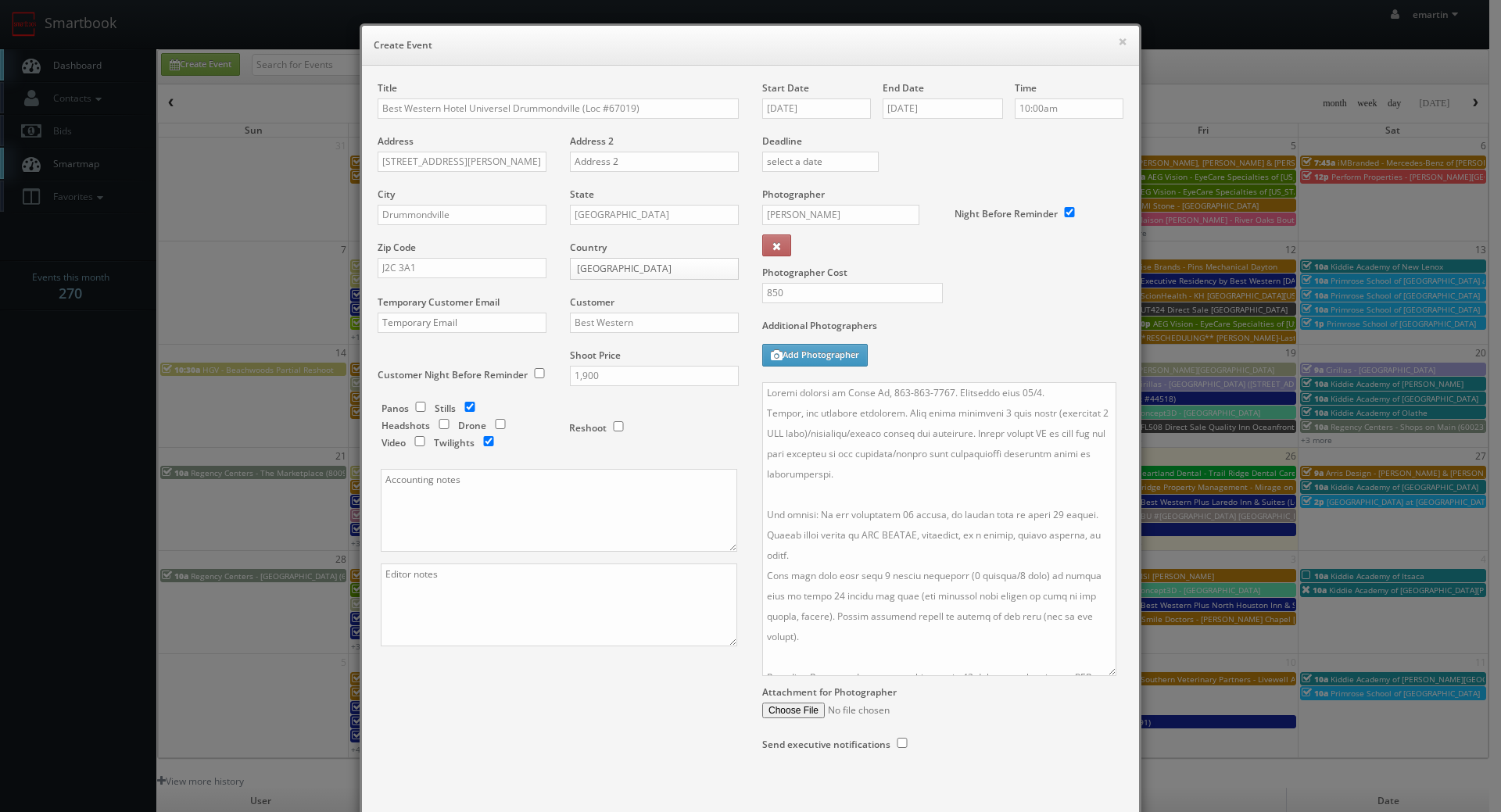
click at [545, 126] on div "Title Best Western Hotel Universel Drummondville (Loc #67019)" at bounding box center [558, 108] width 361 height 53
drag, startPoint x: 574, startPoint y: 105, endPoint x: 374, endPoint y: 106, distance: 200.0
click at [377, 106] on input "Best Western Hotel Universel Drummondville (Loc #67019)" at bounding box center [558, 108] width 361 height 20
click at [929, 456] on textarea at bounding box center [939, 529] width 354 height 294
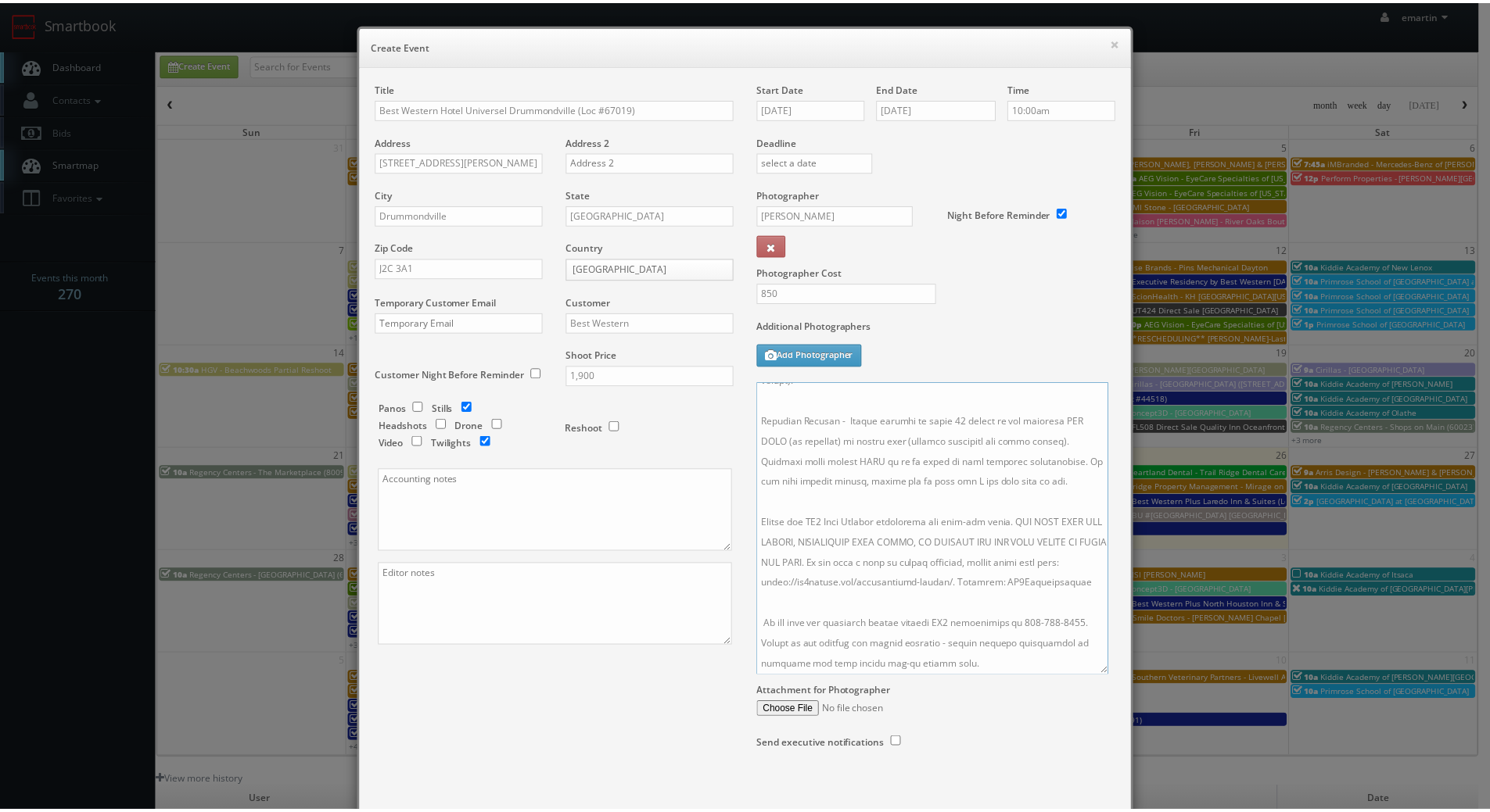
scroll to position [81, 0]
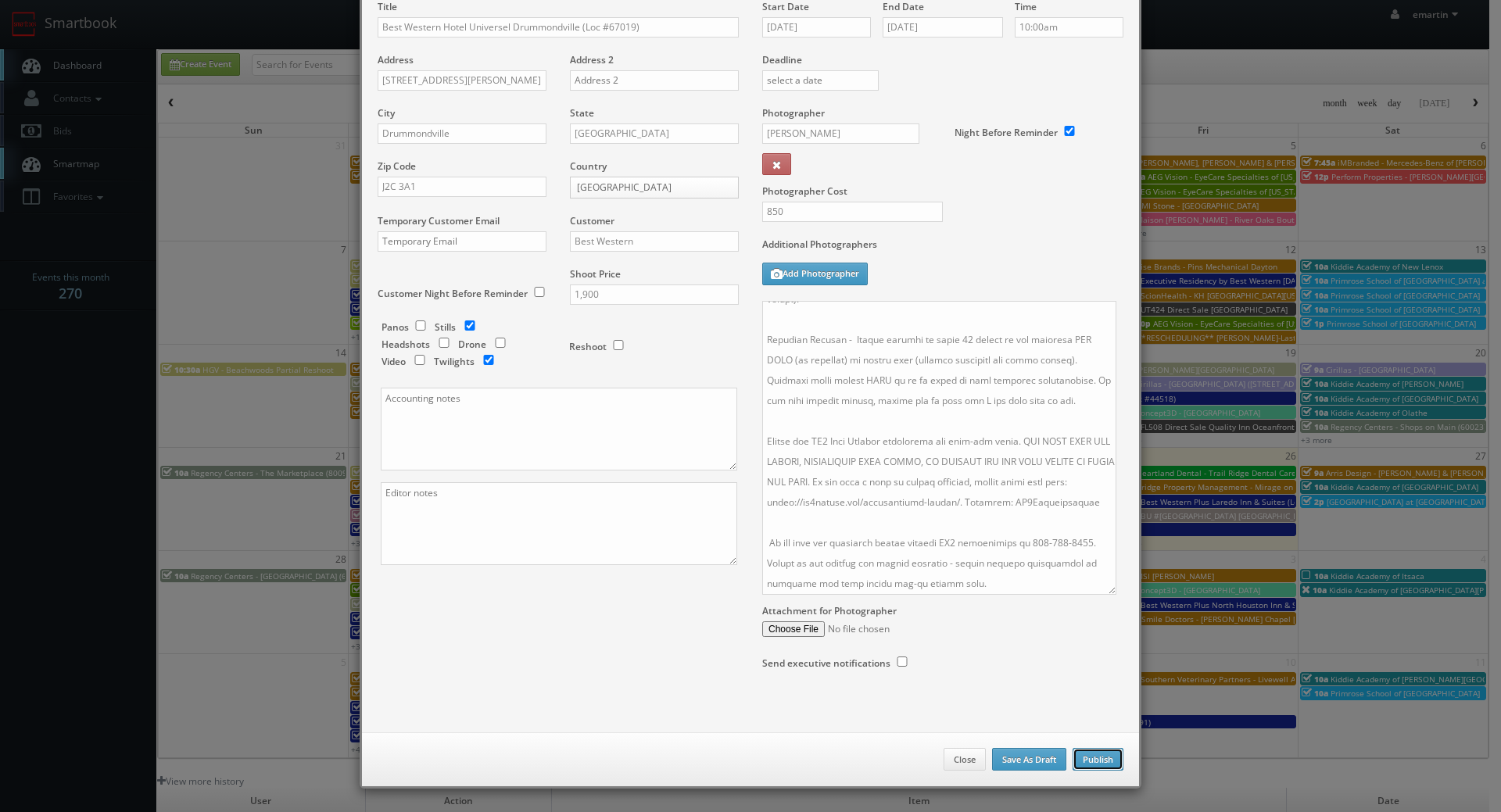
click at [1099, 756] on button "Publish" at bounding box center [1098, 760] width 51 height 23
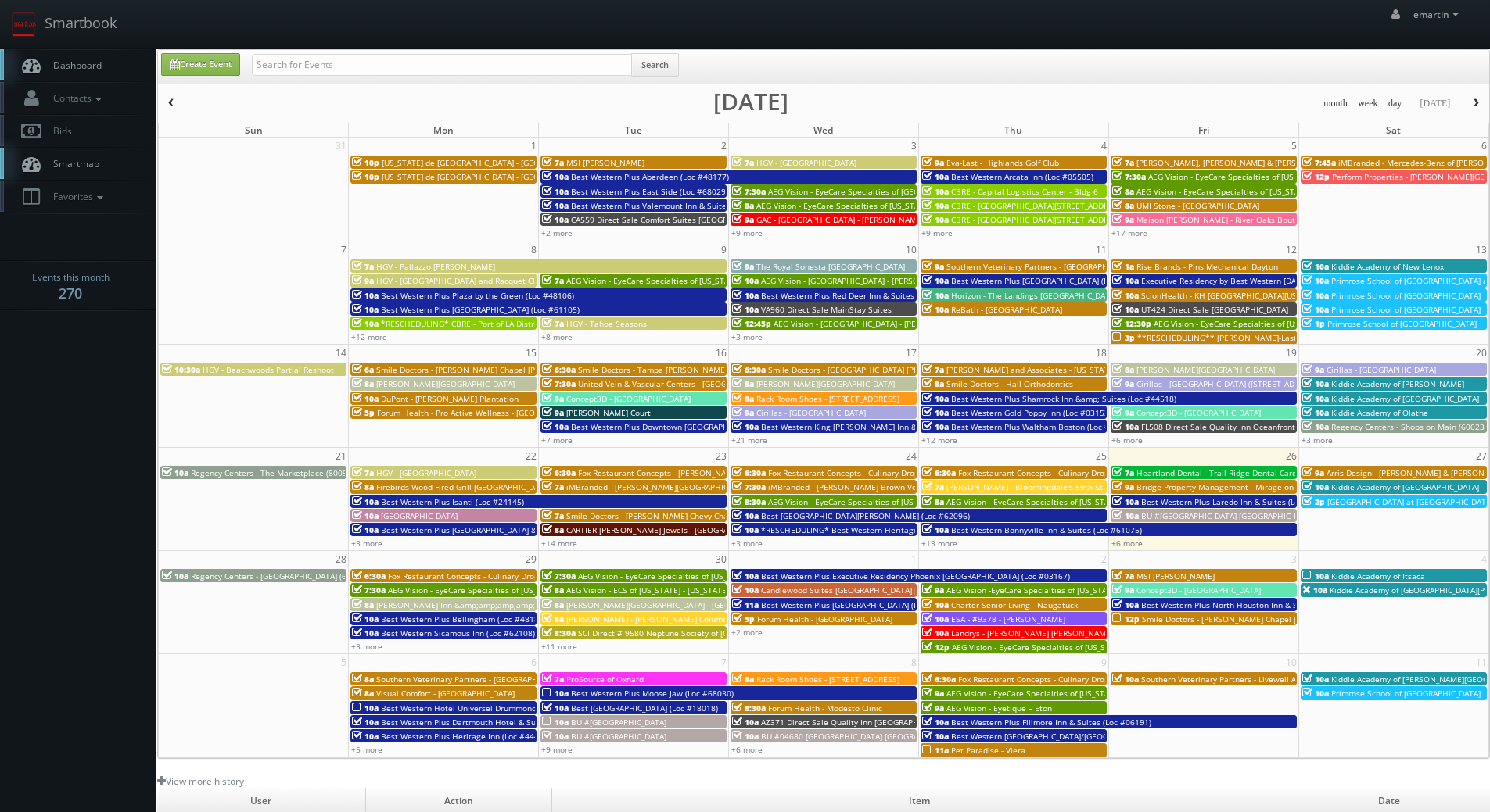
click at [96, 62] on span "Dashboard" at bounding box center [73, 65] width 56 height 13
click at [407, 46] on div "emartin emartin Profile Logout" at bounding box center [745, 24] width 1490 height 48
click at [108, 47] on link "Smartbook" at bounding box center [64, 24] width 128 height 48
click at [374, 650] on link "+3 more" at bounding box center [366, 647] width 31 height 11
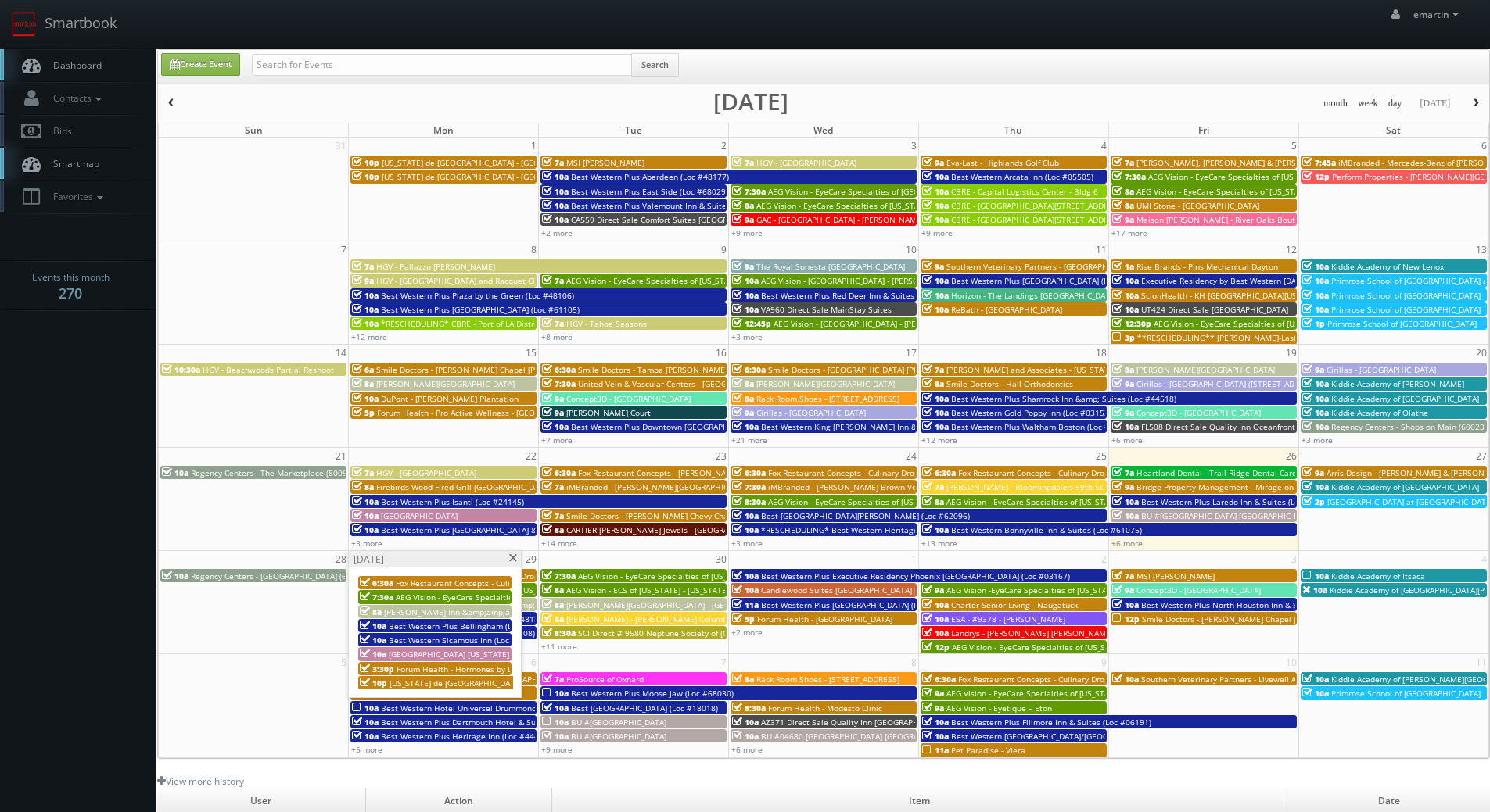
click at [508, 563] on div "Monday, September 29" at bounding box center [434, 559] width 172 height 16
click at [106, 64] on link "Dashboard" at bounding box center [78, 65] width 157 height 32
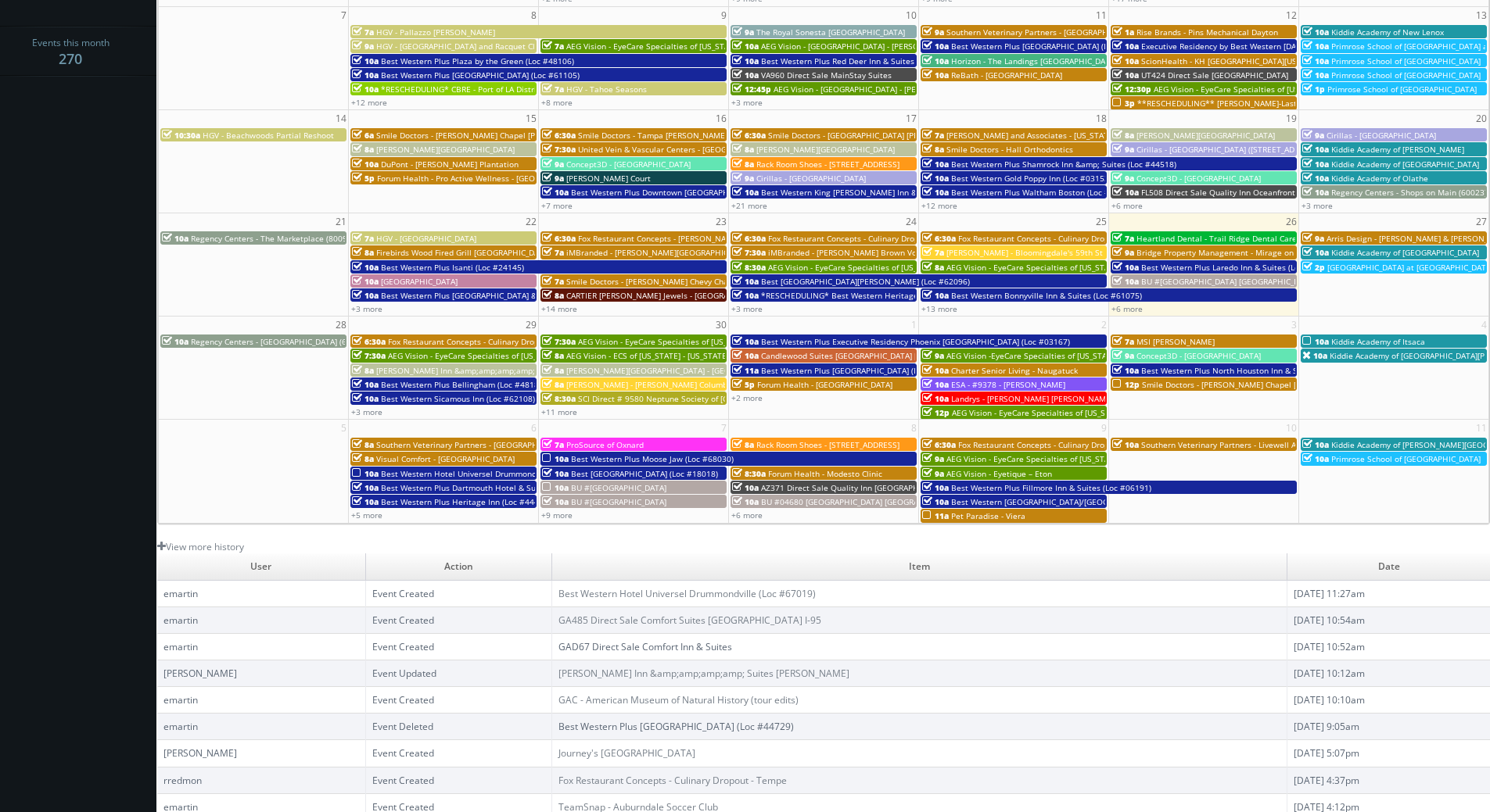
scroll to position [269, 0]
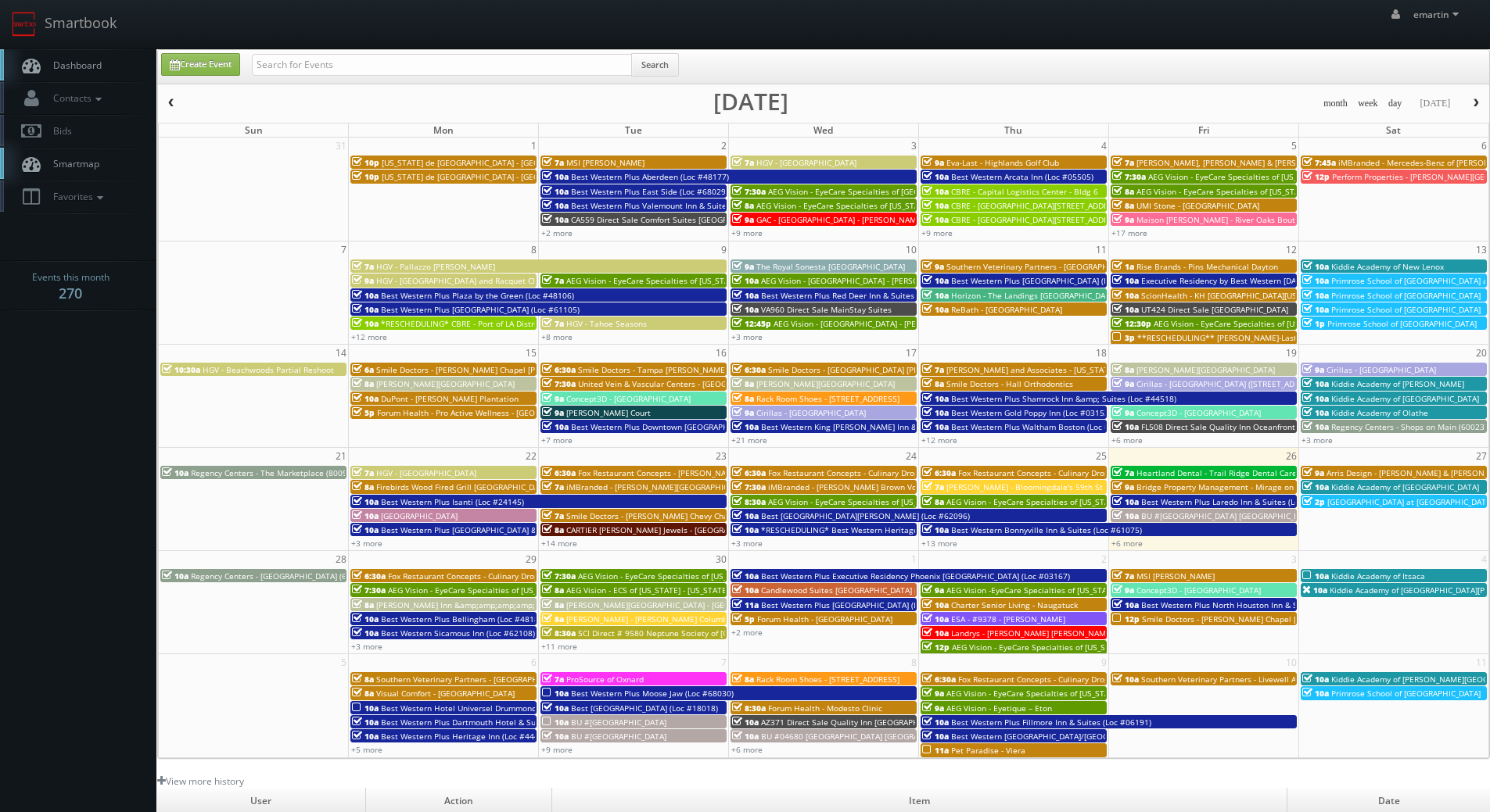
click at [73, 63] on span "Dashboard" at bounding box center [73, 65] width 56 height 13
click at [1475, 102] on span "button" at bounding box center [1476, 103] width 11 height 10
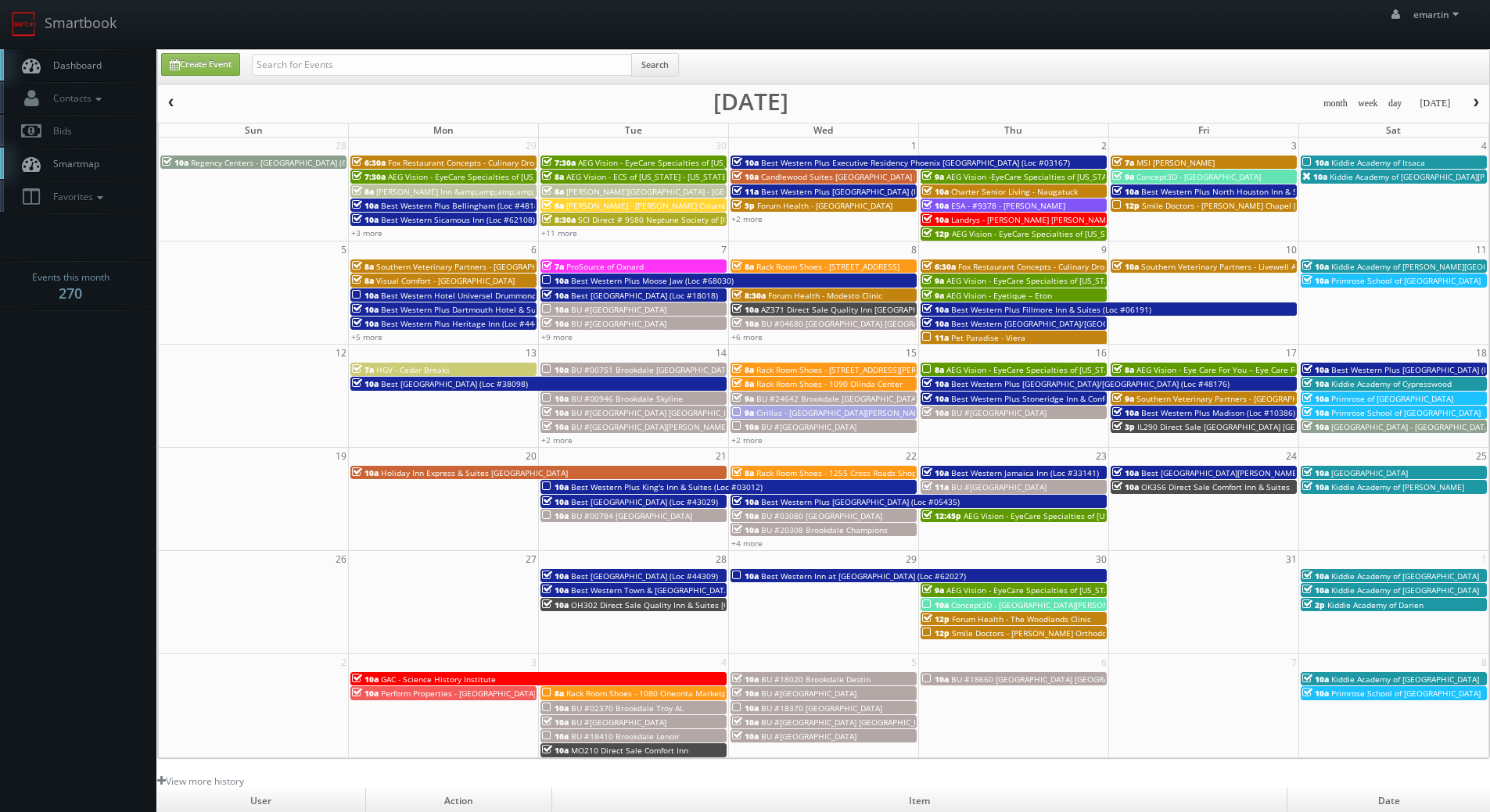
click at [81, 65] on span "Dashboard" at bounding box center [73, 65] width 56 height 13
